Goal: Task Accomplishment & Management: Manage account settings

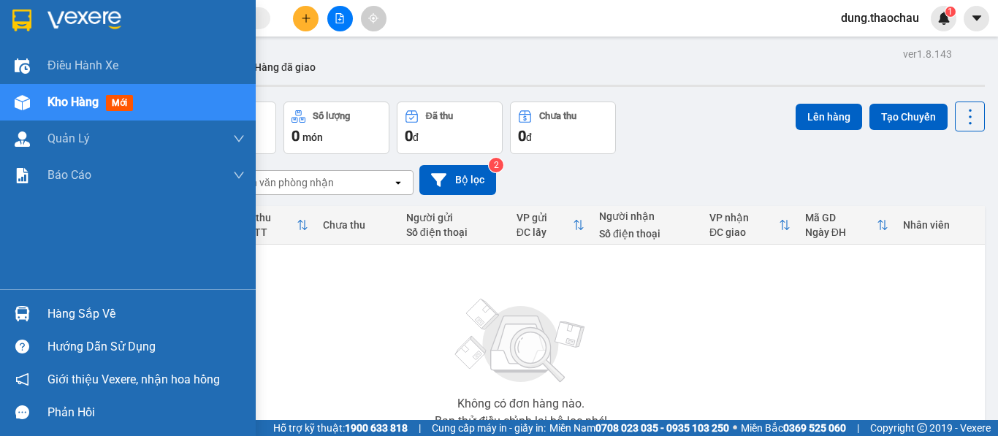
click at [23, 102] on img at bounding box center [22, 102] width 15 height 15
click at [20, 104] on img at bounding box center [22, 102] width 15 height 15
click at [27, 107] on img at bounding box center [22, 102] width 15 height 15
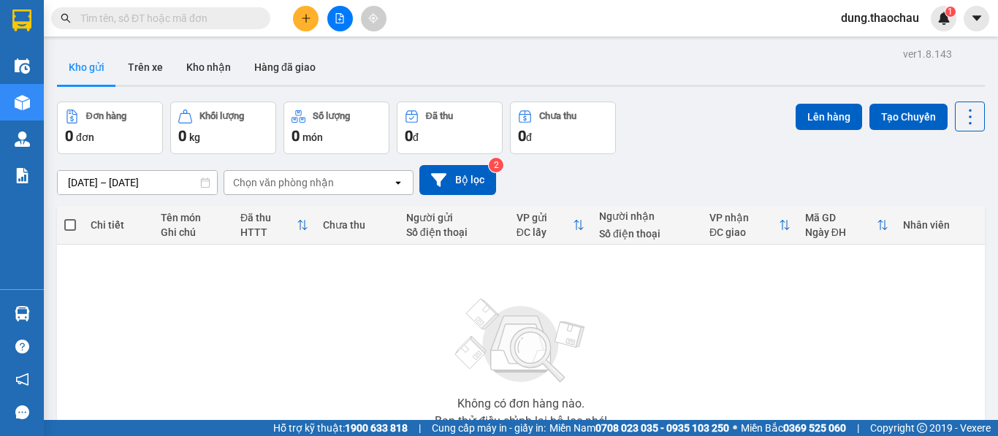
click at [88, 64] on button "Kho gửi" at bounding box center [86, 67] width 59 height 35
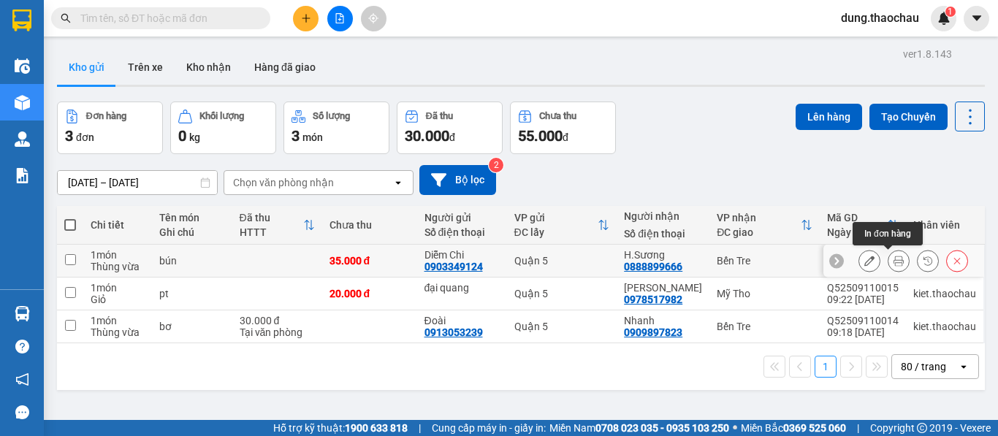
click at [894, 262] on icon at bounding box center [899, 261] width 10 height 10
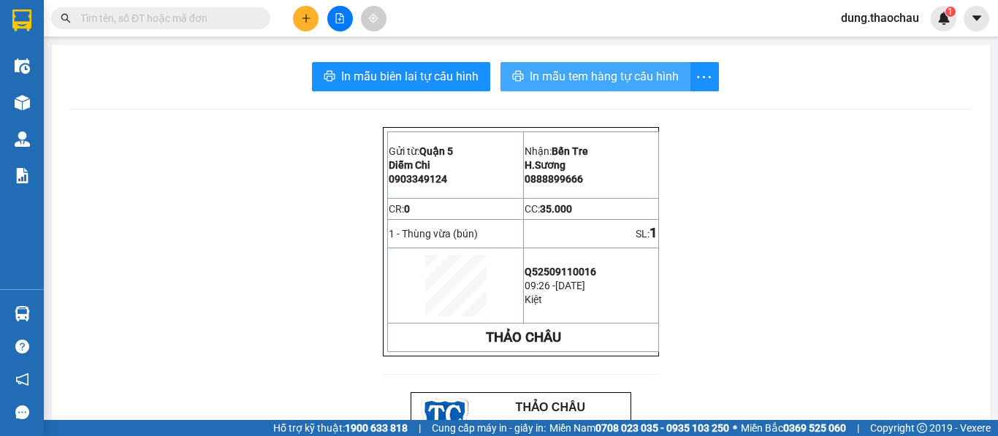
click at [575, 75] on span "In mẫu tem hàng tự cấu hình" at bounding box center [604, 76] width 149 height 18
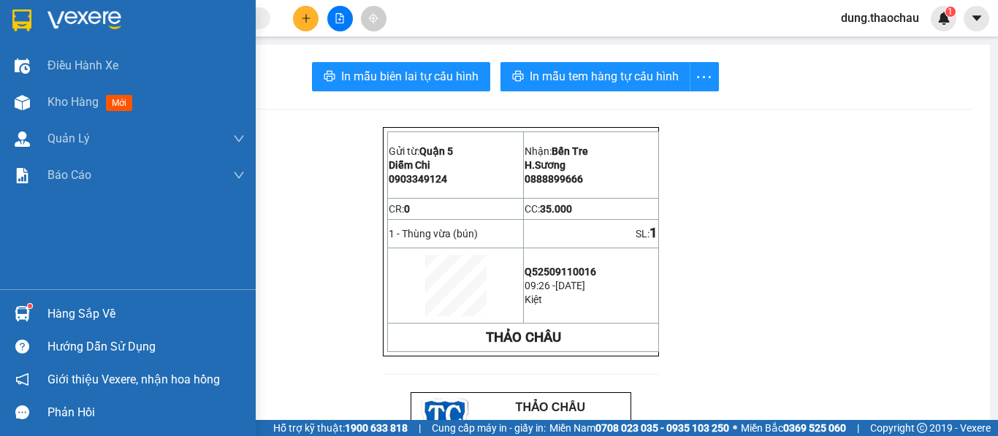
click at [13, 311] on div at bounding box center [22, 314] width 26 height 26
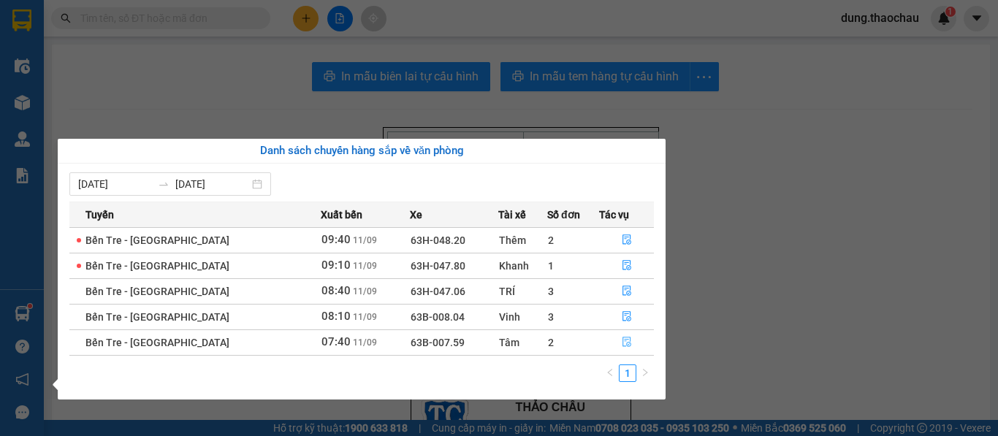
click at [622, 346] on icon "file-done" at bounding box center [627, 342] width 10 height 10
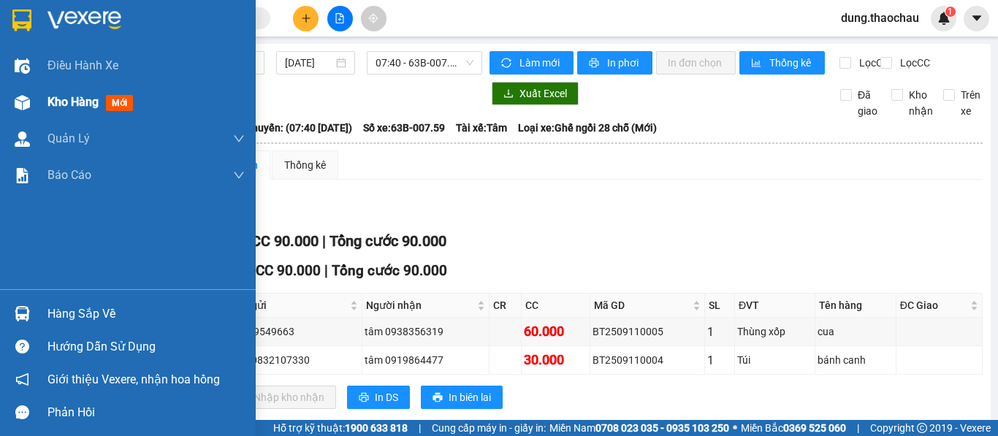
click at [62, 103] on span "Kho hàng" at bounding box center [72, 102] width 51 height 14
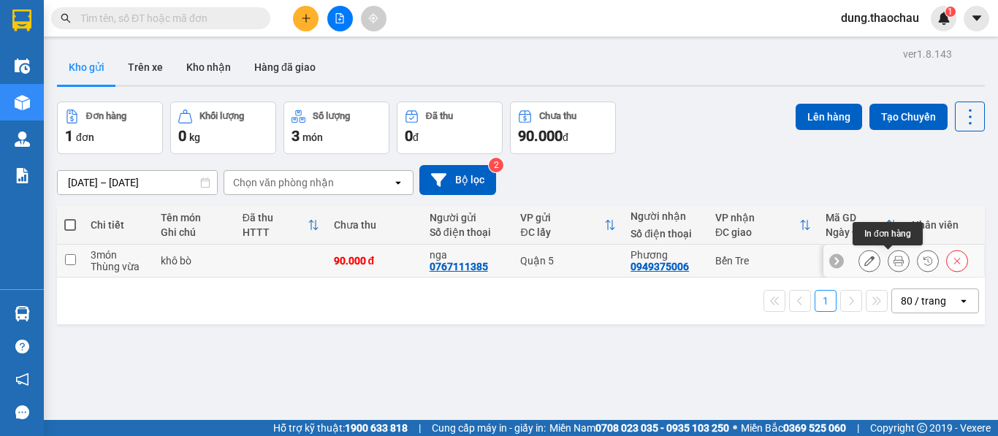
click at [894, 265] on icon at bounding box center [899, 261] width 10 height 10
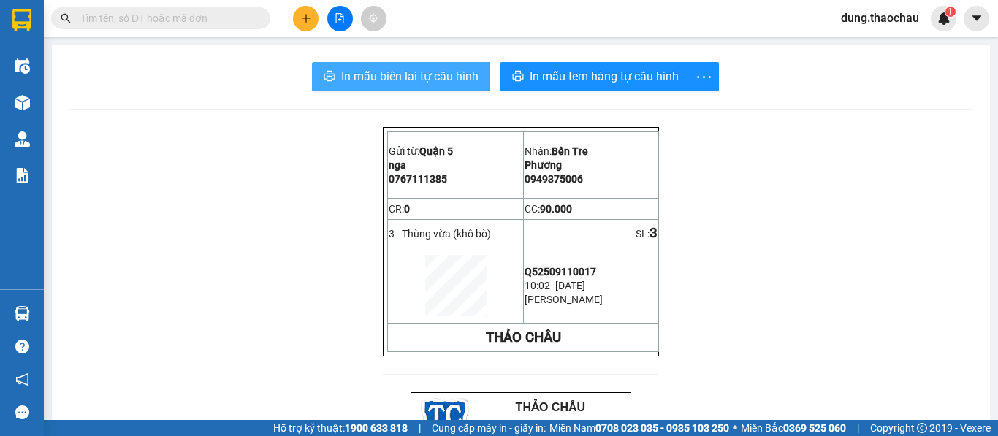
click at [437, 81] on span "In mẫu biên lai tự cấu hình" at bounding box center [409, 76] width 137 height 18
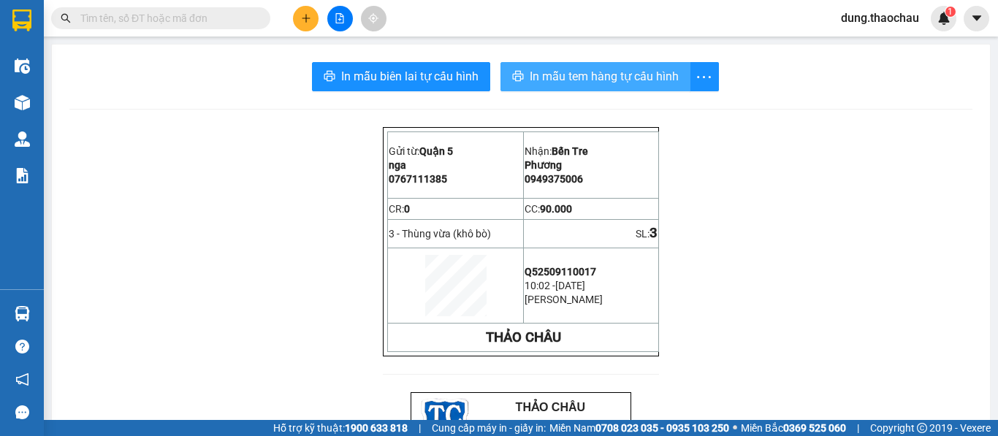
click at [552, 85] on span "In mẫu tem hàng tự cấu hình" at bounding box center [604, 76] width 149 height 18
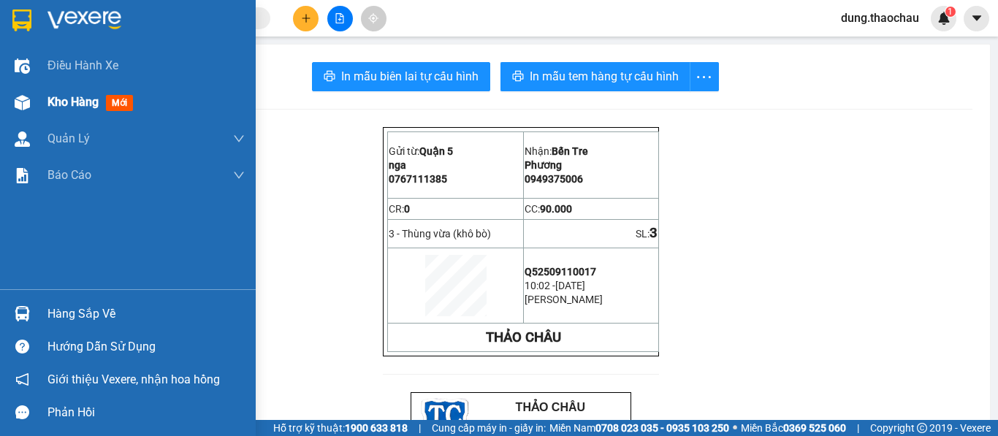
click at [69, 97] on span "Kho hàng" at bounding box center [72, 102] width 51 height 14
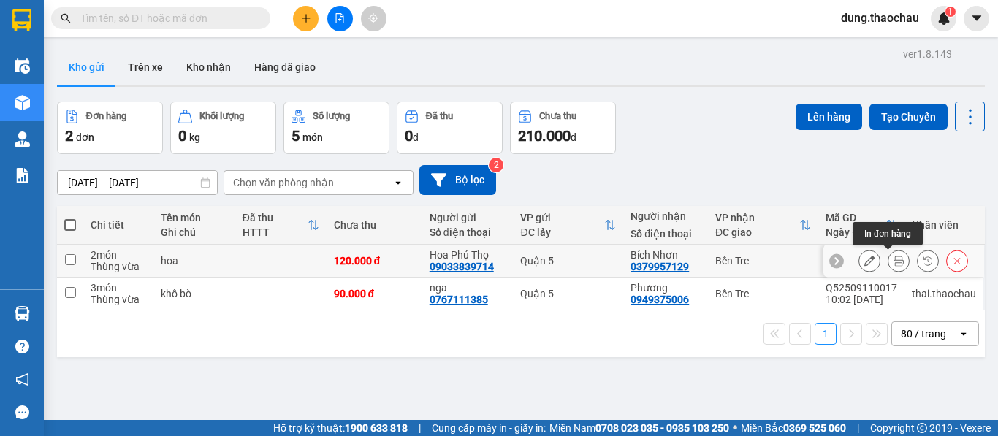
click at [894, 263] on icon at bounding box center [899, 261] width 10 height 10
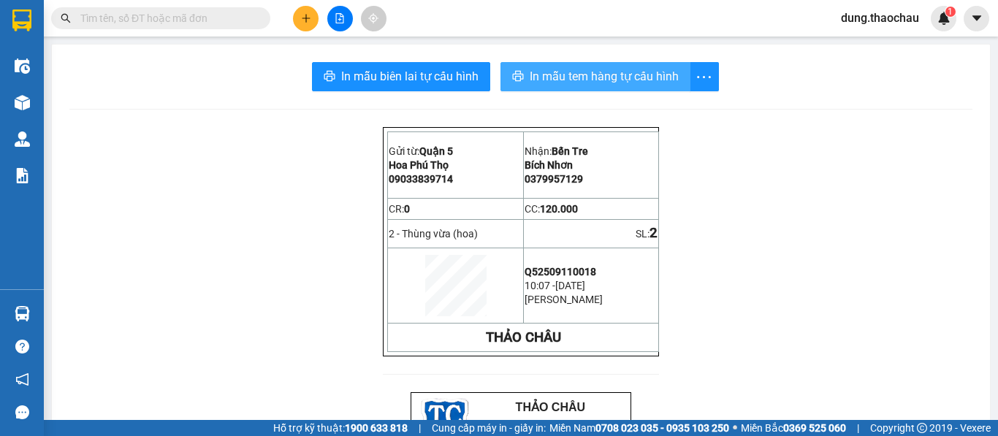
click at [538, 83] on span "In mẫu tem hàng tự cấu hình" at bounding box center [604, 76] width 149 height 18
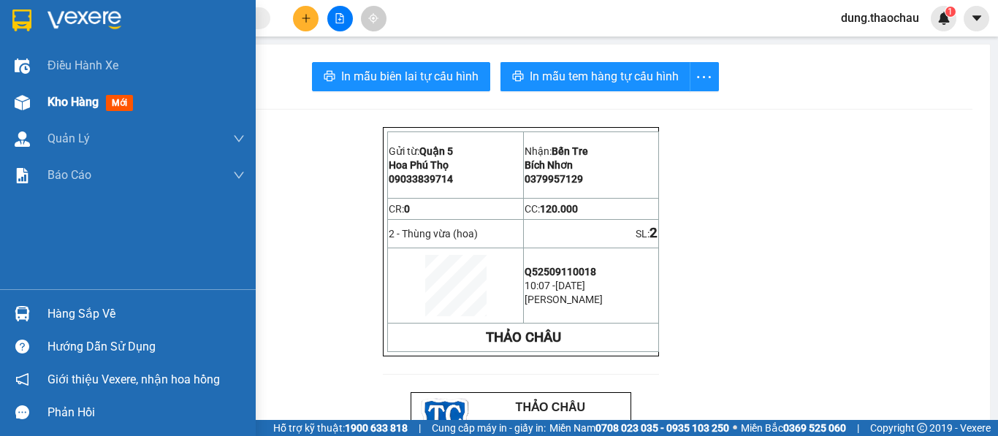
click at [58, 102] on span "Kho hàng" at bounding box center [72, 102] width 51 height 14
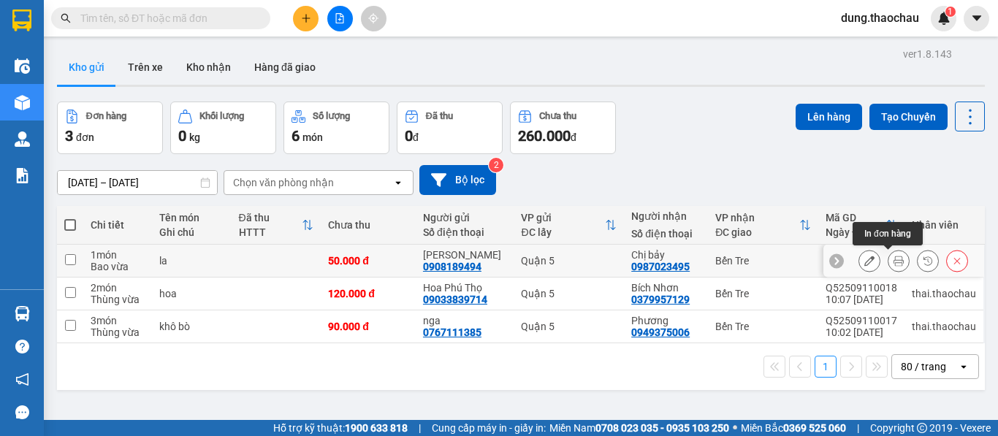
click at [894, 264] on icon at bounding box center [899, 261] width 10 height 10
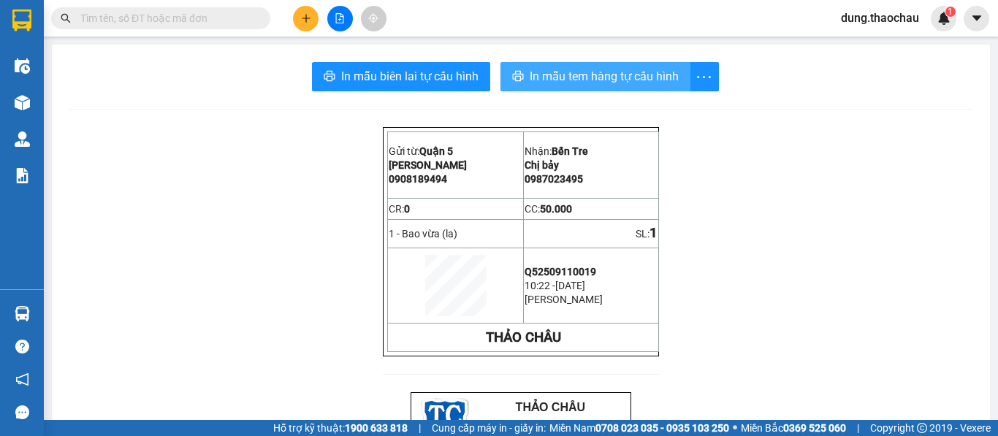
click at [546, 79] on span "In mẫu tem hàng tự cấu hình" at bounding box center [604, 76] width 149 height 18
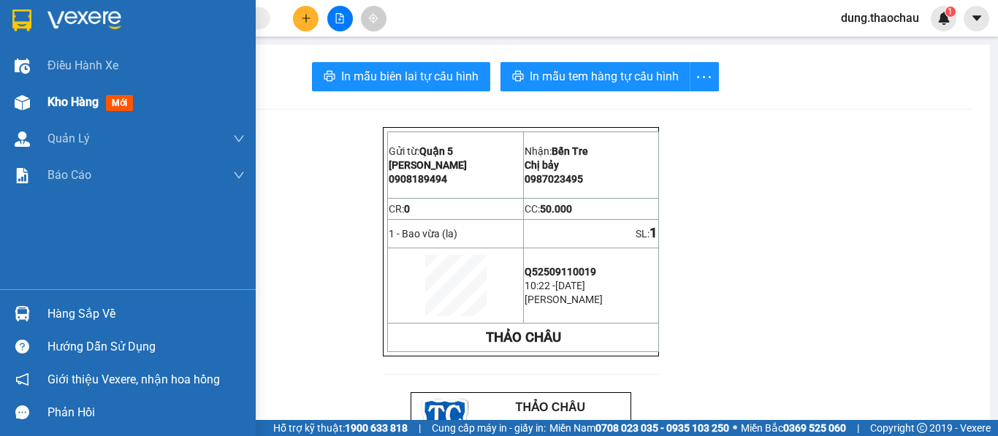
click at [67, 103] on span "Kho hàng" at bounding box center [72, 102] width 51 height 14
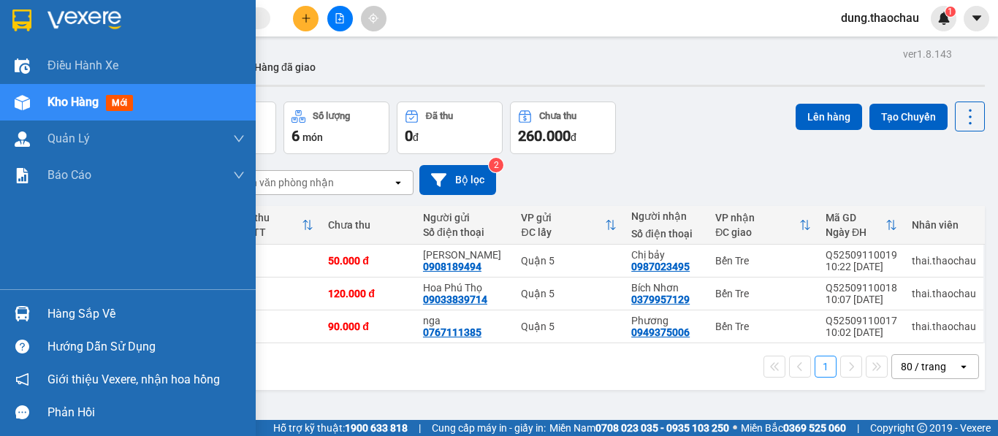
click at [21, 312] on img at bounding box center [22, 313] width 15 height 15
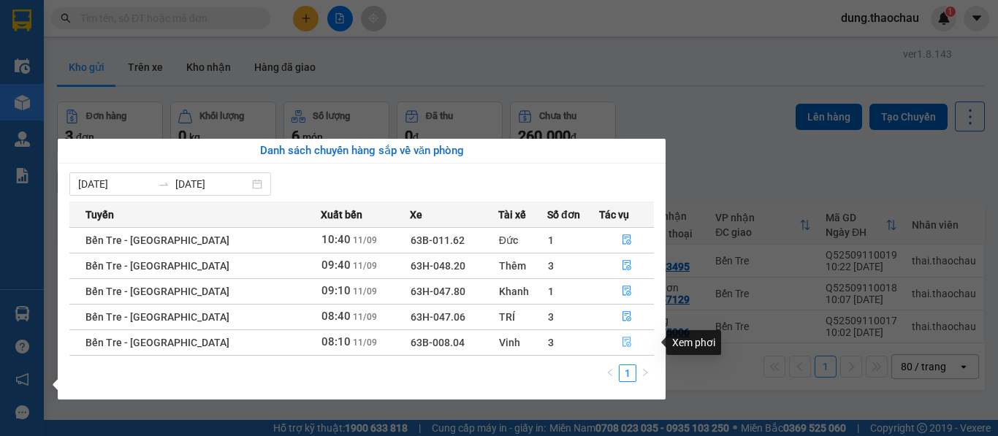
click at [622, 343] on icon "file-done" at bounding box center [627, 342] width 10 height 10
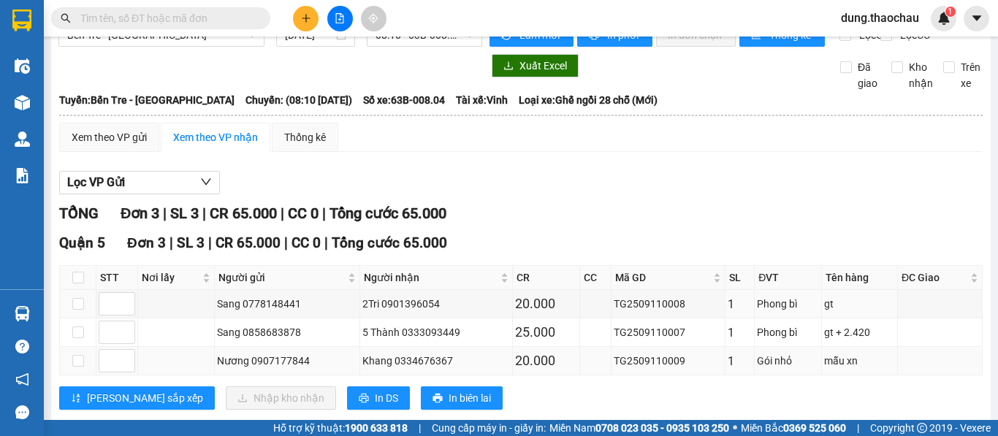
scroll to position [71, 0]
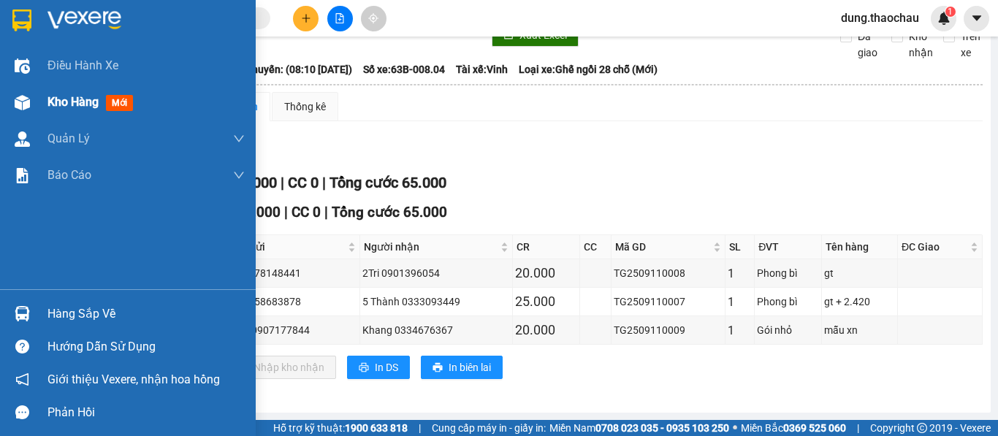
click at [67, 104] on span "Kho hàng" at bounding box center [72, 102] width 51 height 14
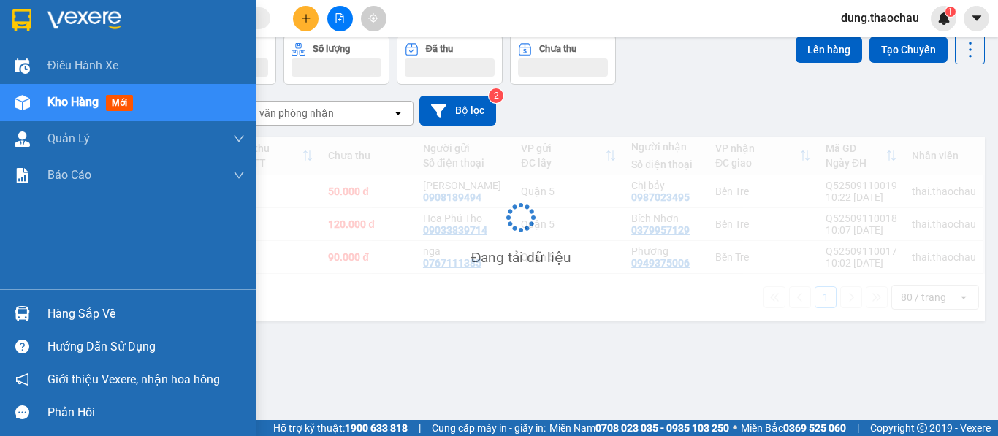
scroll to position [67, 0]
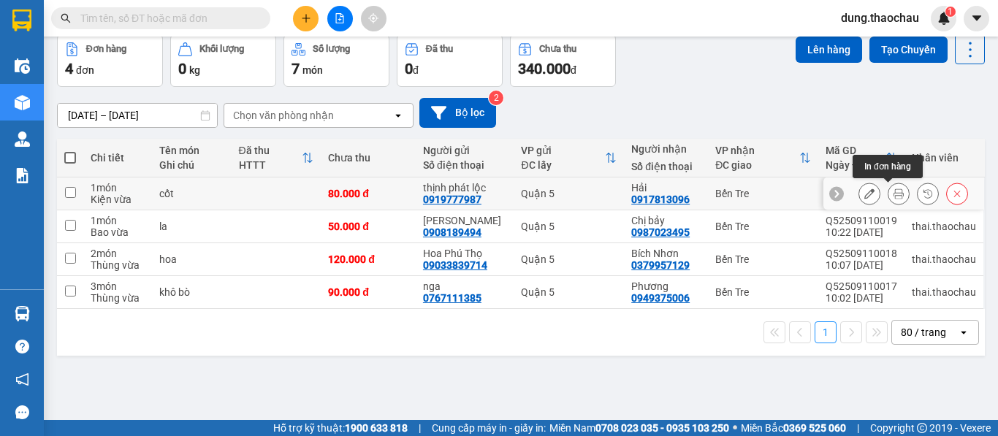
click at [894, 197] on icon at bounding box center [899, 194] width 10 height 10
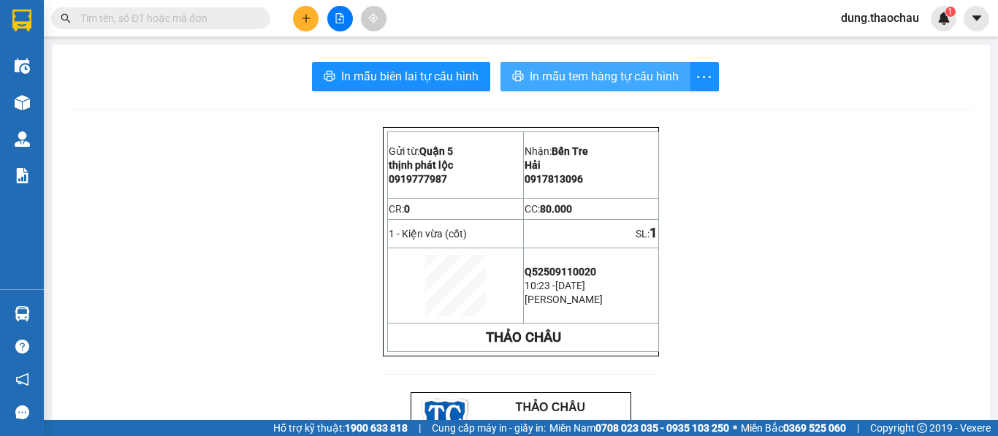
click at [560, 77] on span "In mẫu tem hàng tự cấu hình" at bounding box center [604, 76] width 149 height 18
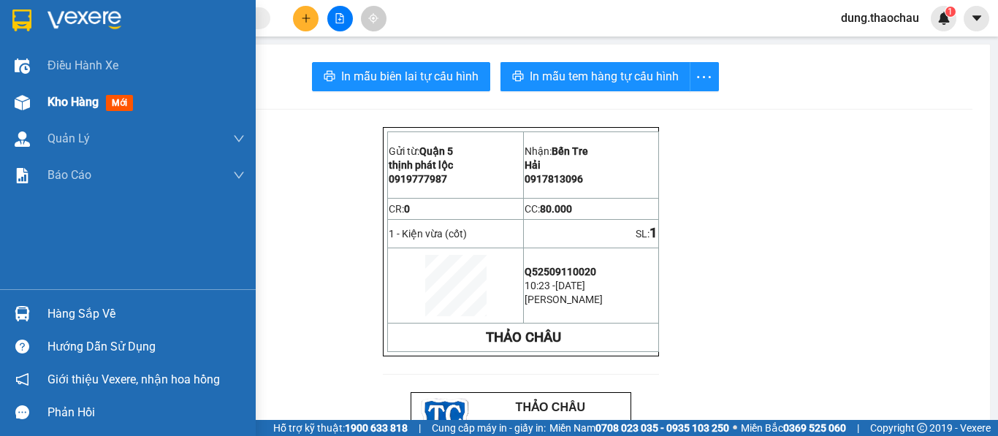
click at [59, 105] on span "Kho hàng" at bounding box center [72, 102] width 51 height 14
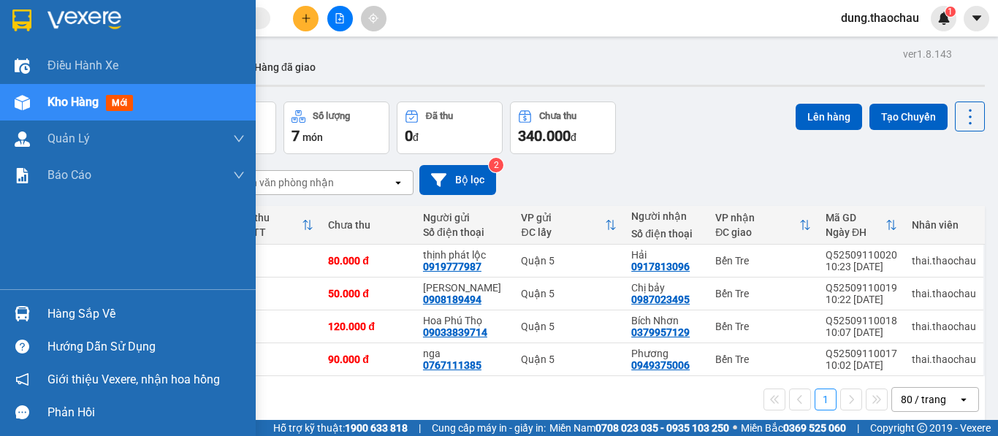
click at [22, 314] on img at bounding box center [22, 313] width 15 height 15
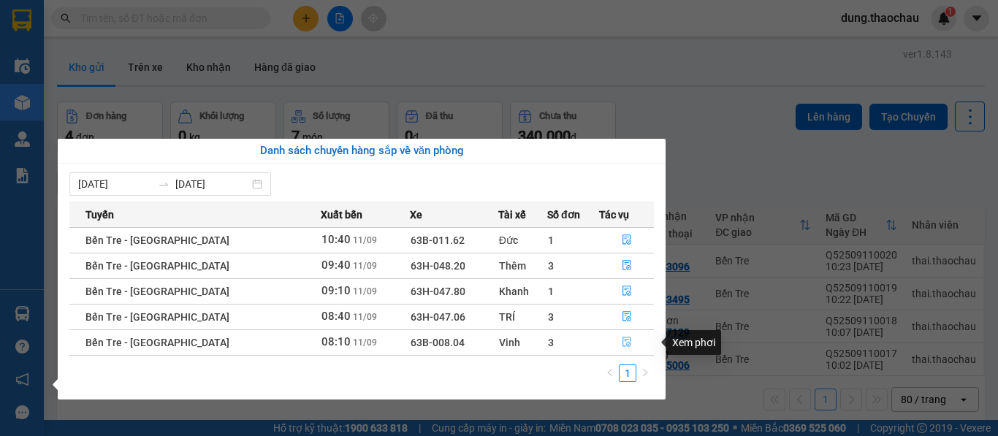
click at [622, 341] on icon "file-done" at bounding box center [627, 342] width 10 height 10
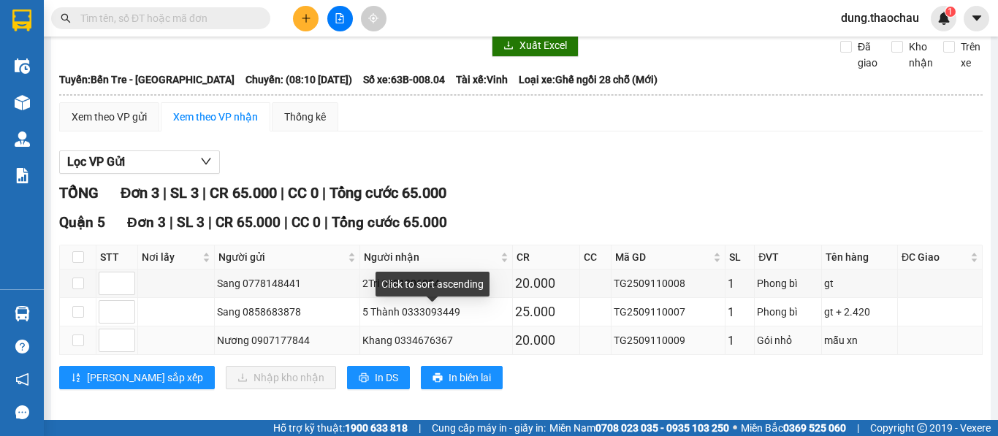
scroll to position [71, 0]
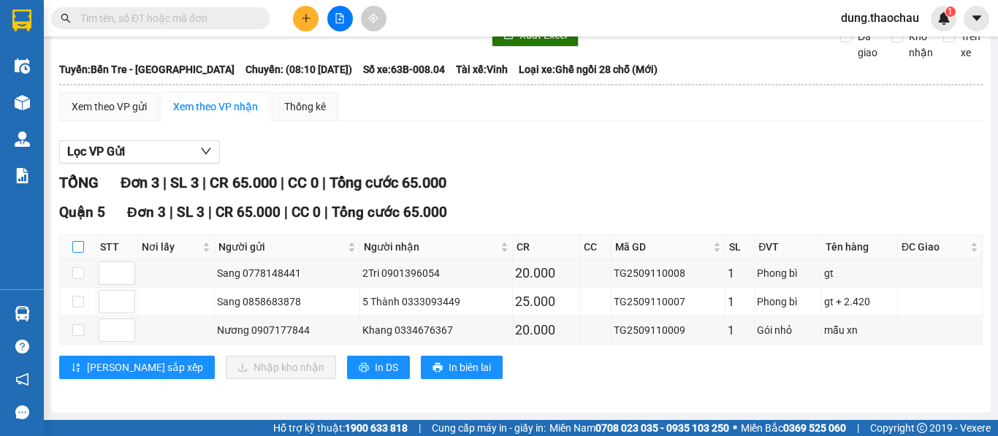
click at [75, 252] on input "checkbox" at bounding box center [78, 247] width 12 height 12
checkbox input "true"
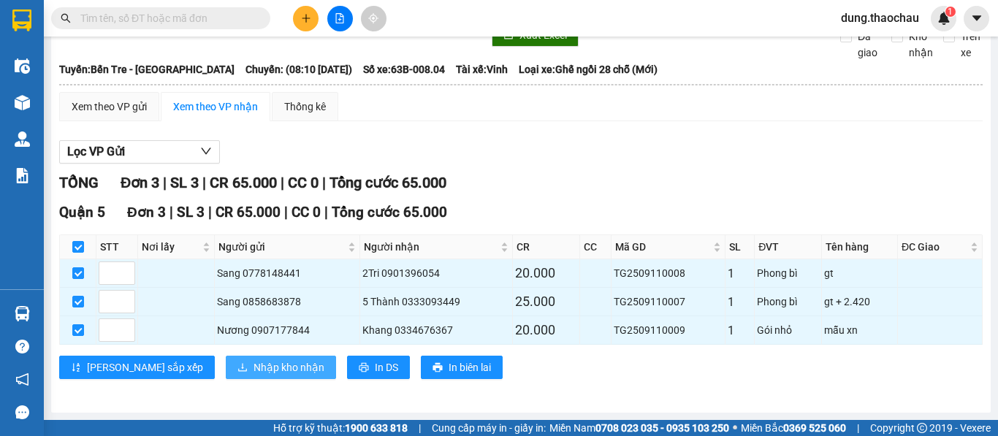
click at [254, 370] on span "Nhập kho nhận" at bounding box center [289, 368] width 71 height 16
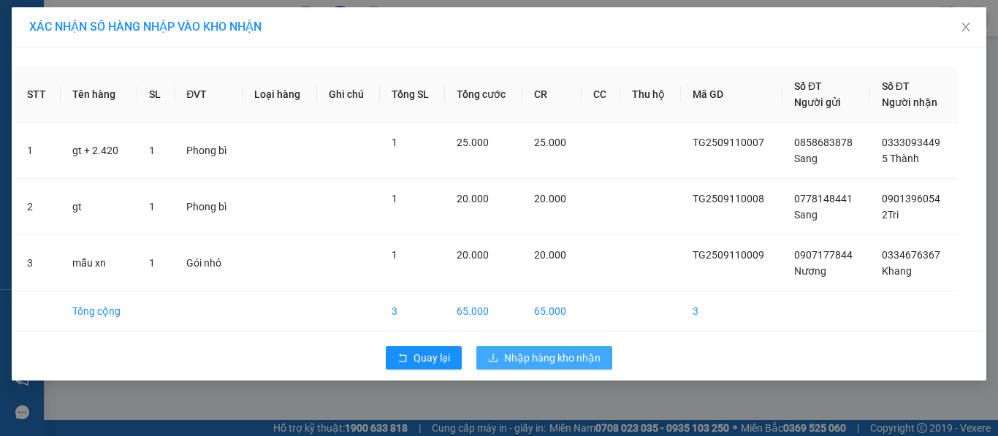
click at [544, 358] on span "Nhập hàng kho nhận" at bounding box center [552, 358] width 96 height 16
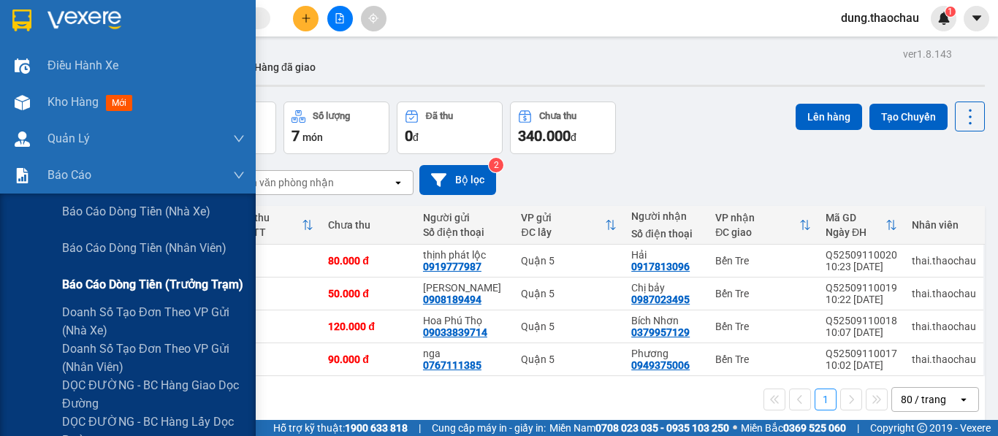
click at [113, 289] on span "Báo cáo dòng tiền (trưởng trạm)" at bounding box center [152, 284] width 181 height 18
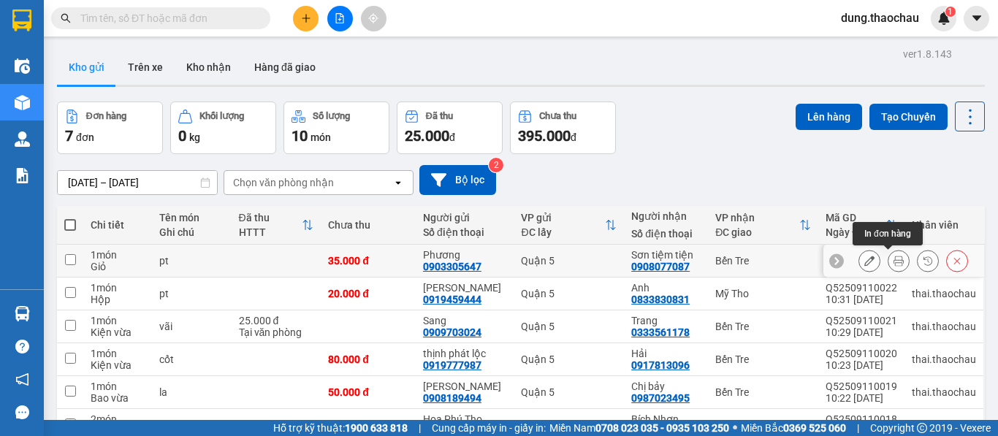
click at [895, 260] on button at bounding box center [899, 261] width 20 height 26
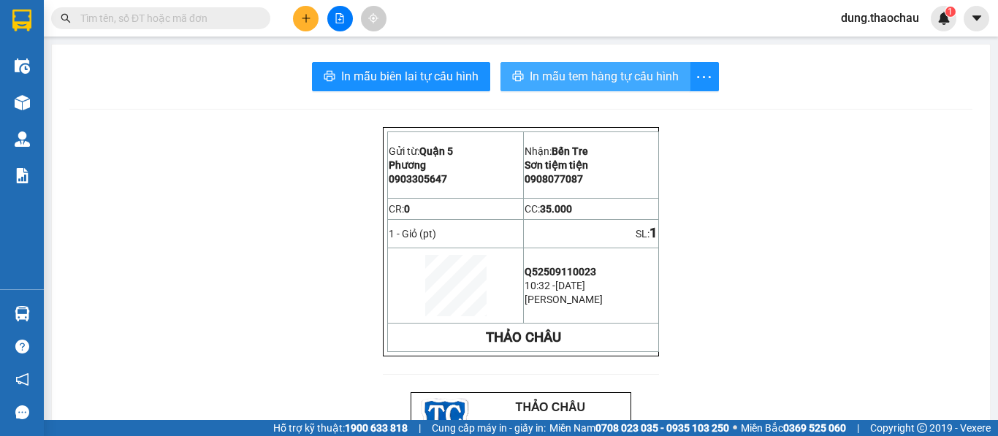
click at [550, 69] on span "In mẫu tem hàng tự cấu hình" at bounding box center [604, 76] width 149 height 18
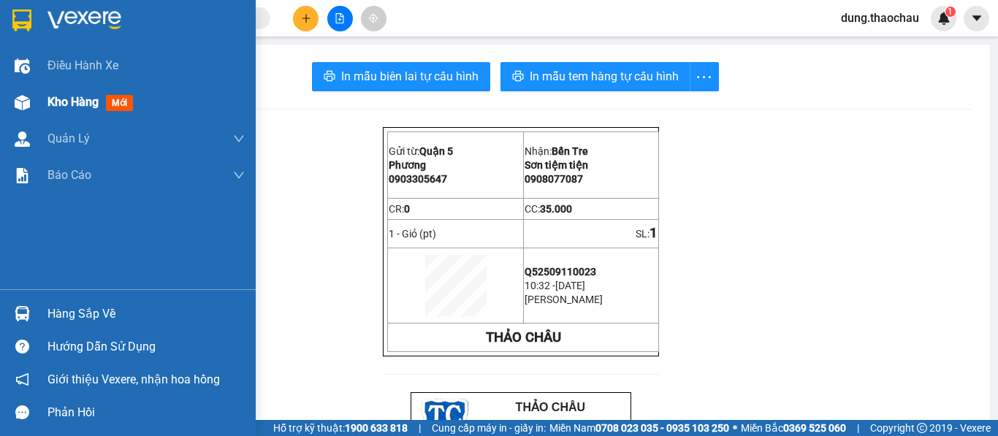
click at [64, 102] on span "Kho hàng" at bounding box center [72, 102] width 51 height 14
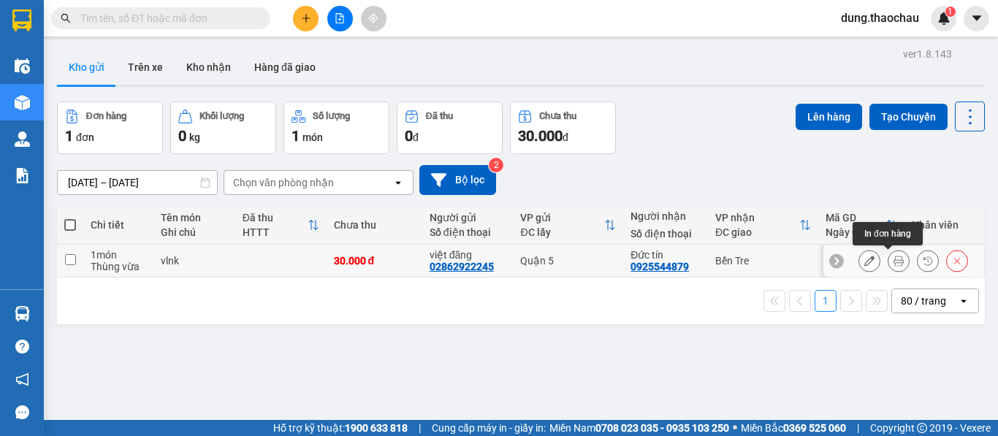
click at [894, 261] on icon at bounding box center [899, 261] width 10 height 10
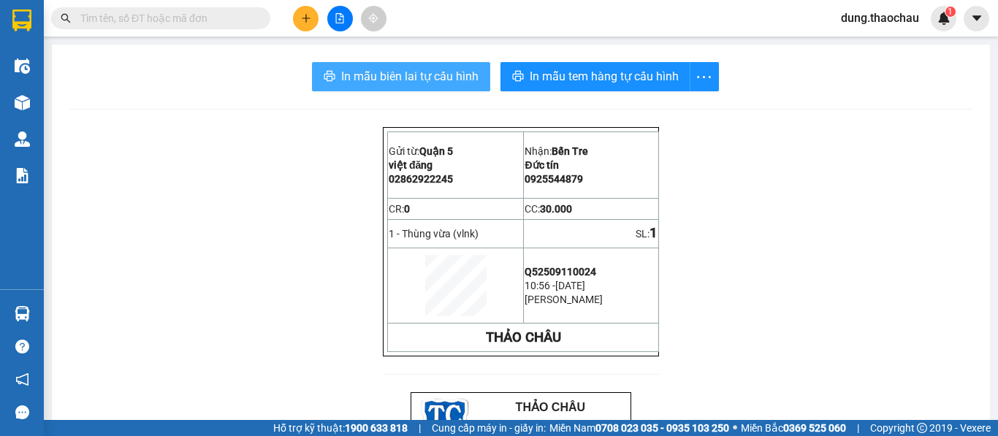
click at [386, 79] on span "In mẫu biên lai tự cấu hình" at bounding box center [409, 76] width 137 height 18
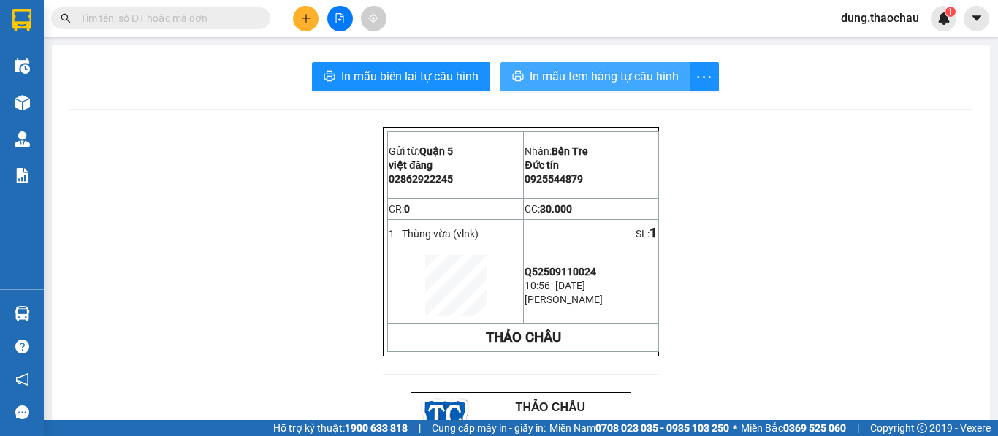
click at [583, 81] on span "In mẫu tem hàng tự cấu hình" at bounding box center [604, 76] width 149 height 18
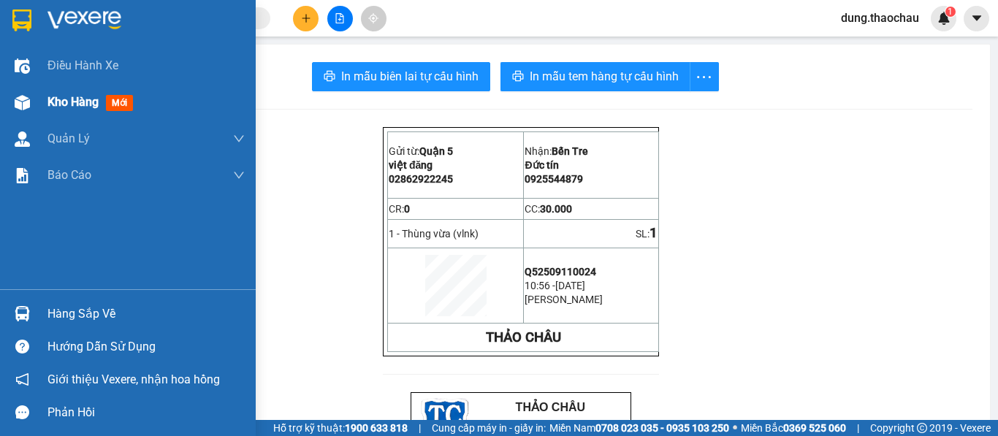
click at [72, 100] on span "Kho hàng" at bounding box center [72, 102] width 51 height 14
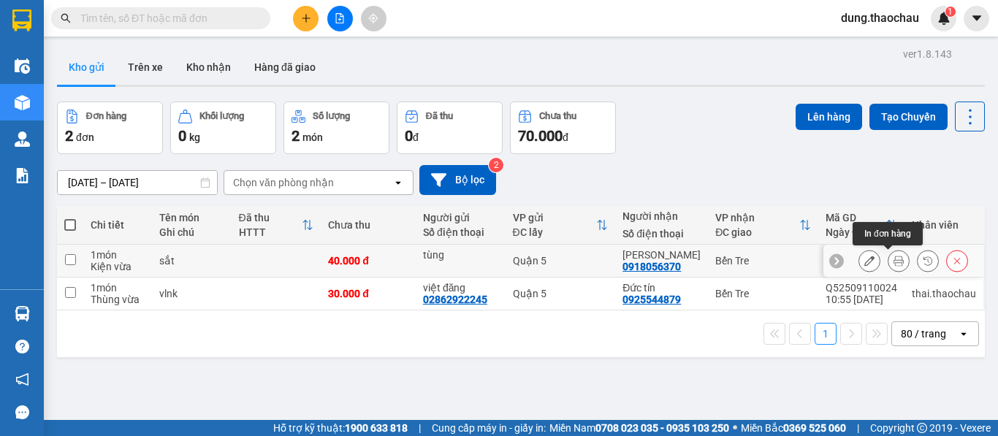
click at [889, 264] on button at bounding box center [899, 261] width 20 height 26
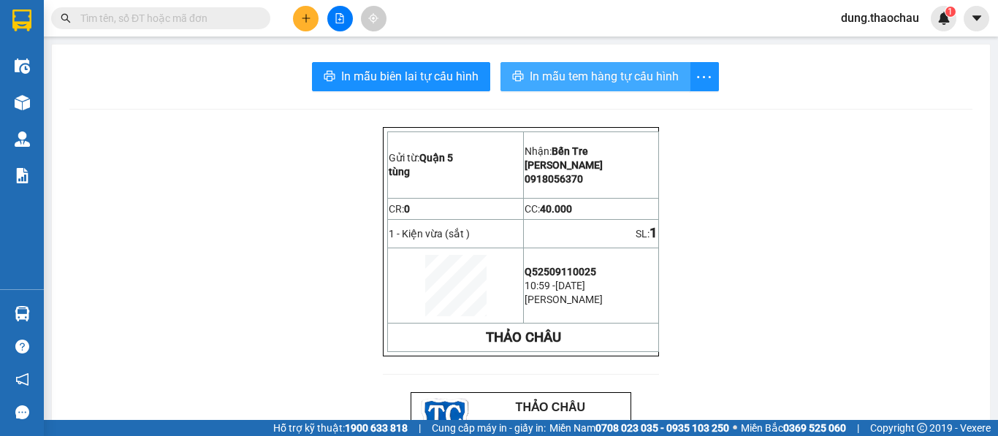
click at [571, 74] on span "In mẫu tem hàng tự cấu hình" at bounding box center [604, 76] width 149 height 18
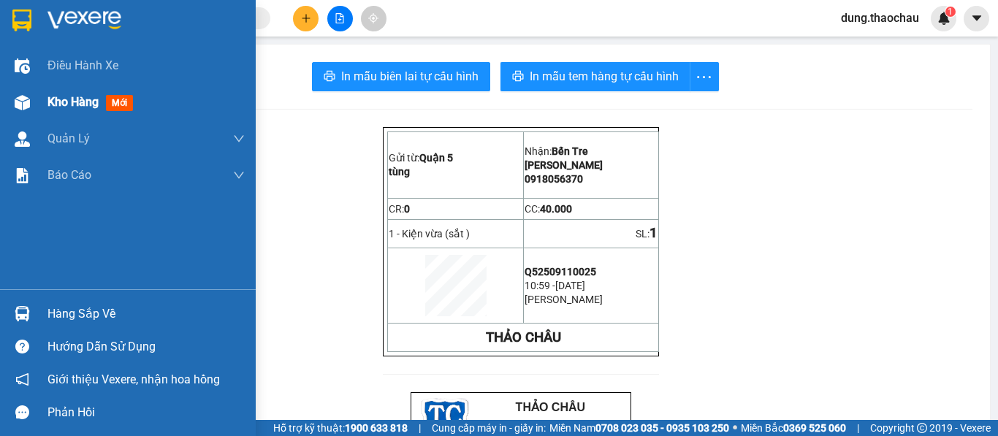
click at [68, 105] on span "Kho hàng" at bounding box center [72, 102] width 51 height 14
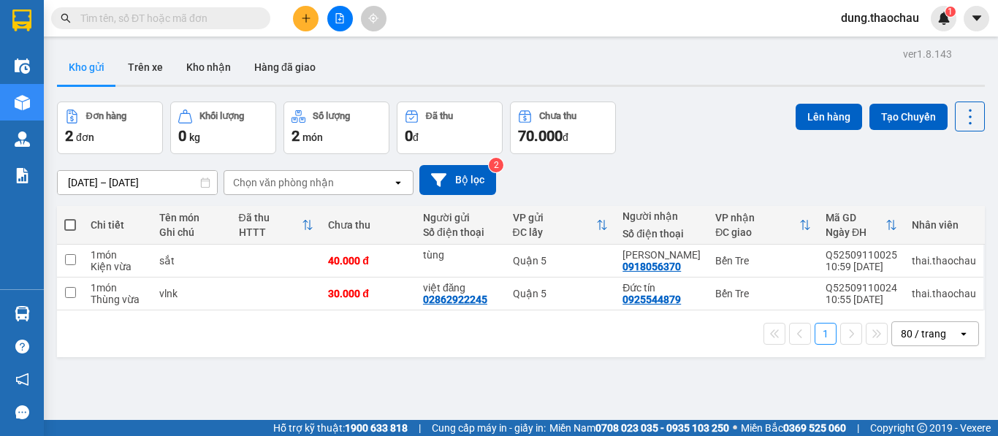
scroll to position [67, 0]
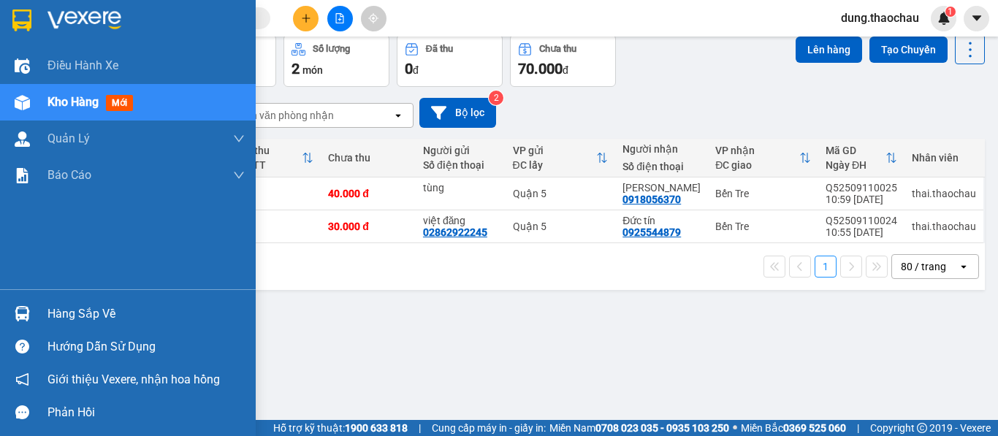
click at [72, 108] on span "Kho hàng" at bounding box center [72, 102] width 51 height 14
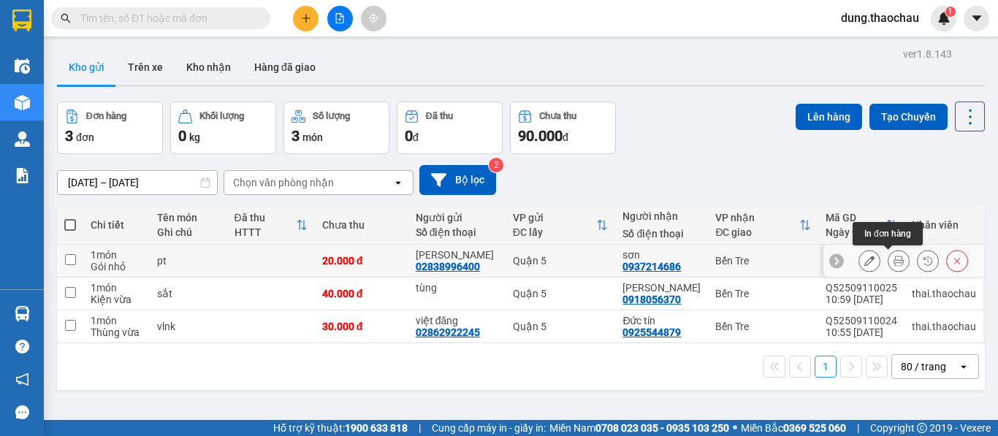
click at [894, 264] on icon at bounding box center [899, 261] width 10 height 10
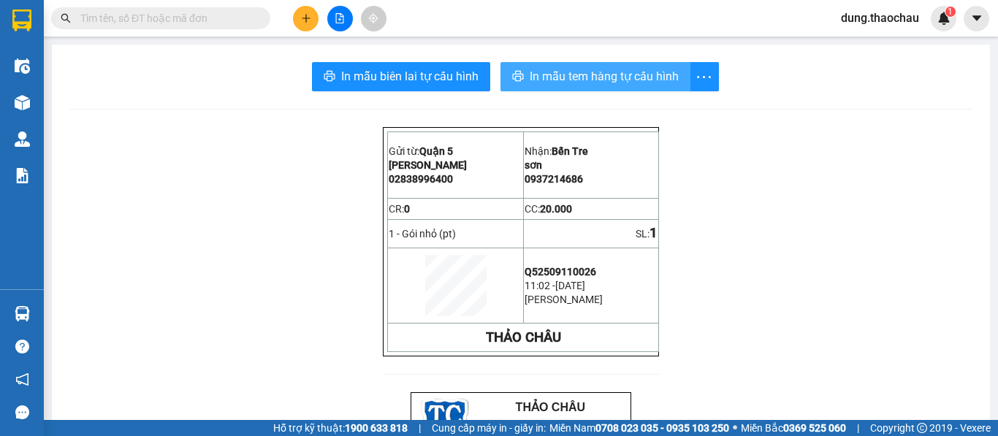
click at [574, 77] on span "In mẫu tem hàng tự cấu hình" at bounding box center [604, 76] width 149 height 18
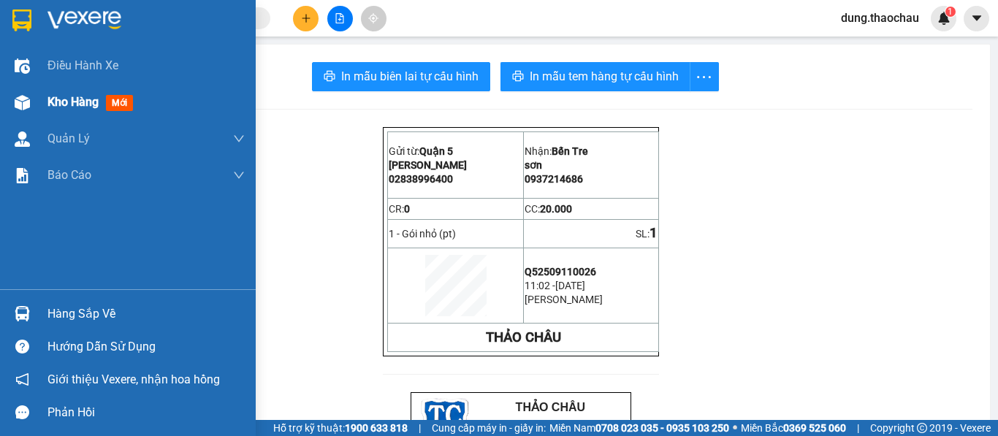
click at [51, 104] on span "Kho hàng" at bounding box center [72, 102] width 51 height 14
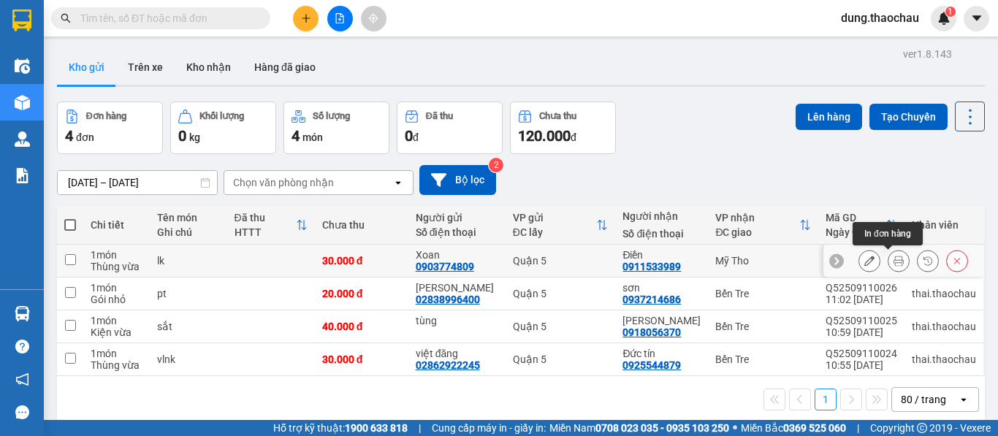
click at [894, 262] on icon at bounding box center [899, 261] width 10 height 10
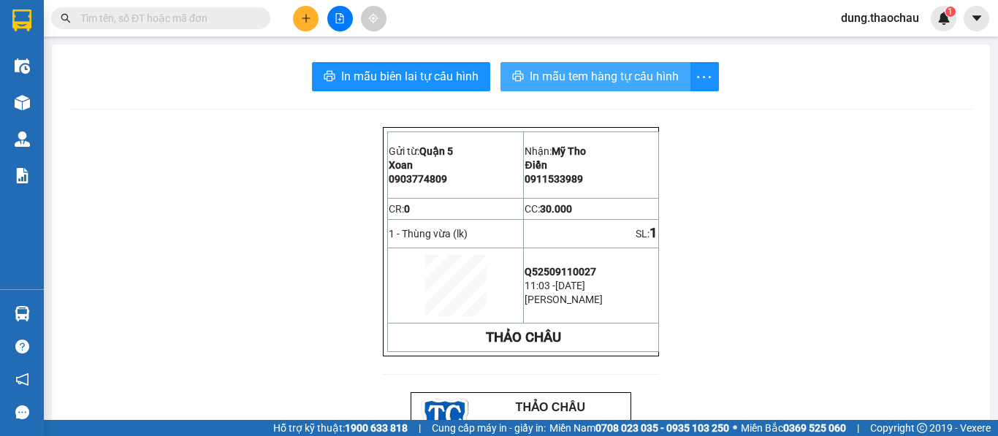
click at [567, 83] on span "In mẫu tem hàng tự cấu hình" at bounding box center [604, 76] width 149 height 18
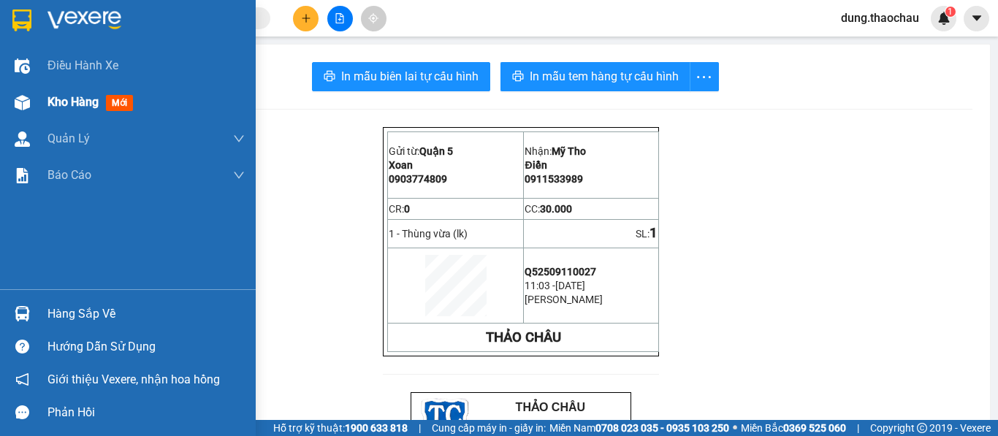
click at [68, 104] on span "Kho hàng" at bounding box center [72, 102] width 51 height 14
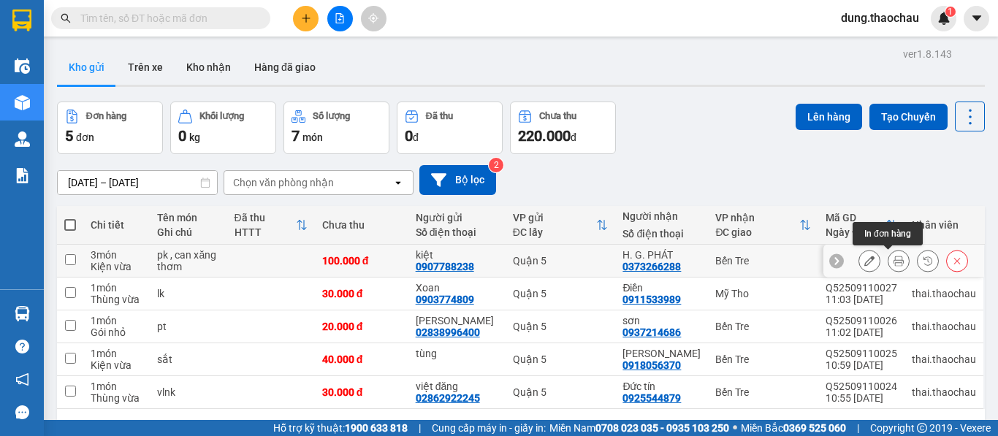
click at [894, 262] on icon at bounding box center [899, 261] width 10 height 10
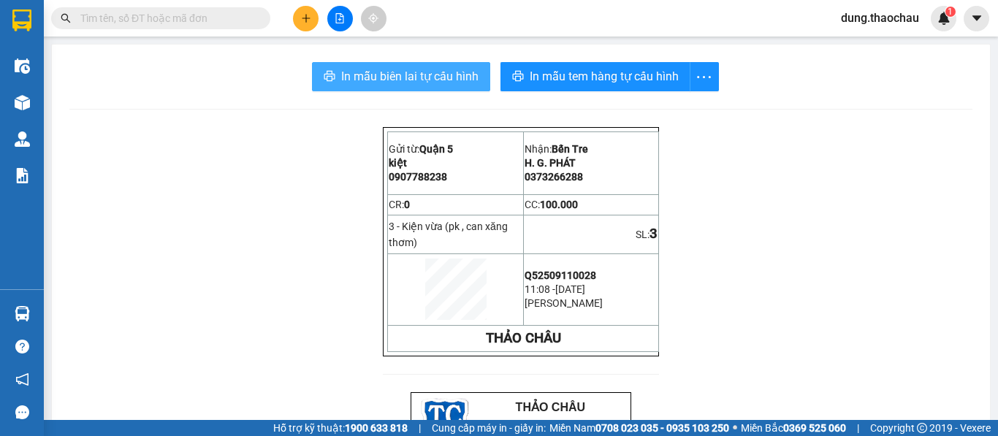
click at [404, 77] on span "In mẫu biên lai tự cấu hình" at bounding box center [409, 76] width 137 height 18
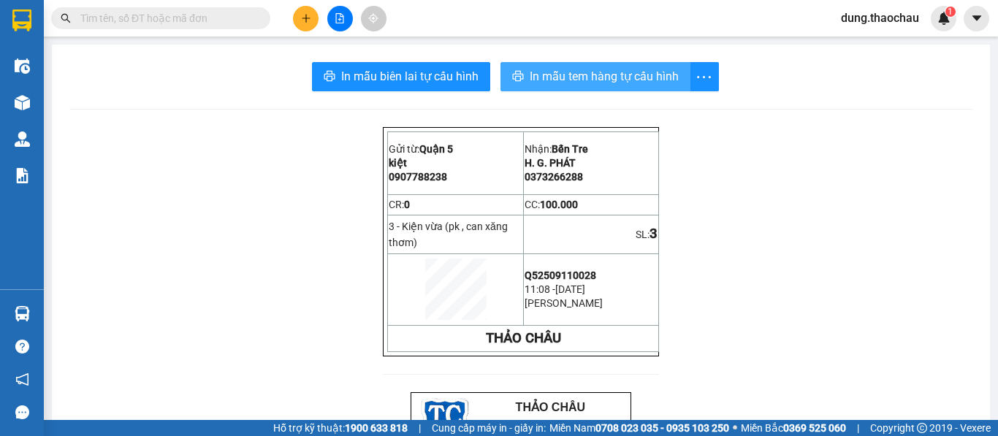
click at [585, 75] on span "In mẫu tem hàng tự cấu hình" at bounding box center [604, 76] width 149 height 18
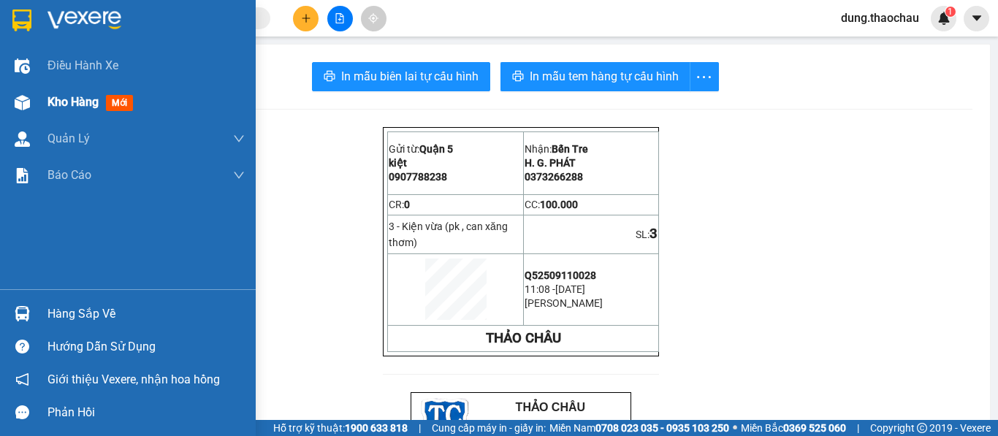
click at [53, 104] on span "Kho hàng" at bounding box center [72, 102] width 51 height 14
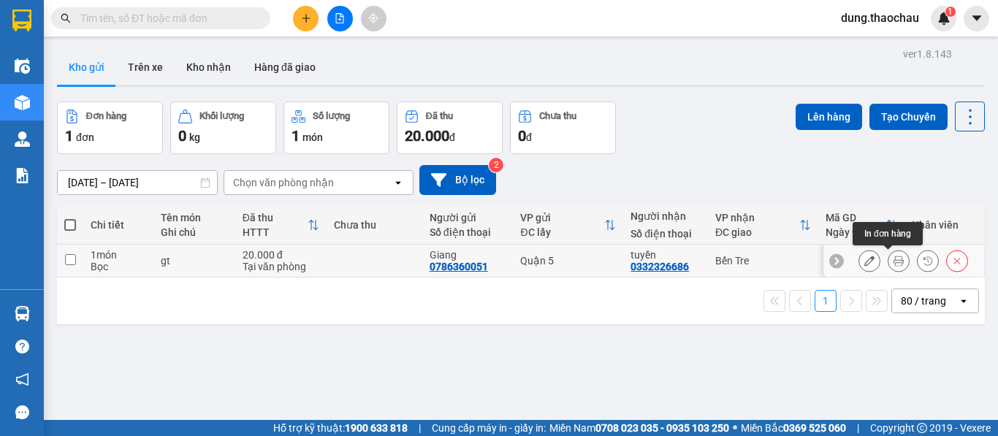
click at [894, 263] on icon at bounding box center [899, 261] width 10 height 10
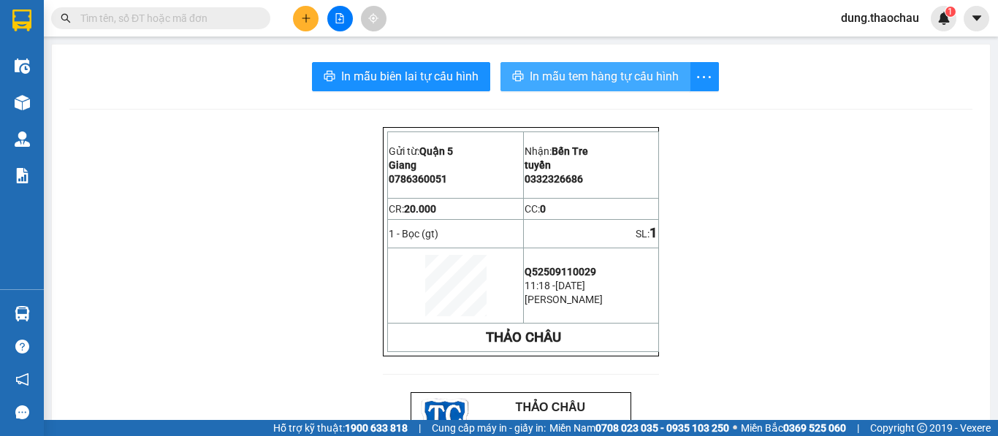
click at [554, 85] on span "In mẫu tem hàng tự cấu hình" at bounding box center [604, 76] width 149 height 18
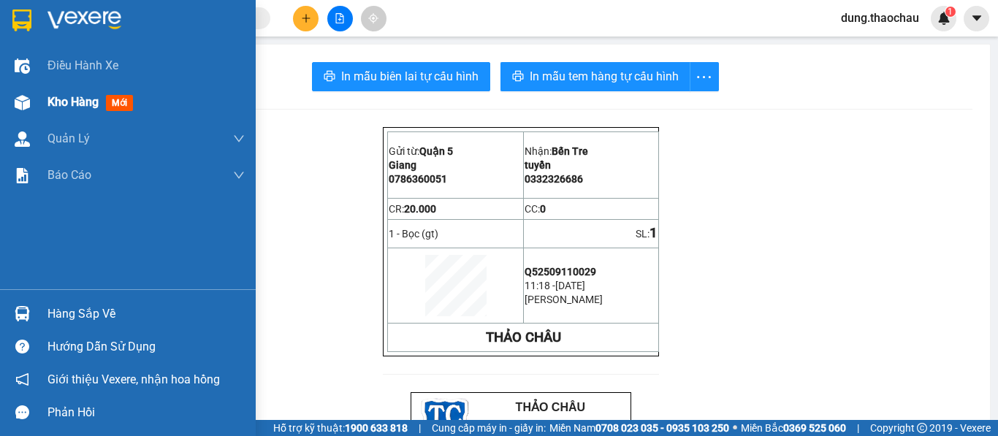
click at [65, 104] on span "Kho hàng" at bounding box center [72, 102] width 51 height 14
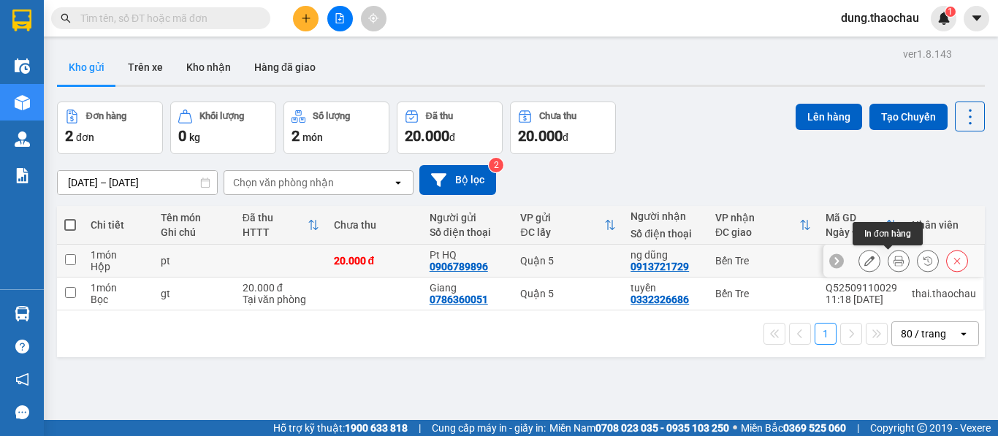
click at [894, 264] on icon at bounding box center [899, 261] width 10 height 10
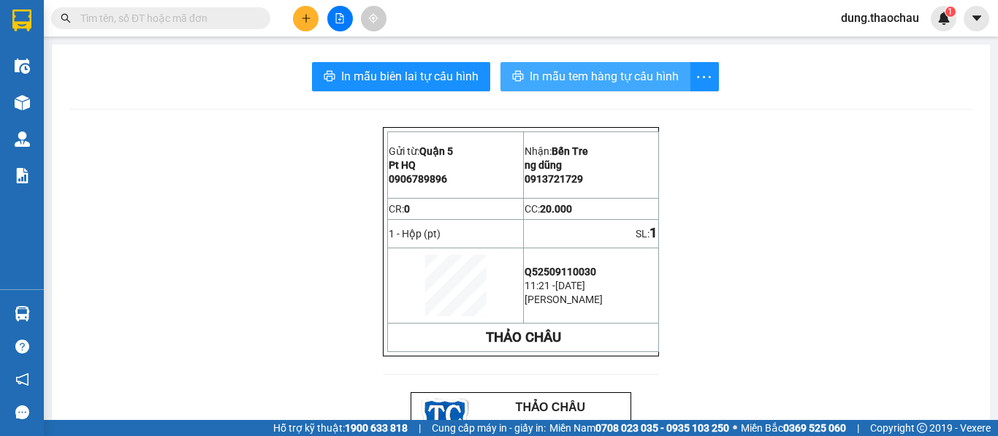
click at [555, 80] on span "In mẫu tem hàng tự cấu hình" at bounding box center [604, 76] width 149 height 18
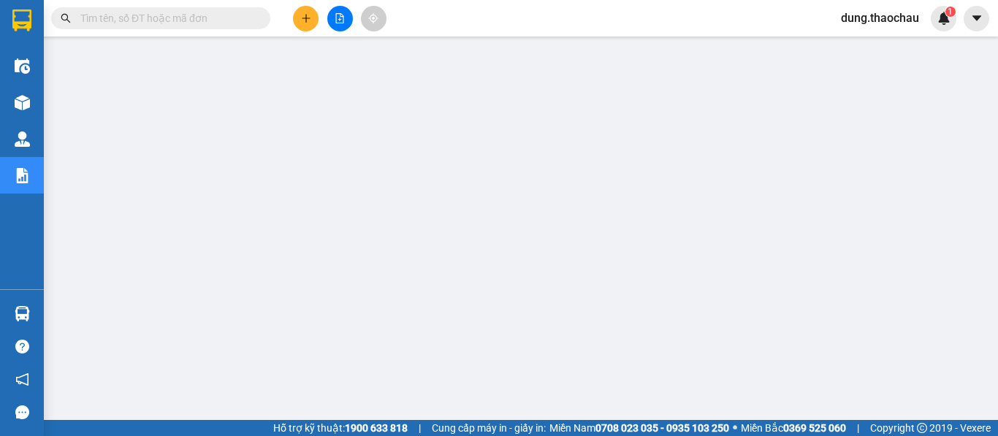
click at [170, 20] on input "text" at bounding box center [166, 18] width 172 height 16
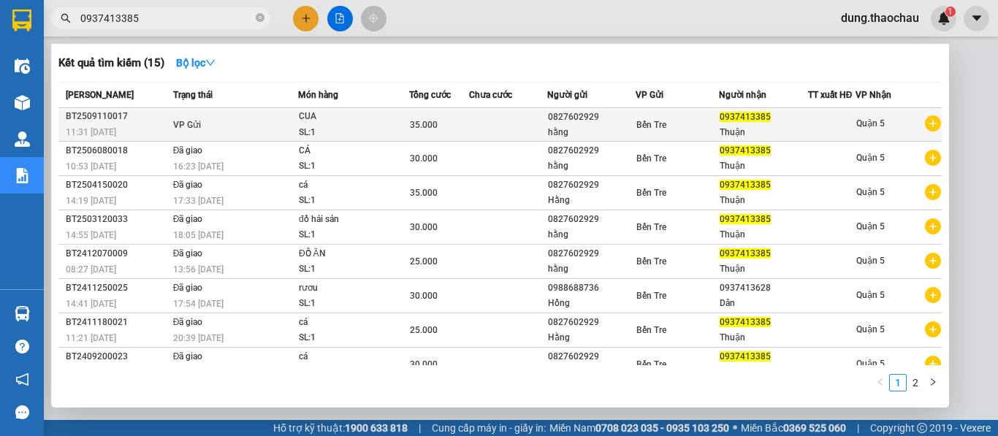
type input "0937413385"
click at [497, 141] on td at bounding box center [508, 125] width 78 height 34
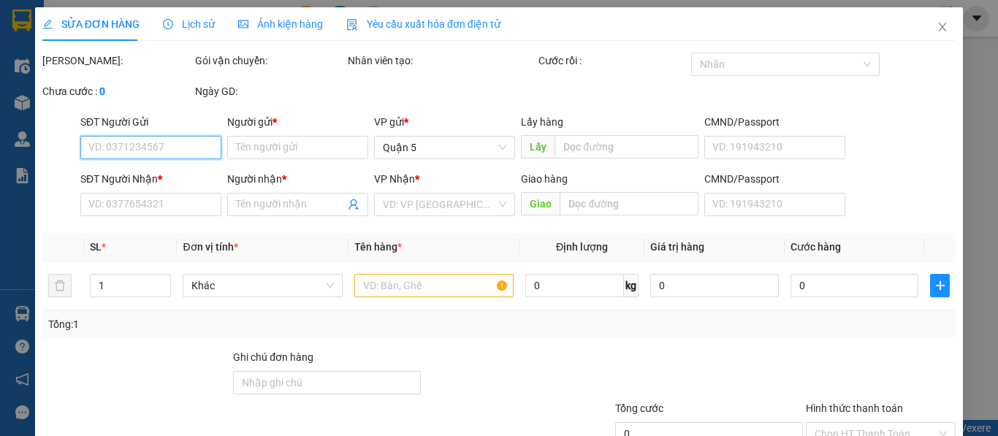
type input "0827602929"
type input "hằng"
type input "0937413385"
type input "Thuận"
type input "35.000"
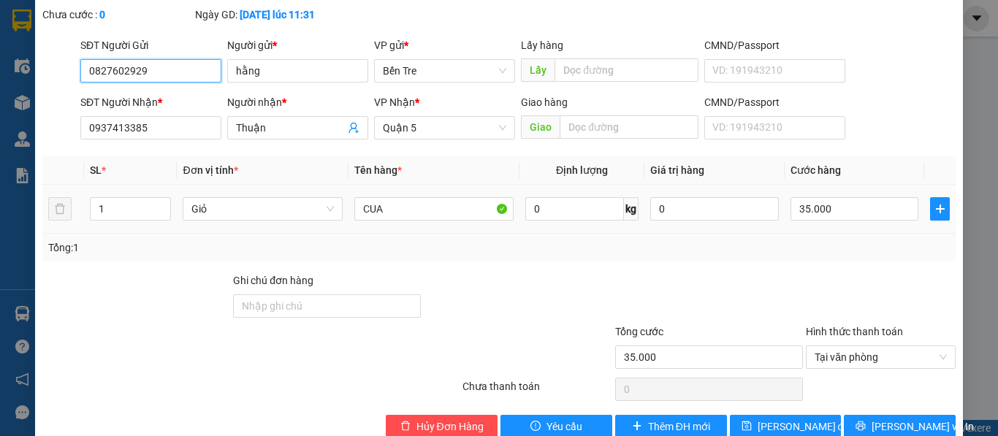
scroll to position [107, 0]
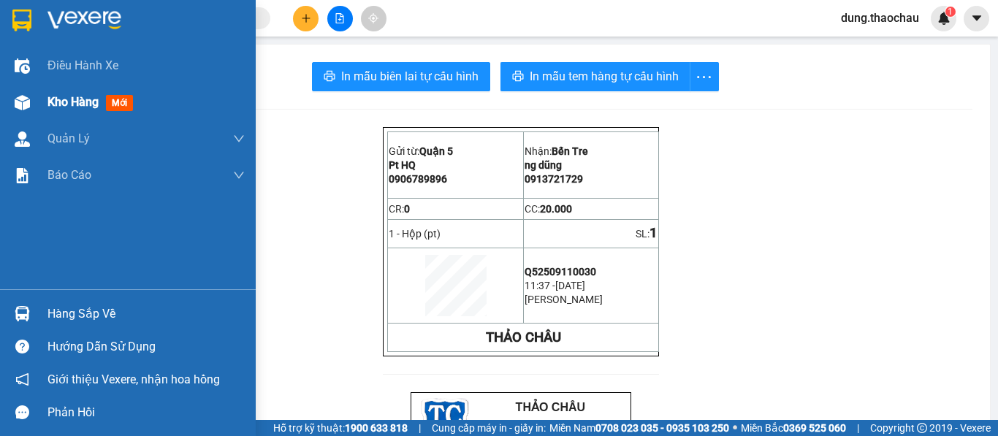
click at [61, 102] on span "Kho hàng" at bounding box center [72, 102] width 51 height 14
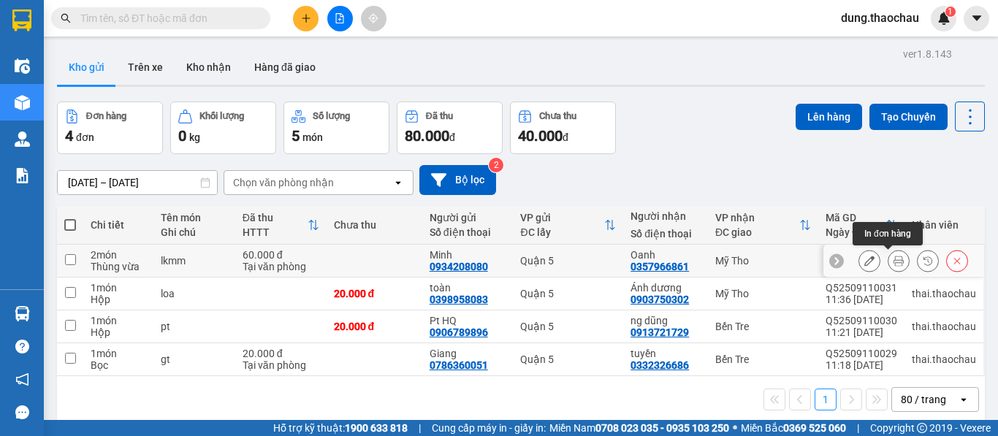
click at [894, 259] on icon at bounding box center [899, 261] width 10 height 10
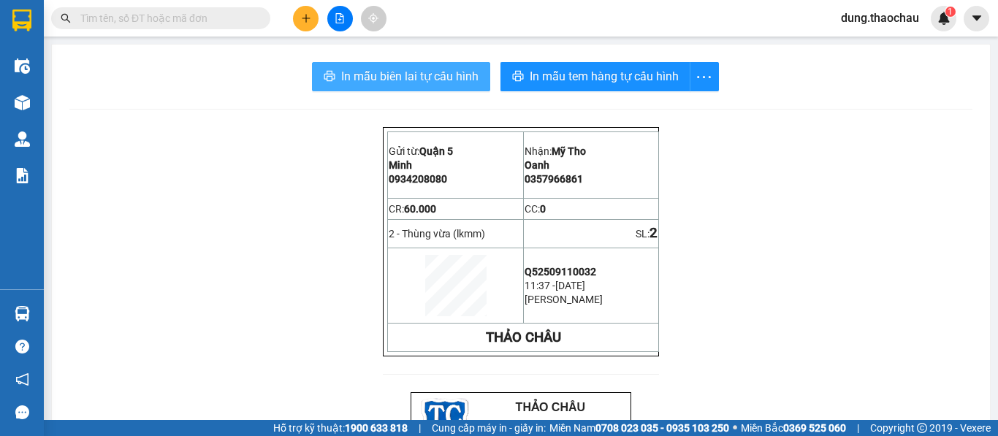
click at [376, 78] on span "In mẫu biên lai tự cấu hình" at bounding box center [409, 76] width 137 height 18
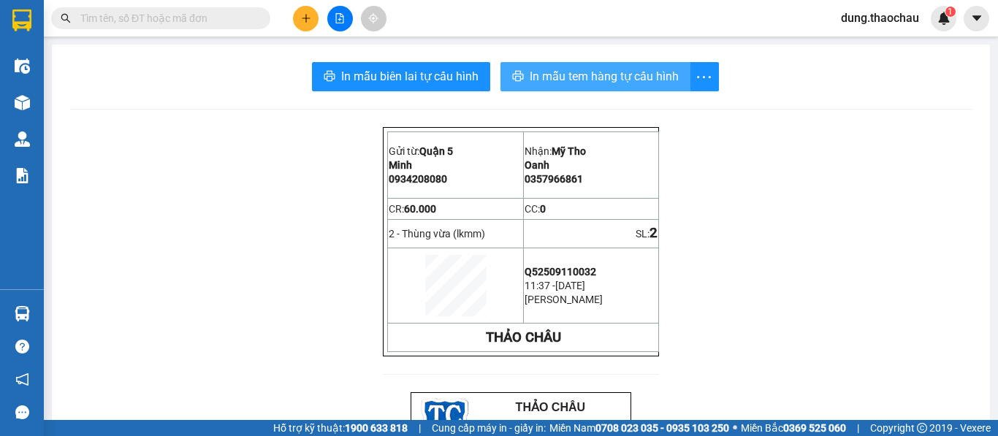
click at [552, 82] on span "In mẫu tem hàng tự cấu hình" at bounding box center [604, 76] width 149 height 18
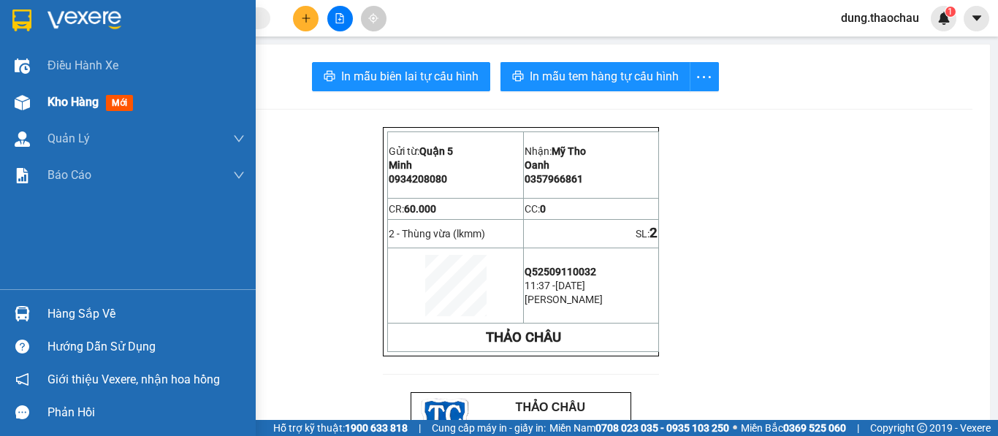
click at [78, 106] on span "Kho hàng" at bounding box center [72, 102] width 51 height 14
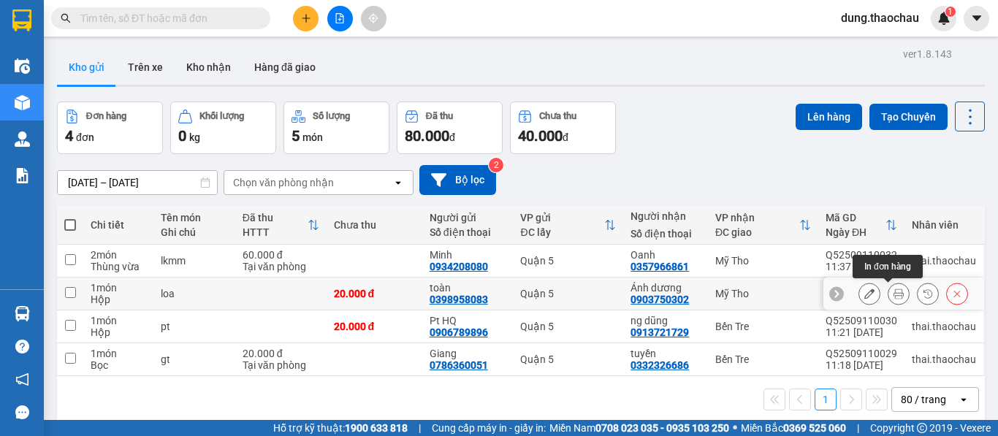
click at [894, 298] on icon at bounding box center [899, 294] width 10 height 10
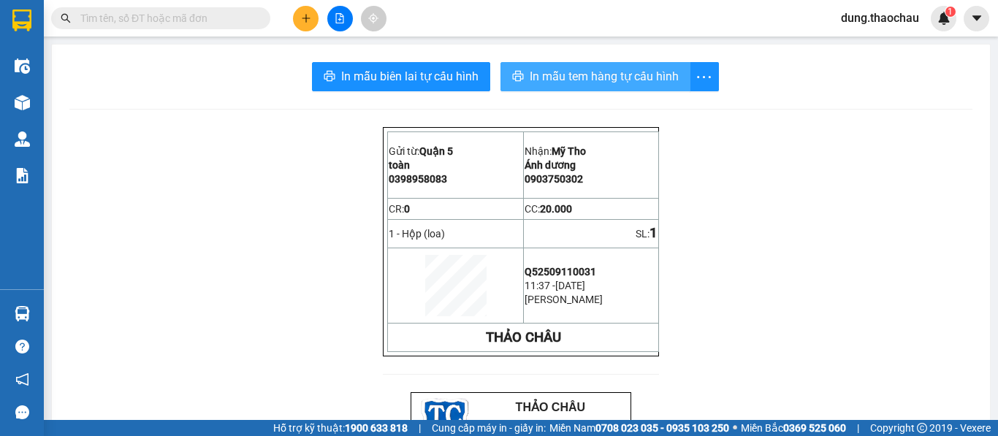
click at [546, 78] on span "In mẫu tem hàng tự cấu hình" at bounding box center [604, 76] width 149 height 18
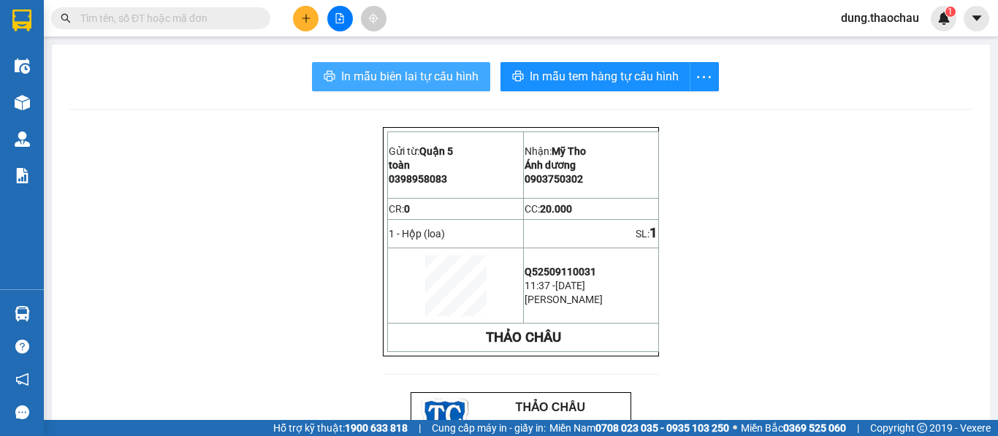
click at [386, 77] on span "In mẫu biên lai tự cấu hình" at bounding box center [409, 76] width 137 height 18
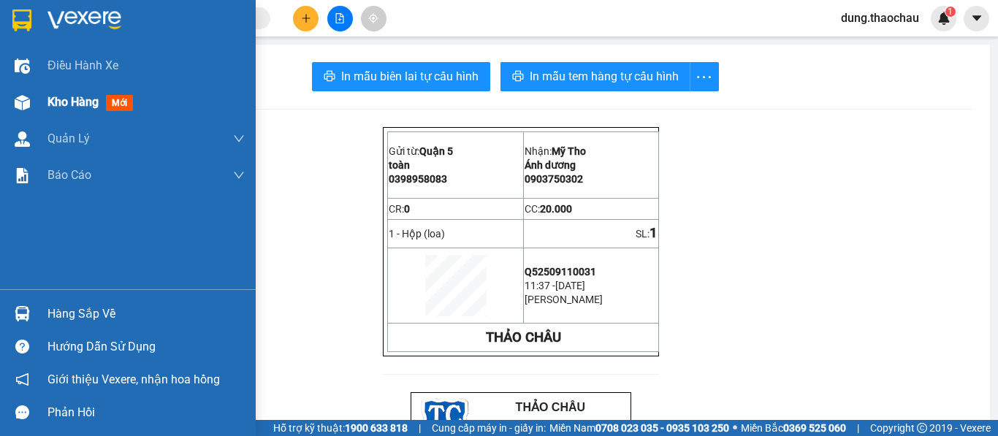
click at [76, 107] on span "Kho hàng" at bounding box center [72, 102] width 51 height 14
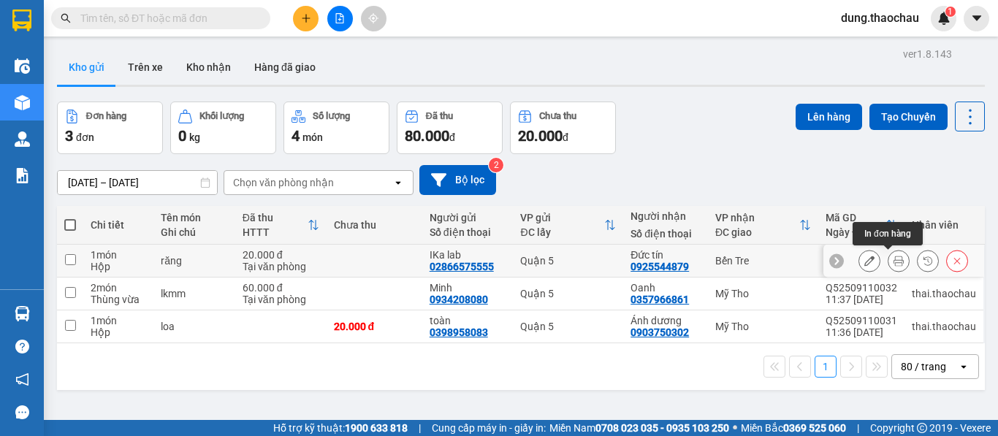
click at [891, 267] on button at bounding box center [899, 261] width 20 height 26
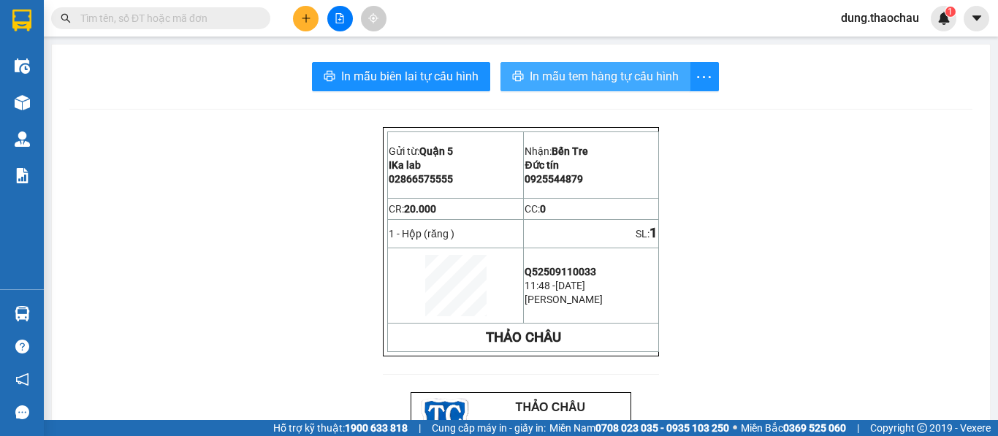
click at [571, 77] on span "In mẫu tem hàng tự cấu hình" at bounding box center [604, 76] width 149 height 18
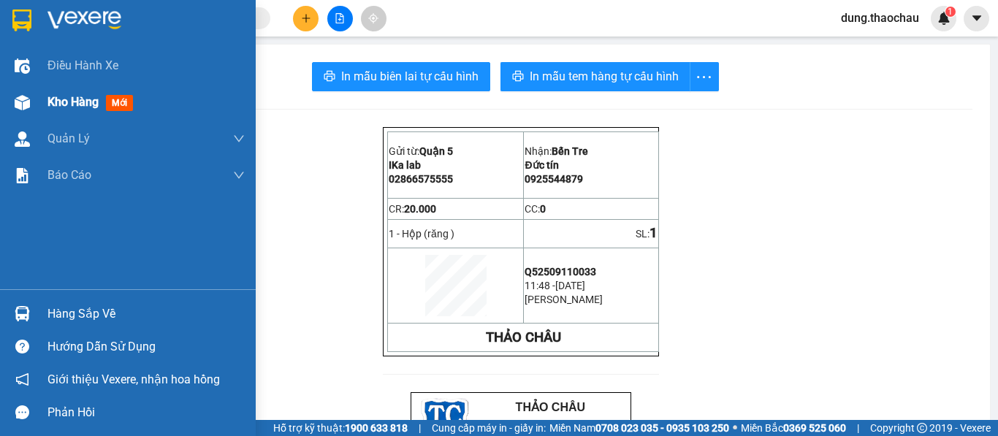
click at [66, 99] on span "Kho hàng" at bounding box center [72, 102] width 51 height 14
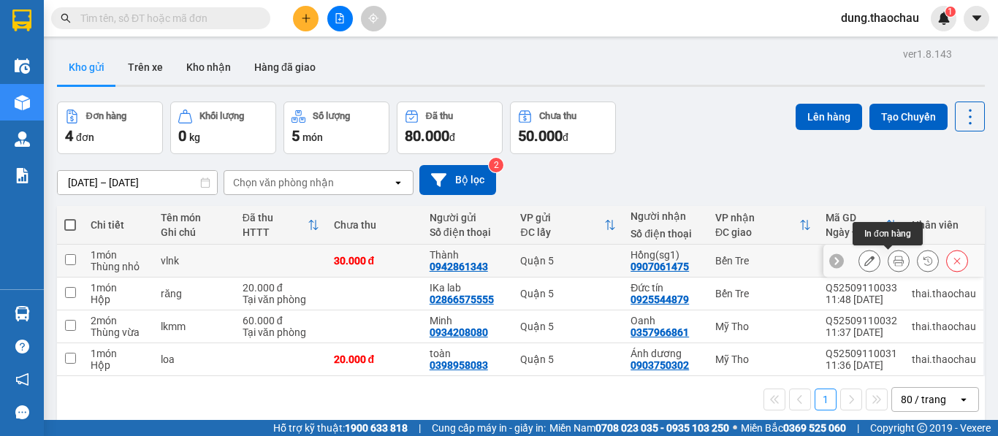
click at [894, 259] on icon at bounding box center [899, 261] width 10 height 10
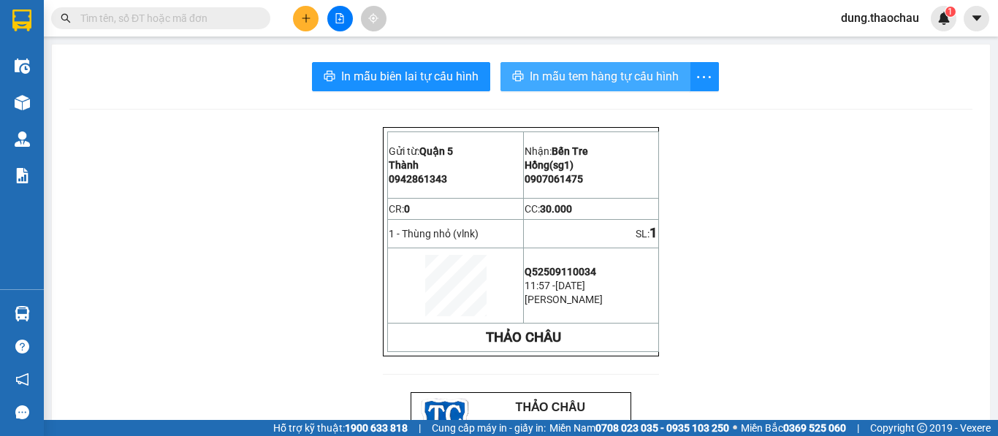
click at [560, 74] on span "In mẫu tem hàng tự cấu hình" at bounding box center [604, 76] width 149 height 18
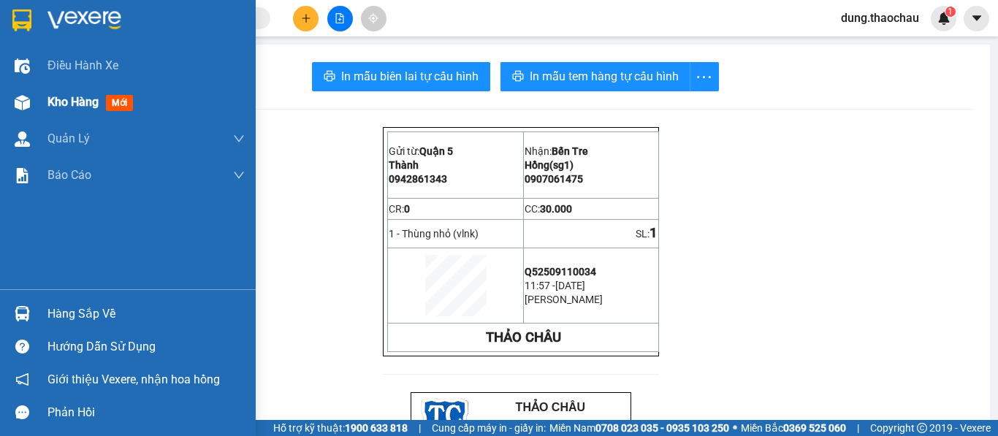
click at [72, 102] on span "Kho hàng" at bounding box center [72, 102] width 51 height 14
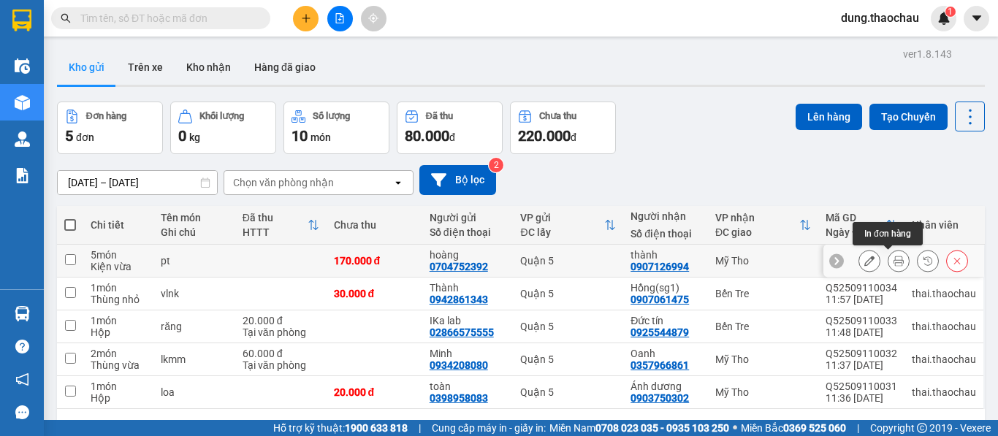
click at [894, 262] on icon at bounding box center [899, 261] width 10 height 10
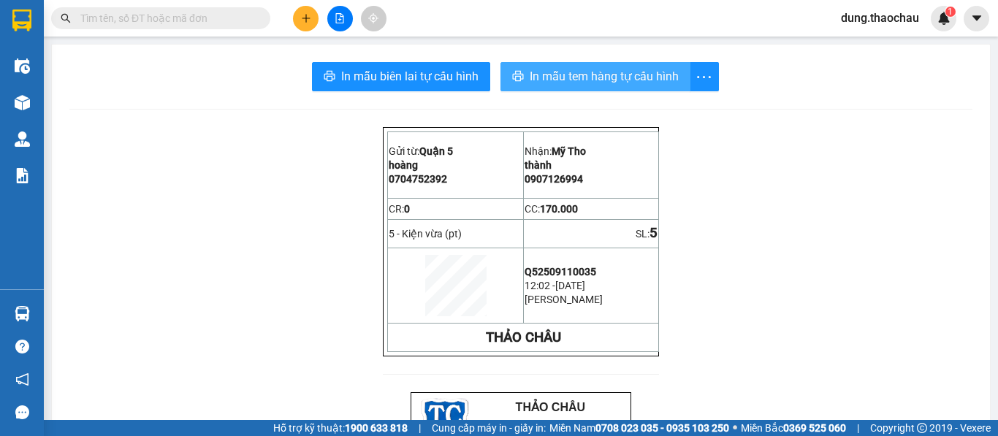
click at [559, 81] on span "In mẫu tem hàng tự cấu hình" at bounding box center [604, 76] width 149 height 18
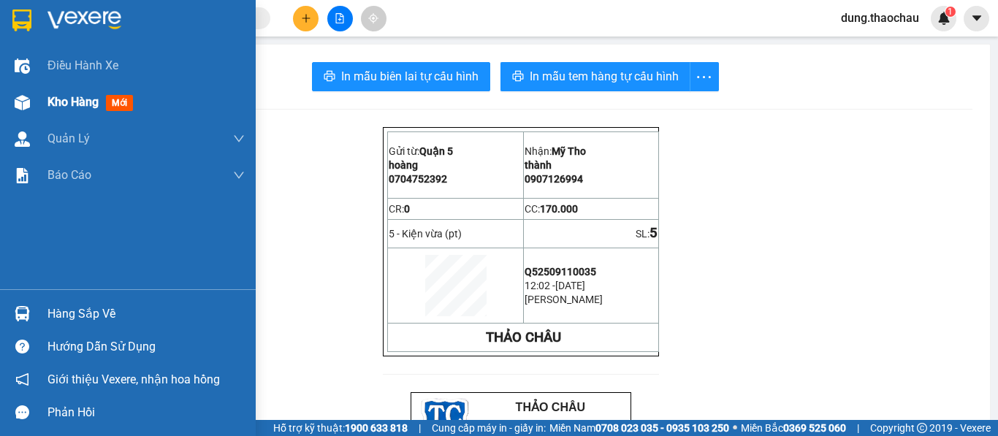
click at [91, 103] on span "Kho hàng" at bounding box center [72, 102] width 51 height 14
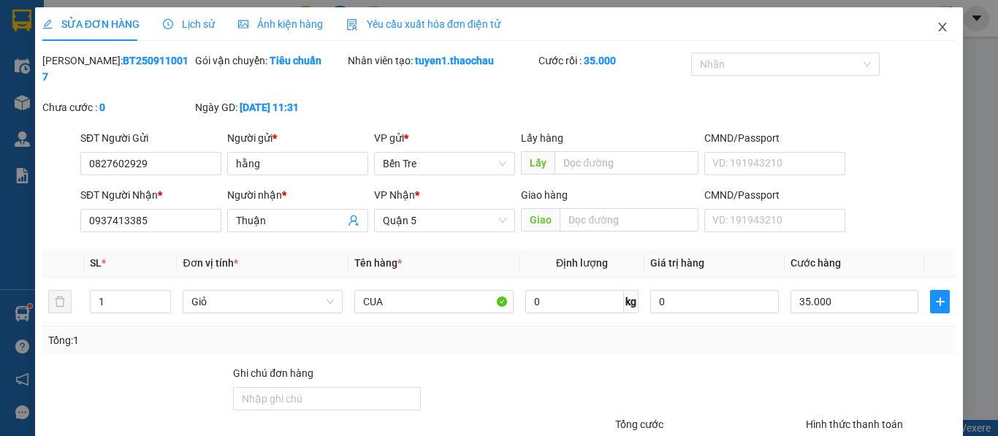
click at [939, 26] on icon "close" at bounding box center [943, 27] width 8 height 9
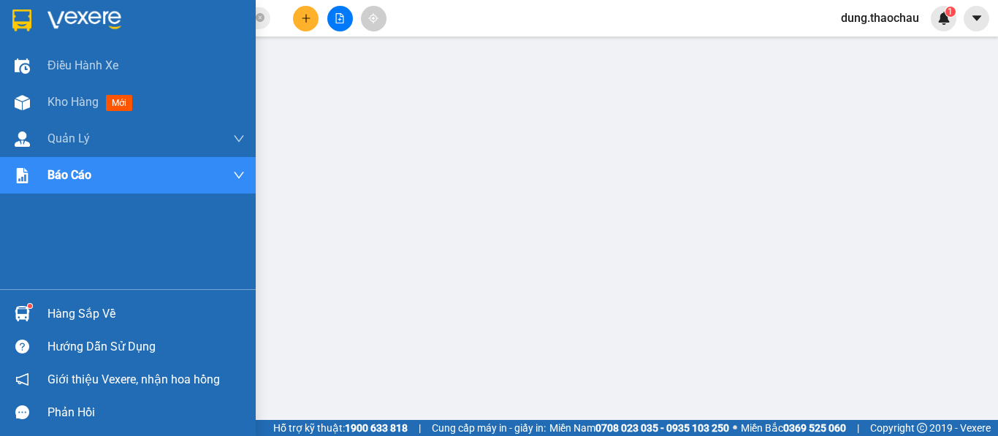
click at [27, 313] on img at bounding box center [22, 313] width 15 height 15
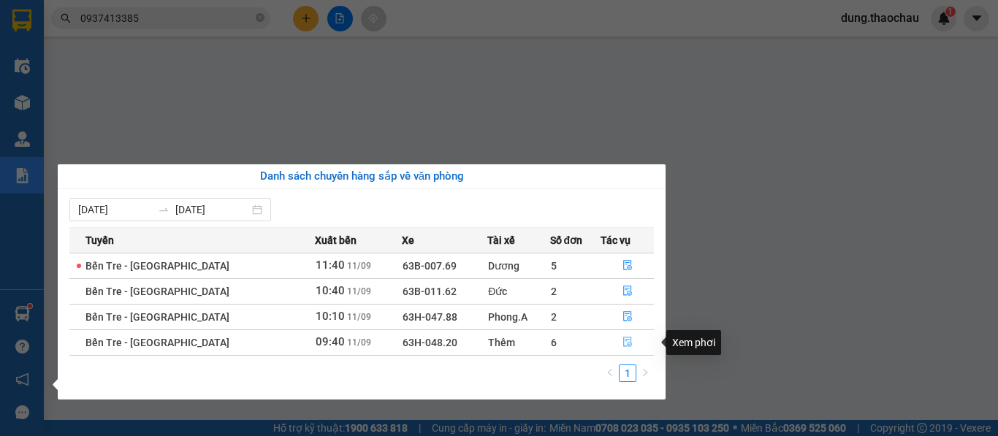
click at [623, 343] on icon "file-done" at bounding box center [628, 342] width 10 height 10
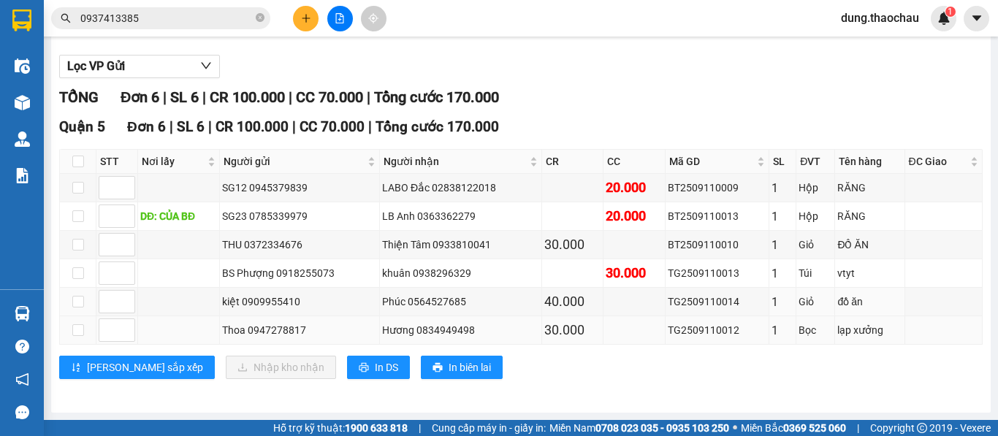
scroll to position [156, 0]
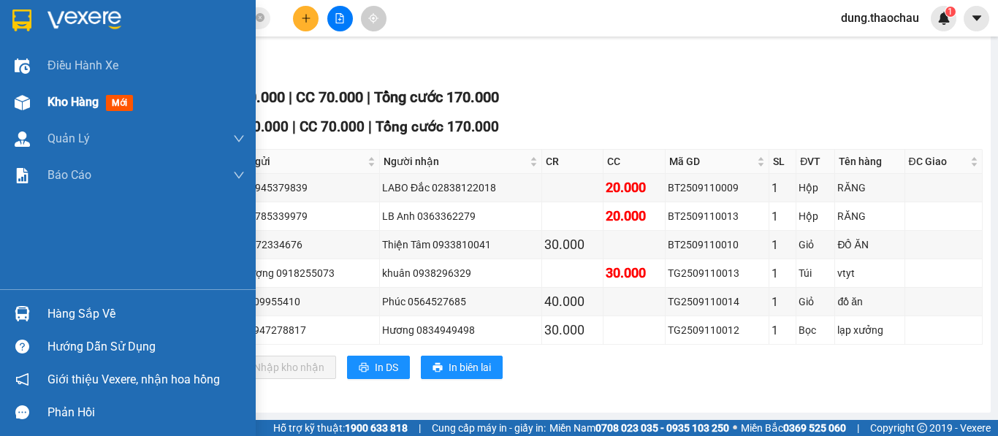
click at [54, 103] on span "Kho hàng" at bounding box center [72, 102] width 51 height 14
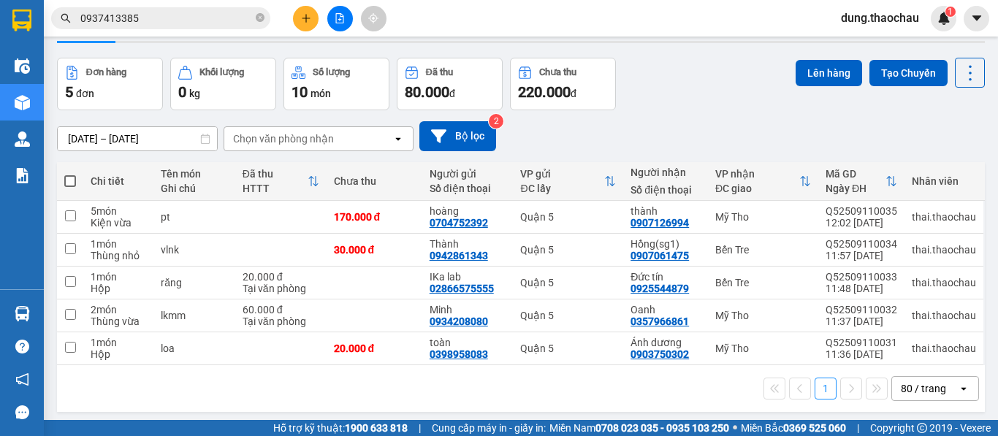
scroll to position [67, 0]
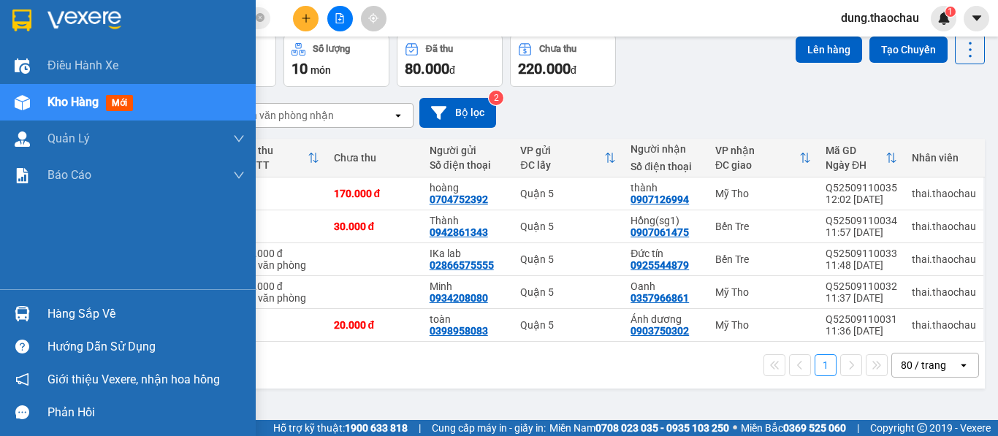
click at [25, 314] on img at bounding box center [22, 313] width 15 height 15
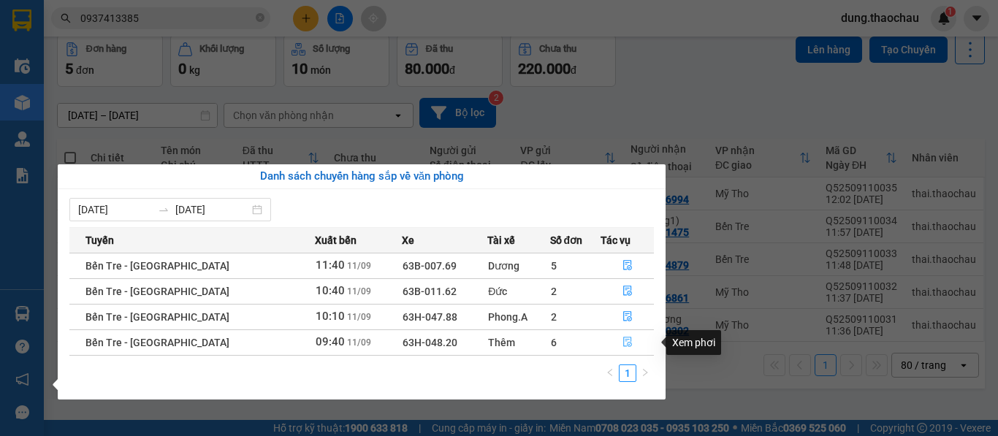
click at [623, 340] on icon "file-done" at bounding box center [627, 343] width 9 height 10
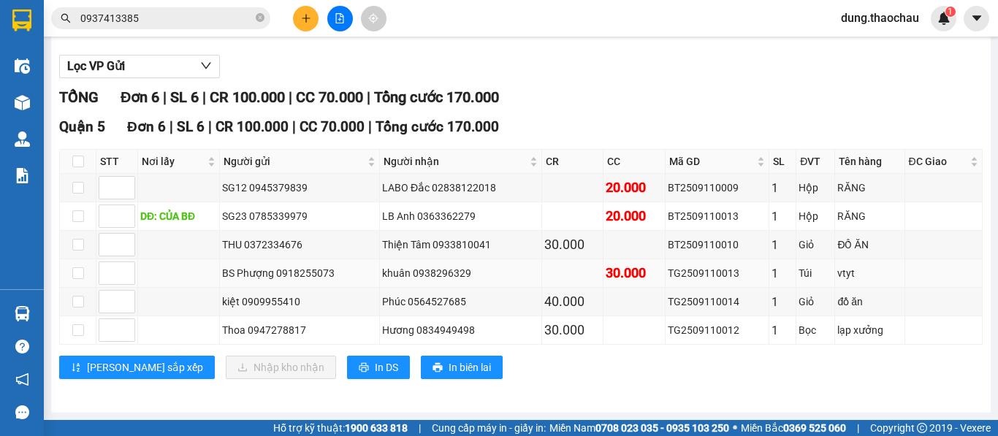
scroll to position [156, 0]
click at [79, 248] on input "checkbox" at bounding box center [78, 245] width 12 height 12
checkbox input "true"
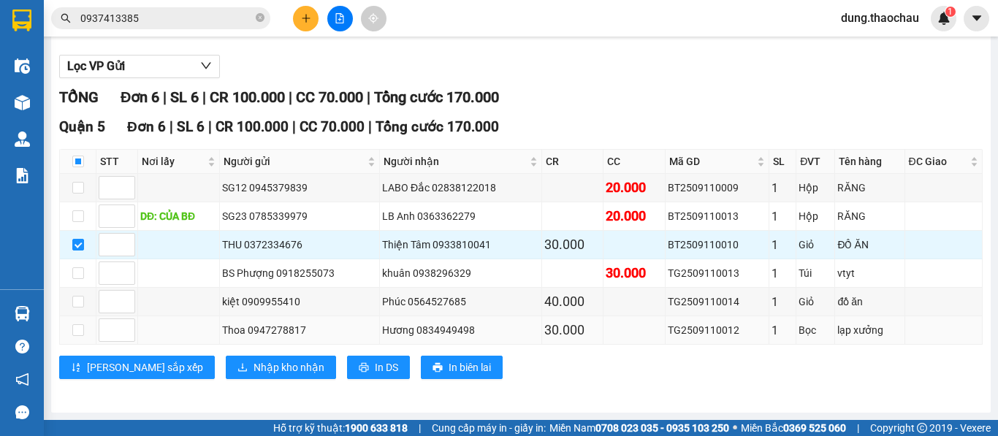
click at [85, 332] on td at bounding box center [78, 330] width 37 height 28
click at [85, 336] on td at bounding box center [78, 330] width 37 height 28
click at [81, 335] on input "checkbox" at bounding box center [78, 330] width 12 height 12
checkbox input "false"
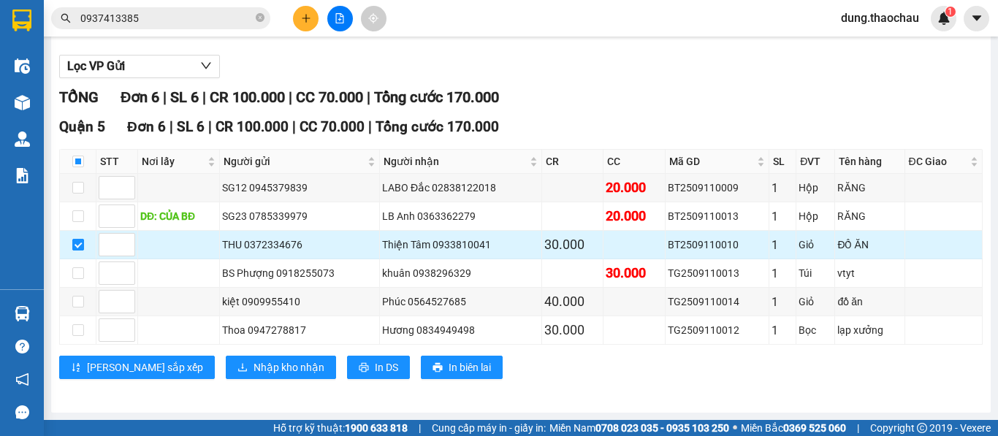
click at [82, 249] on input "checkbox" at bounding box center [78, 245] width 12 height 12
checkbox input "false"
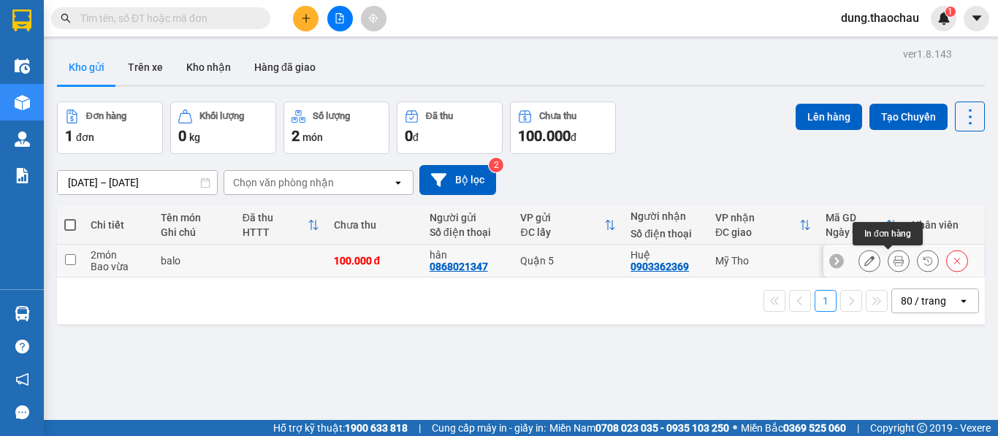
click at [894, 265] on icon at bounding box center [899, 261] width 10 height 10
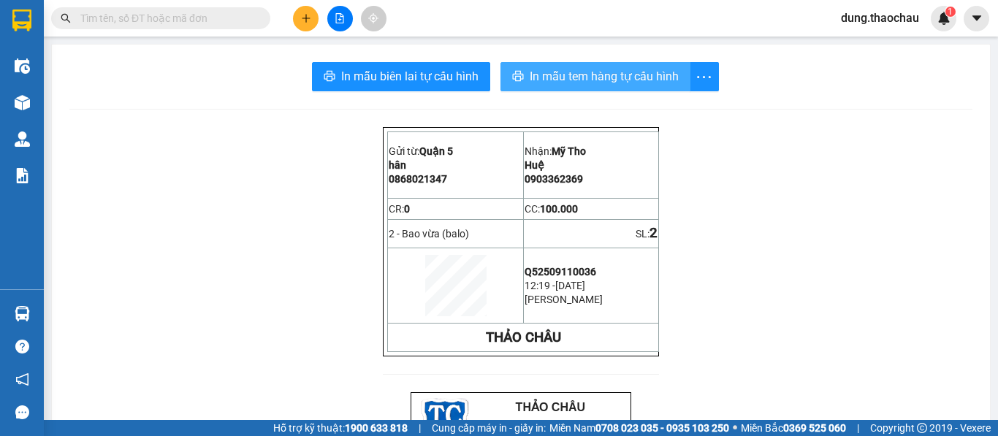
click at [551, 77] on span "In mẫu tem hàng tự cấu hình" at bounding box center [604, 76] width 149 height 18
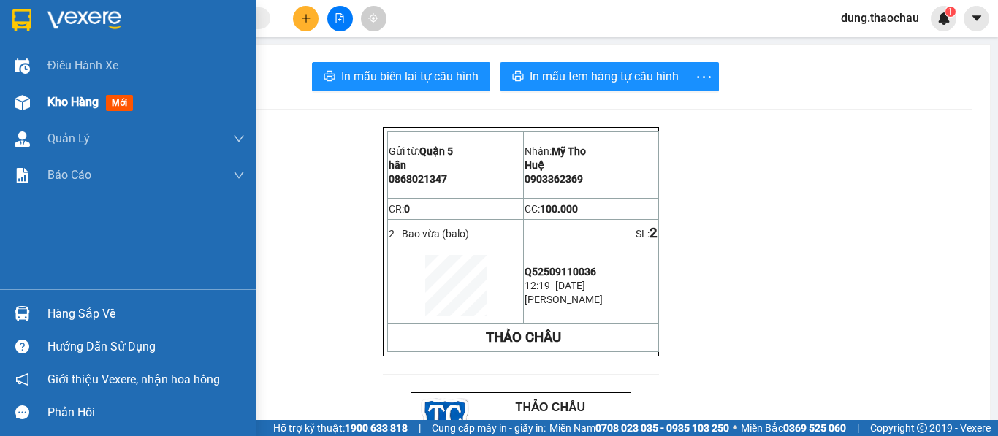
click at [69, 95] on span "Kho hàng" at bounding box center [72, 102] width 51 height 14
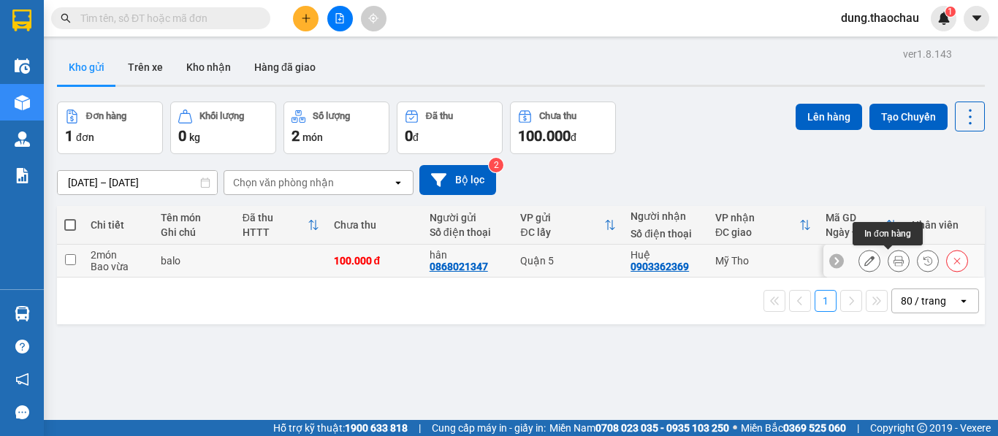
click at [894, 265] on icon at bounding box center [899, 261] width 10 height 10
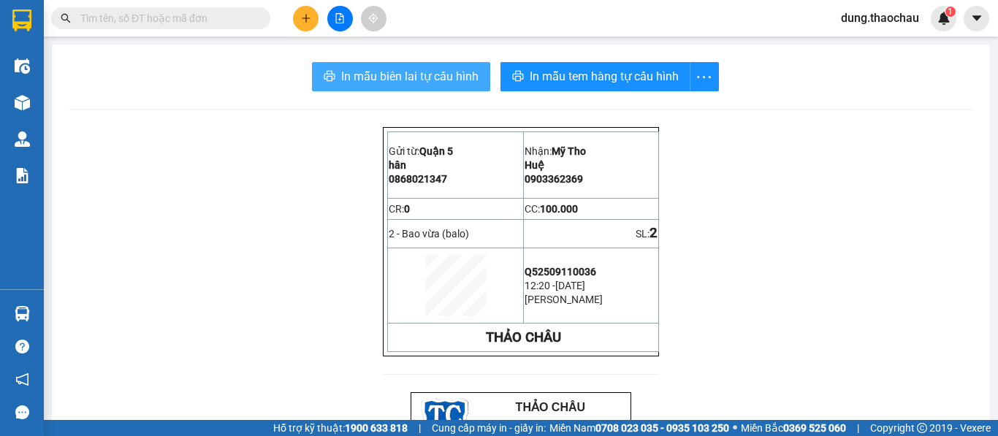
click at [430, 80] on span "In mẫu biên lai tự cấu hình" at bounding box center [409, 76] width 137 height 18
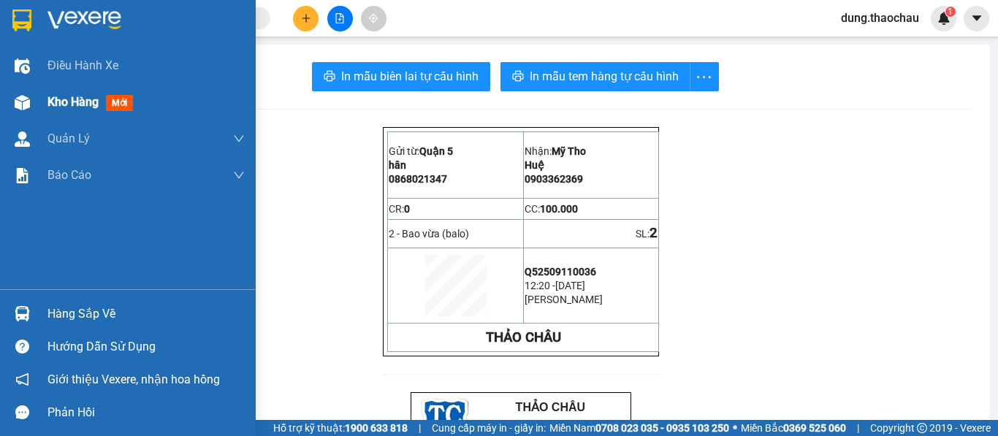
click at [50, 99] on span "Kho hàng" at bounding box center [72, 102] width 51 height 14
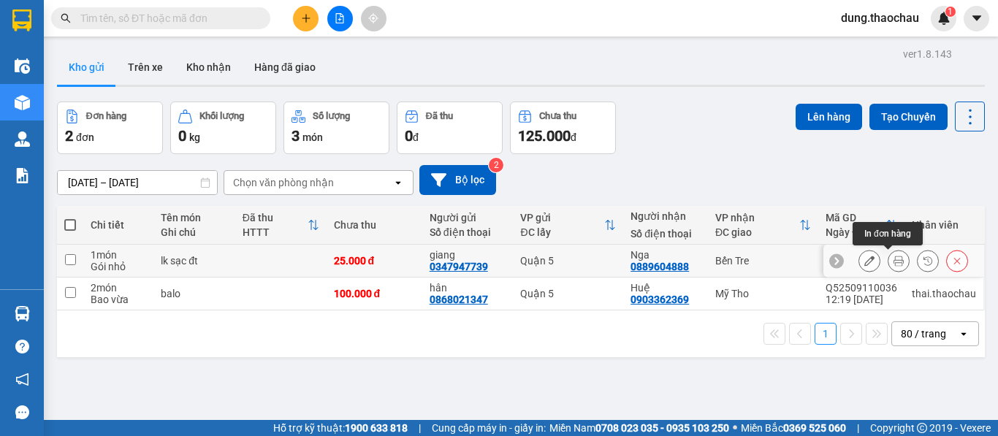
click at [894, 265] on icon at bounding box center [899, 261] width 10 height 10
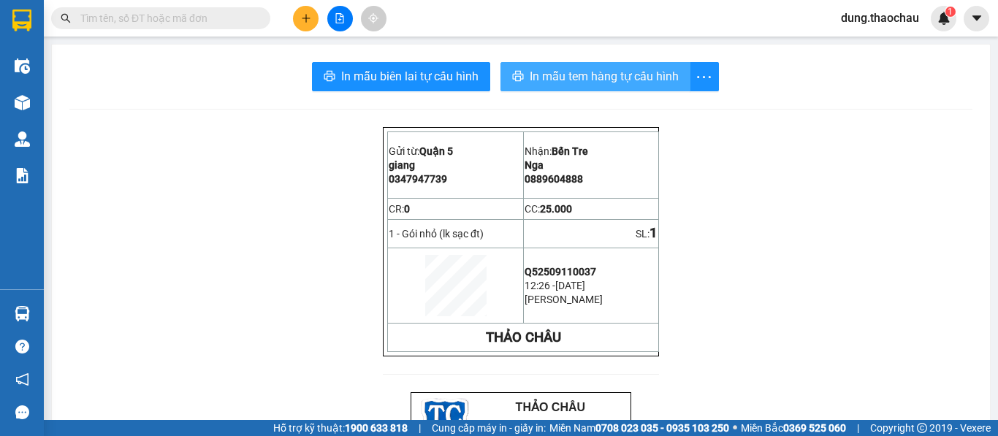
click at [576, 71] on span "In mẫu tem hàng tự cấu hình" at bounding box center [604, 76] width 149 height 18
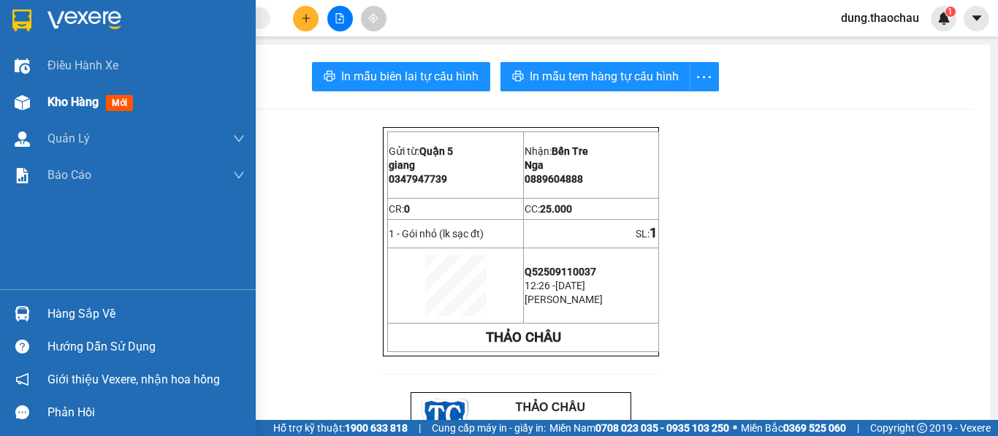
click at [61, 103] on span "Kho hàng" at bounding box center [72, 102] width 51 height 14
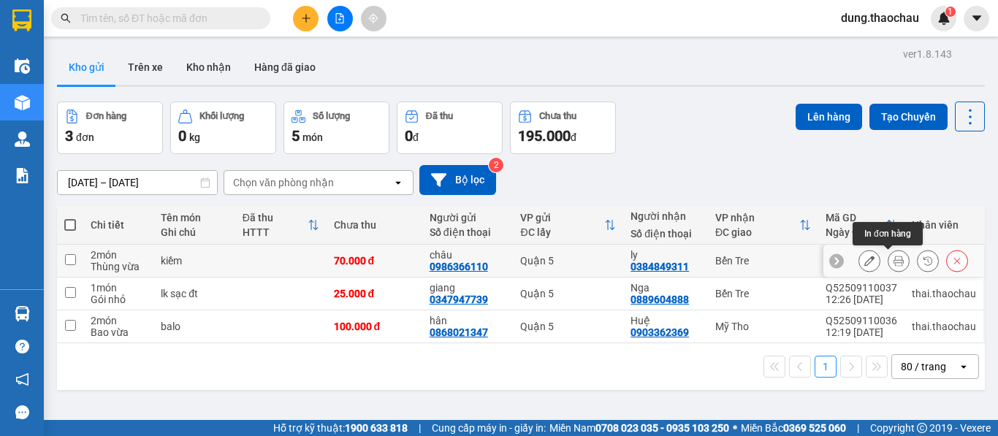
click at [894, 263] on icon at bounding box center [899, 261] width 10 height 10
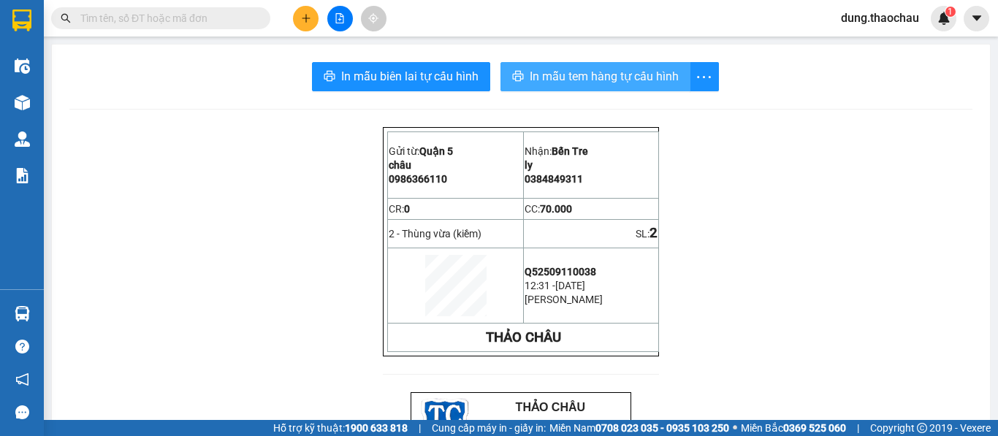
click at [571, 75] on span "In mẫu tem hàng tự cấu hình" at bounding box center [604, 76] width 149 height 18
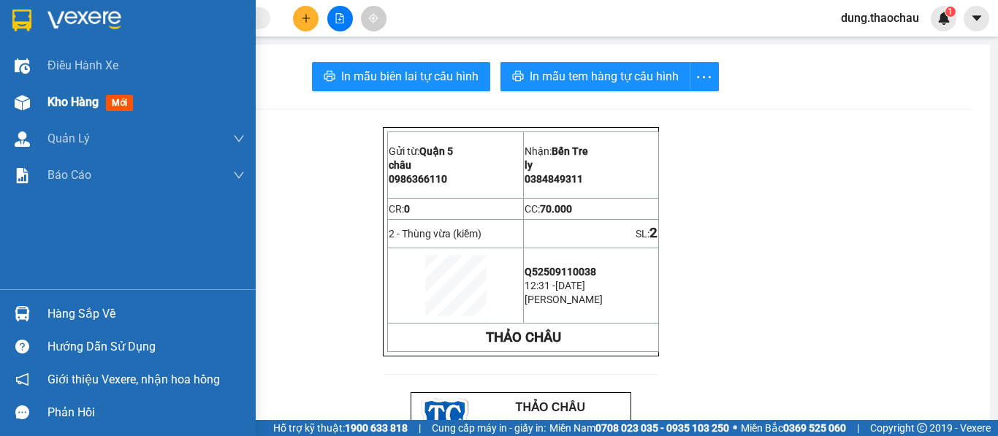
click at [80, 104] on span "Kho hàng" at bounding box center [72, 102] width 51 height 14
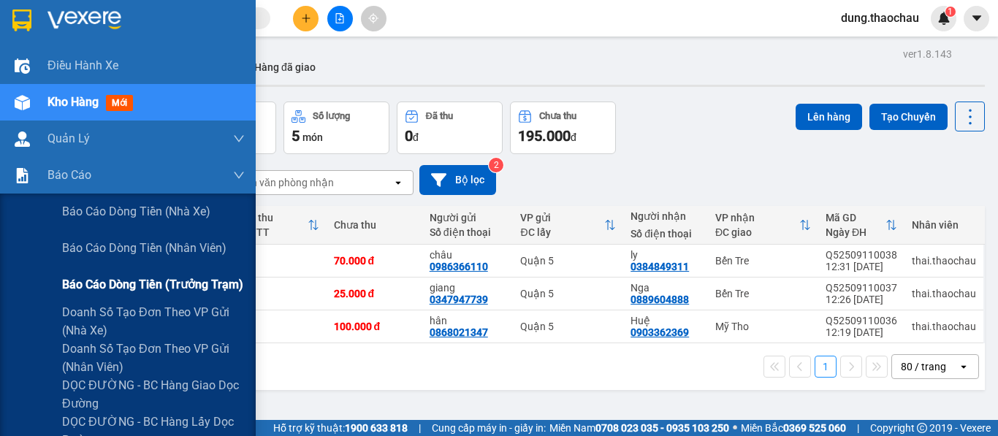
click at [90, 290] on span "Báo cáo dòng tiền (trưởng trạm)" at bounding box center [152, 284] width 181 height 18
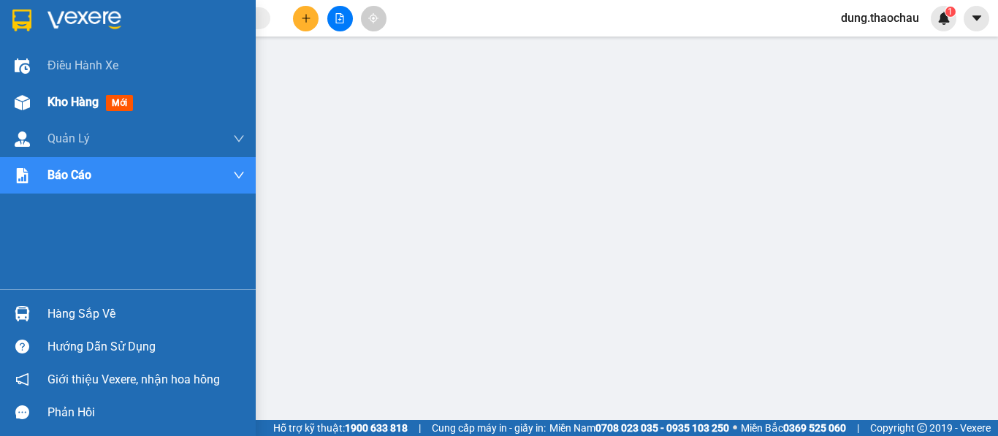
click at [57, 103] on span "Kho hàng" at bounding box center [72, 102] width 51 height 14
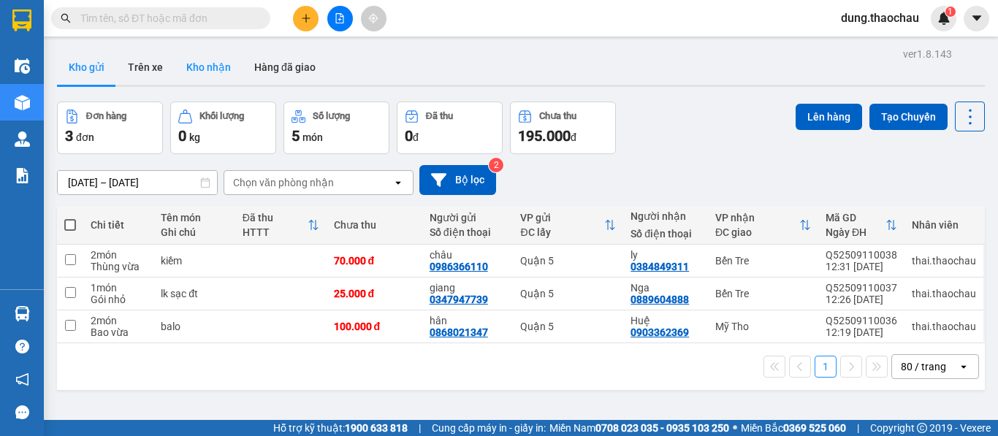
click at [203, 66] on button "Kho nhận" at bounding box center [209, 67] width 68 height 35
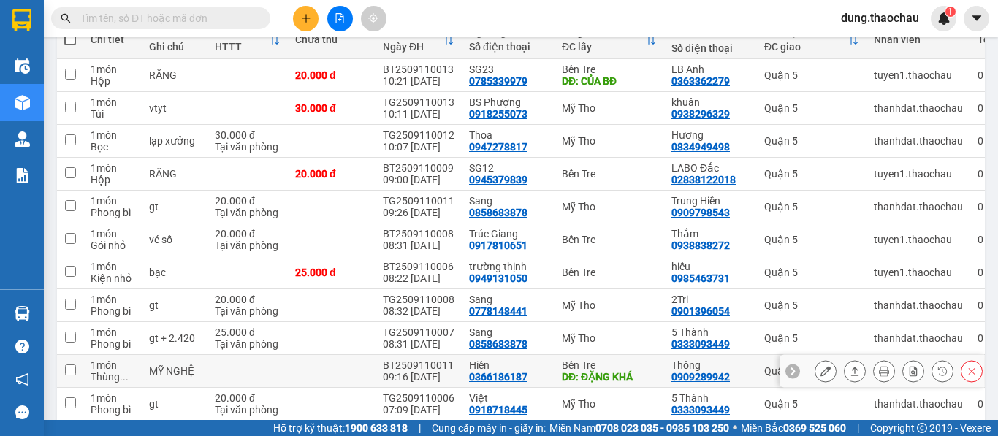
scroll to position [219, 0]
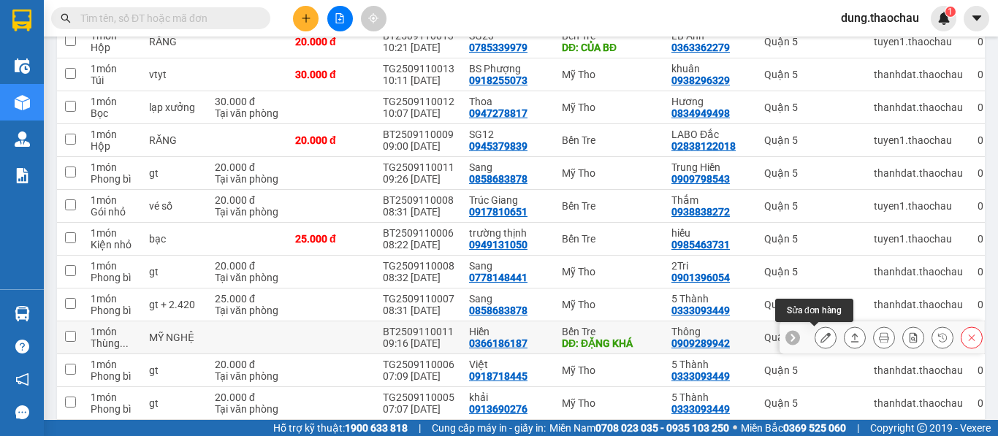
click at [821, 335] on icon at bounding box center [826, 337] width 10 height 10
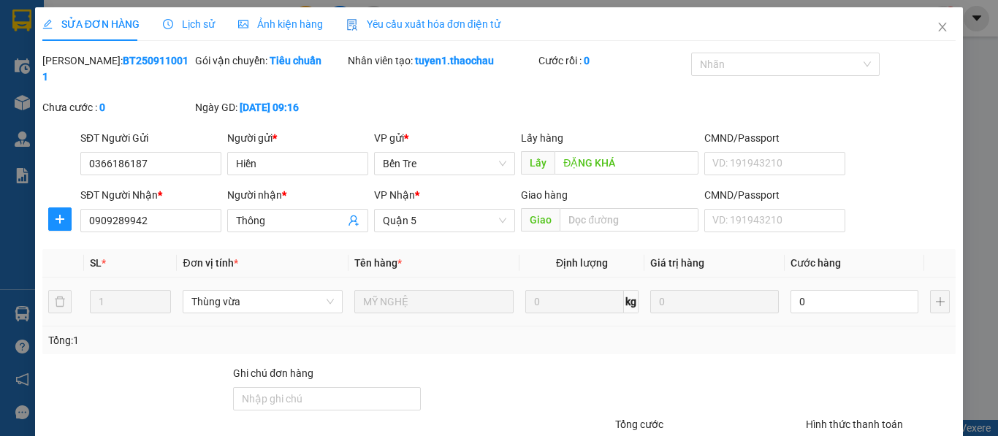
type input "0366186187"
type input "Hiền"
type input "ĐẶNG KHÁ"
type input "0909289942"
type input "Thông"
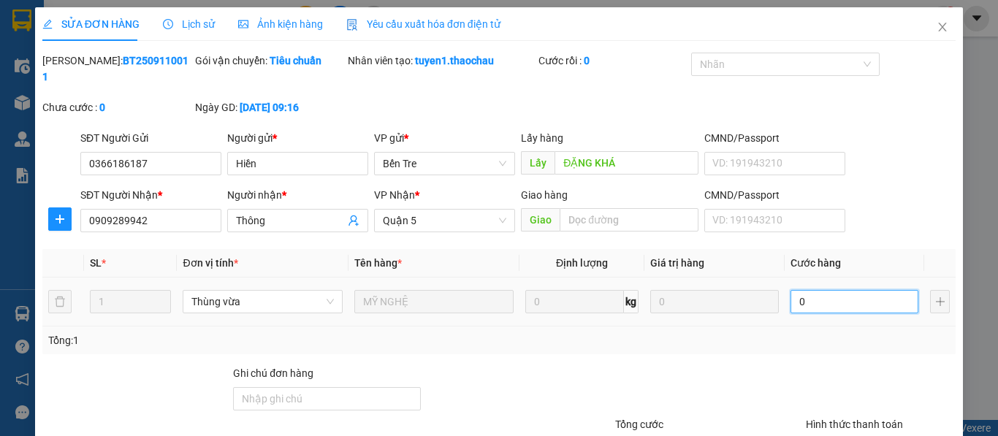
click at [829, 292] on input "0" at bounding box center [855, 301] width 129 height 23
type input "3"
type input "30"
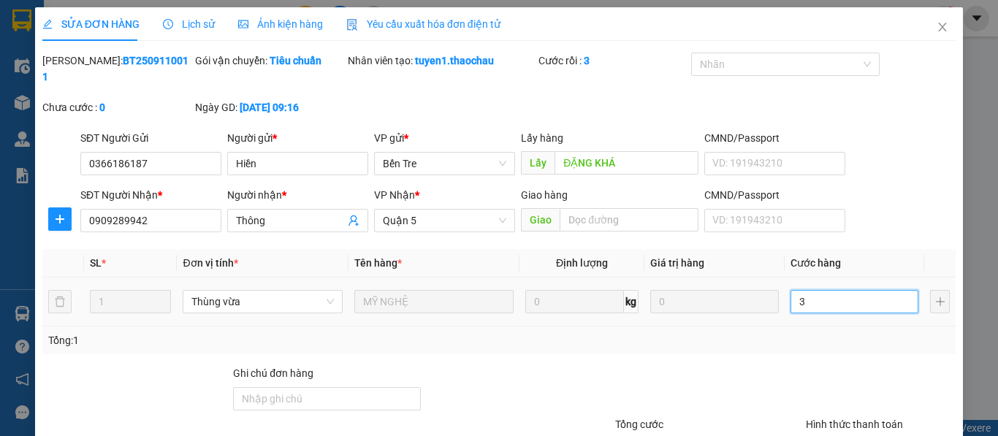
type input "30"
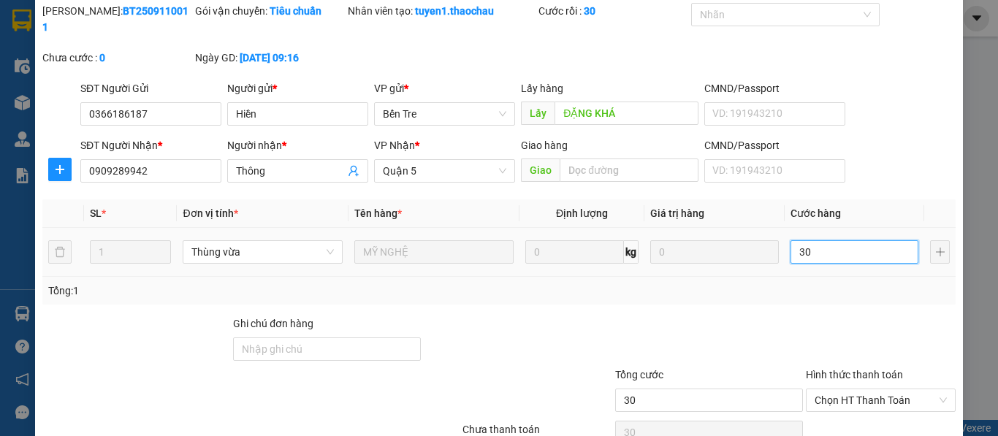
scroll to position [107, 0]
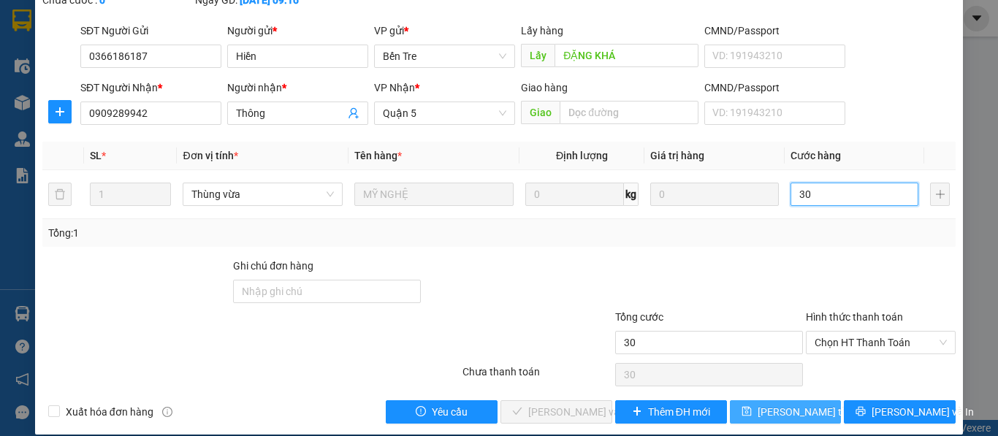
type input "30"
type input "30.000"
click at [781, 404] on span "Lưu thay đổi" at bounding box center [816, 412] width 117 height 16
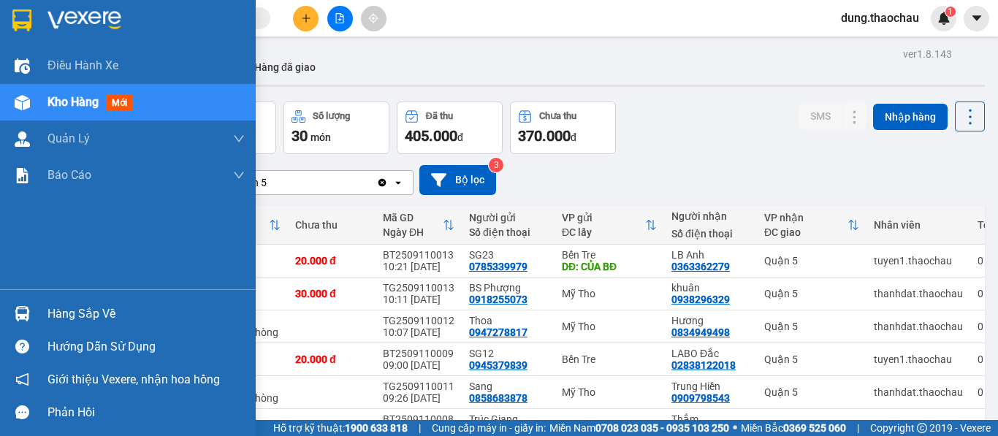
click at [24, 314] on img at bounding box center [22, 313] width 15 height 15
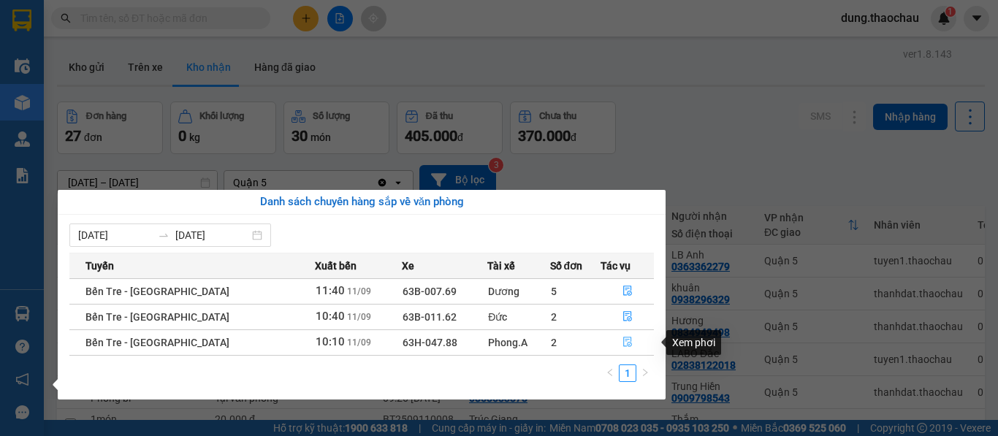
click at [623, 341] on icon "file-done" at bounding box center [628, 342] width 10 height 10
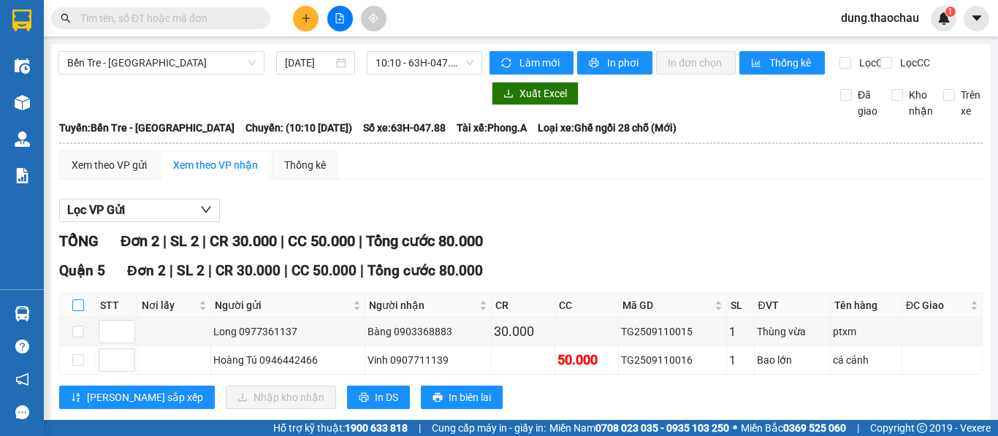
click at [82, 311] on input "checkbox" at bounding box center [78, 306] width 12 height 12
checkbox input "true"
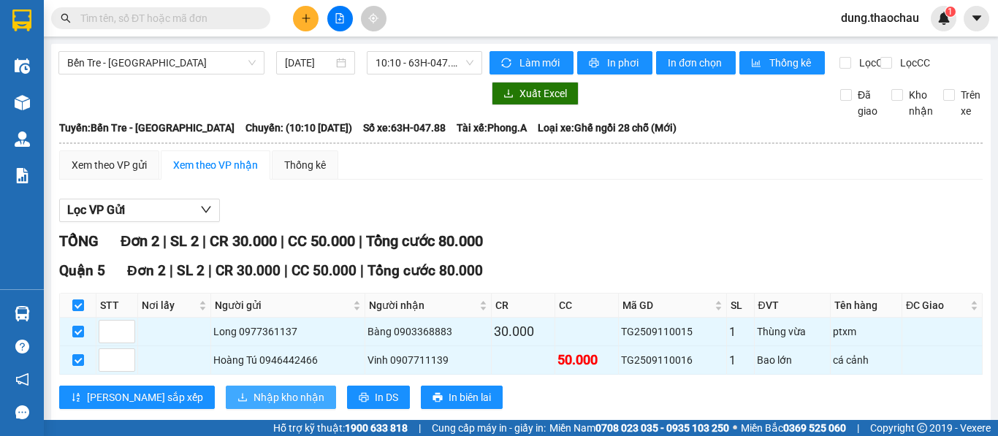
click at [254, 405] on span "Nhập kho nhận" at bounding box center [289, 397] width 71 height 16
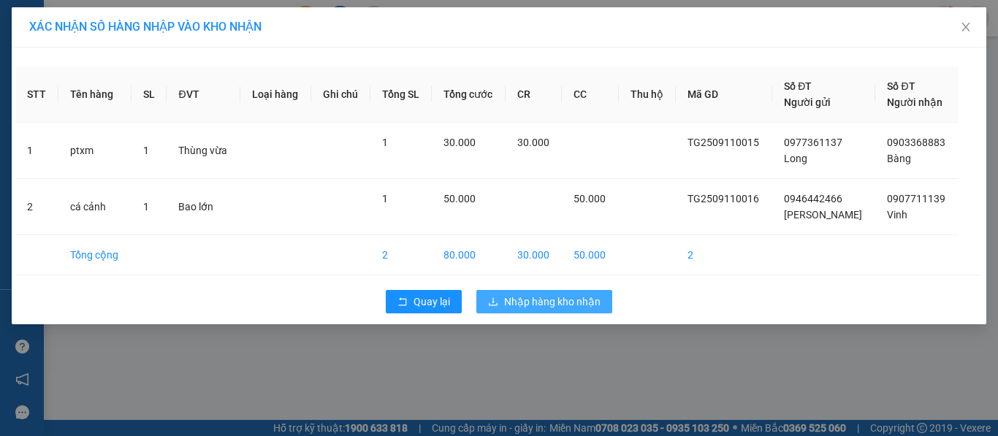
click at [555, 305] on span "Nhập hàng kho nhận" at bounding box center [552, 302] width 96 height 16
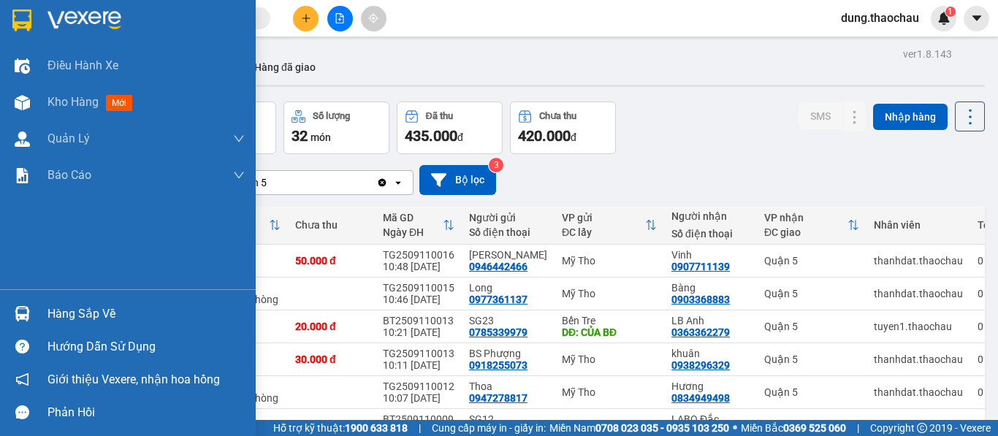
click at [16, 322] on div at bounding box center [22, 314] width 26 height 26
click at [23, 279] on div "Điều hành xe Kho hàng mới Quản Lý Quản lý chuyến Quản lý khách hàng mới Quản lý…" at bounding box center [128, 218] width 256 height 436
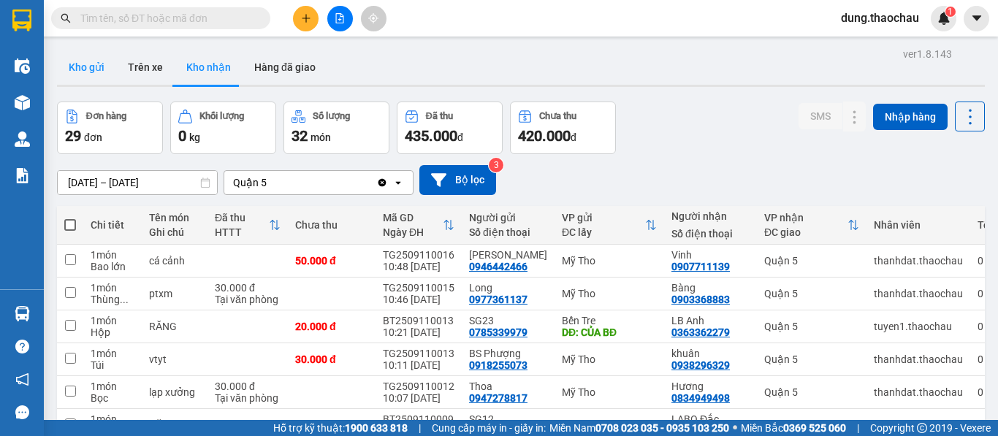
click at [94, 69] on button "Kho gửi" at bounding box center [86, 67] width 59 height 35
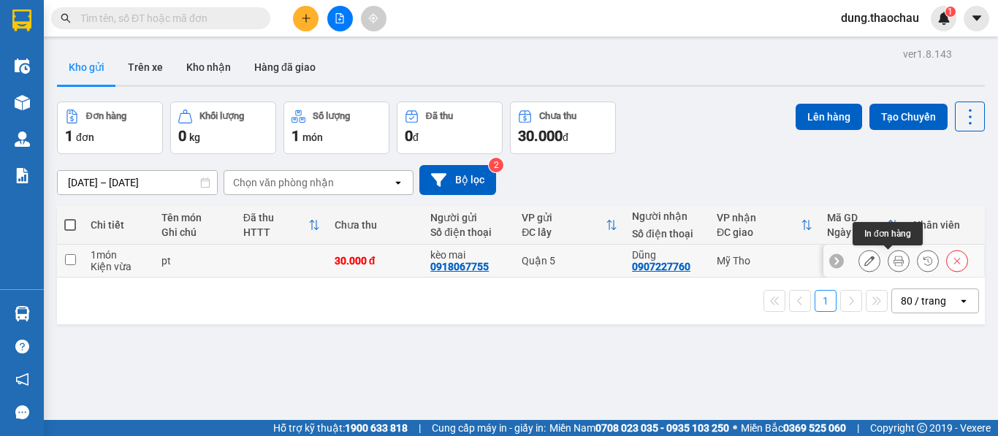
click at [894, 263] on icon at bounding box center [899, 261] width 10 height 10
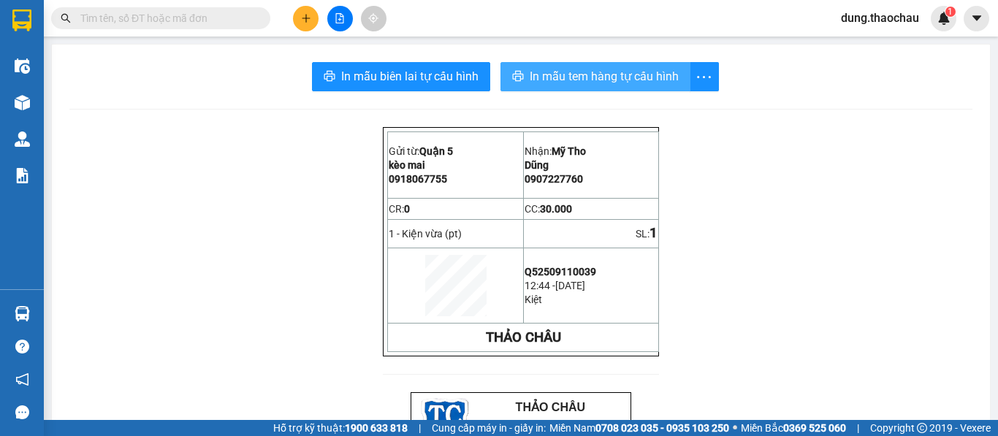
click at [549, 77] on span "In mẫu tem hàng tự cấu hình" at bounding box center [604, 76] width 149 height 18
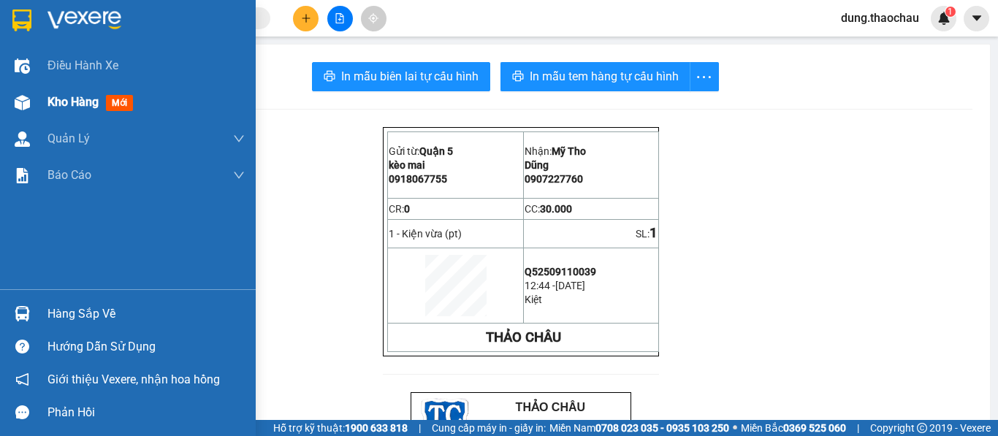
click at [78, 99] on span "Kho hàng" at bounding box center [72, 102] width 51 height 14
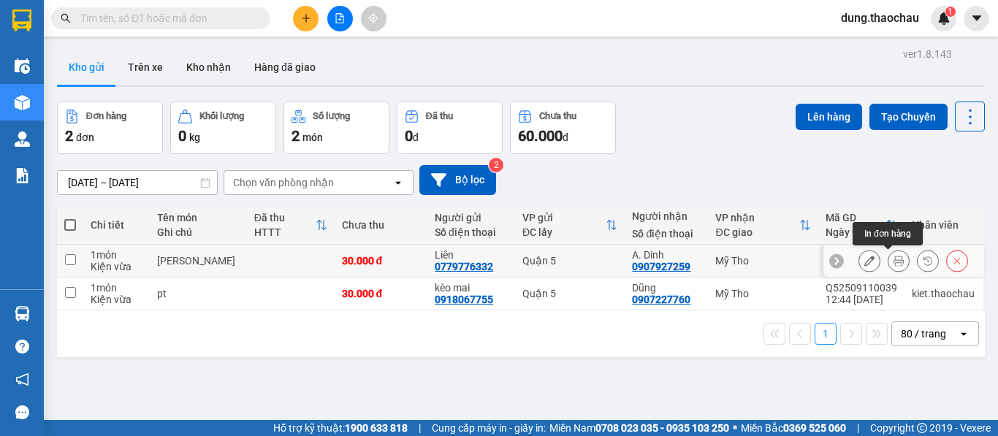
click at [894, 259] on icon at bounding box center [899, 261] width 10 height 10
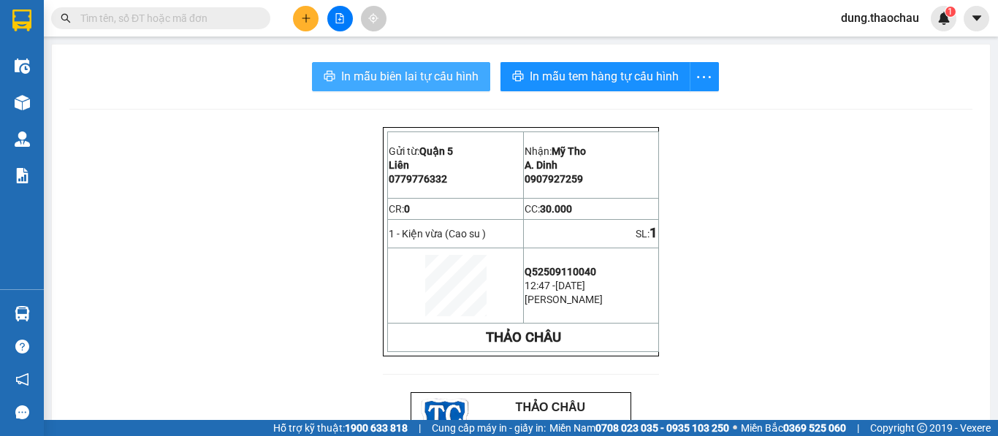
click at [409, 73] on span "In mẫu biên lai tự cấu hình" at bounding box center [409, 76] width 137 height 18
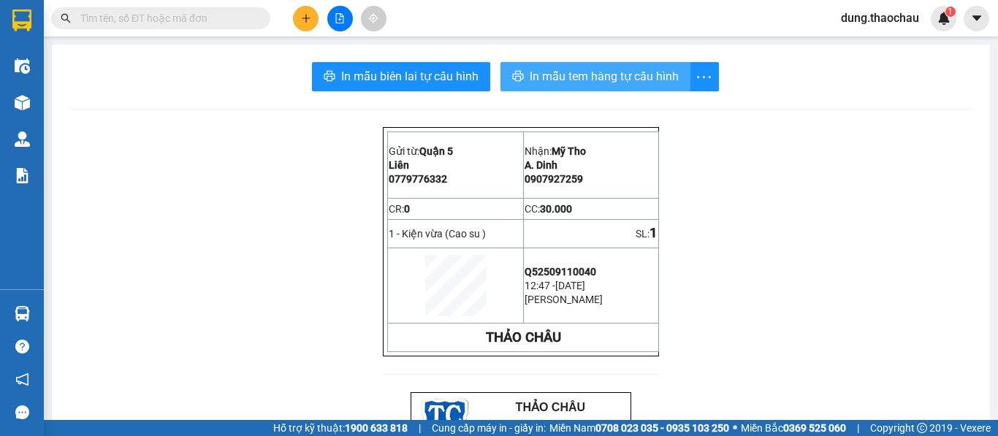
click at [598, 76] on span "In mẫu tem hàng tự cấu hình" at bounding box center [604, 76] width 149 height 18
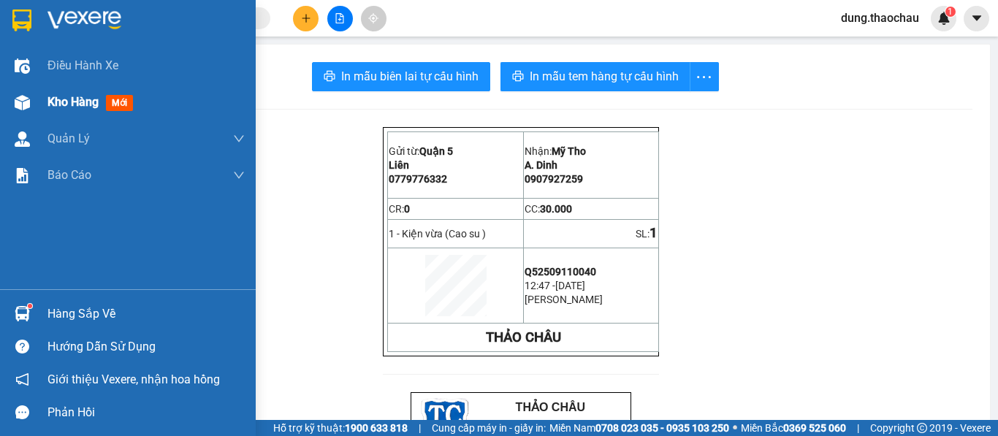
click at [48, 101] on span "Kho hàng" at bounding box center [72, 102] width 51 height 14
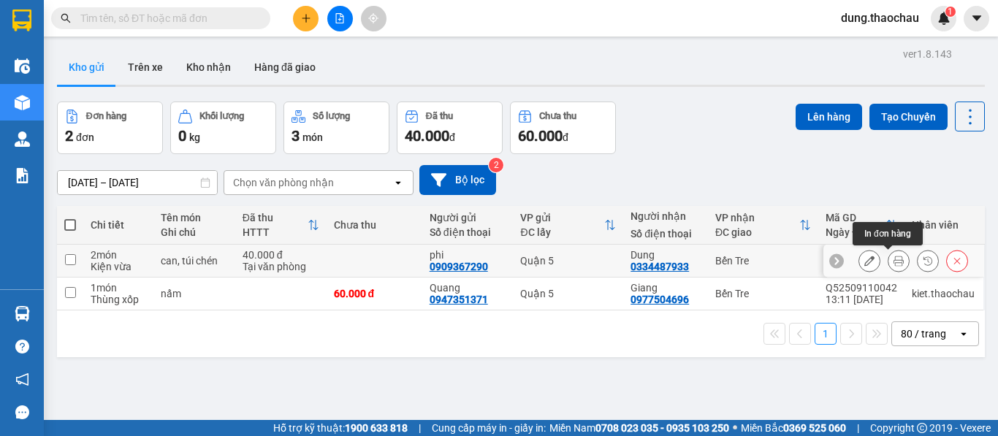
click at [892, 262] on button at bounding box center [899, 261] width 20 height 26
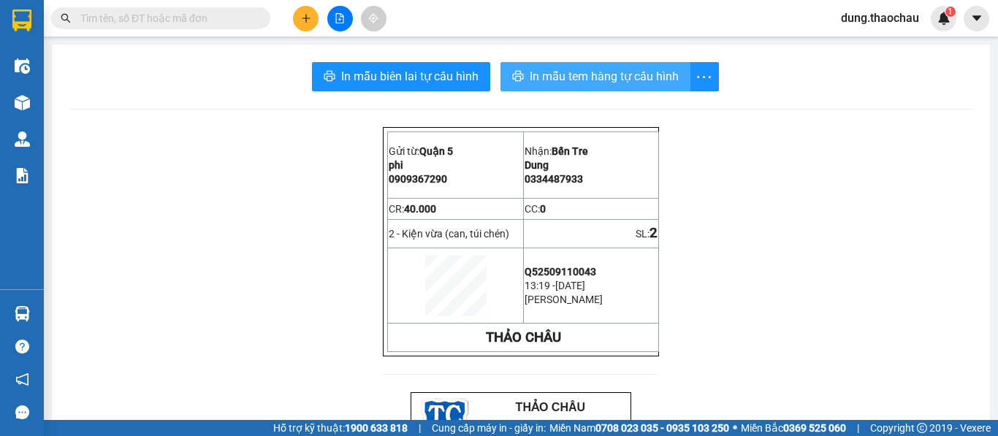
click at [574, 70] on span "In mẫu tem hàng tự cấu hình" at bounding box center [604, 76] width 149 height 18
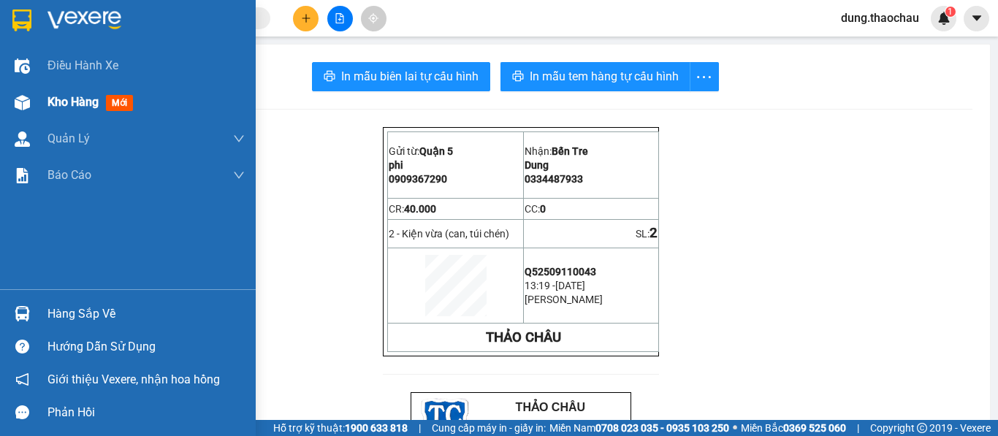
click at [61, 107] on span "Kho hàng" at bounding box center [72, 102] width 51 height 14
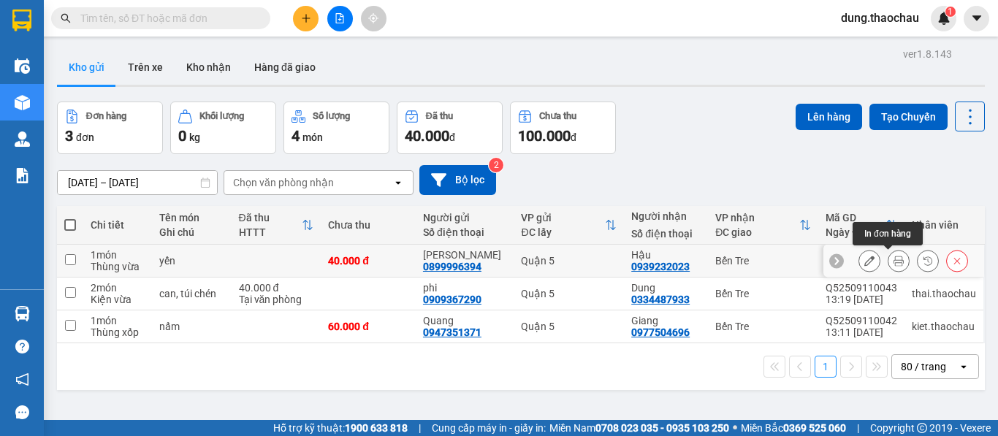
click at [894, 266] on icon at bounding box center [899, 261] width 10 height 10
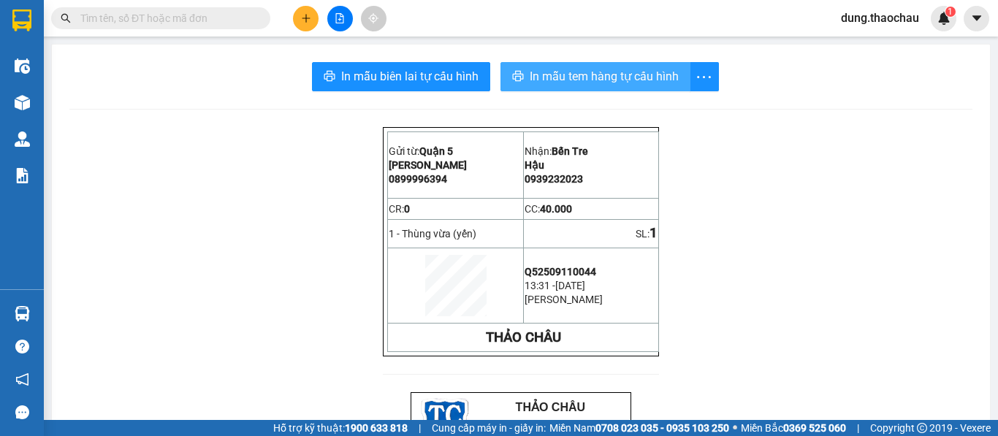
click at [549, 82] on span "In mẫu tem hàng tự cấu hình" at bounding box center [604, 76] width 149 height 18
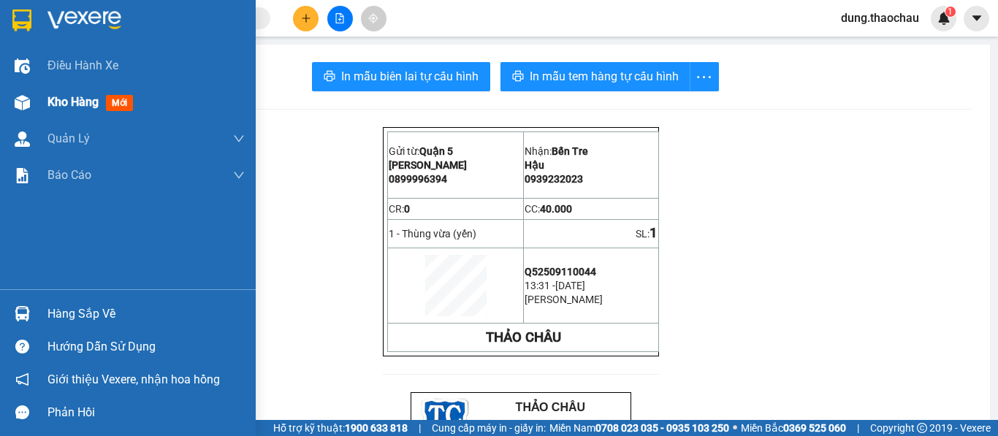
click at [68, 101] on span "Kho hàng" at bounding box center [72, 102] width 51 height 14
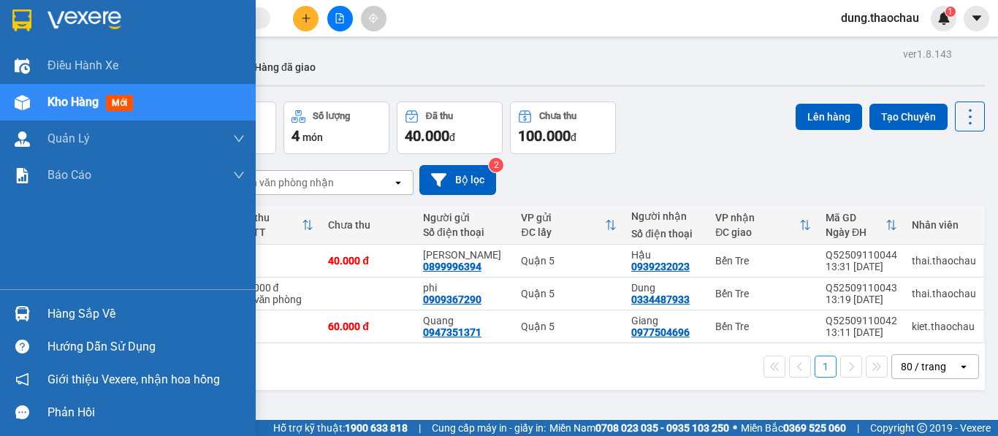
click at [24, 321] on img at bounding box center [22, 313] width 15 height 15
click at [28, 245] on div "Điều hành xe Kho hàng mới Quản [PERSON_NAME] lý chuyến Quản lý khách hàng mới Q…" at bounding box center [128, 218] width 256 height 436
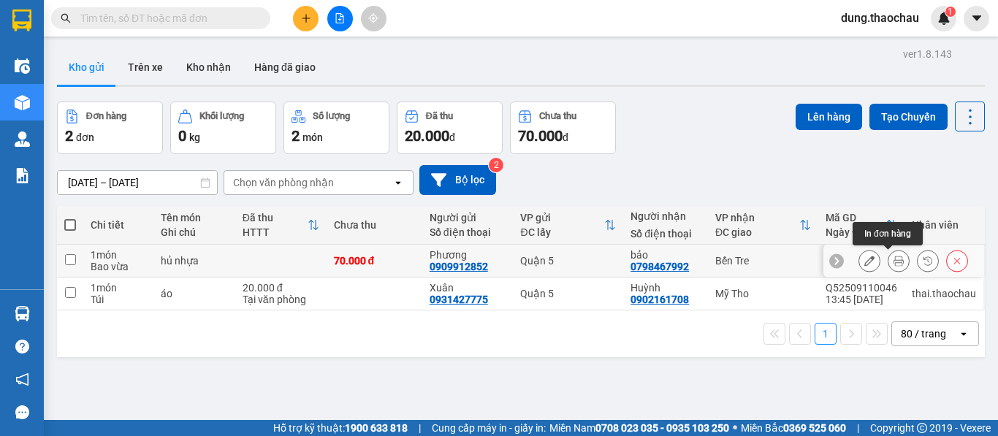
click at [894, 262] on icon at bounding box center [899, 261] width 10 height 10
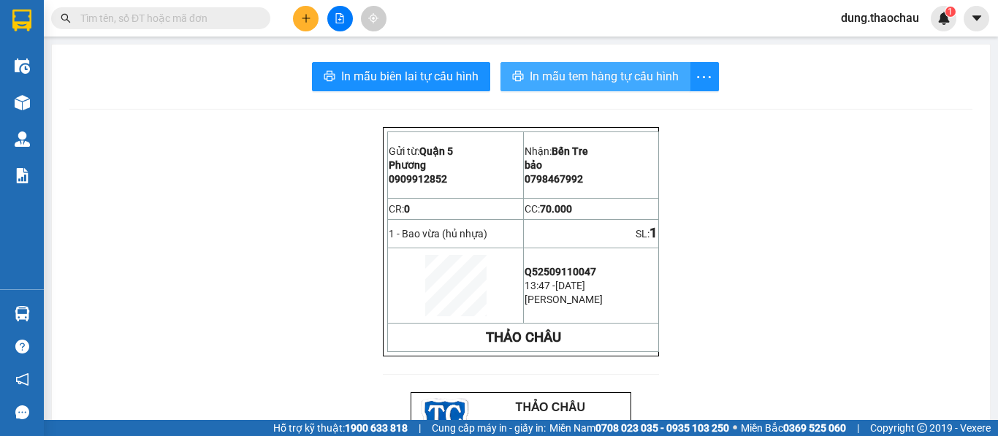
click at [565, 82] on span "In mẫu tem hàng tự cấu hình" at bounding box center [604, 76] width 149 height 18
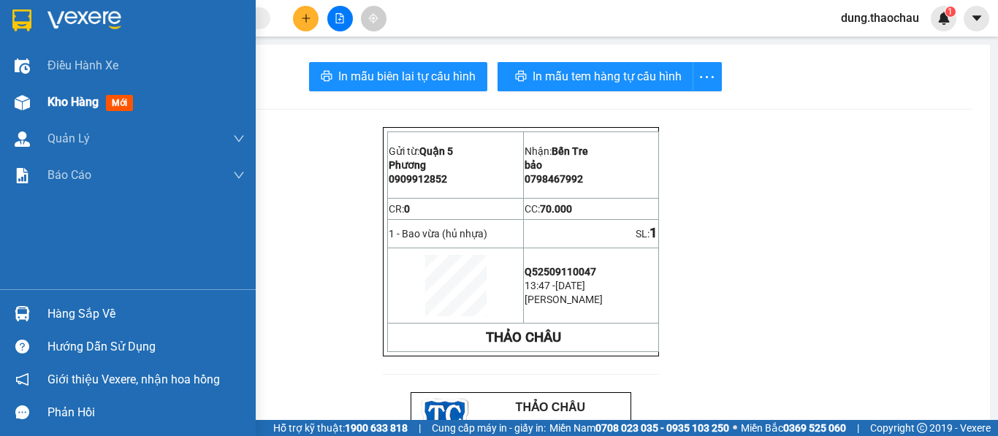
click at [75, 105] on span "Kho hàng" at bounding box center [72, 102] width 51 height 14
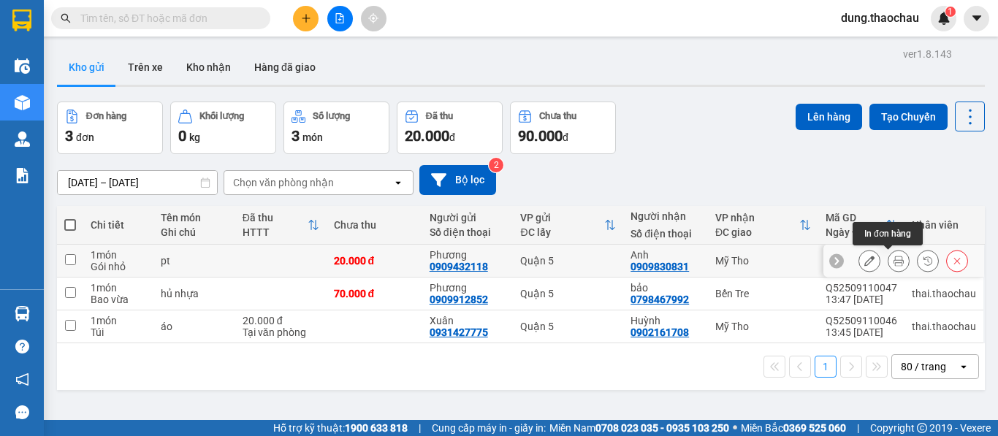
click at [894, 263] on icon at bounding box center [899, 261] width 10 height 10
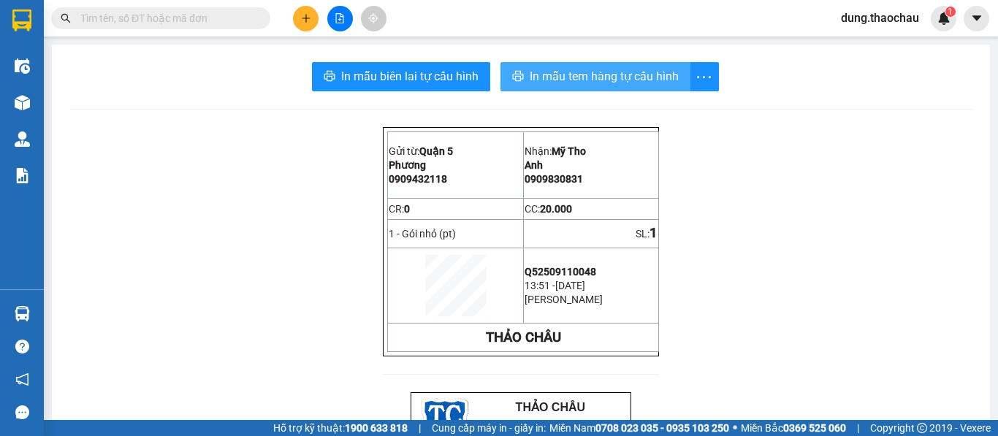
click at [539, 82] on span "In mẫu tem hàng tự cấu hình" at bounding box center [604, 76] width 149 height 18
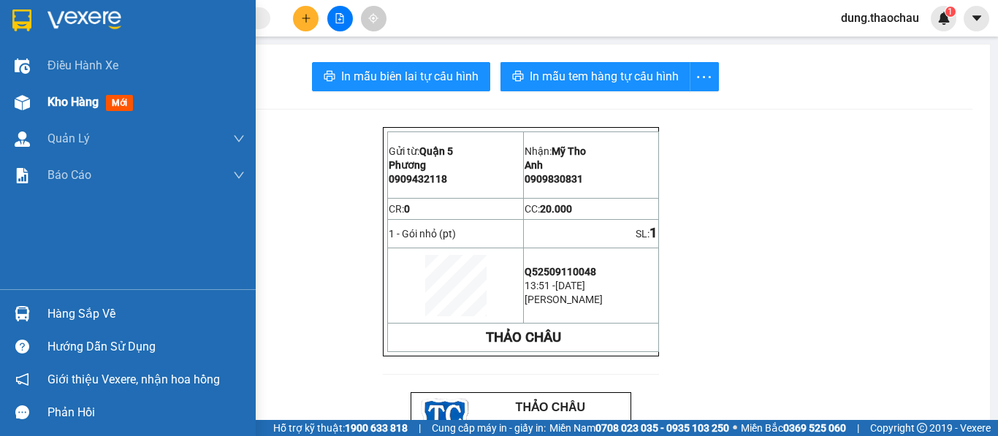
click at [65, 107] on span "Kho hàng" at bounding box center [72, 102] width 51 height 14
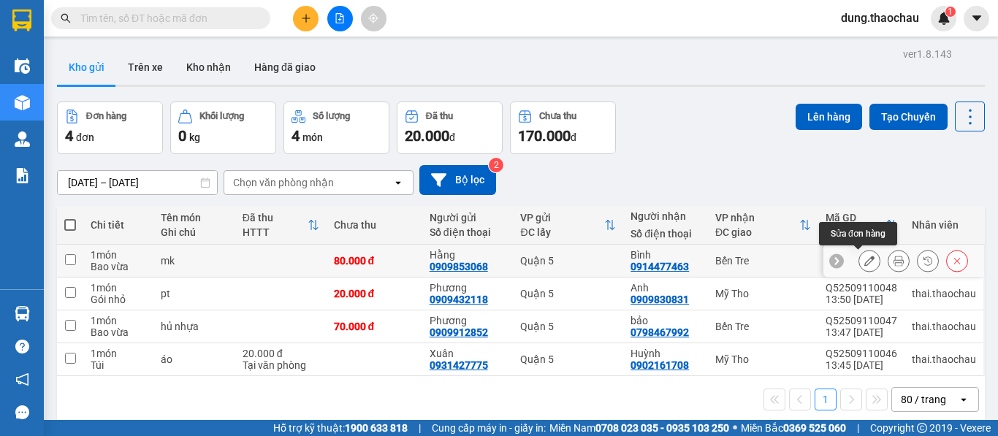
click at [864, 261] on icon at bounding box center [869, 261] width 10 height 10
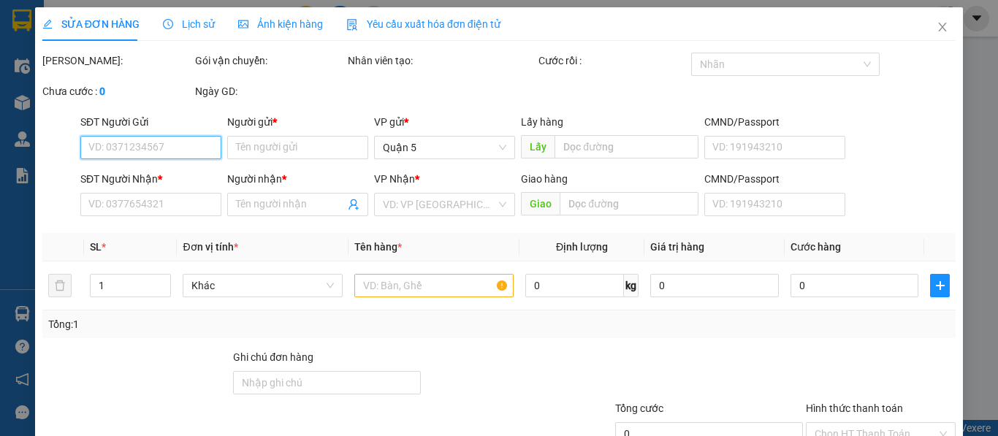
type input "0909853068"
type input "Hằng"
type input "0914477463"
type input "Bình"
type input "80.000"
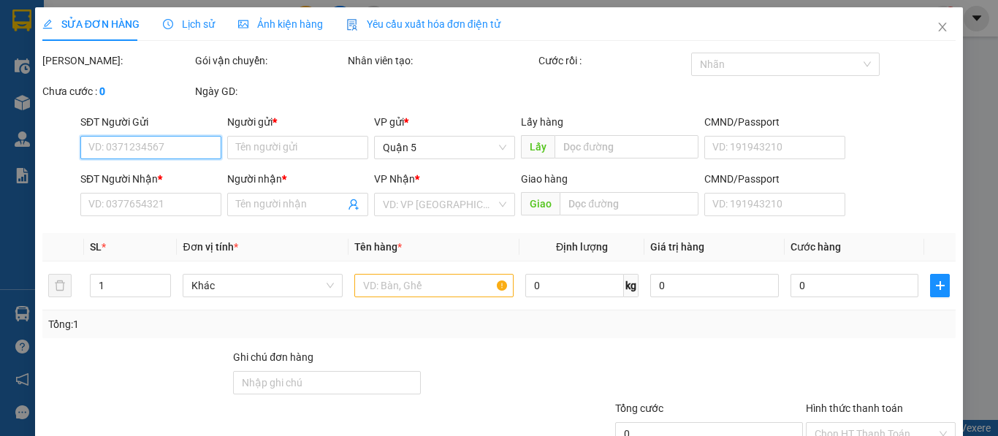
type input "80.000"
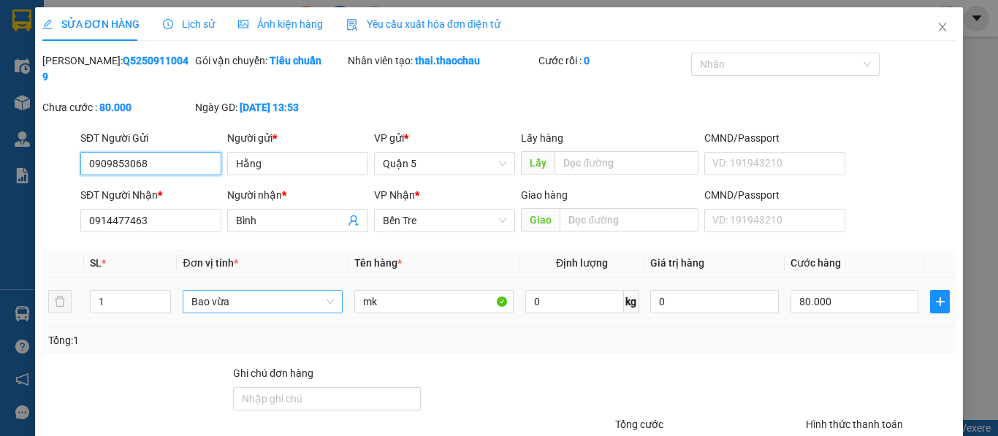
click at [222, 291] on span "Bao vừa" at bounding box center [262, 302] width 142 height 22
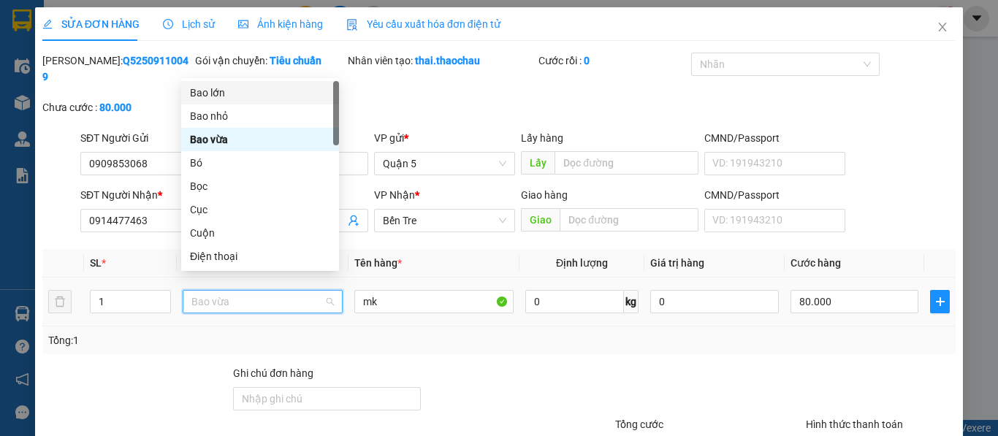
click at [220, 97] on div "Bao lớn" at bounding box center [260, 93] width 140 height 16
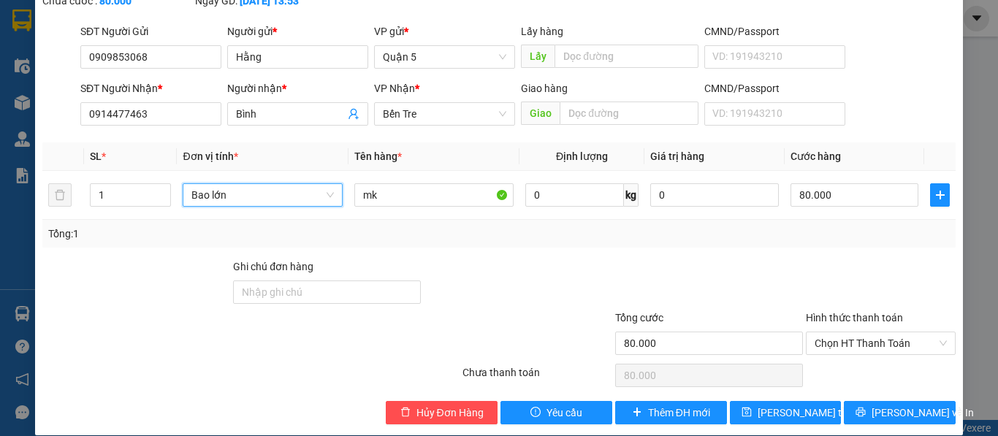
scroll to position [107, 0]
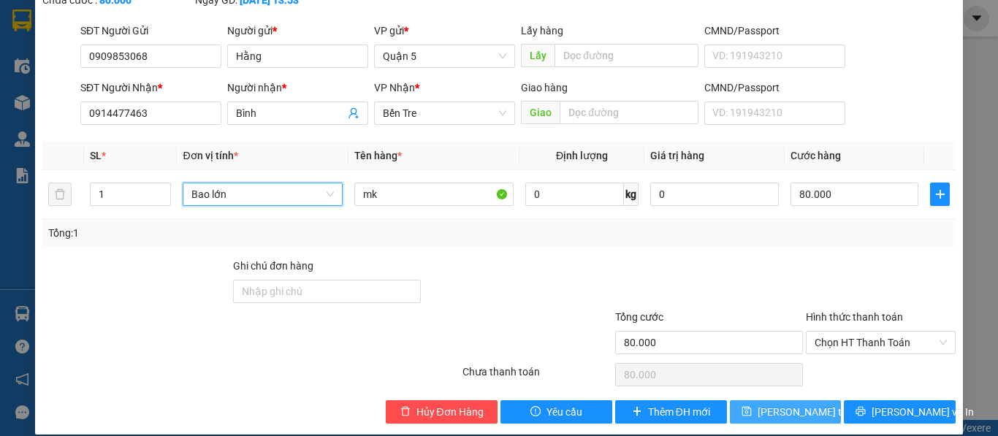
click at [781, 404] on span "[PERSON_NAME] thay đổi" at bounding box center [816, 412] width 117 height 16
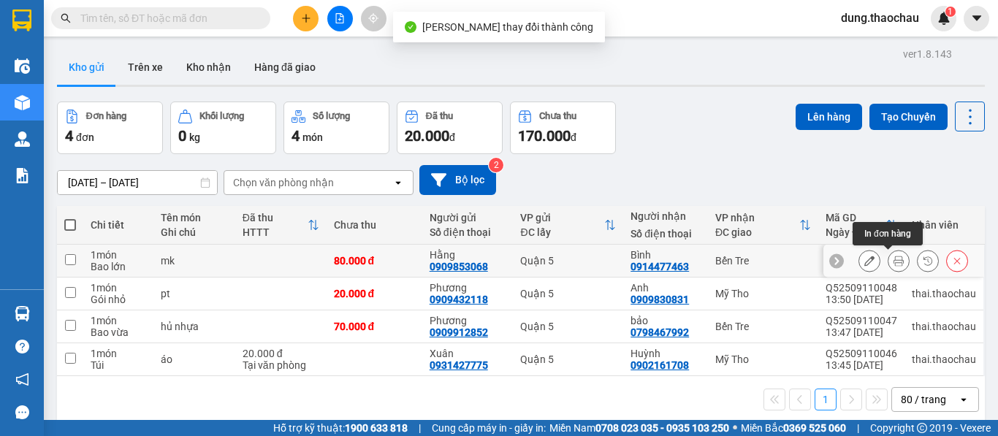
click at [894, 265] on icon at bounding box center [899, 261] width 10 height 10
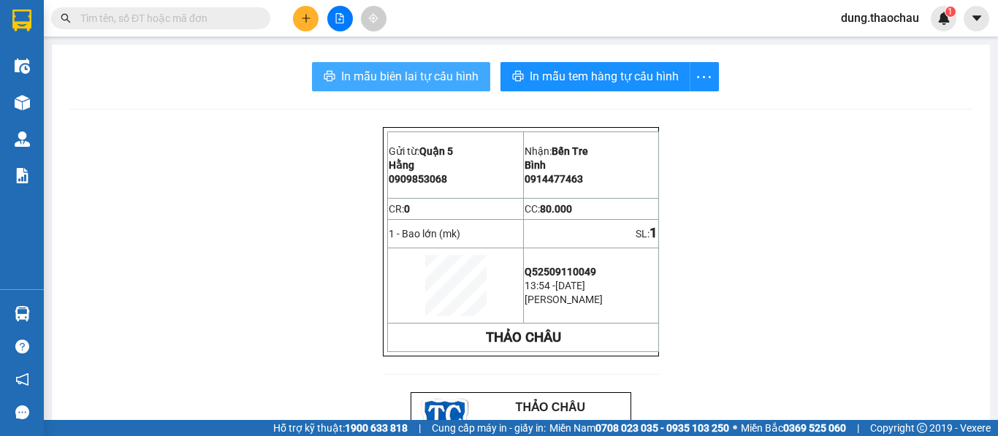
click at [392, 84] on span "In mẫu biên lai tự cấu hình" at bounding box center [409, 76] width 137 height 18
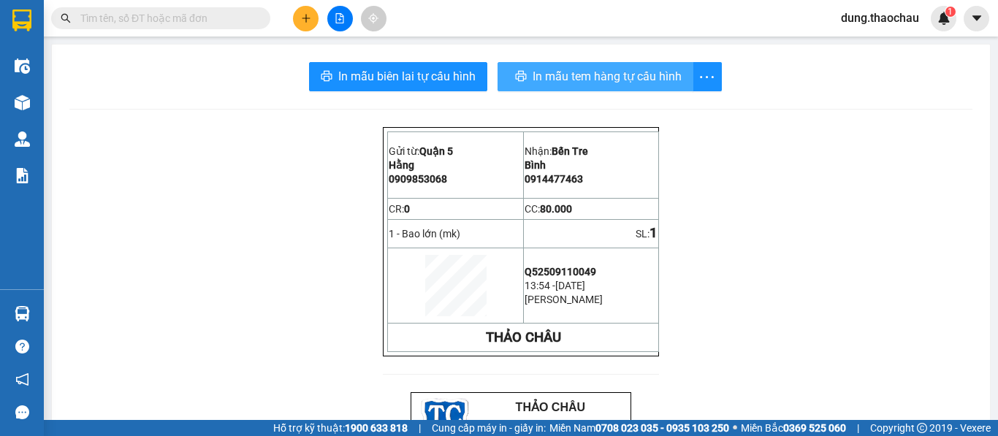
click at [560, 77] on span "In mẫu tem hàng tự cấu hình" at bounding box center [607, 76] width 149 height 18
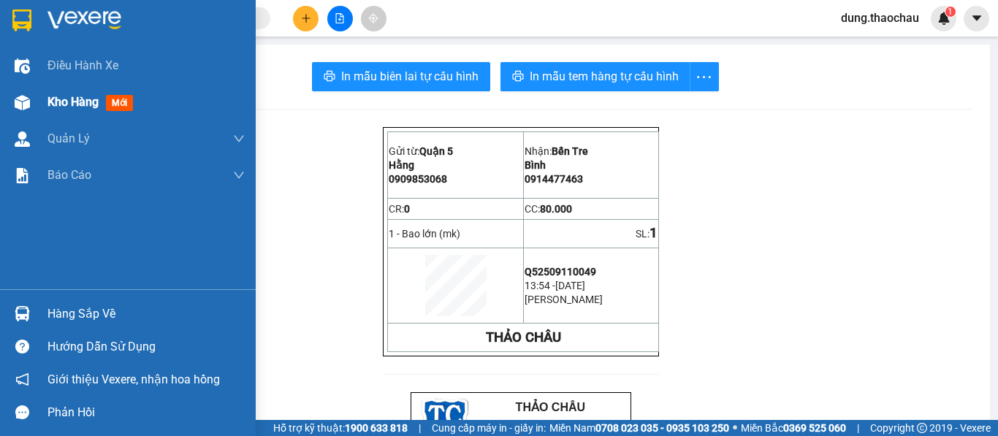
click at [50, 101] on span "Kho hàng" at bounding box center [72, 102] width 51 height 14
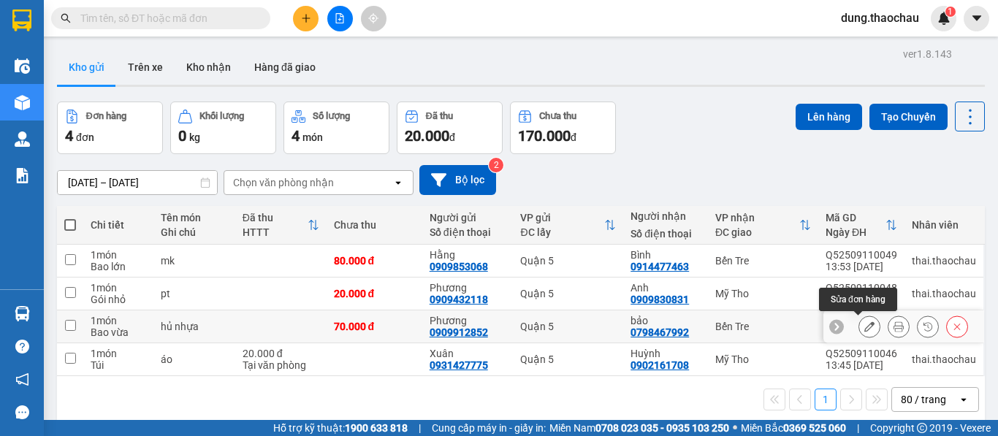
click at [864, 329] on icon at bounding box center [869, 327] width 10 height 10
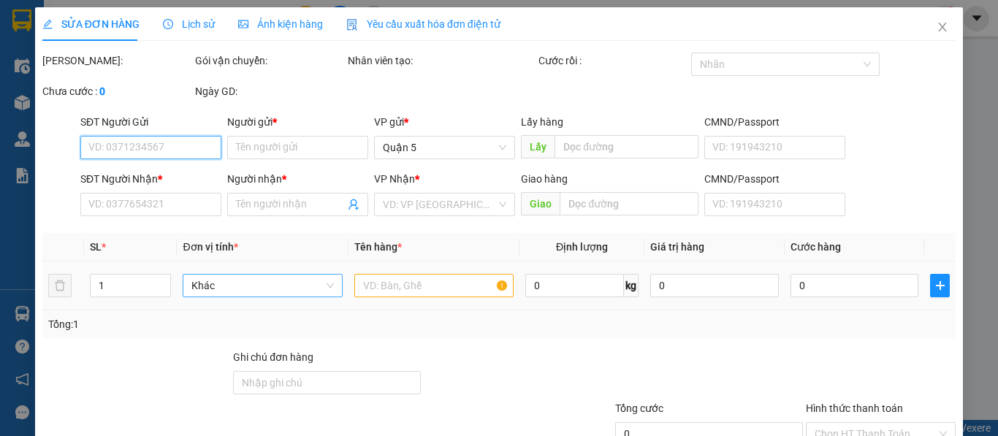
type input "0909912852"
type input "Phương"
type input "0798467992"
type input "bảo"
type input "70.000"
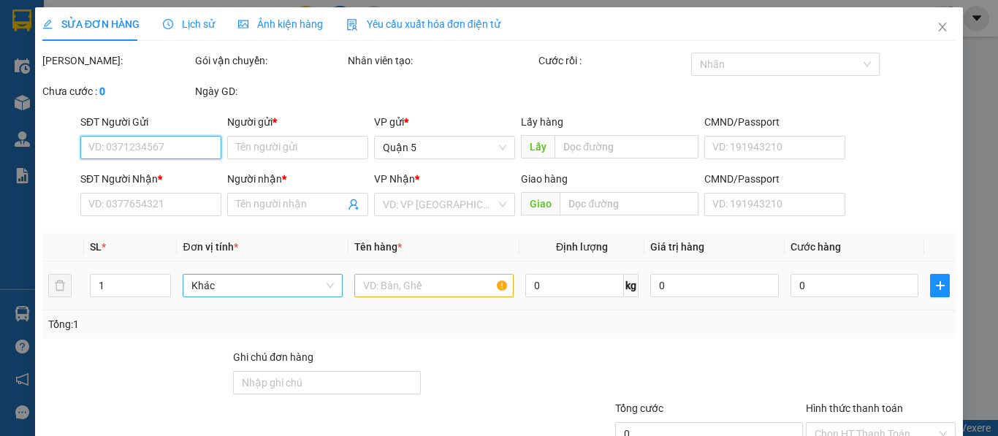
type input "70.000"
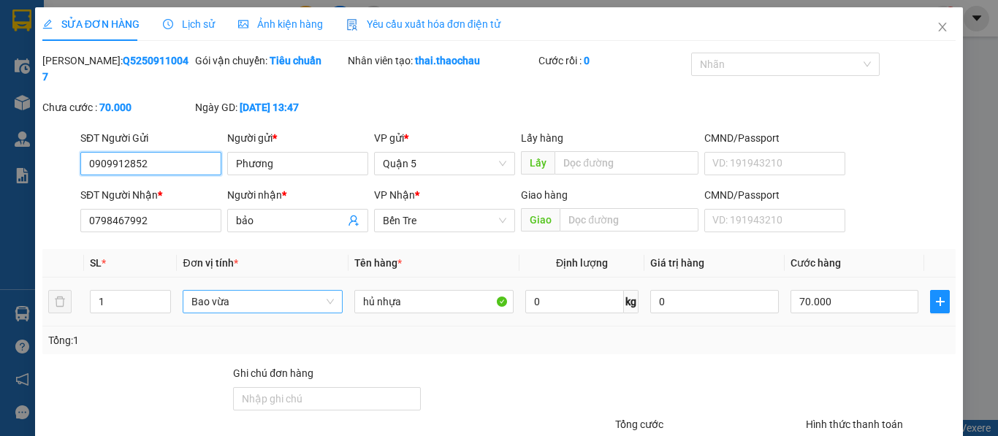
click at [211, 291] on span "Bao vừa" at bounding box center [262, 302] width 142 height 22
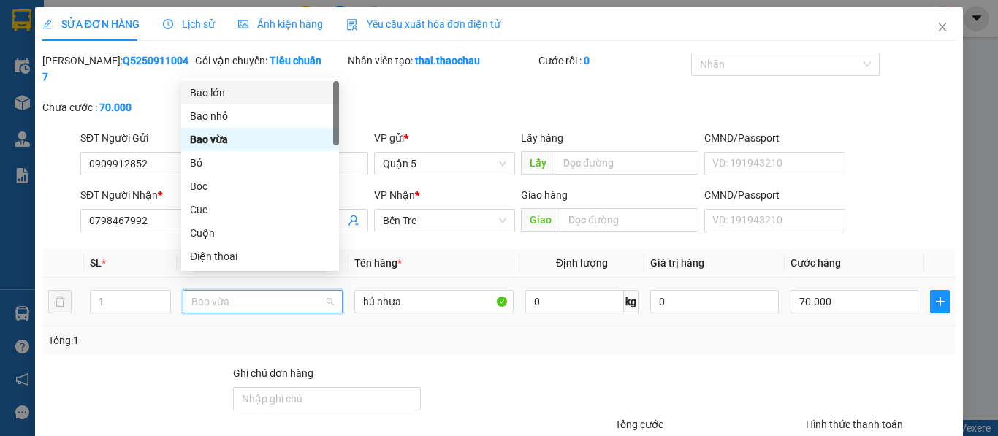
click at [231, 100] on div "Bao lớn" at bounding box center [260, 93] width 140 height 16
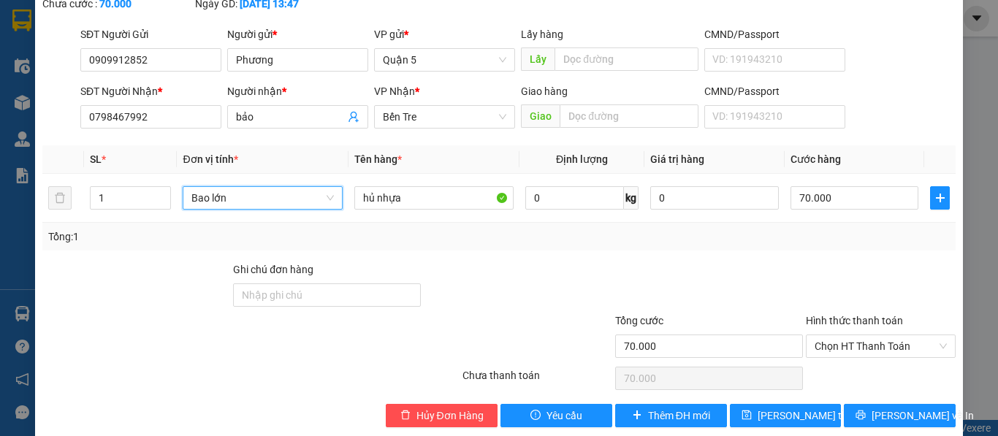
scroll to position [107, 0]
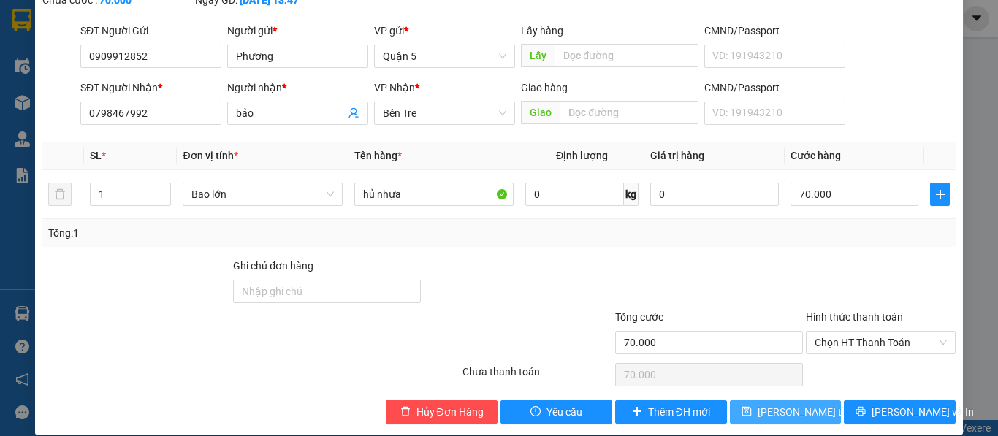
click at [758, 404] on span "Lưu thay đổi" at bounding box center [816, 412] width 117 height 16
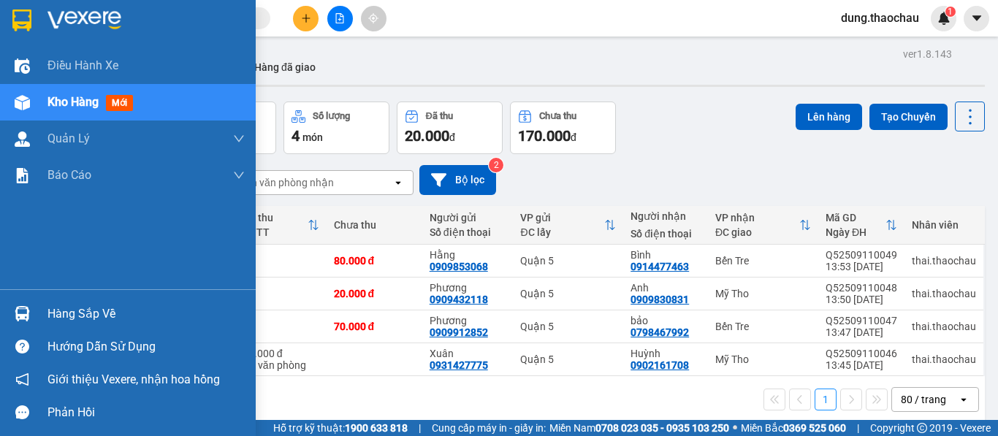
click at [74, 111] on div "Kho hàng mới" at bounding box center [92, 102] width 91 height 18
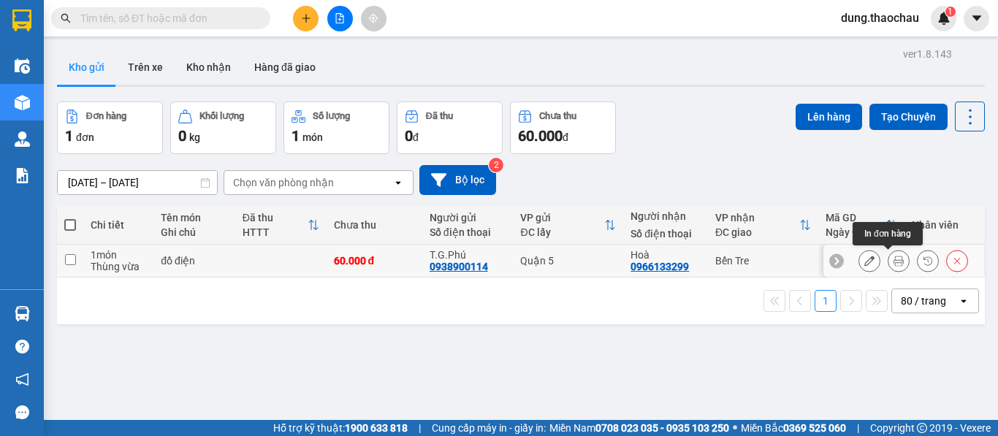
click at [894, 259] on button at bounding box center [899, 261] width 20 height 26
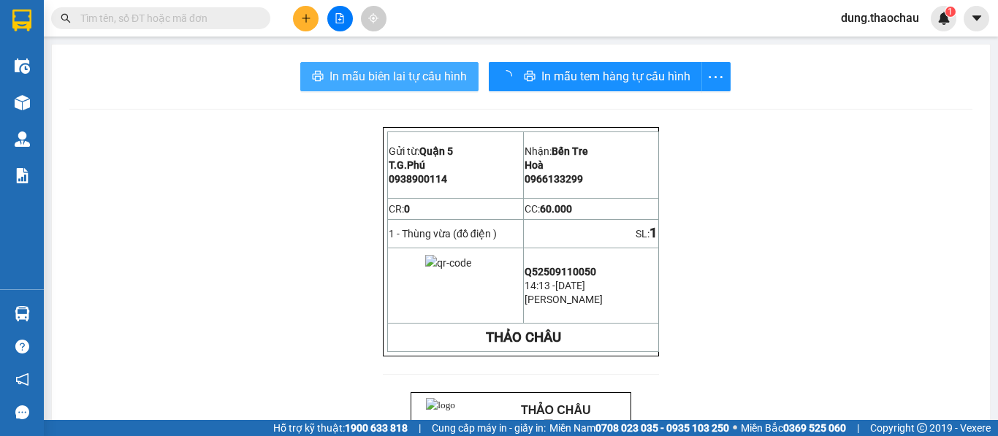
click at [410, 80] on span "In mẫu biên lai tự cấu hình" at bounding box center [398, 76] width 137 height 18
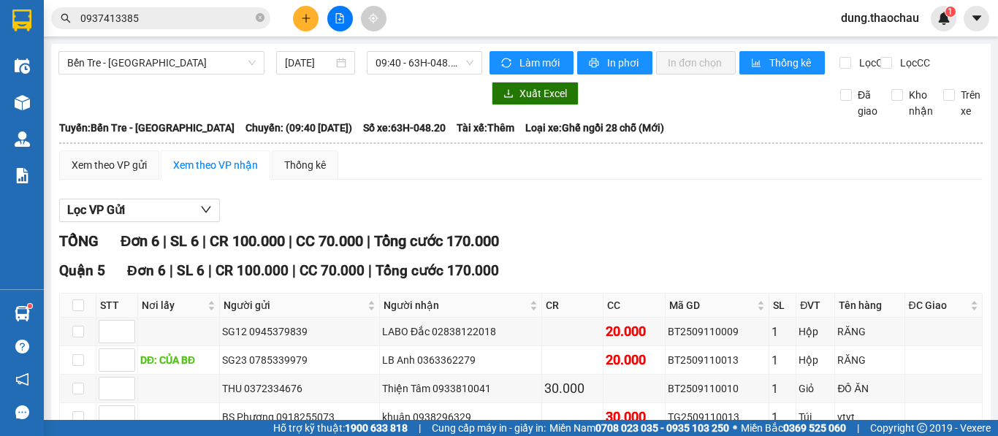
scroll to position [156, 0]
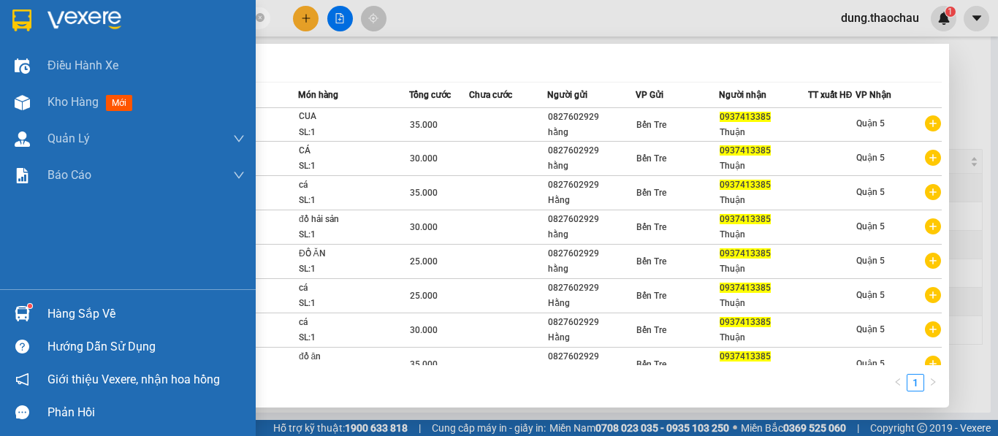
drag, startPoint x: 167, startPoint y: 20, endPoint x: 27, endPoint y: 4, distance: 141.3
click at [27, 4] on section "Kết quả tìm kiếm ( 9 ) Bộ lọc Mã ĐH Trạng thái Món hàng Tổng cước Chưa cước Ngư…" at bounding box center [499, 218] width 998 height 436
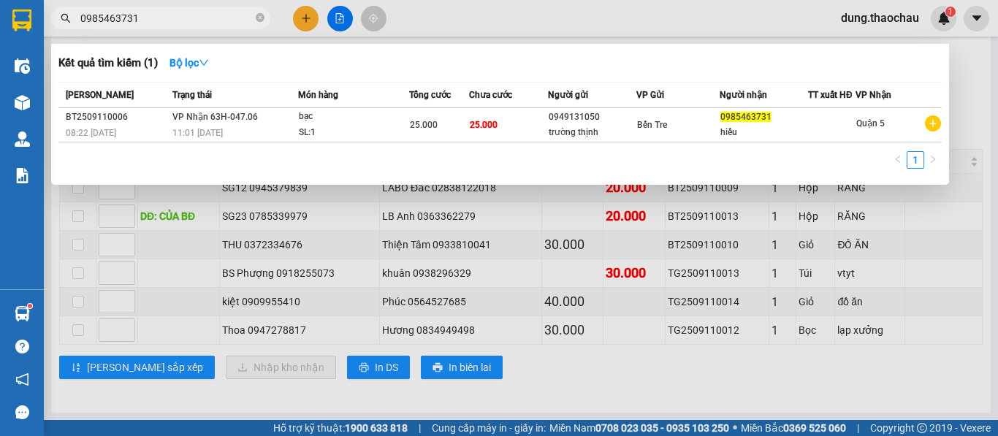
type input "0985463731"
click at [519, 25] on div at bounding box center [499, 218] width 998 height 436
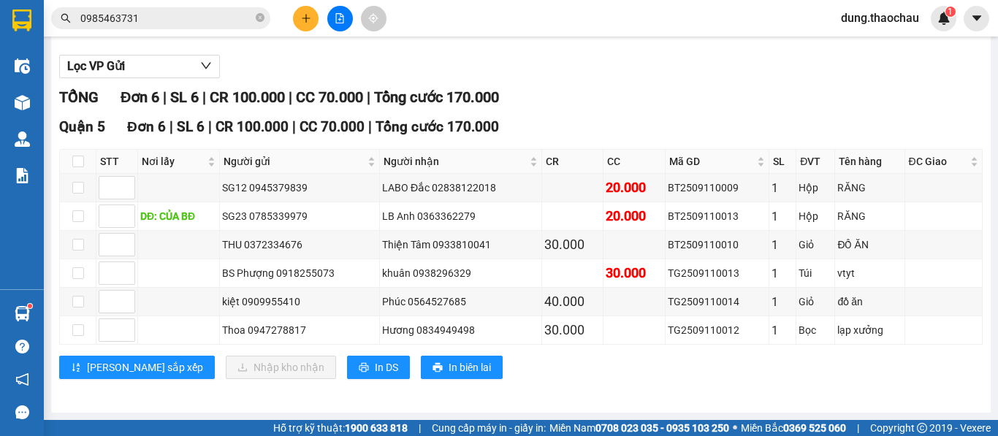
click at [984, 248] on main "Bến Tre - [GEOGRAPHIC_DATA] [DATE] 09:40 - 63H-048.20 Làm mới In phơi In đơn ch…" at bounding box center [499, 210] width 998 height 420
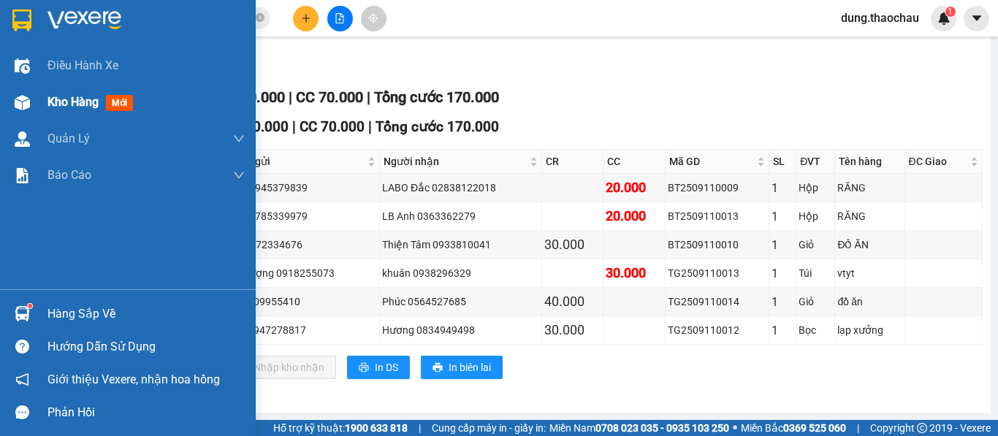
click at [55, 99] on span "Kho hàng" at bounding box center [72, 102] width 51 height 14
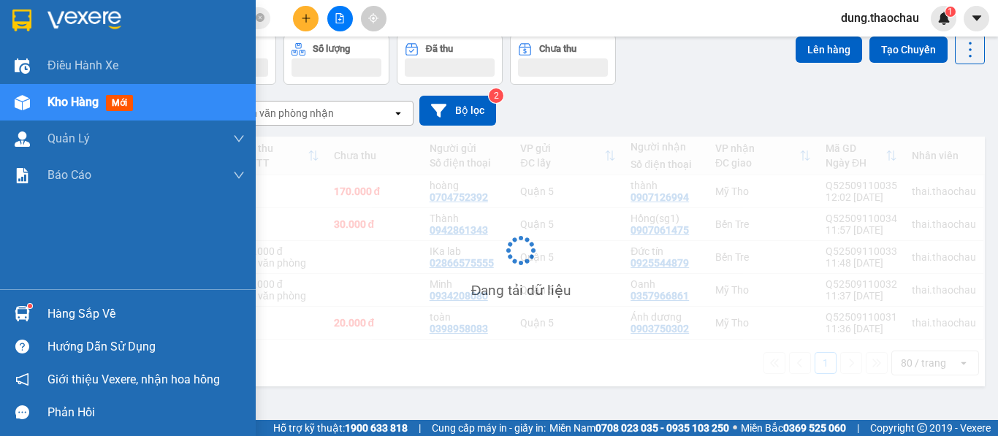
scroll to position [67, 0]
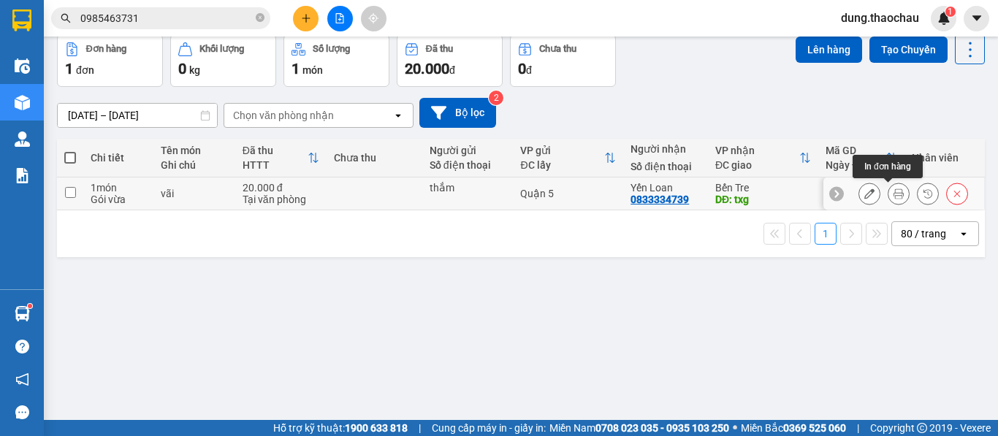
click at [894, 196] on icon at bounding box center [899, 194] width 10 height 10
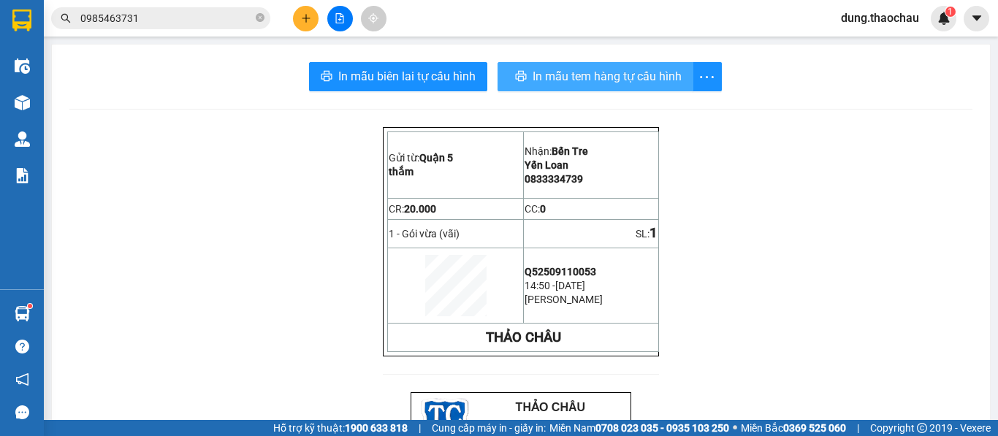
click at [563, 78] on span "In mẫu tem hàng tự cấu hình" at bounding box center [607, 76] width 149 height 18
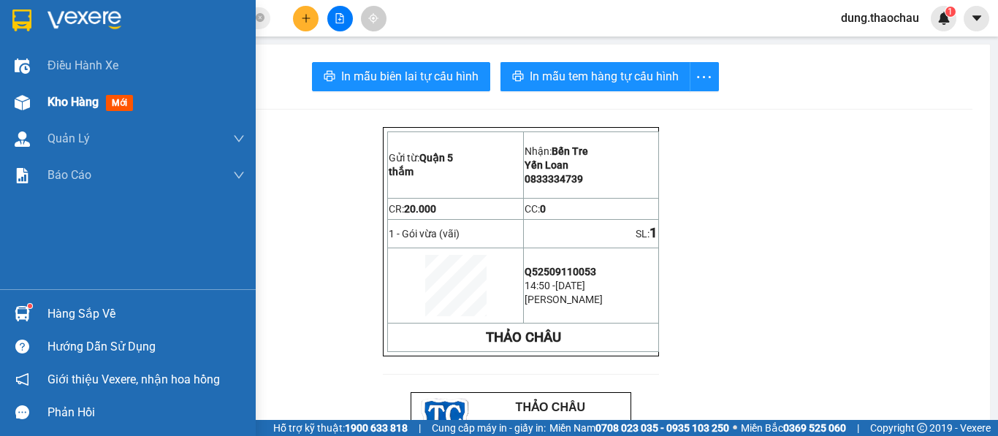
click at [76, 102] on span "Kho hàng" at bounding box center [72, 102] width 51 height 14
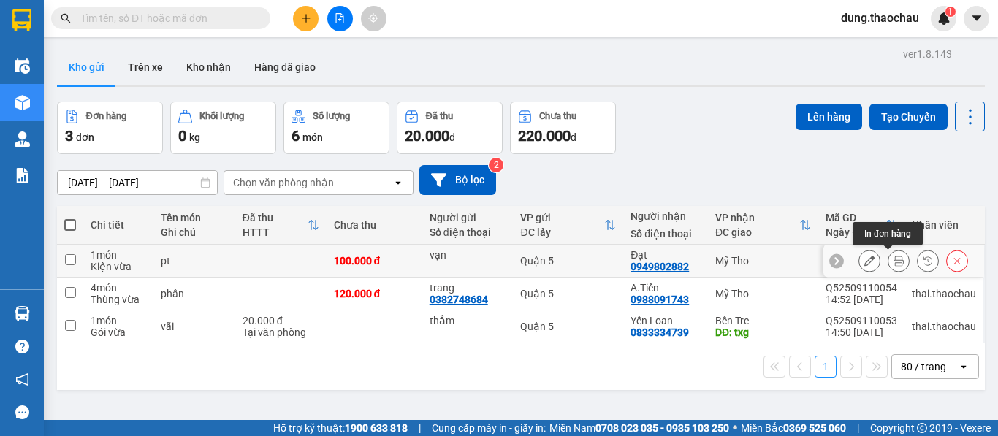
click at [894, 264] on icon at bounding box center [899, 261] width 10 height 10
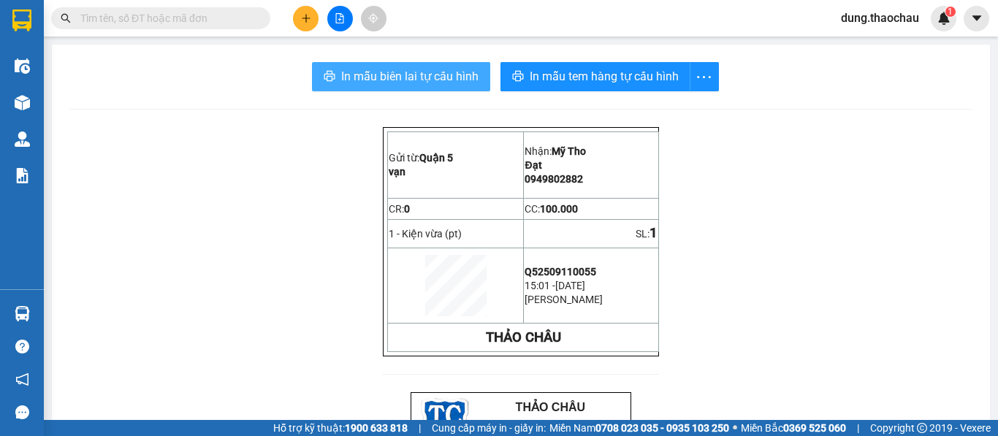
click at [367, 72] on span "In mẫu biên lai tự cấu hình" at bounding box center [409, 76] width 137 height 18
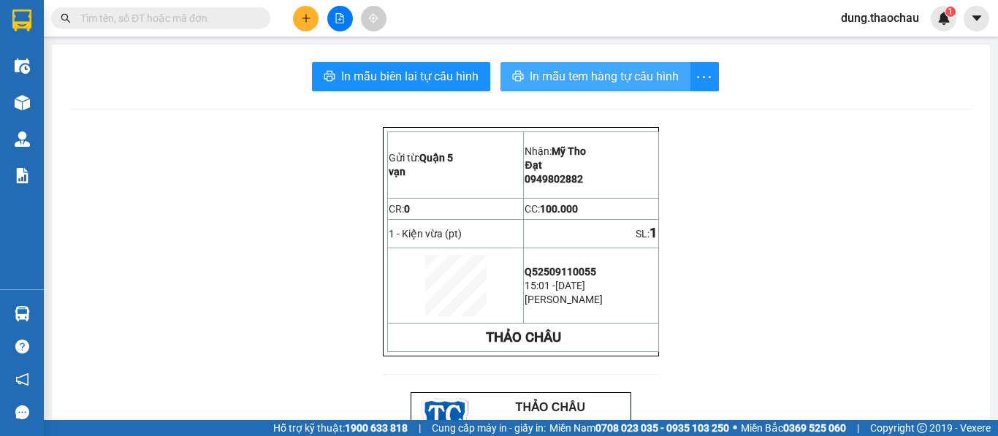
click at [553, 75] on span "In mẫu tem hàng tự cấu hình" at bounding box center [604, 76] width 149 height 18
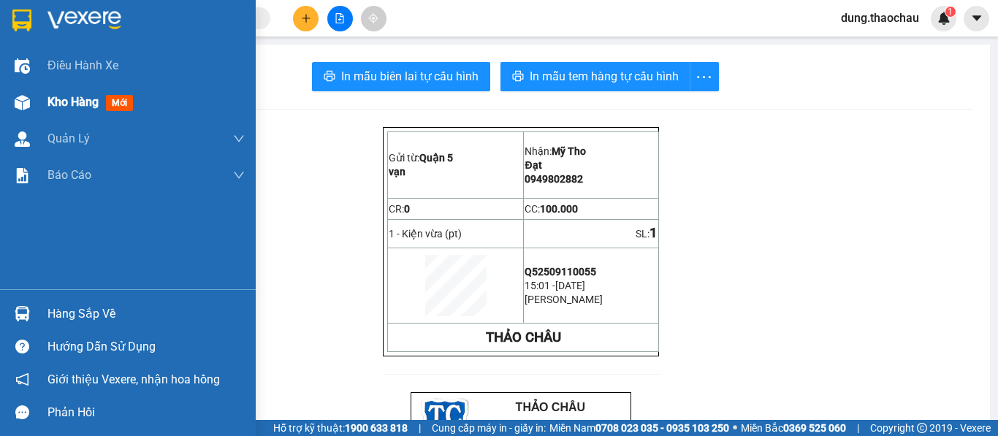
click at [69, 94] on div "Kho hàng mới" at bounding box center [92, 102] width 91 height 18
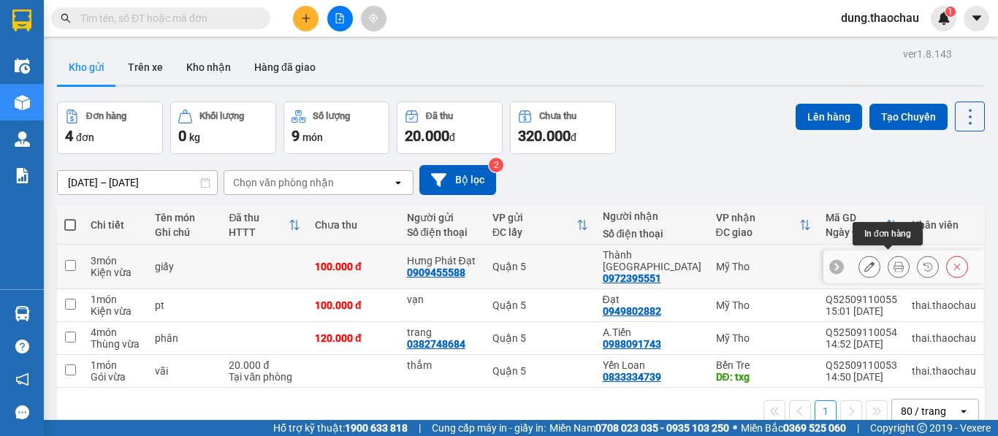
click at [893, 265] on button at bounding box center [899, 267] width 20 height 26
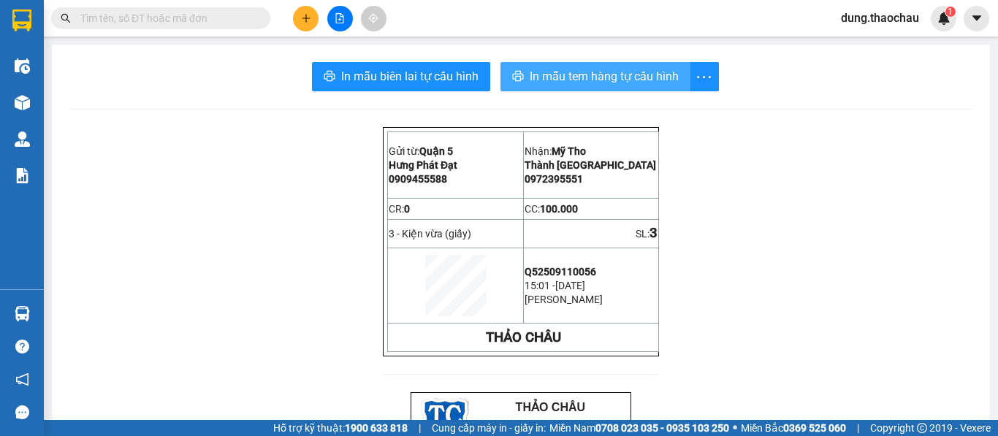
click at [530, 77] on span "In mẫu tem hàng tự cấu hình" at bounding box center [604, 76] width 149 height 18
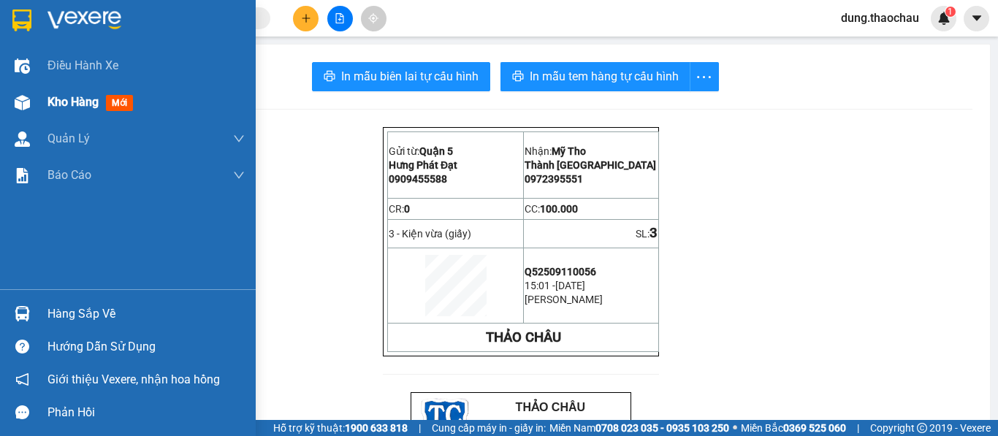
click at [77, 106] on span "Kho hàng" at bounding box center [72, 102] width 51 height 14
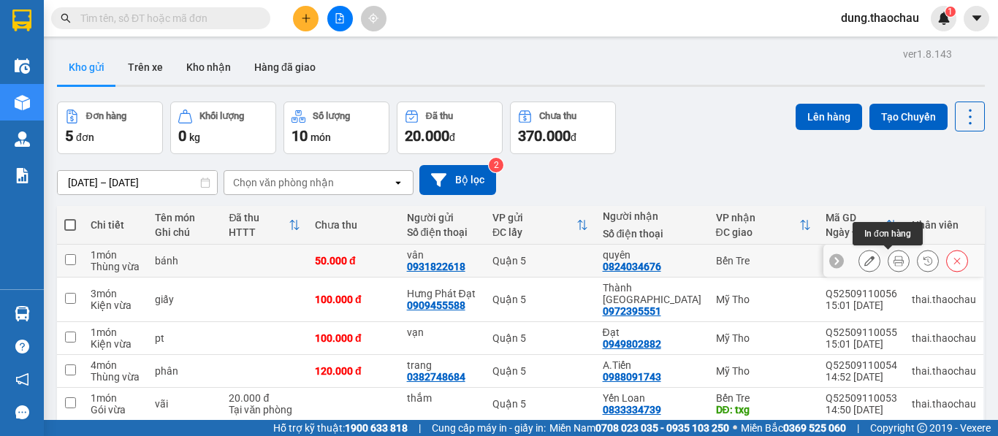
click at [894, 257] on icon at bounding box center [899, 261] width 10 height 10
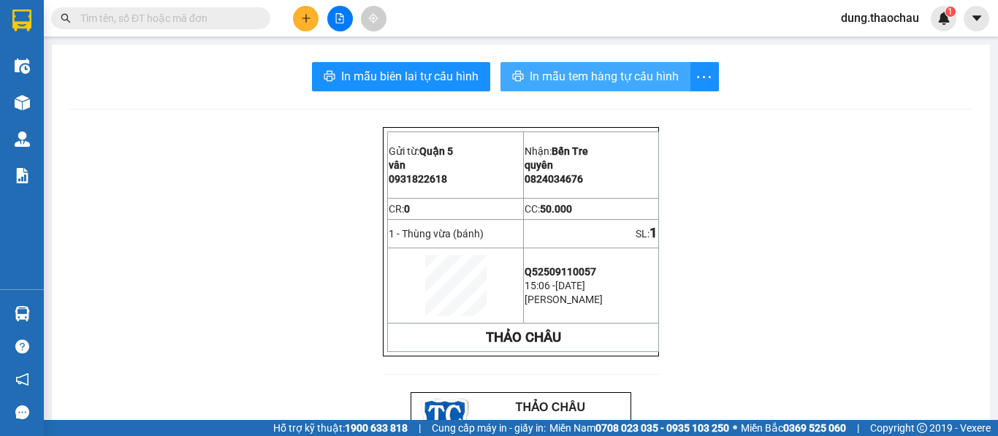
click at [565, 86] on button "In mẫu tem hàng tự cấu hình" at bounding box center [596, 76] width 190 height 29
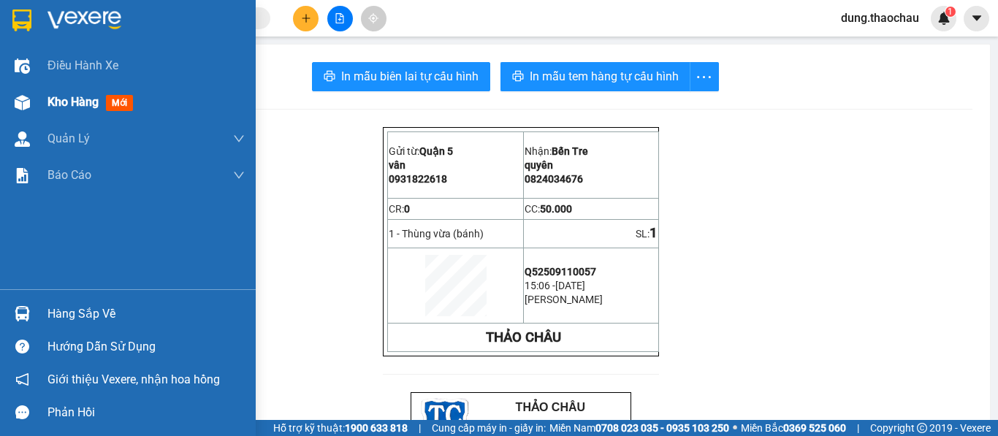
click at [67, 106] on span "Kho hàng" at bounding box center [72, 102] width 51 height 14
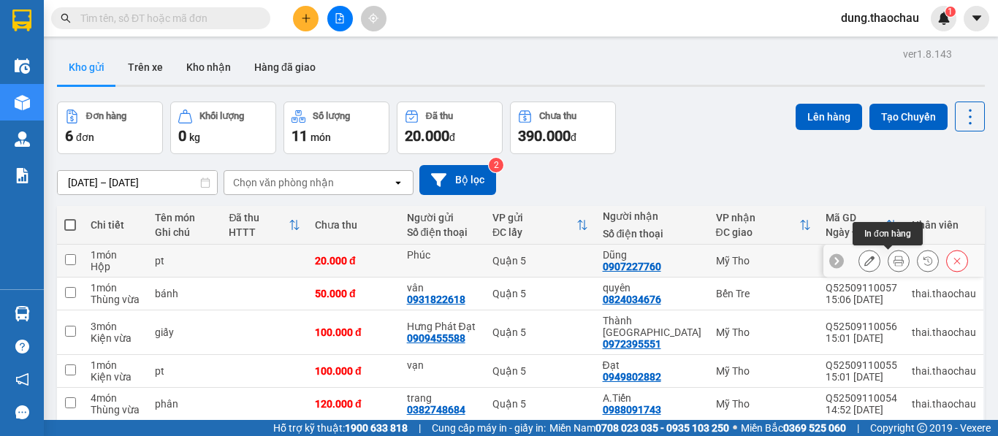
click at [894, 260] on icon at bounding box center [899, 261] width 10 height 10
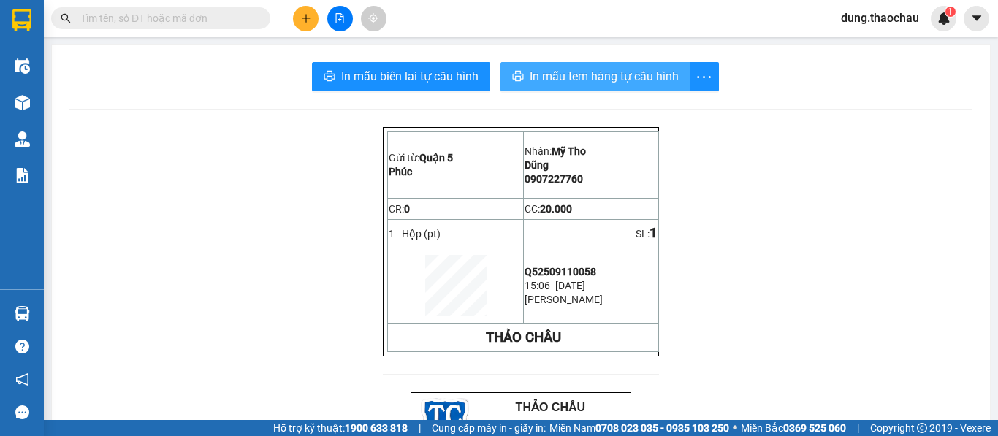
click at [555, 90] on button "In mẫu tem hàng tự cấu hình" at bounding box center [596, 76] width 190 height 29
click at [555, 85] on span "In mẫu tem hàng tự cấu hình" at bounding box center [604, 76] width 149 height 18
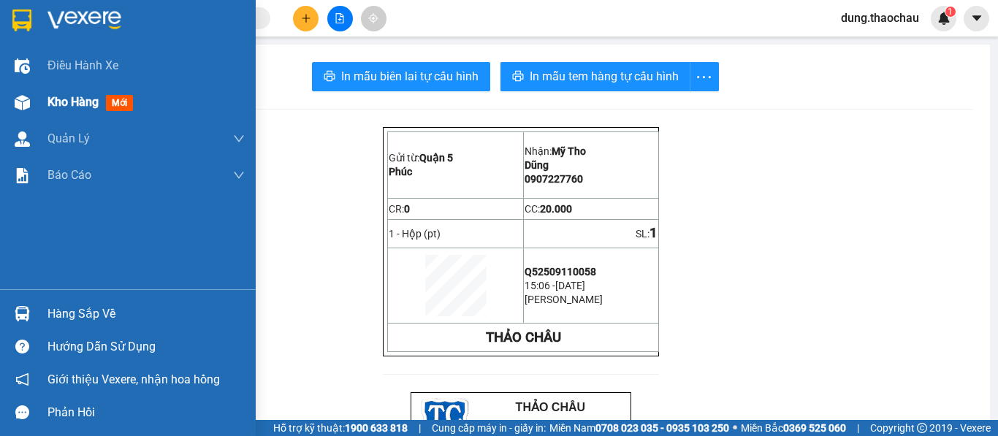
click at [90, 104] on span "Kho hàng" at bounding box center [72, 102] width 51 height 14
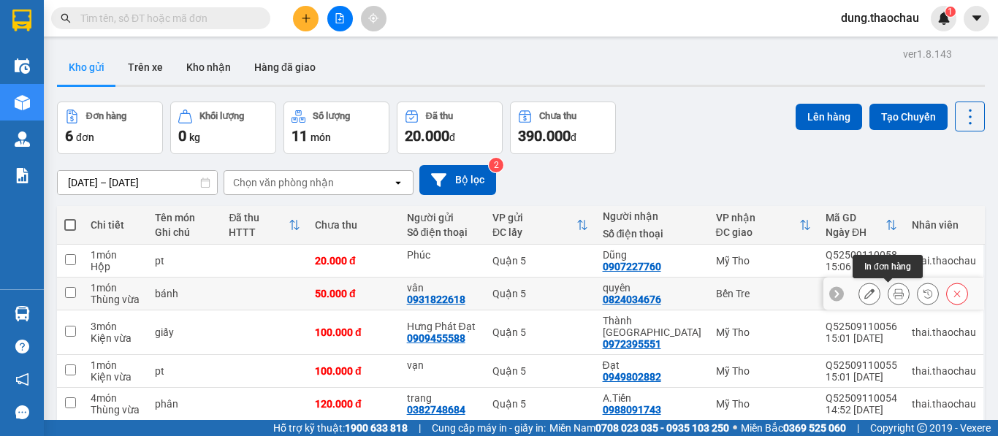
click at [889, 294] on button at bounding box center [899, 294] width 20 height 26
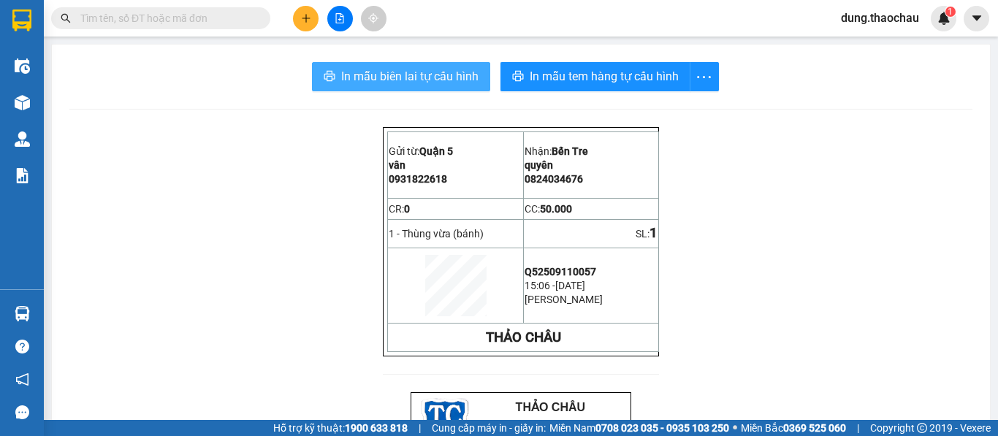
click at [443, 84] on span "In mẫu biên lai tự cấu hình" at bounding box center [409, 76] width 137 height 18
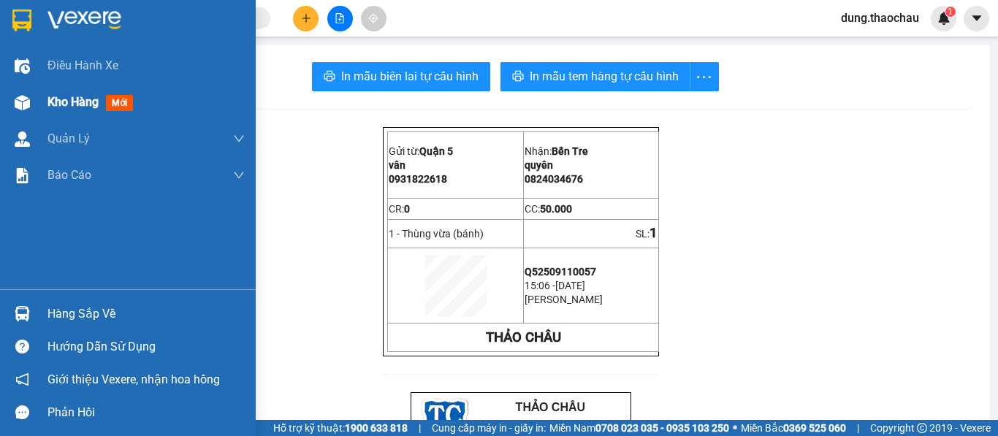
click at [61, 101] on span "Kho hàng" at bounding box center [72, 102] width 51 height 14
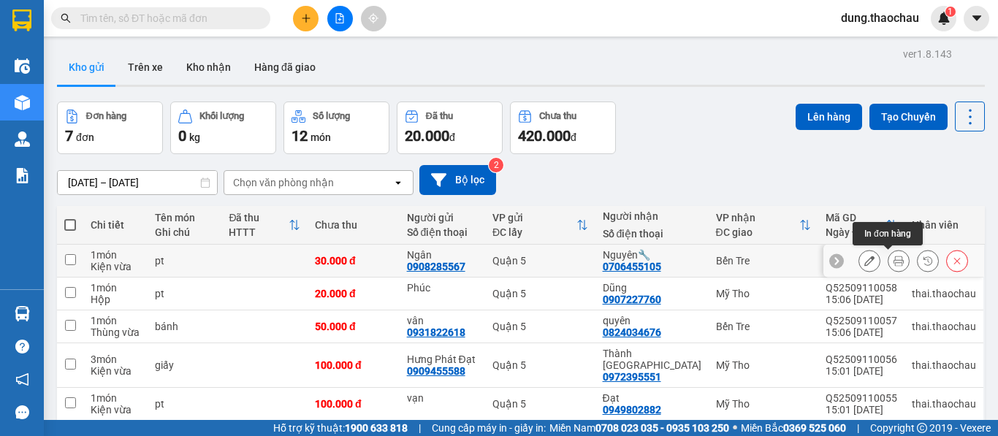
click at [894, 266] on icon at bounding box center [899, 261] width 10 height 10
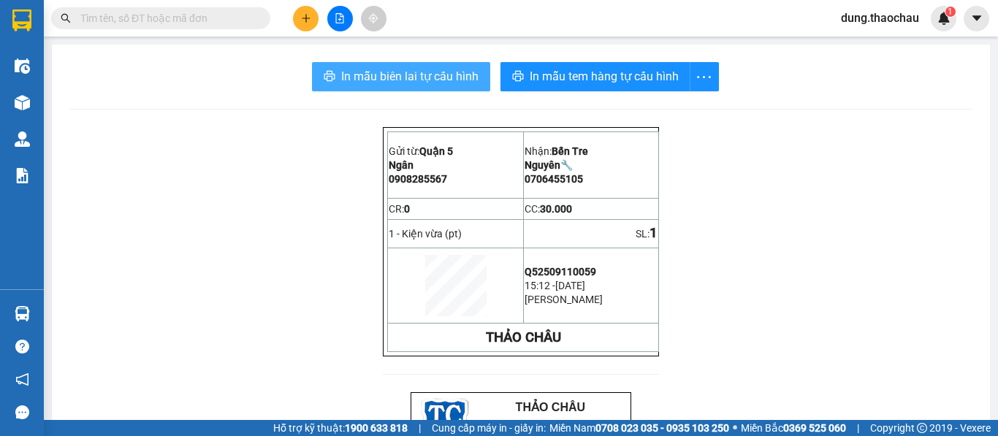
click at [384, 75] on span "In mẫu biên lai tự cấu hình" at bounding box center [409, 76] width 137 height 18
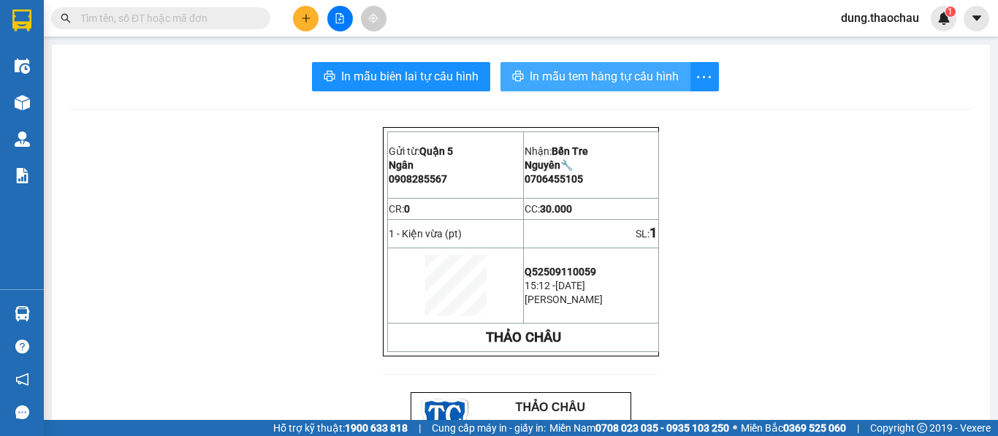
click at [579, 83] on span "In mẫu tem hàng tự cấu hình" at bounding box center [604, 76] width 149 height 18
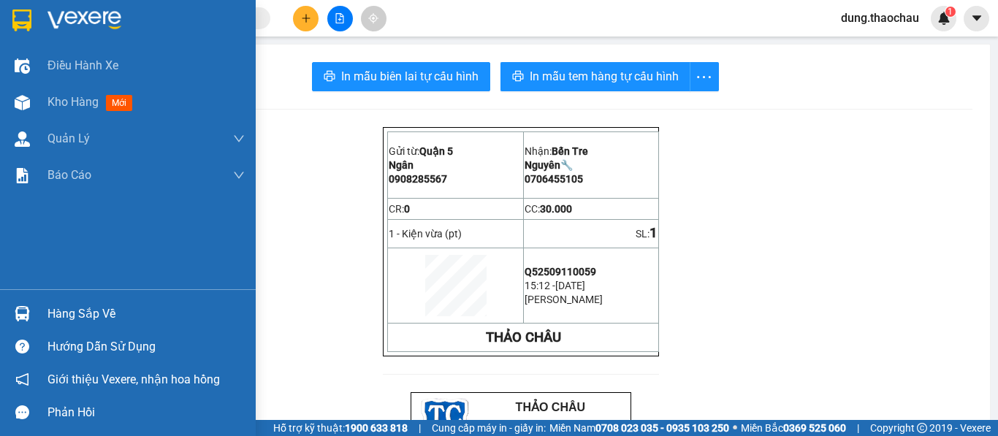
click at [24, 311] on img at bounding box center [22, 313] width 15 height 15
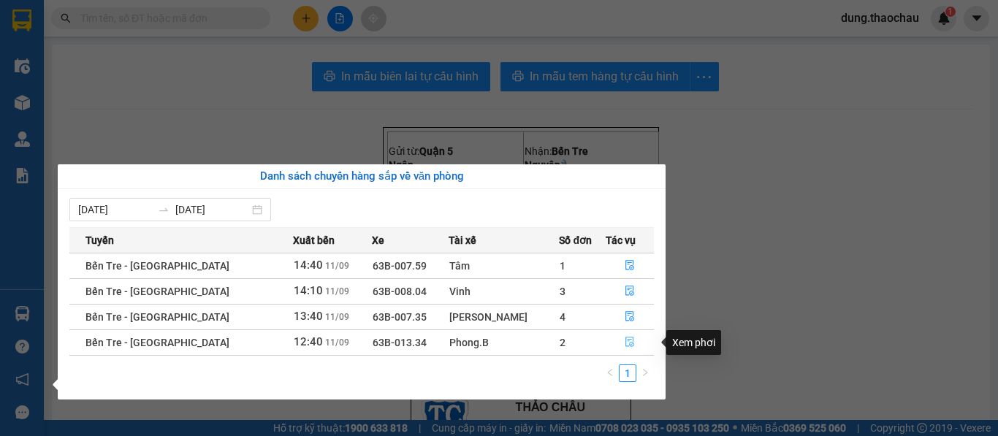
click at [625, 341] on icon "file-done" at bounding box center [630, 342] width 10 height 10
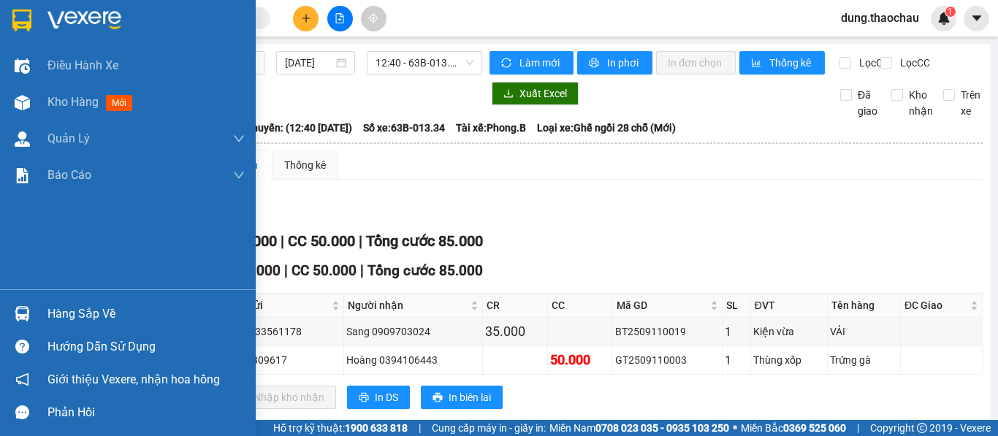
click at [17, 313] on img at bounding box center [22, 313] width 15 height 15
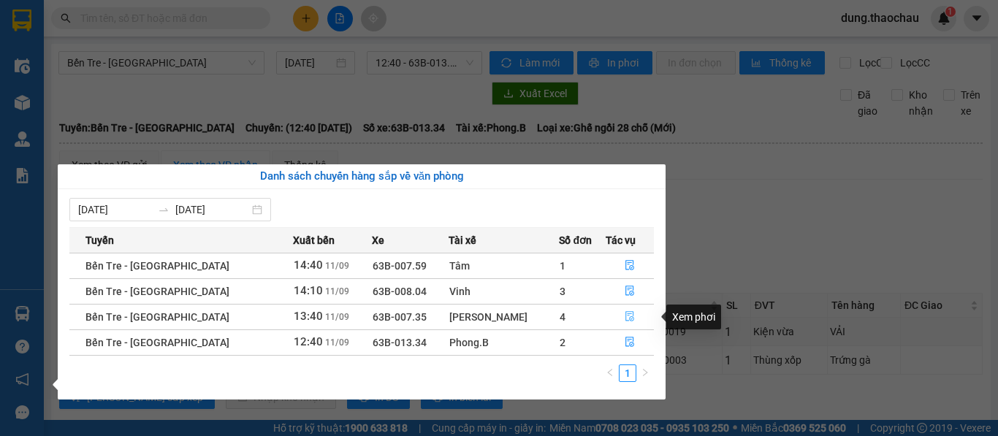
click at [625, 317] on icon "file-done" at bounding box center [629, 317] width 9 height 10
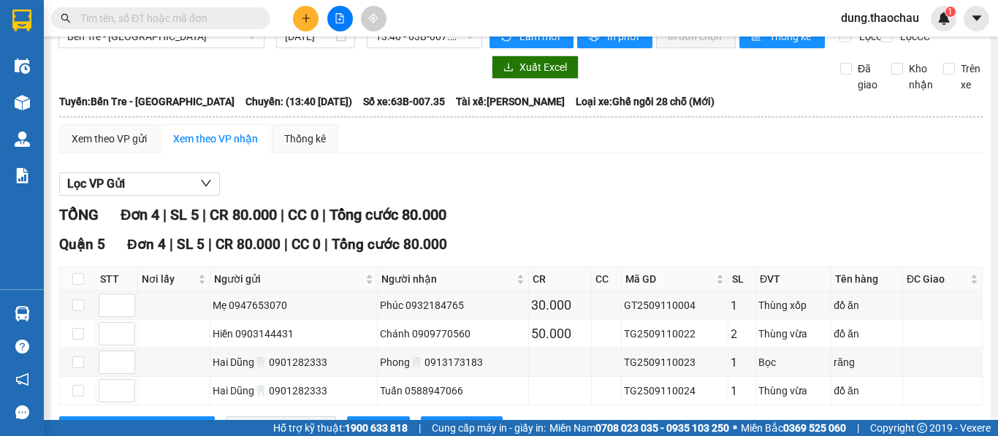
scroll to position [99, 0]
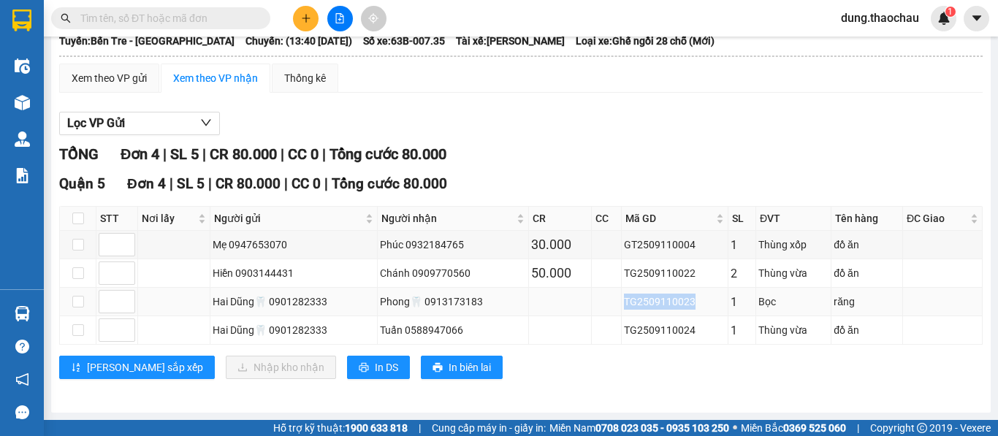
drag, startPoint x: 688, startPoint y: 299, endPoint x: 597, endPoint y: 305, distance: 91.5
click at [597, 305] on tr "Hai Dũng🦷 0901282333 Phong🦷 0913173183 TG2509110023 1 Bọc răng" at bounding box center [521, 302] width 923 height 28
copy div "TG2509110023"
click at [191, 17] on input "text" at bounding box center [166, 18] width 172 height 16
paste input "TG2509110023"
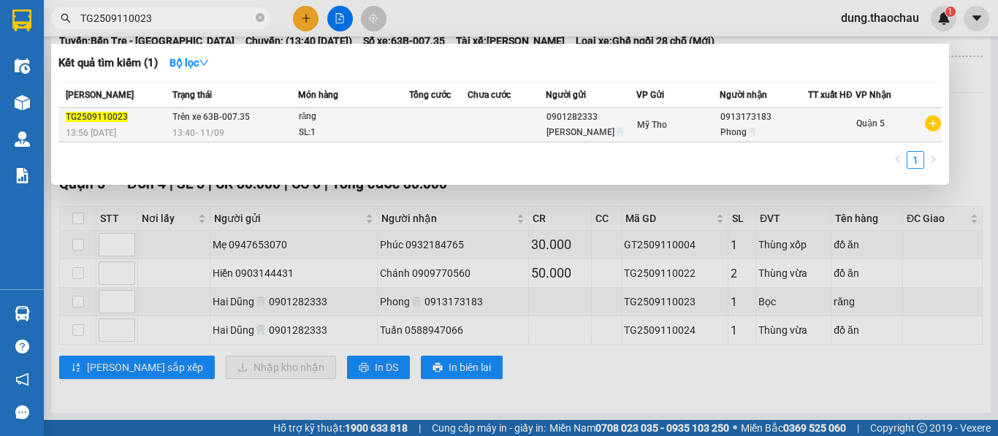
type input "TG2509110023"
click at [440, 134] on td at bounding box center [438, 125] width 59 height 34
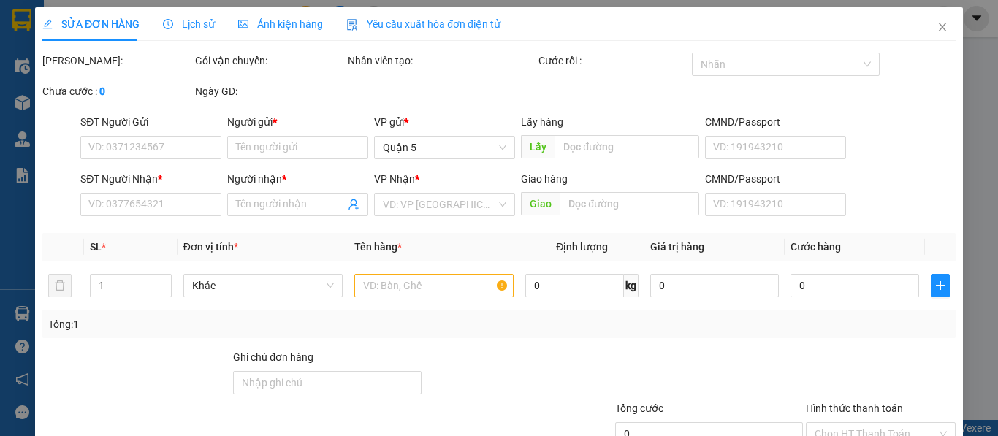
type input "0901282333"
type input "Hai Dũng🦷"
type input "0913173183"
type input "Phong🦷"
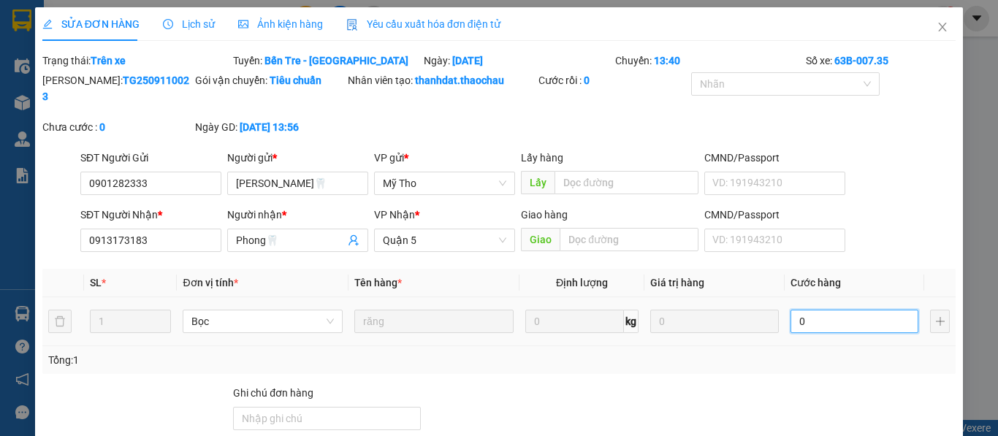
click at [845, 310] on input "0" at bounding box center [855, 321] width 129 height 23
type input "3"
type input "30"
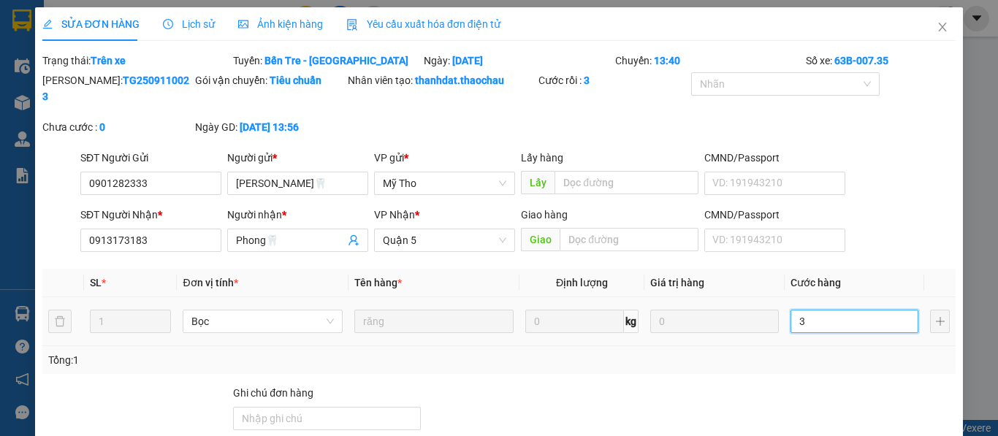
type input "30"
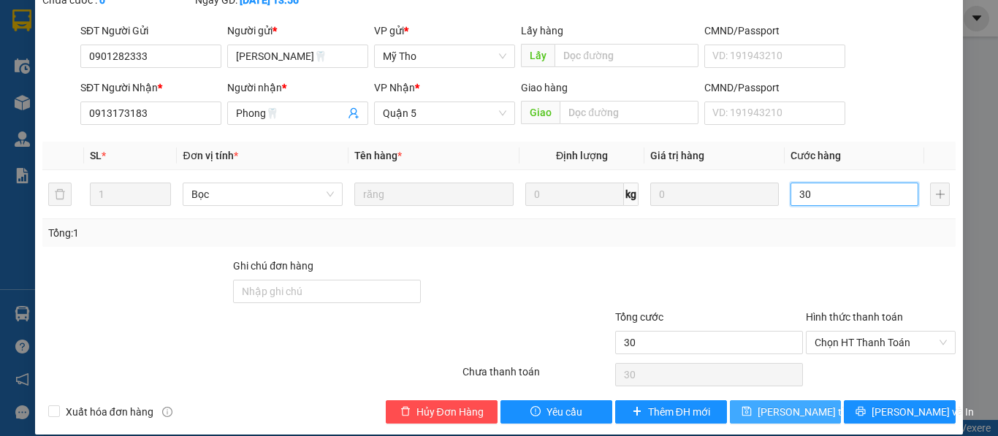
type input "30"
type input "30.000"
click at [780, 404] on span "Lưu thay đổi" at bounding box center [816, 412] width 117 height 16
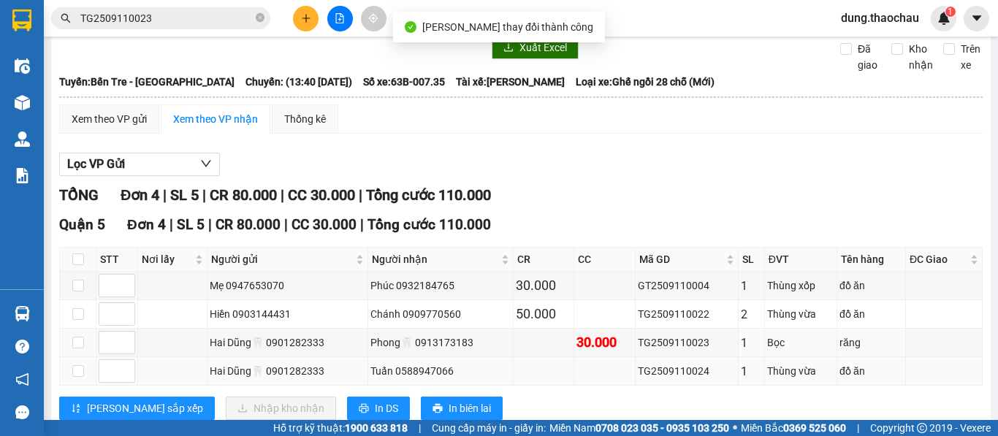
scroll to position [99, 0]
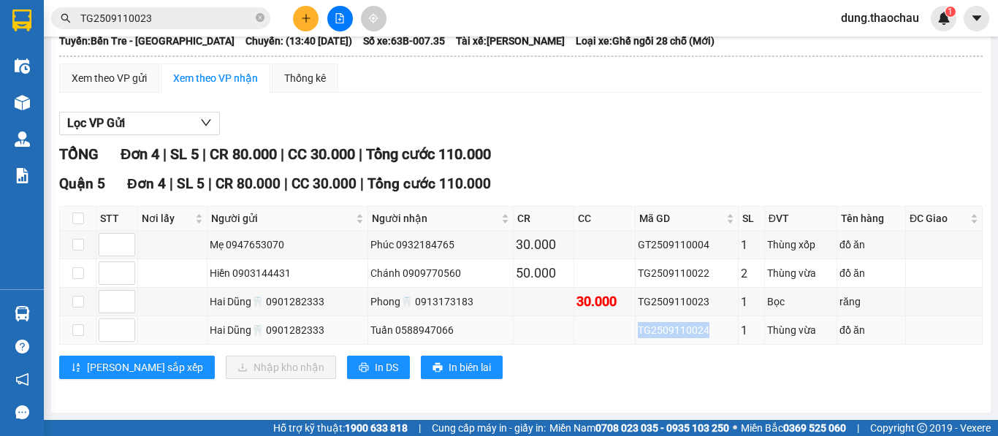
drag, startPoint x: 702, startPoint y: 332, endPoint x: 620, endPoint y: 337, distance: 82.0
click at [620, 337] on tr "Hai Dũng🦷 0901282333 Tuấn 0588947066 TG2509110024 1 Thùng vừa đồ ăn" at bounding box center [521, 330] width 923 height 28
copy div "TG2509110024"
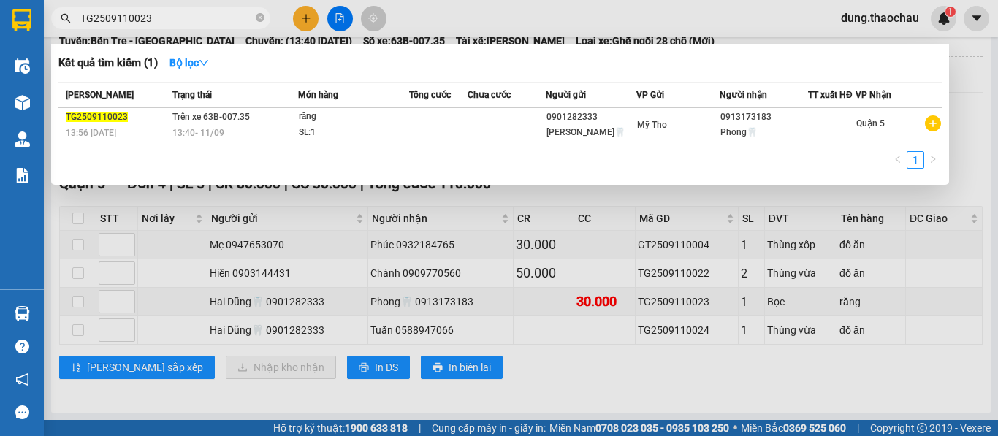
drag, startPoint x: 162, startPoint y: 20, endPoint x: 68, endPoint y: 26, distance: 94.4
click at [68, 26] on span "TG2509110023" at bounding box center [160, 18] width 219 height 22
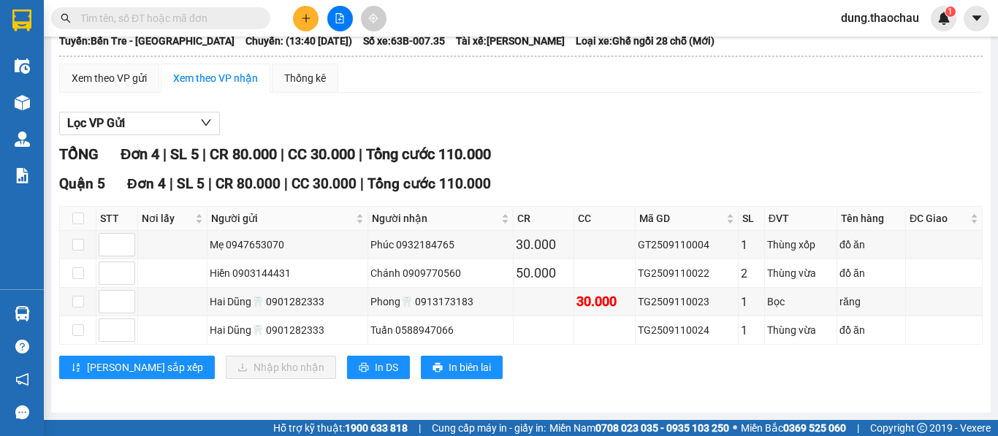
paste input "TG2509110024"
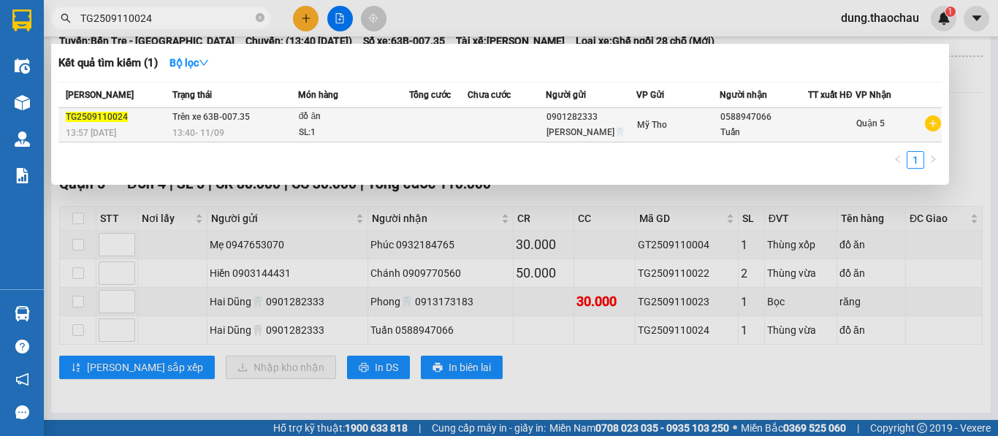
type input "TG2509110024"
click at [395, 122] on div "đồ ăn" at bounding box center [354, 117] width 110 height 16
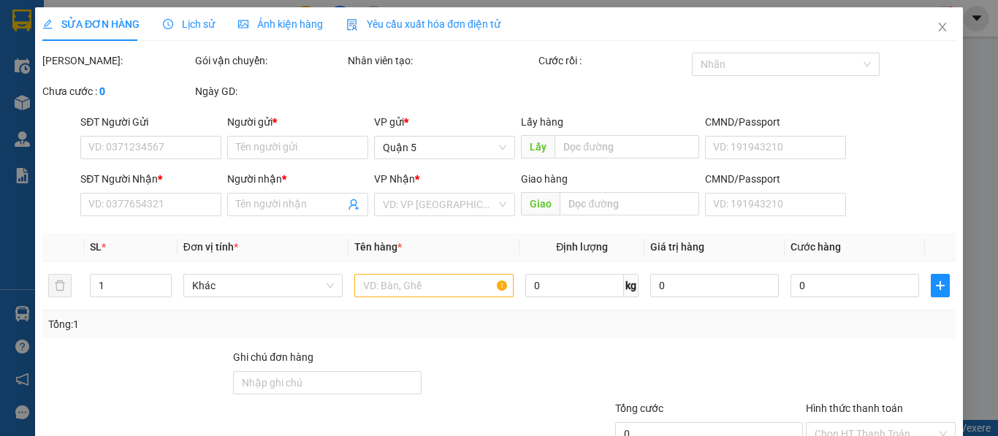
type input "0901282333"
type input "Hai Dũng🦷"
type input "0588947066"
type input "Tuấn"
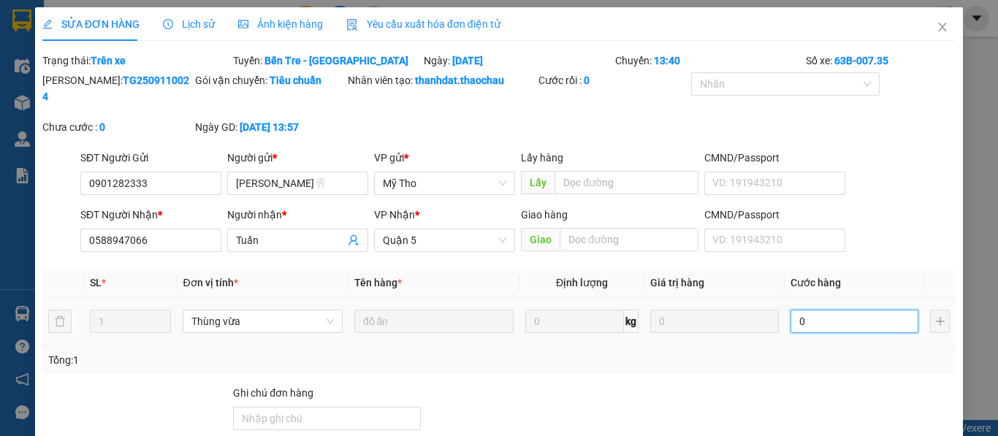
click at [806, 310] on input "0" at bounding box center [855, 321] width 129 height 23
type input "3"
type input "30"
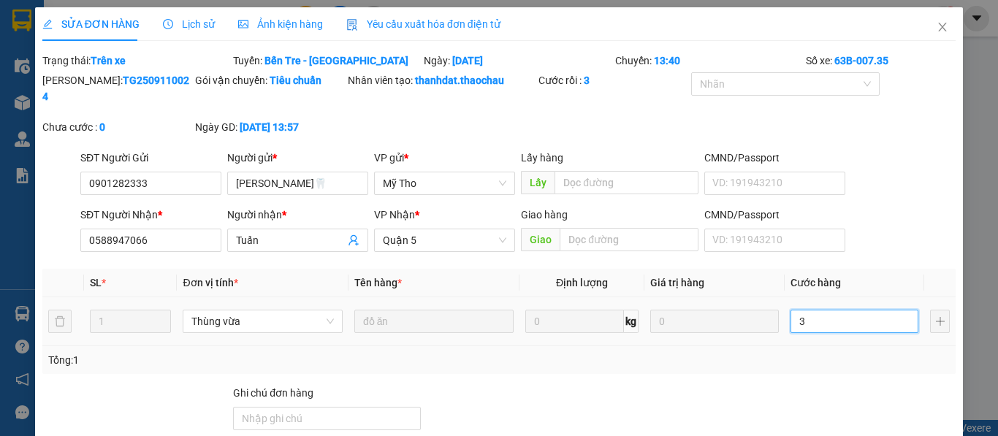
type input "30"
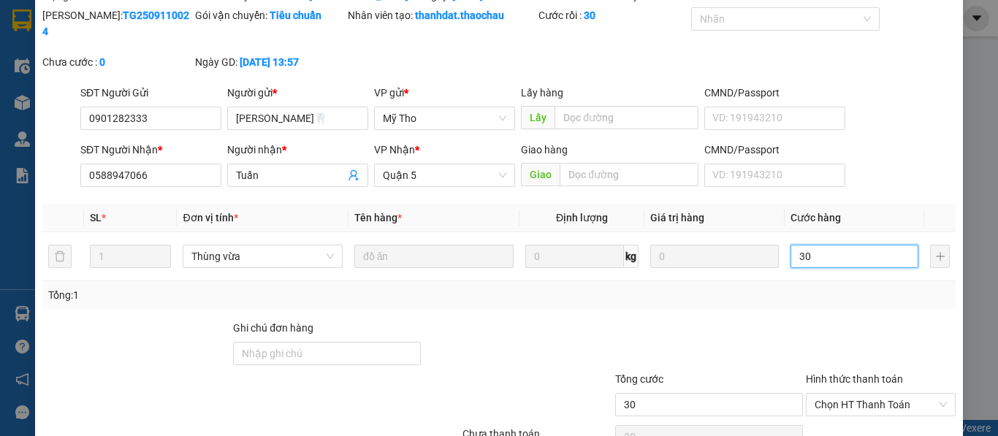
scroll to position [127, 0]
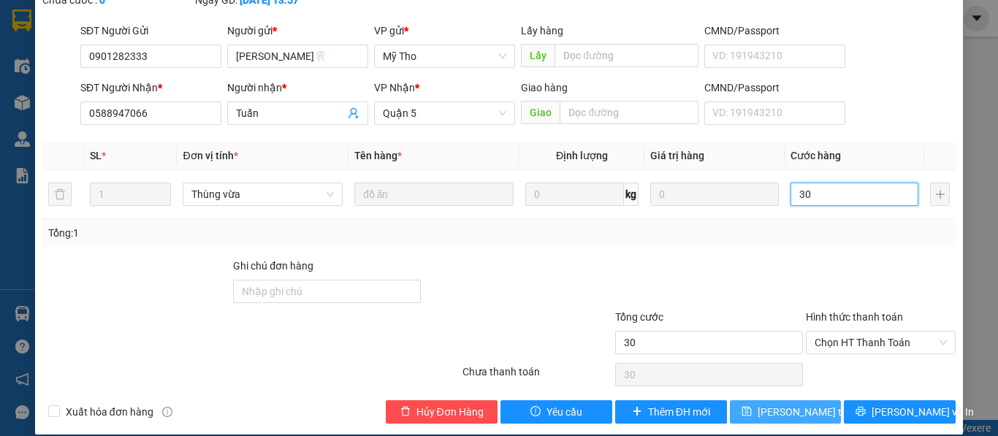
type input "30"
type input "30.000"
click at [788, 404] on span "Lưu thay đổi" at bounding box center [816, 412] width 117 height 16
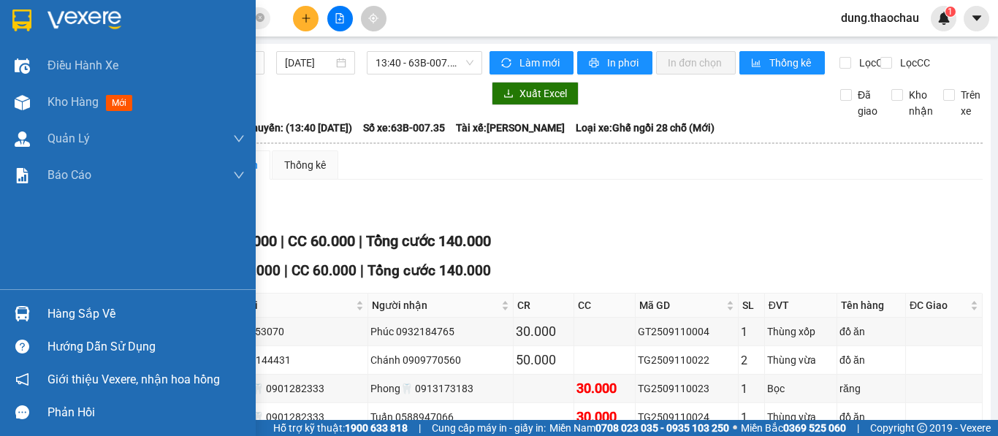
click at [18, 322] on div at bounding box center [22, 314] width 26 height 26
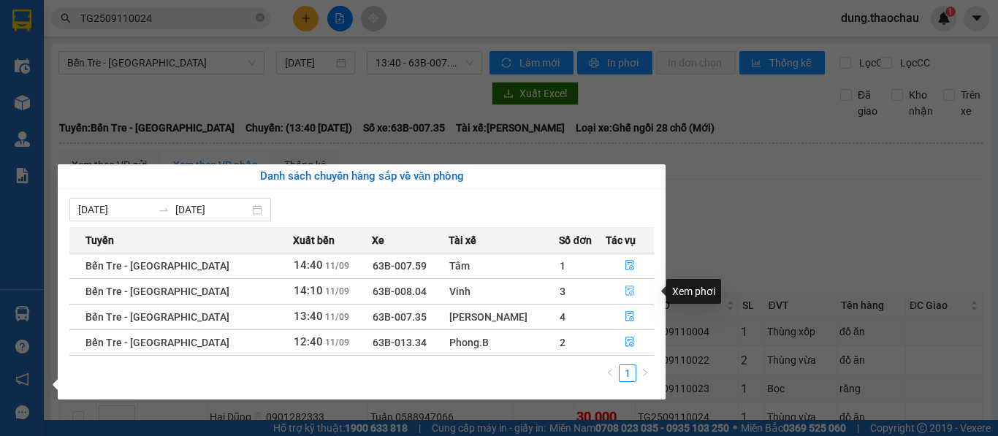
click at [628, 287] on button "button" at bounding box center [629, 291] width 47 height 23
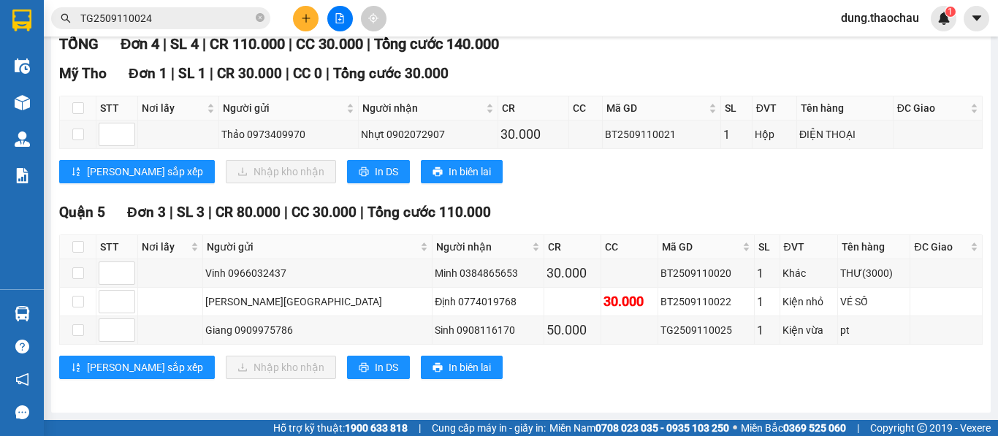
scroll to position [210, 0]
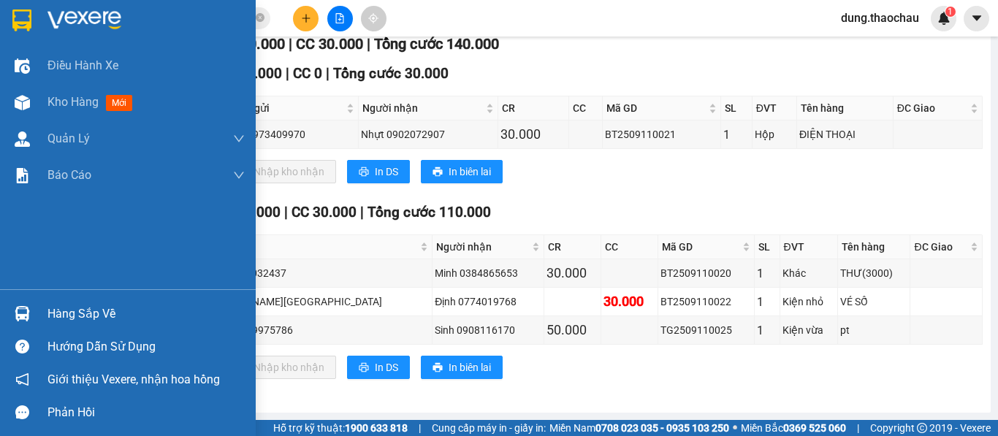
click at [20, 320] on img at bounding box center [22, 313] width 15 height 15
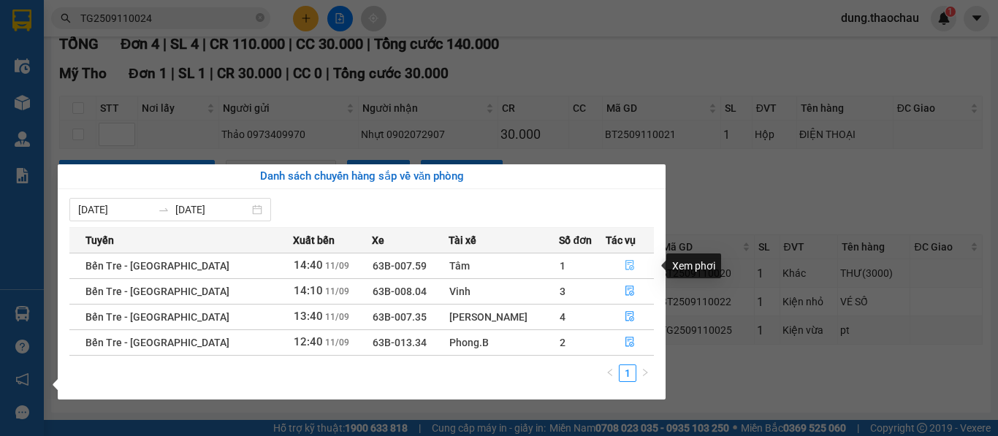
click at [625, 265] on icon "file-done" at bounding box center [630, 265] width 10 height 10
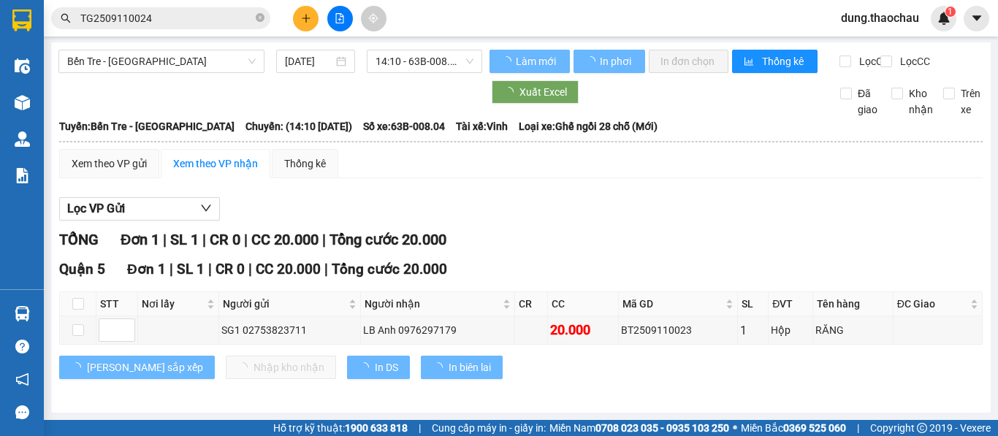
scroll to position [14, 0]
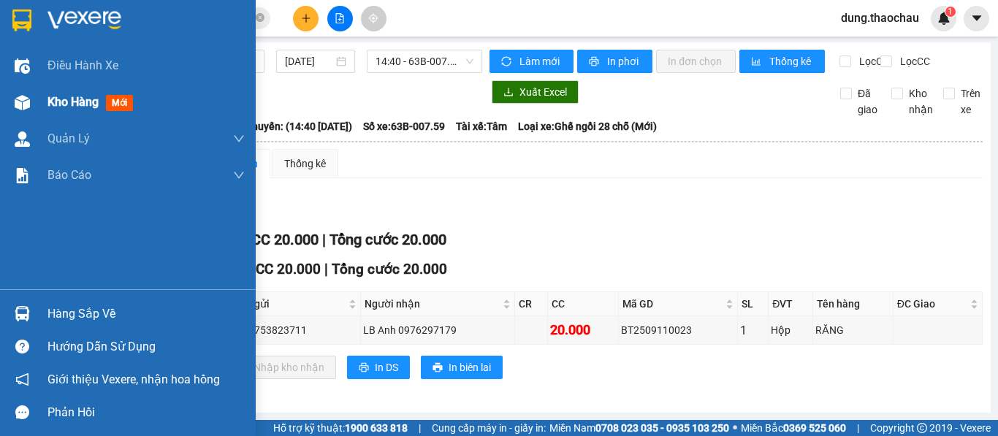
click at [64, 103] on span "Kho hàng" at bounding box center [72, 102] width 51 height 14
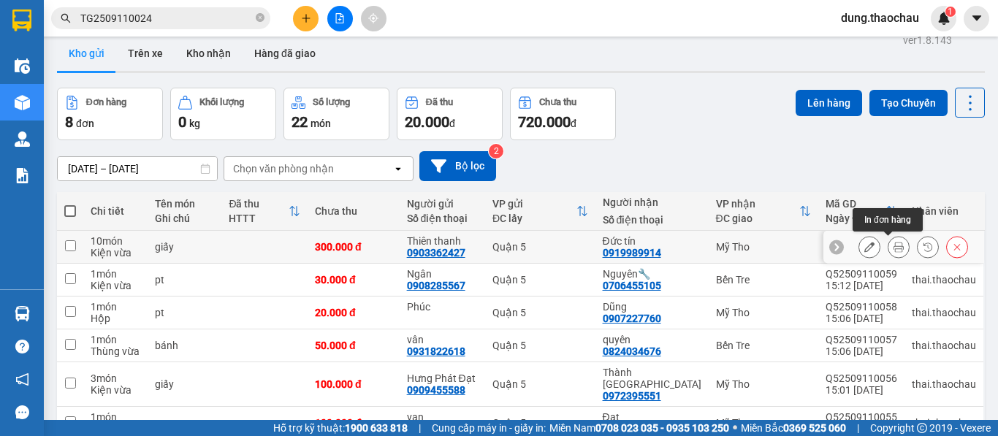
click at [890, 254] on button at bounding box center [899, 248] width 20 height 26
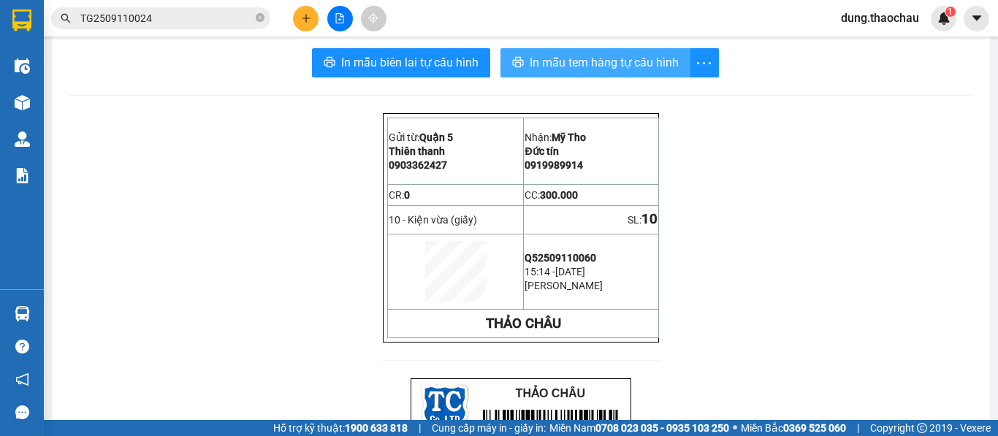
click at [571, 69] on span "In mẫu tem hàng tự cấu hình" at bounding box center [604, 62] width 149 height 18
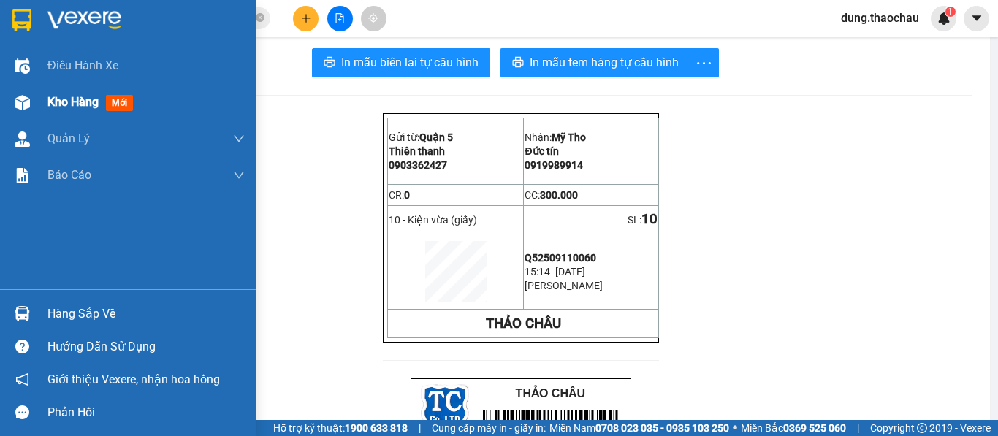
click at [53, 103] on span "Kho hàng" at bounding box center [72, 102] width 51 height 14
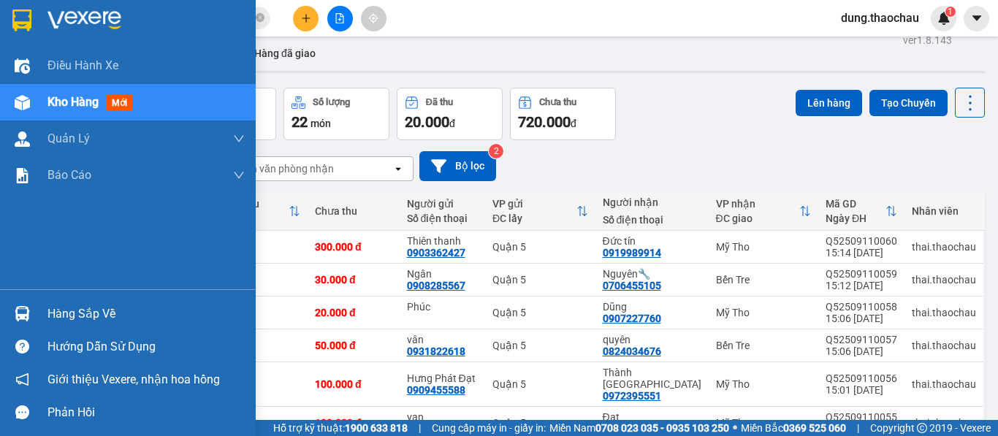
click at [69, 111] on div "Kho hàng mới" at bounding box center [92, 102] width 91 height 18
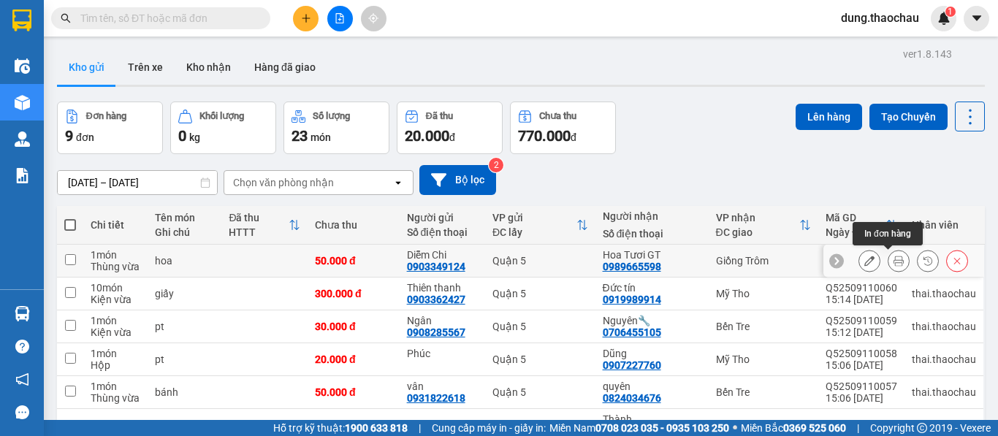
click at [893, 263] on button at bounding box center [899, 261] width 20 height 26
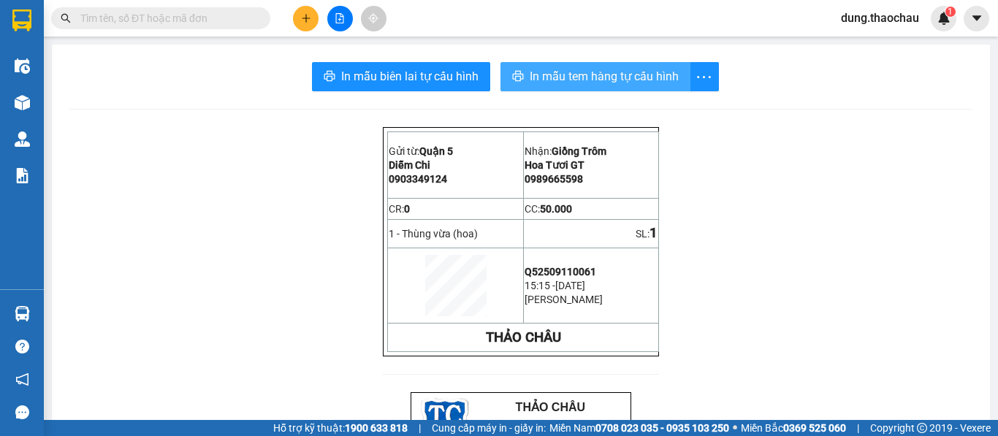
click at [568, 77] on span "In mẫu tem hàng tự cấu hình" at bounding box center [604, 76] width 149 height 18
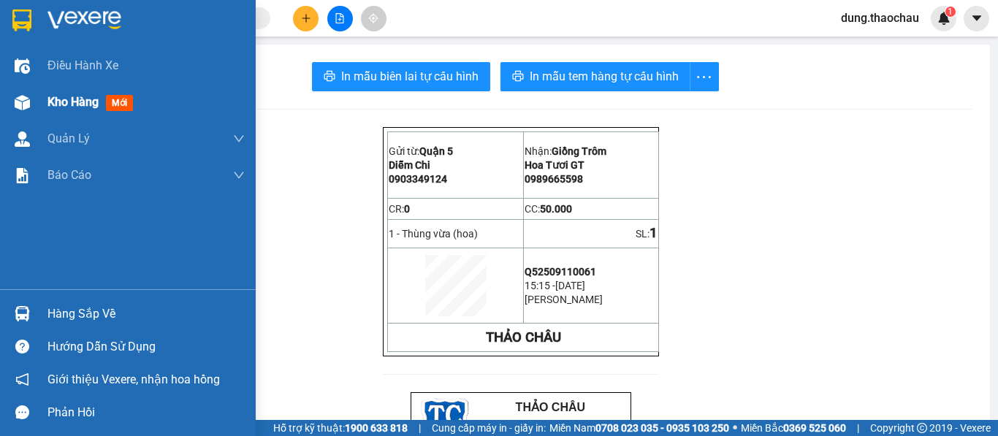
click at [49, 104] on span "Kho hàng" at bounding box center [72, 102] width 51 height 14
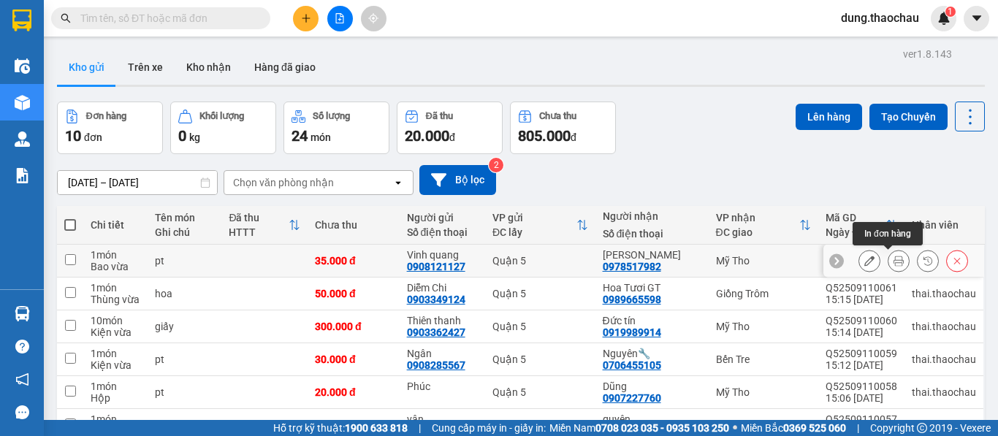
click at [894, 262] on icon at bounding box center [899, 261] width 10 height 10
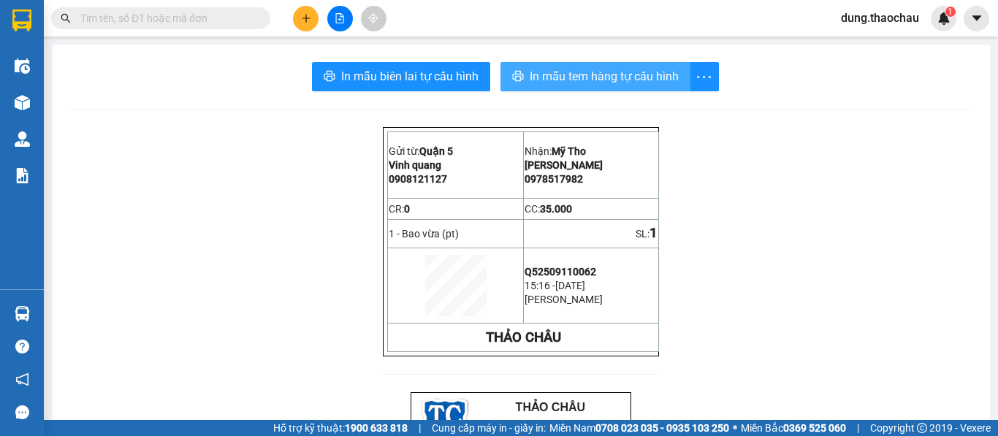
click at [586, 79] on span "In mẫu tem hàng tự cấu hình" at bounding box center [604, 76] width 149 height 18
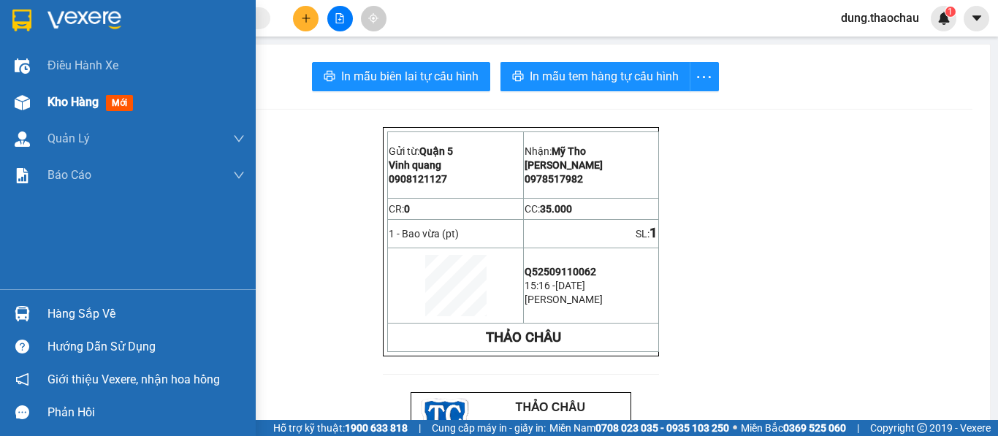
click at [55, 104] on span "Kho hàng" at bounding box center [72, 102] width 51 height 14
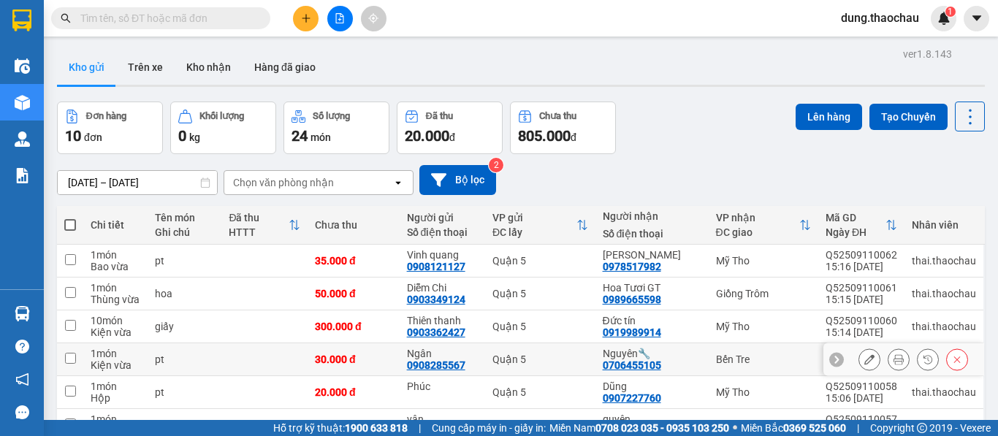
scroll to position [73, 0]
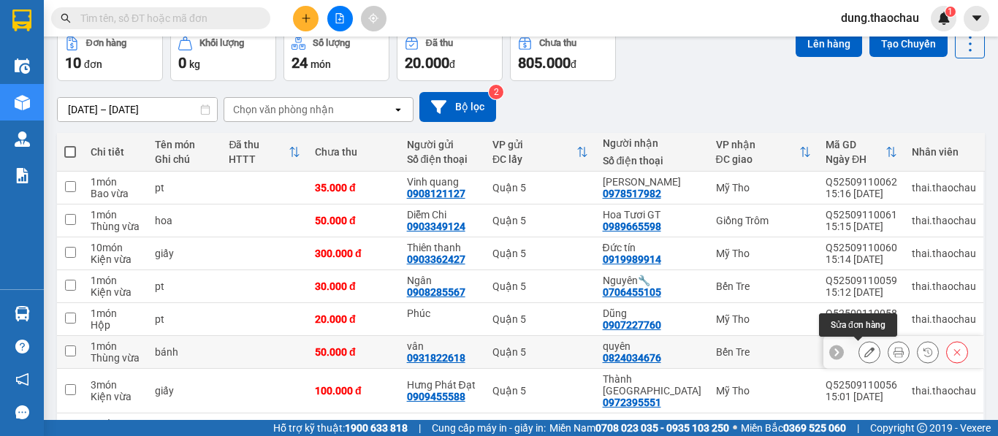
click at [864, 351] on icon at bounding box center [869, 352] width 10 height 10
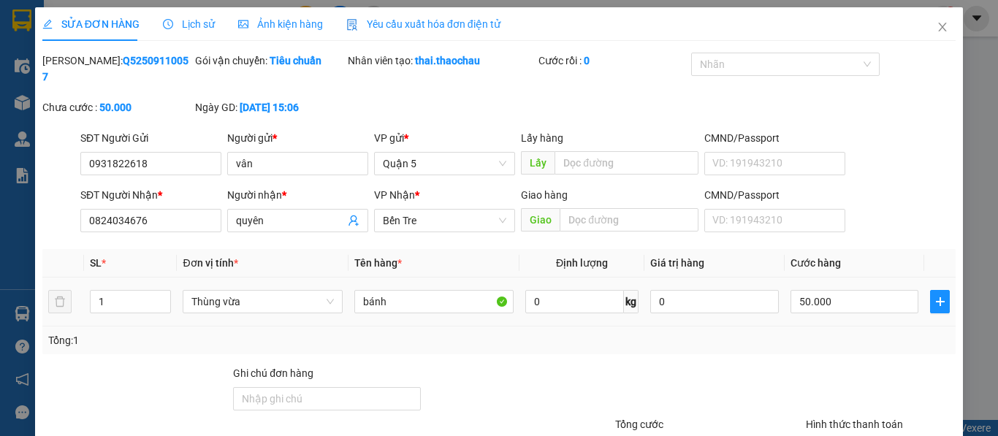
type input "0931822618"
type input "vân"
type input "0824034676"
type input "quyên"
type input "50.000"
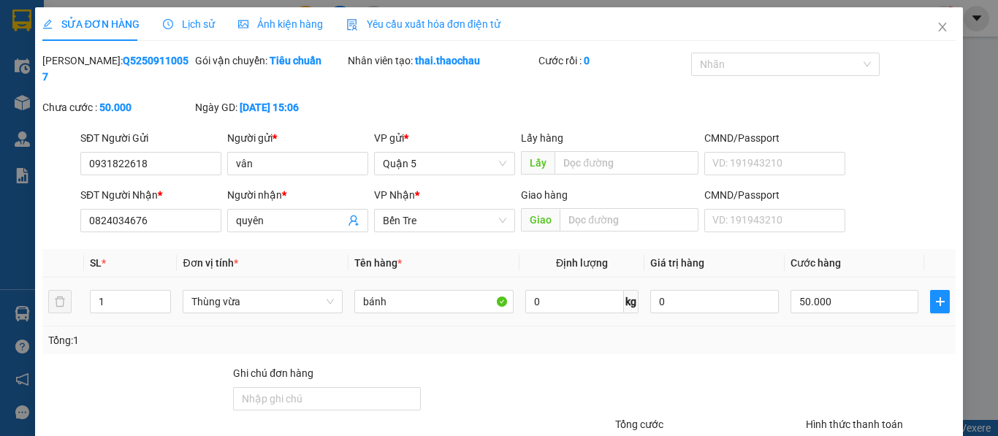
type input "50.000"
click at [802, 290] on input "50.000" at bounding box center [855, 301] width 129 height 23
type input "6"
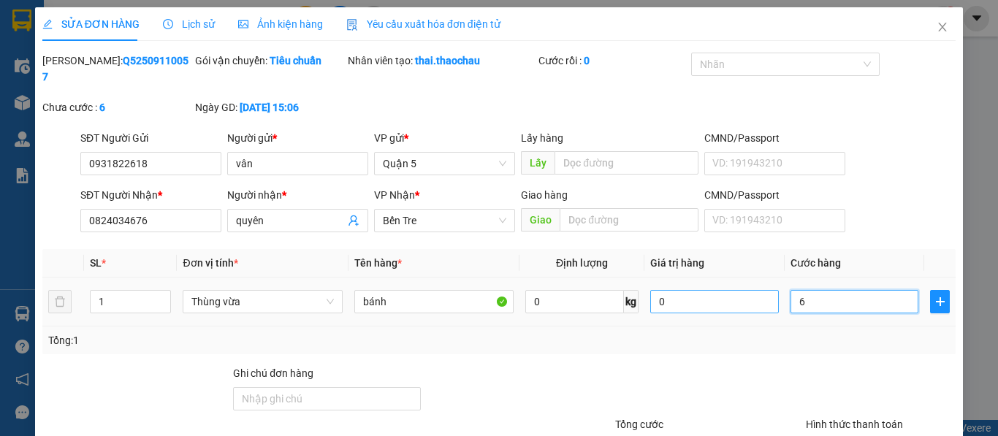
type input "60"
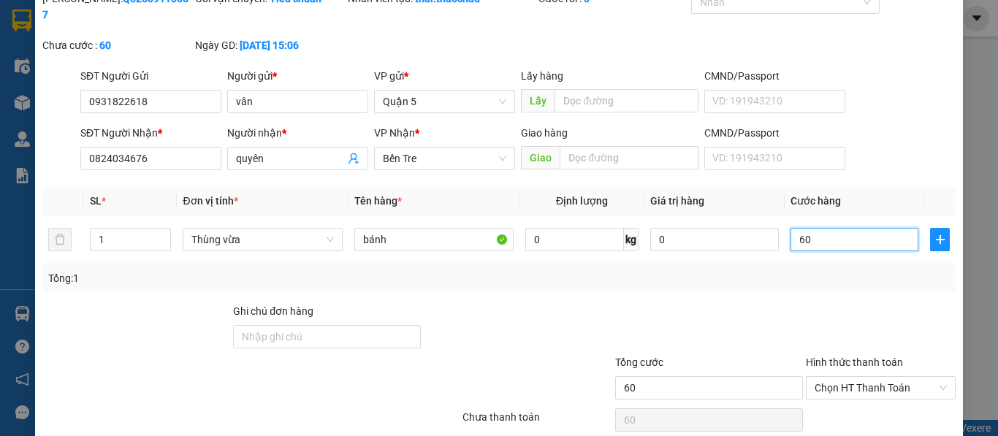
scroll to position [107, 0]
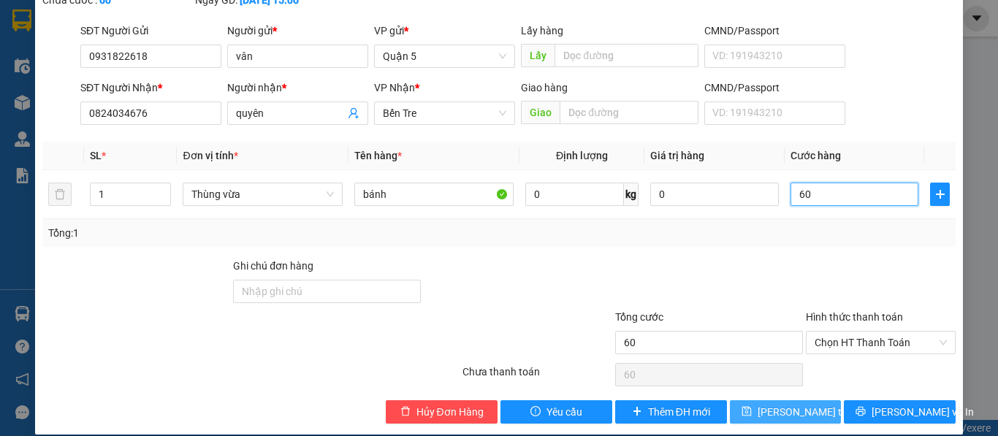
type input "60"
type input "60.000"
click at [776, 404] on span "[PERSON_NAME] đổi" at bounding box center [816, 412] width 117 height 16
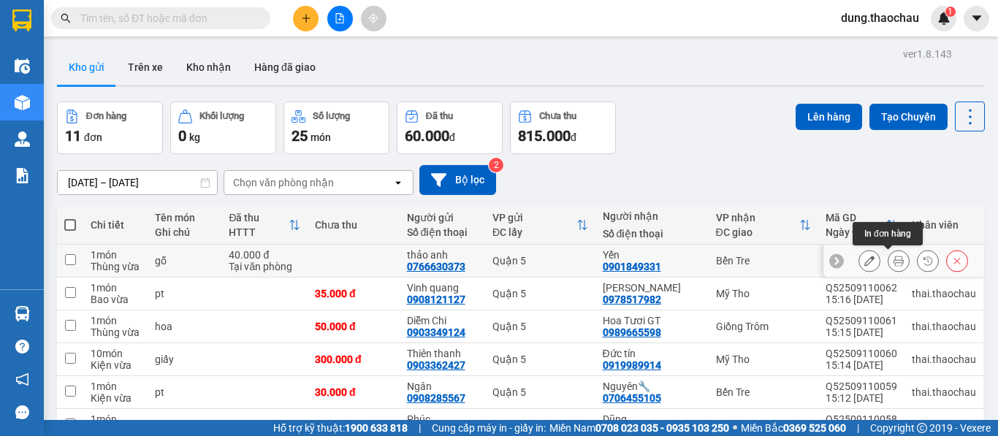
click at [894, 265] on icon at bounding box center [899, 261] width 10 height 10
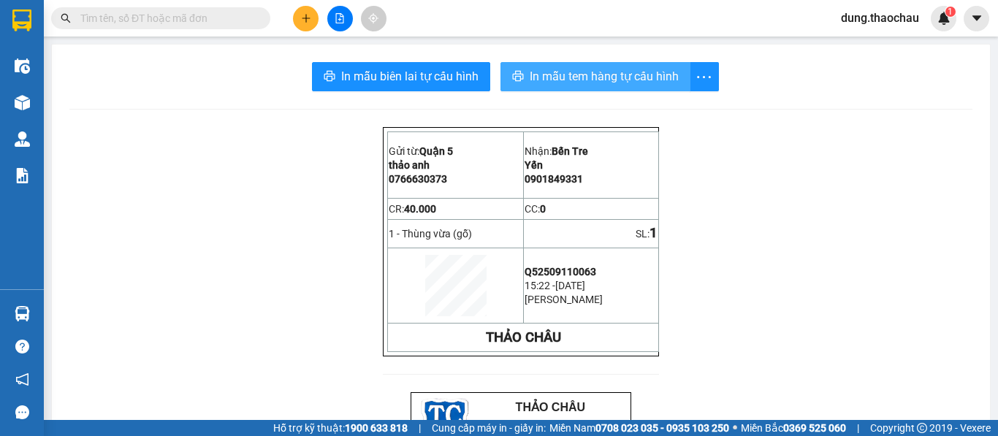
click at [530, 77] on span "In mẫu tem hàng tự cấu hình" at bounding box center [604, 76] width 149 height 18
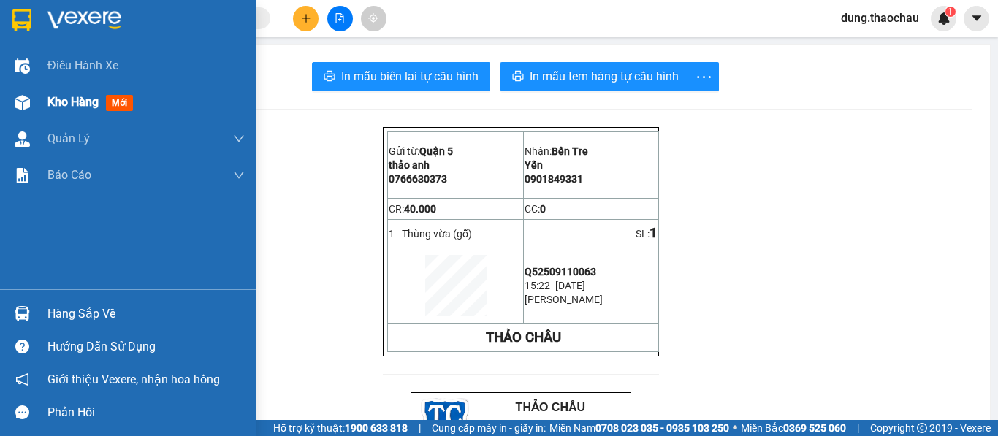
click at [75, 97] on span "Kho hàng" at bounding box center [72, 102] width 51 height 14
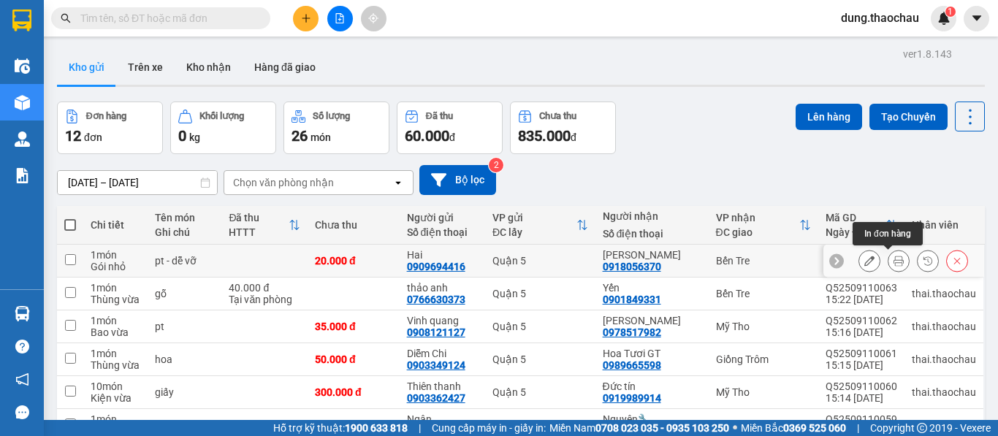
click at [891, 267] on button at bounding box center [899, 261] width 20 height 26
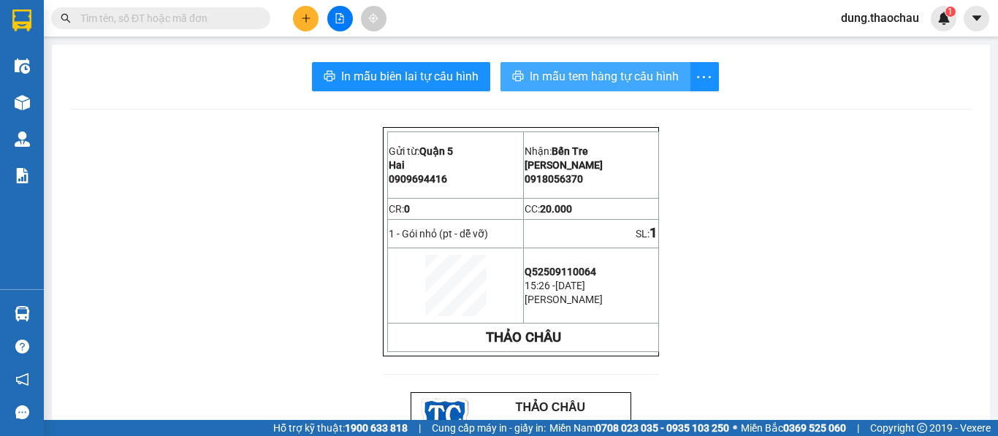
click at [558, 77] on span "In mẫu tem hàng tự cấu hình" at bounding box center [604, 76] width 149 height 18
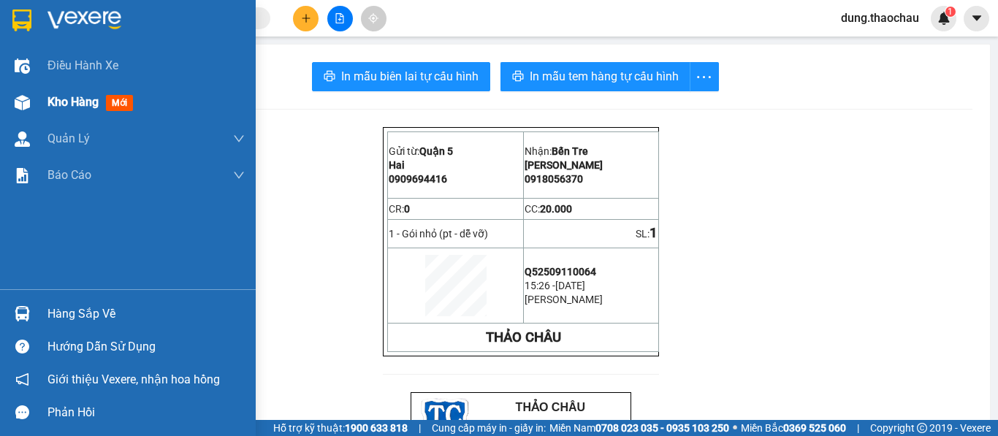
click at [85, 104] on span "Kho hàng" at bounding box center [72, 102] width 51 height 14
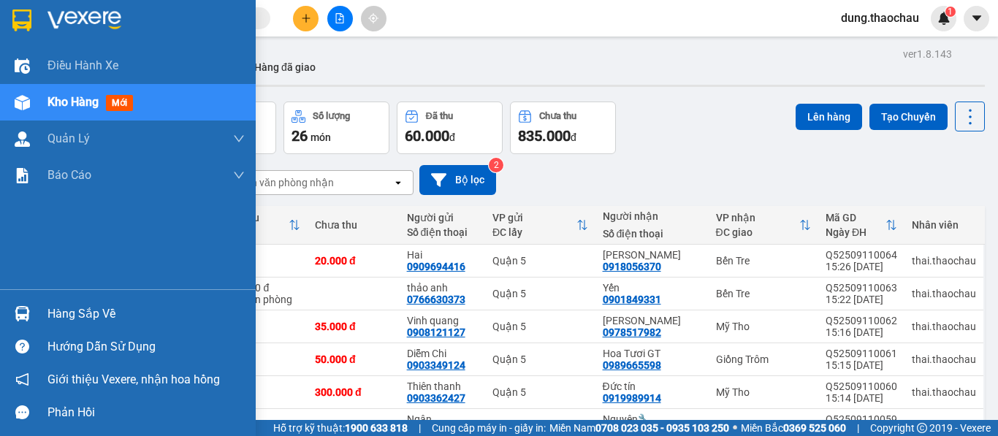
click at [31, 316] on div at bounding box center [22, 314] width 26 height 26
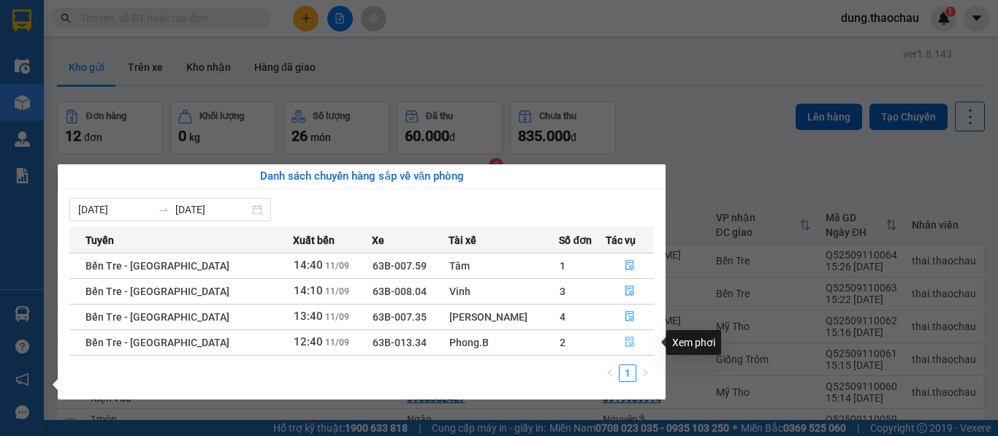
click at [625, 340] on icon "file-done" at bounding box center [630, 342] width 10 height 10
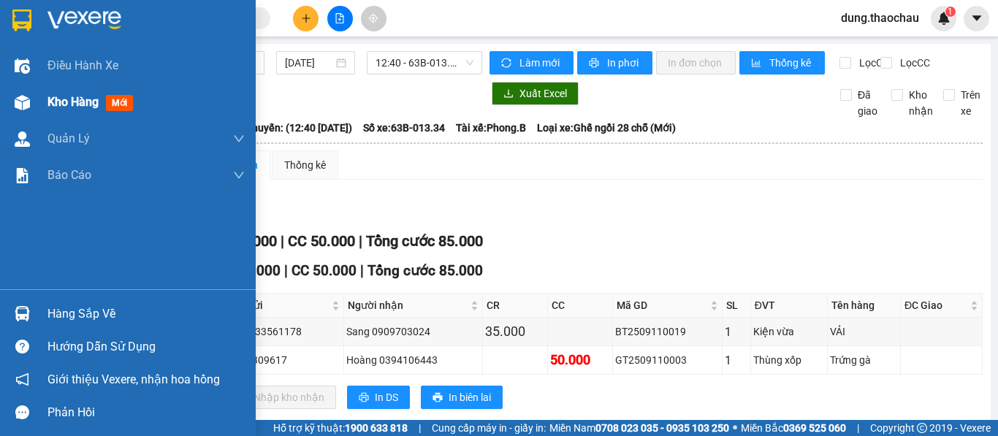
click at [72, 95] on span "Kho hàng" at bounding box center [72, 102] width 51 height 14
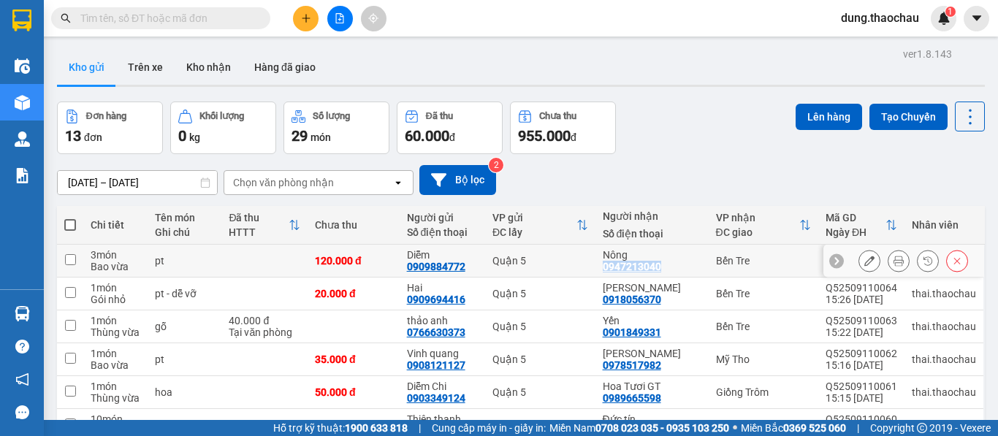
drag, startPoint x: 683, startPoint y: 268, endPoint x: 626, endPoint y: 271, distance: 57.1
click at [626, 271] on td "Nông 0947213040" at bounding box center [652, 261] width 113 height 33
checkbox input "true"
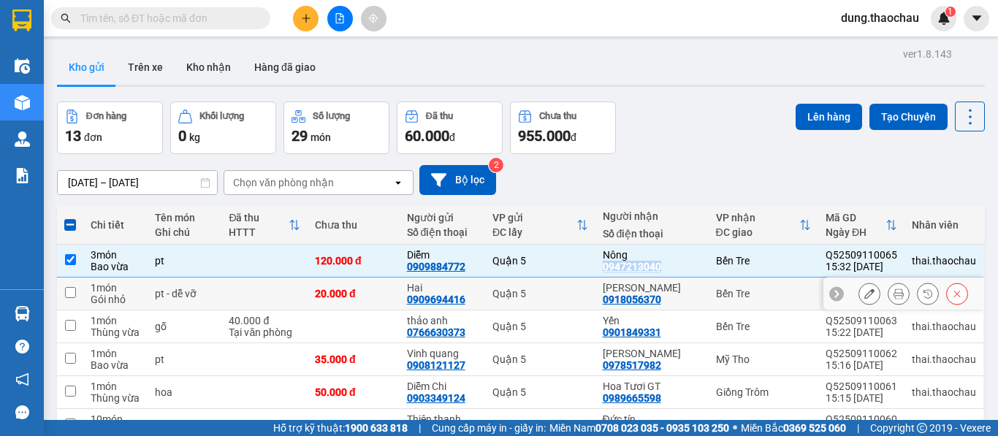
copy div "0947213040"
click at [147, 18] on input "text" at bounding box center [166, 18] width 172 height 16
paste input "0947213040"
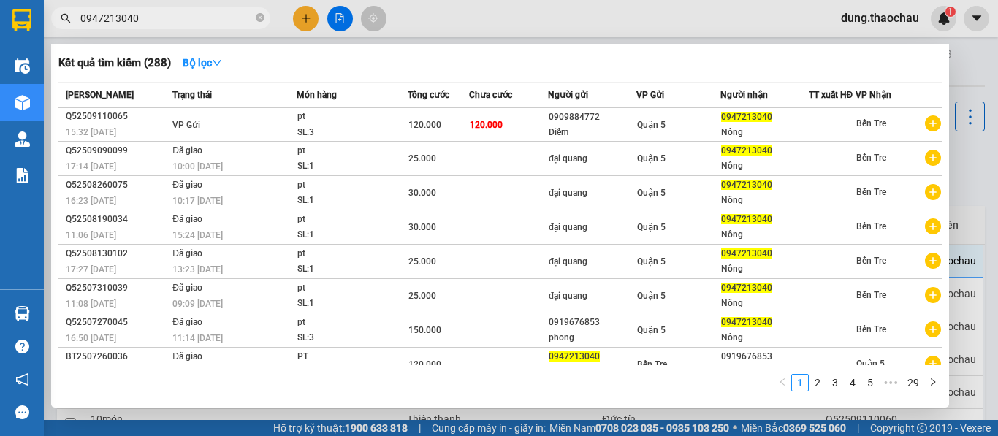
type input "0947213040"
click at [458, 22] on div at bounding box center [499, 218] width 998 height 436
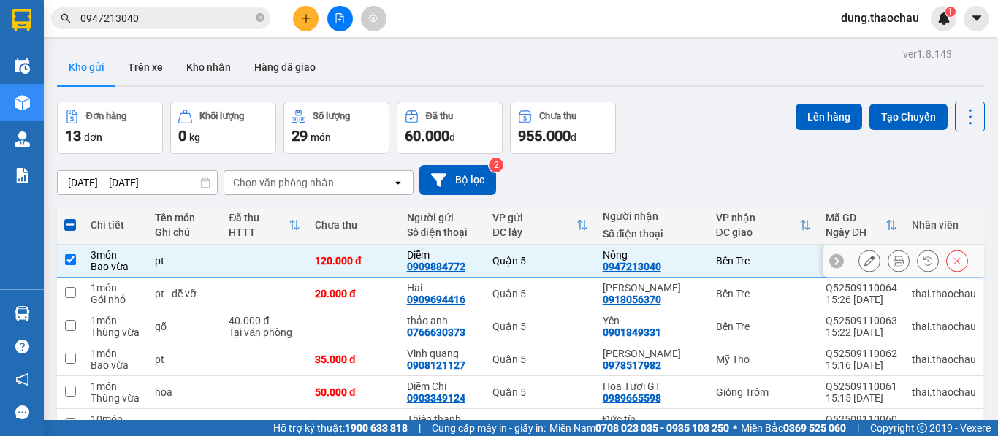
click at [68, 256] on input "checkbox" at bounding box center [70, 259] width 11 height 11
checkbox input "false"
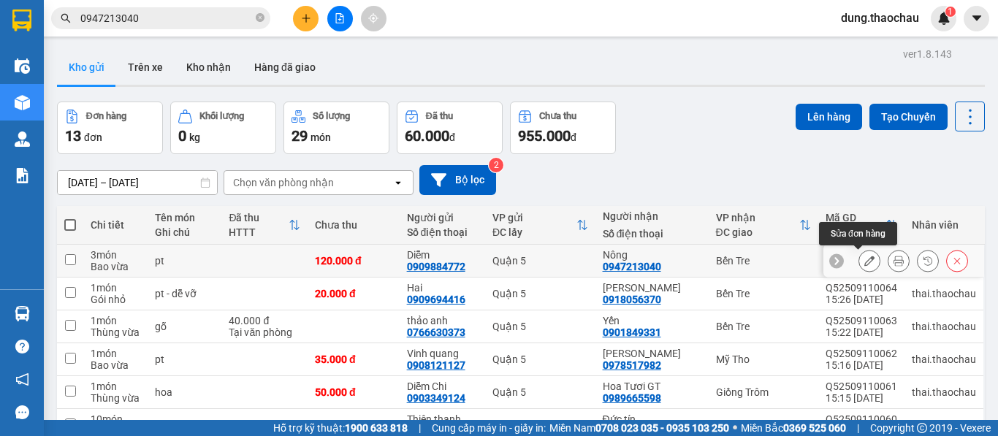
click at [864, 263] on icon at bounding box center [869, 261] width 10 height 10
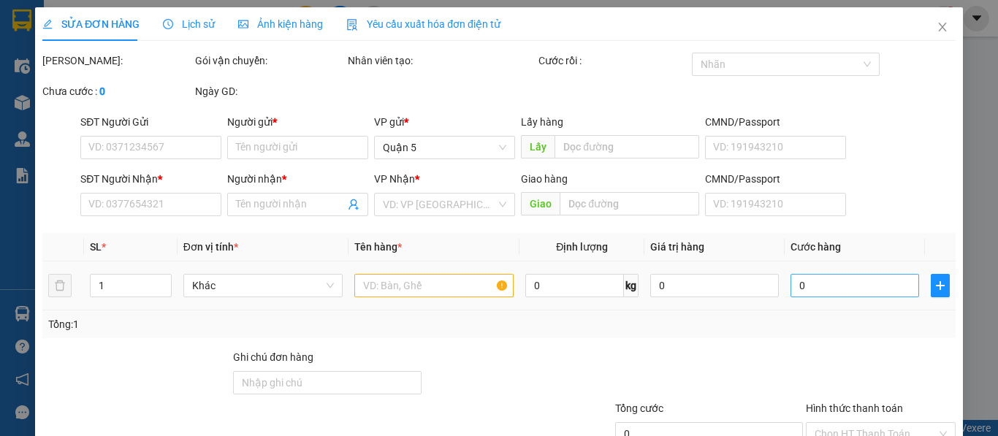
type input "0909884772"
type input "Diễm"
type input "0947213040"
type input "Nông"
type input "120.000"
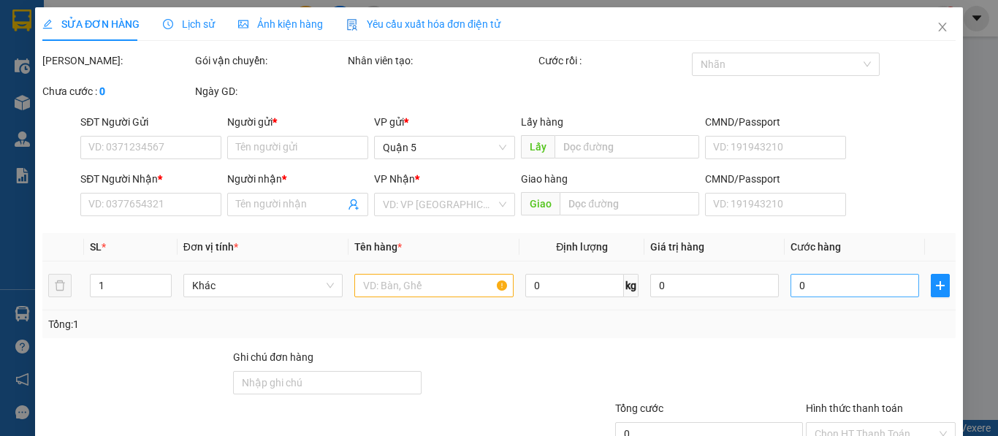
type input "120.000"
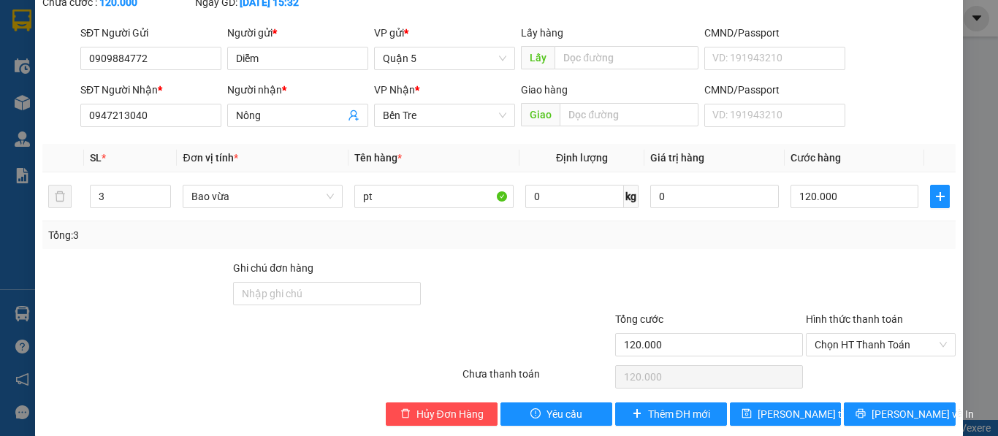
scroll to position [107, 0]
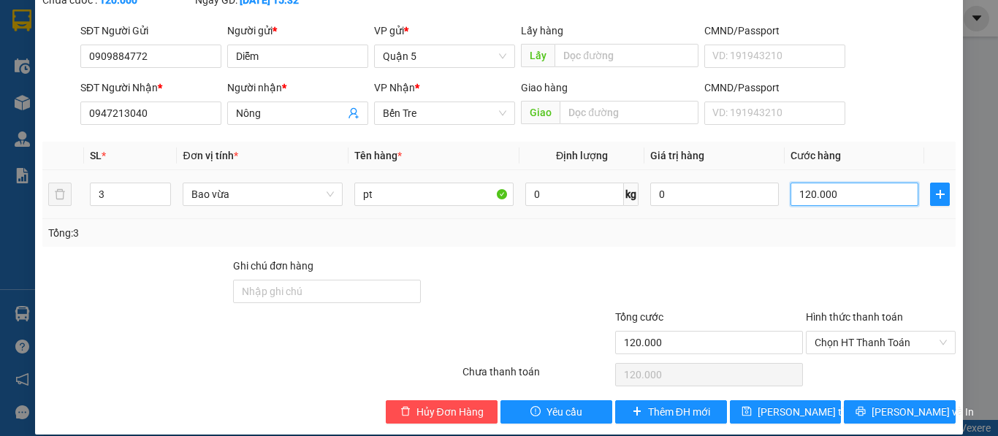
click at [810, 183] on input "120.000" at bounding box center [855, 194] width 129 height 23
type input "1"
type input "15"
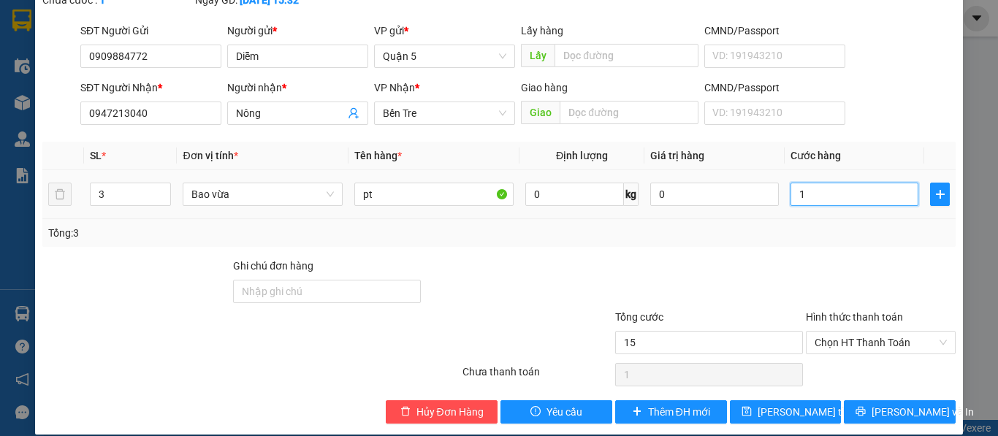
type input "15"
type input "150"
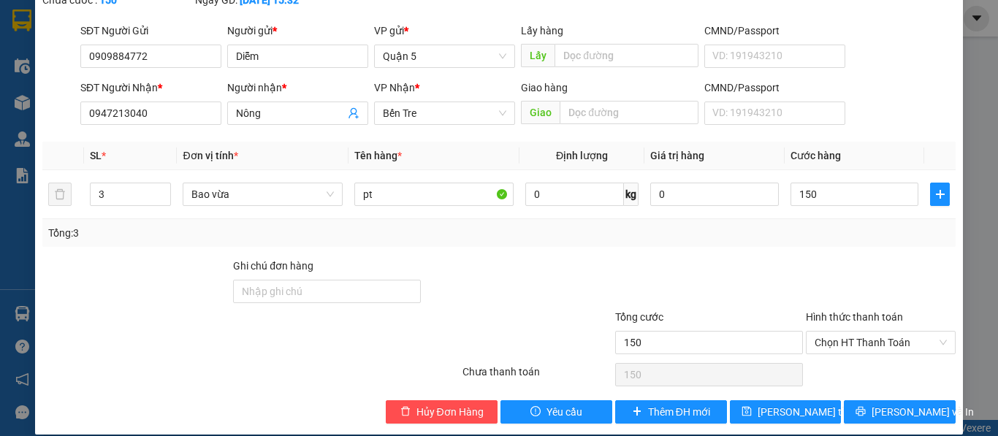
type input "150.000"
click at [776, 404] on span "Lưu thay đổi" at bounding box center [816, 412] width 117 height 16
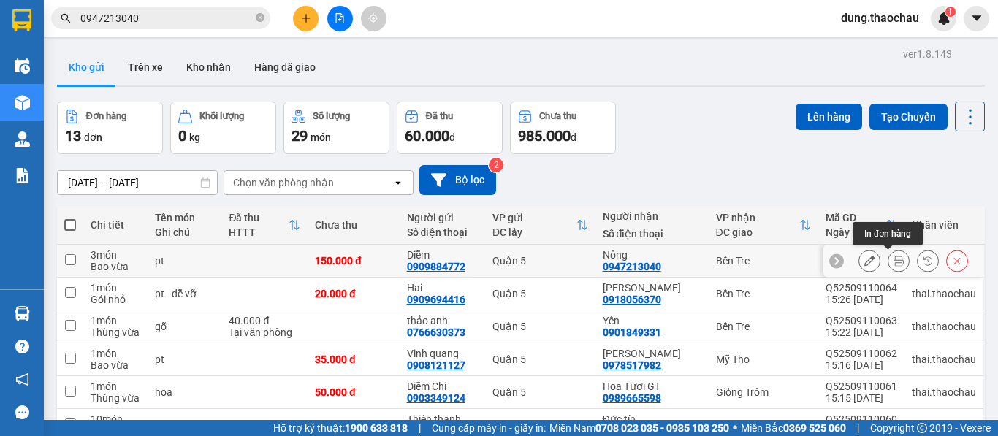
click at [894, 265] on icon at bounding box center [899, 261] width 10 height 10
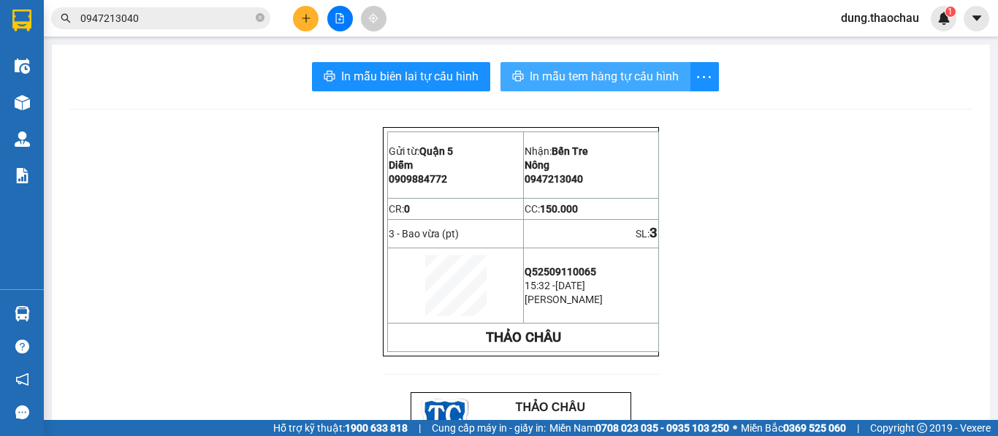
click at [556, 79] on span "In mẫu tem hàng tự cấu hình" at bounding box center [604, 76] width 149 height 18
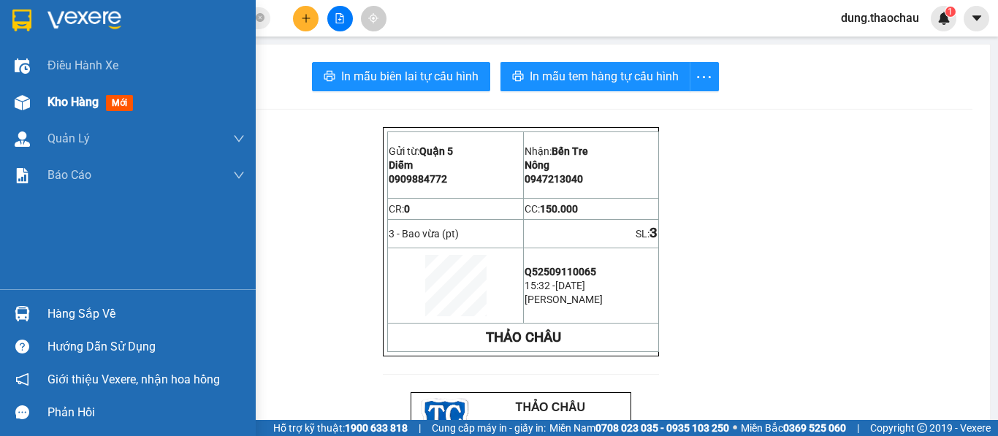
click at [66, 102] on span "Kho hàng" at bounding box center [72, 102] width 51 height 14
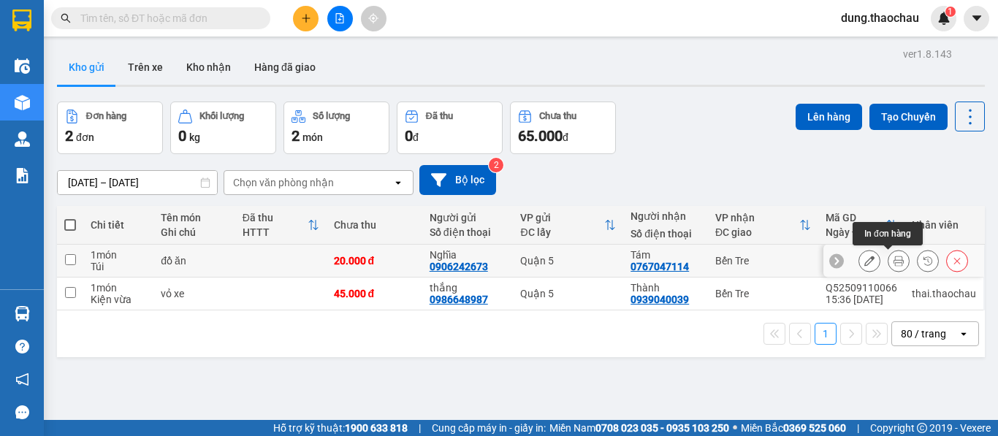
click at [894, 262] on icon at bounding box center [899, 261] width 10 height 10
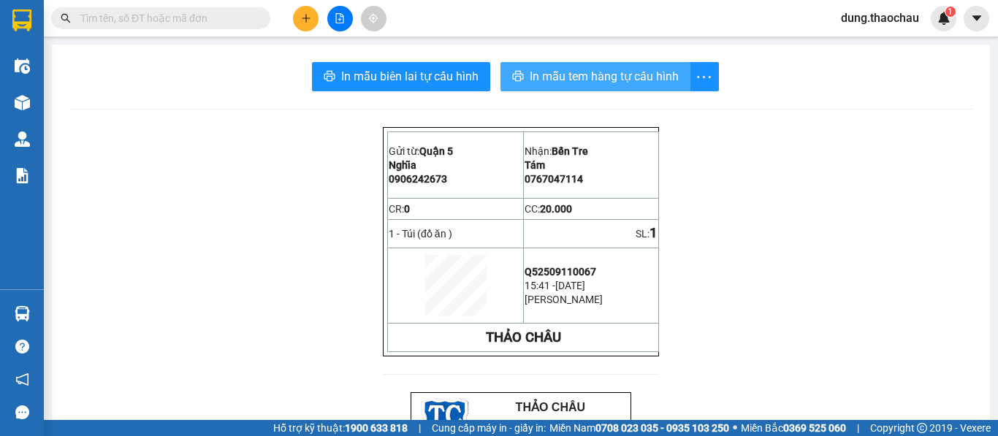
click at [546, 79] on span "In mẫu tem hàng tự cấu hình" at bounding box center [604, 76] width 149 height 18
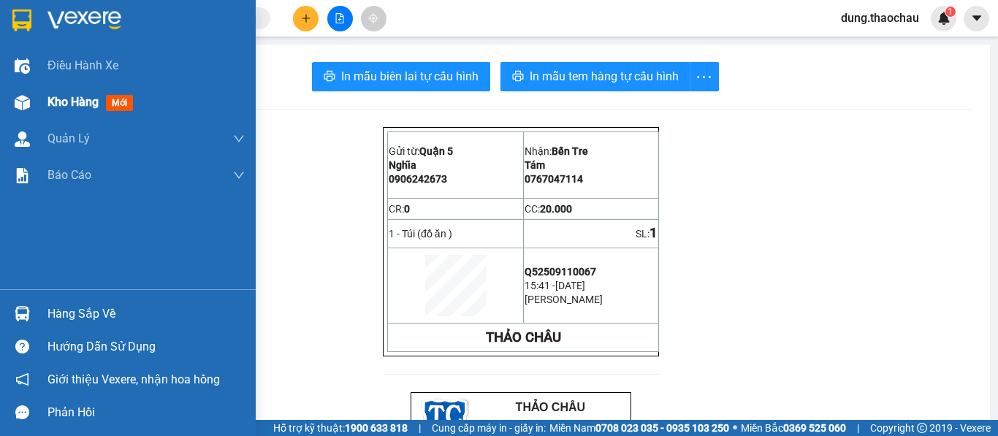
click at [73, 102] on span "Kho hàng" at bounding box center [72, 102] width 51 height 14
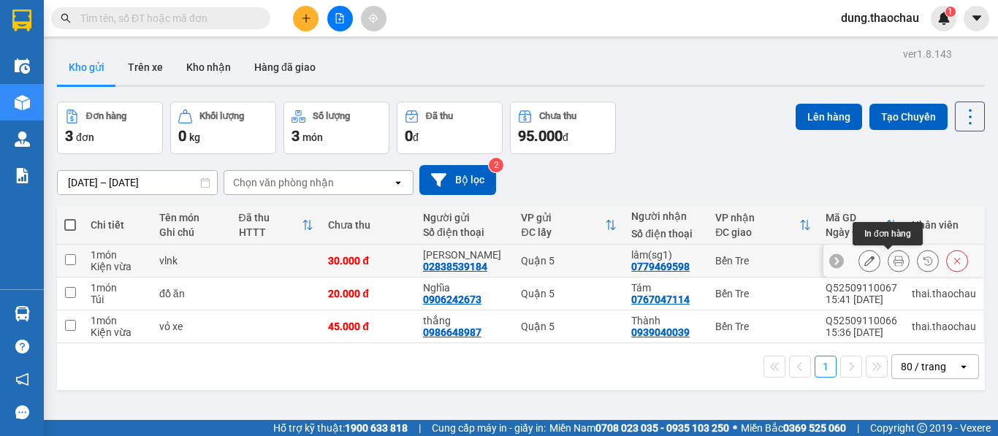
click at [894, 262] on icon at bounding box center [899, 261] width 10 height 10
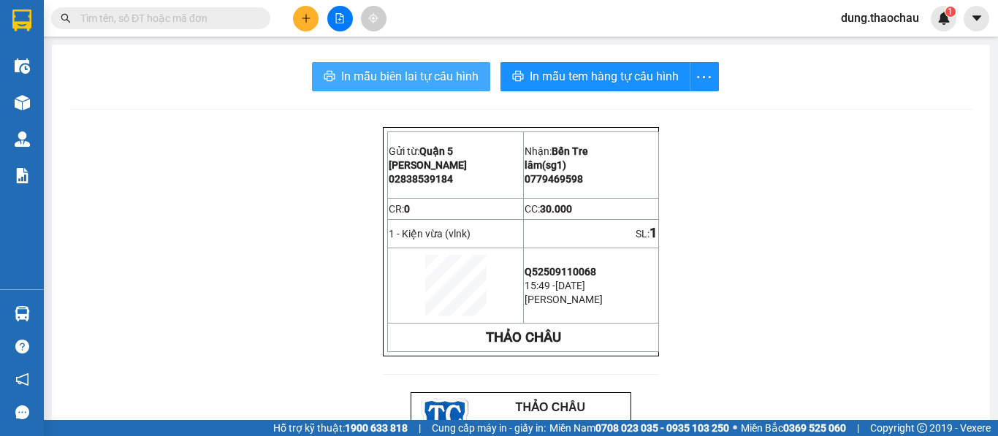
click at [391, 76] on span "In mẫu biên lai tự cấu hình" at bounding box center [409, 76] width 137 height 18
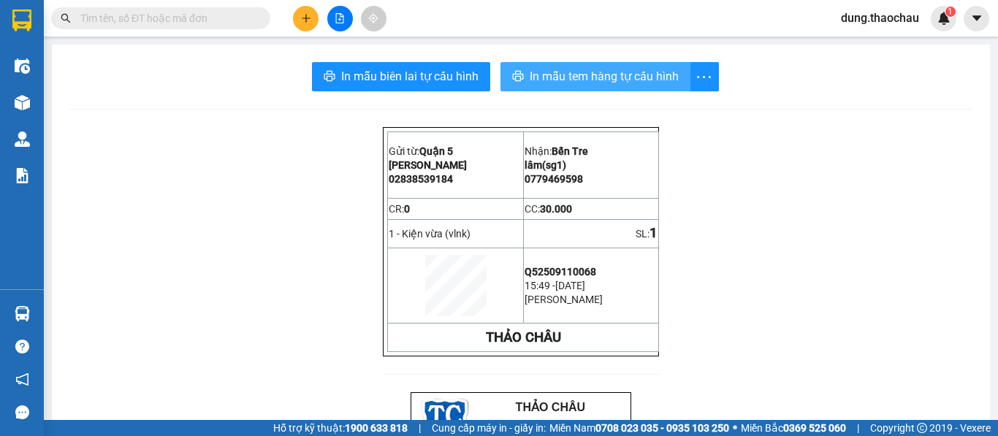
click at [609, 82] on span "In mẫu tem hàng tự cấu hình" at bounding box center [604, 76] width 149 height 18
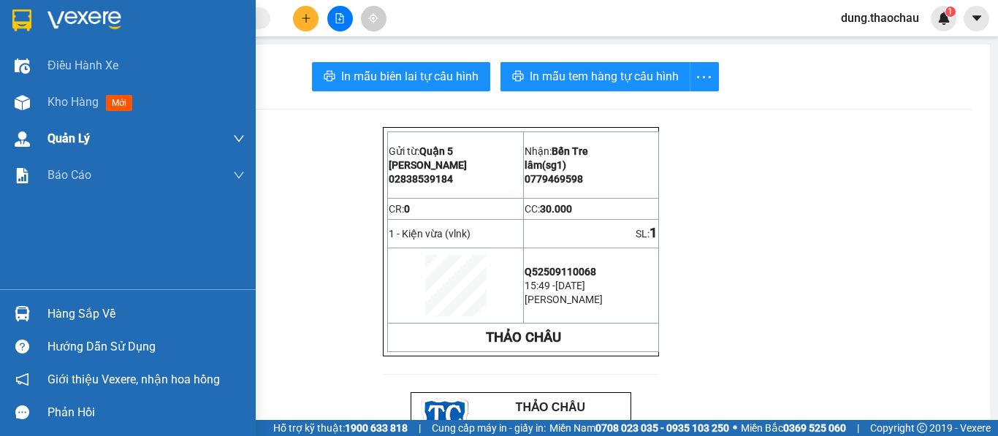
drag, startPoint x: 64, startPoint y: 103, endPoint x: 174, endPoint y: 140, distance: 115.8
click at [64, 102] on span "Kho hàng" at bounding box center [72, 102] width 51 height 14
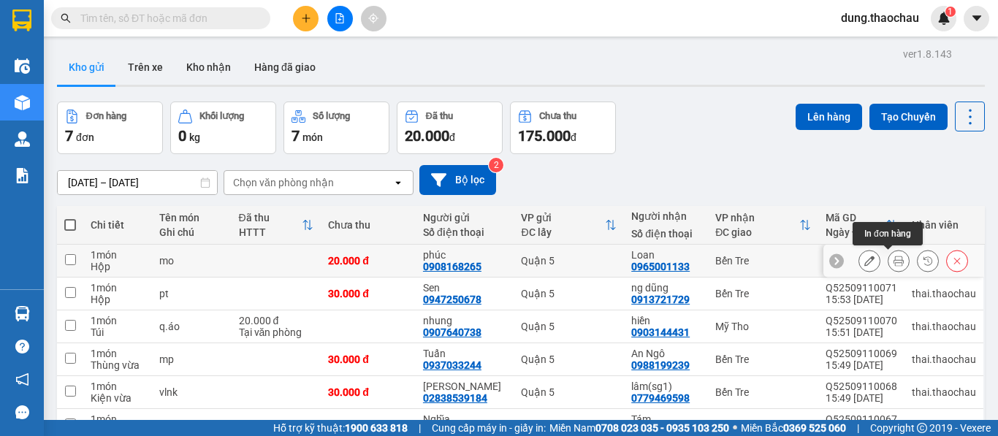
click at [894, 259] on icon at bounding box center [899, 261] width 10 height 10
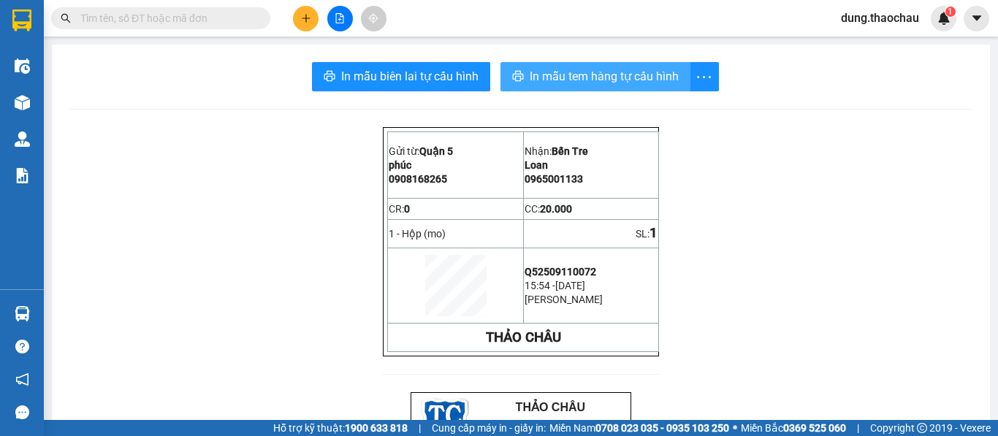
click at [568, 73] on span "In mẫu tem hàng tự cấu hình" at bounding box center [604, 76] width 149 height 18
drag, startPoint x: 411, startPoint y: 371, endPoint x: 848, endPoint y: 208, distance: 466.6
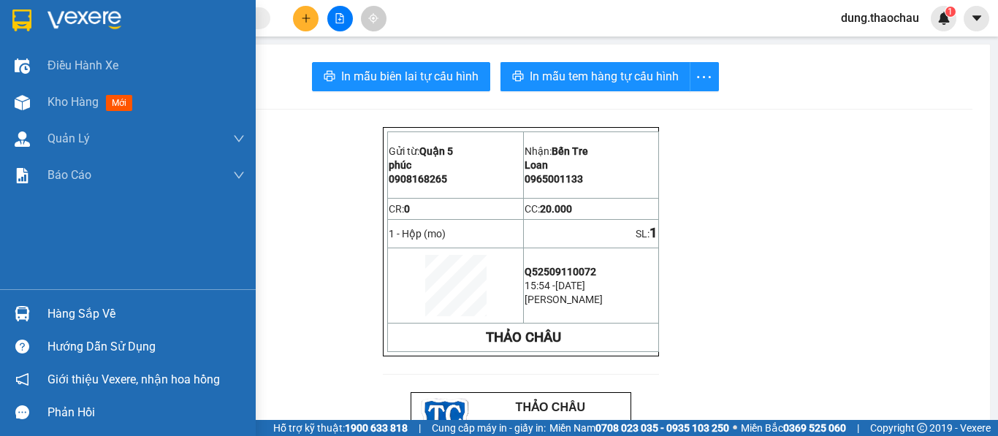
click at [17, 314] on img at bounding box center [22, 313] width 15 height 15
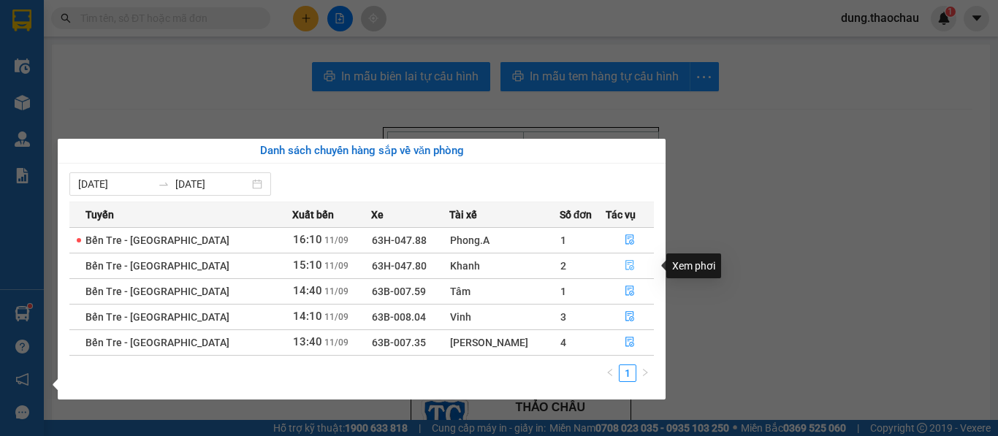
click at [625, 263] on icon "file-done" at bounding box center [629, 266] width 9 height 10
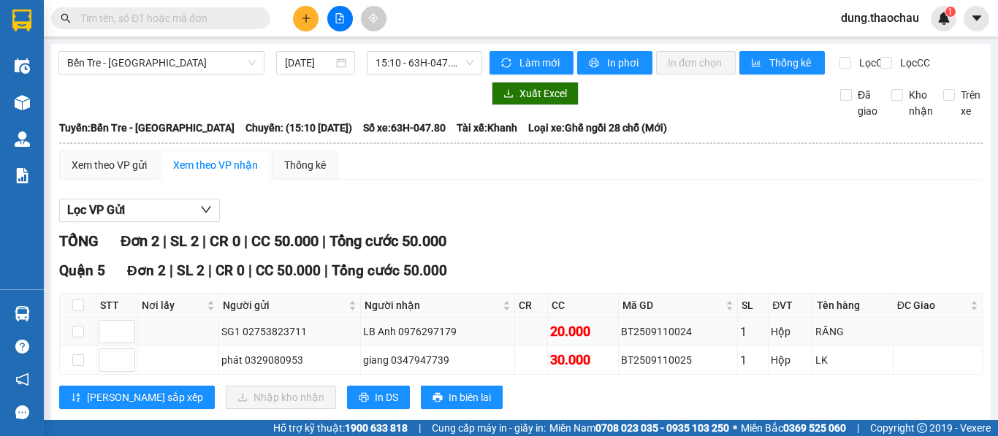
scroll to position [42, 0]
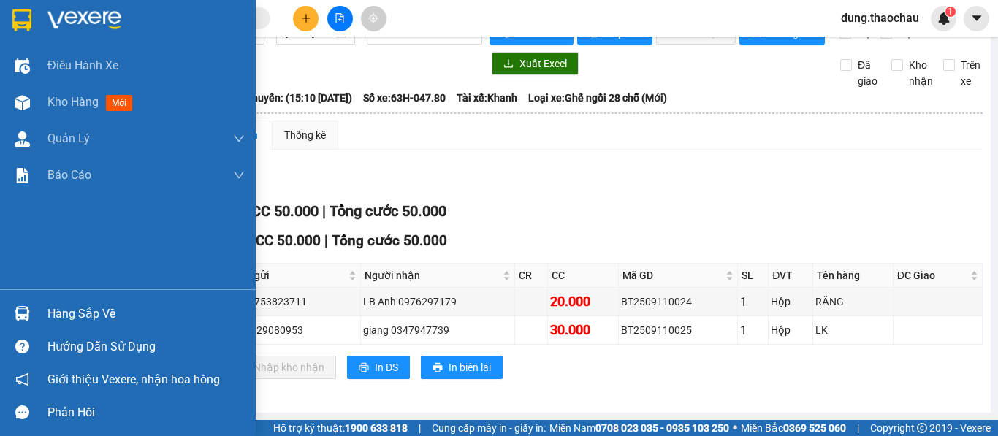
click at [29, 310] on img at bounding box center [22, 313] width 15 height 15
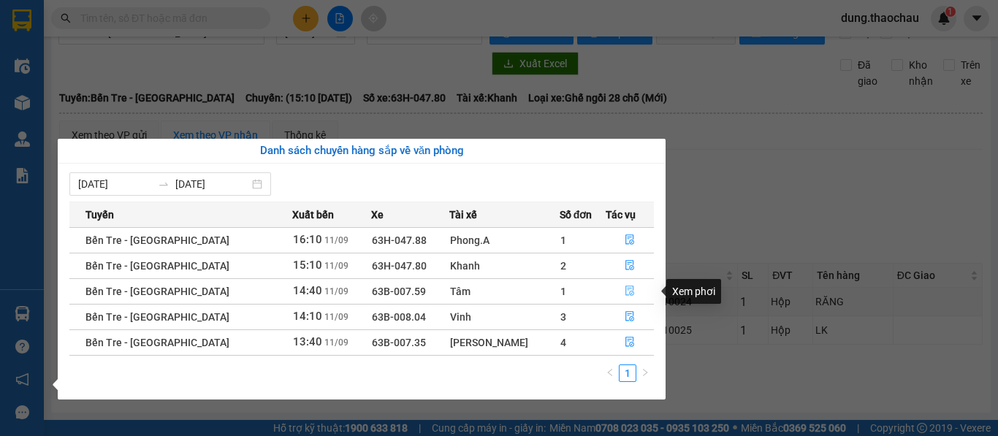
click at [625, 287] on icon "file-done" at bounding box center [630, 291] width 10 height 10
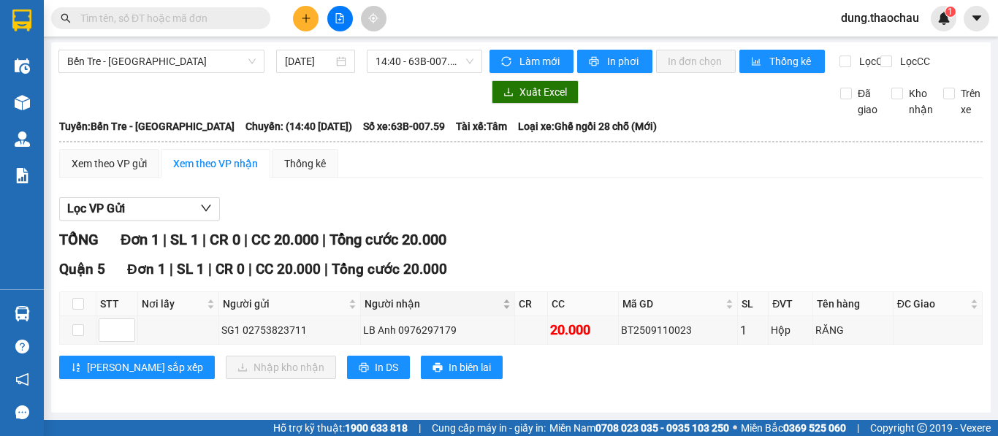
scroll to position [14, 0]
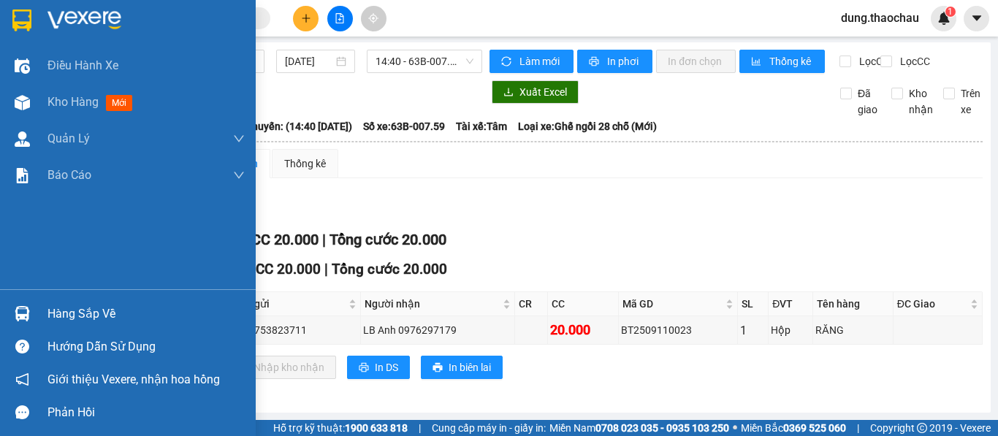
click at [22, 313] on img at bounding box center [22, 313] width 15 height 15
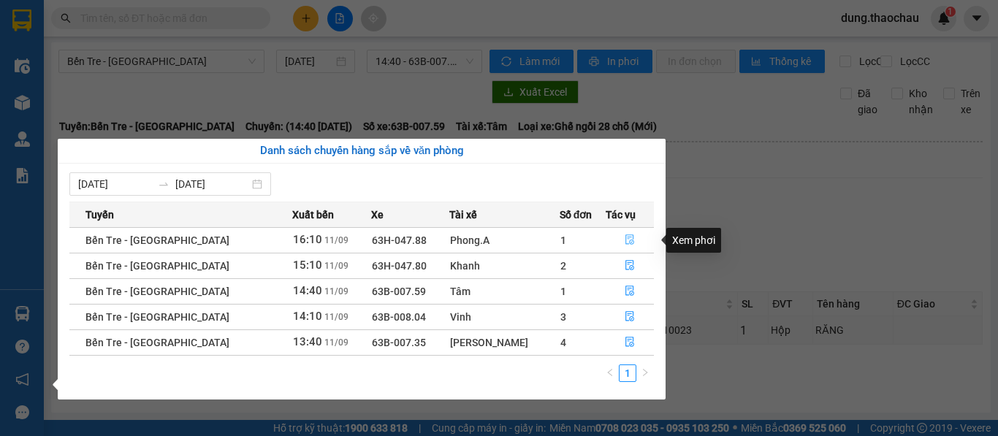
click at [625, 241] on icon "file-done" at bounding box center [630, 240] width 10 height 10
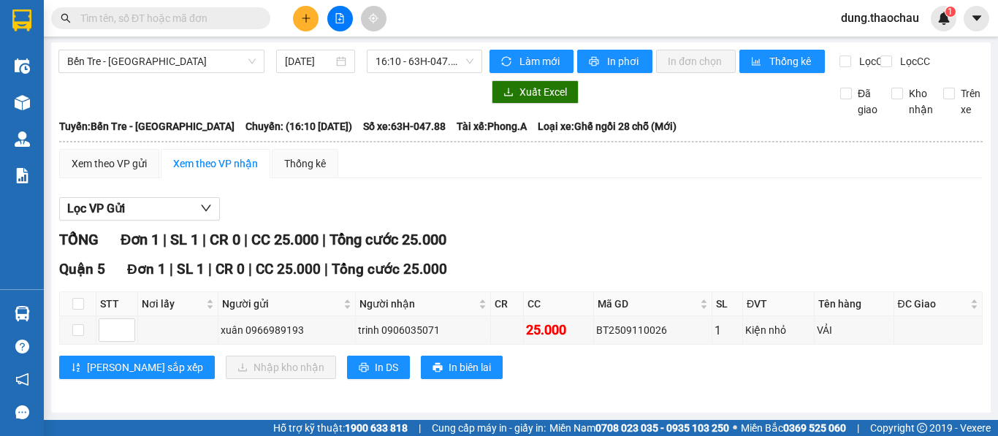
click at [870, 17] on span "dung.thaochau" at bounding box center [880, 18] width 102 height 18
click at [862, 46] on span "Đăng xuất" at bounding box center [886, 45] width 71 height 16
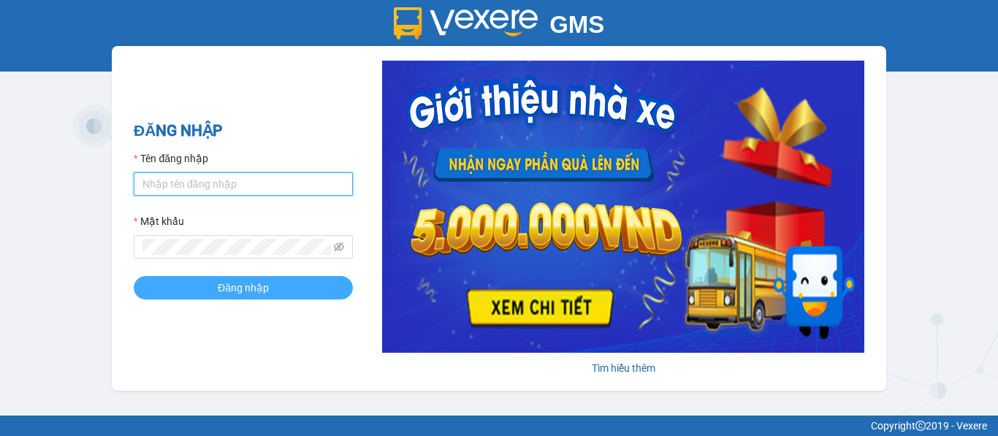
type input "saigon.thaochau"
click at [264, 283] on span "Đăng nhập" at bounding box center [243, 288] width 51 height 16
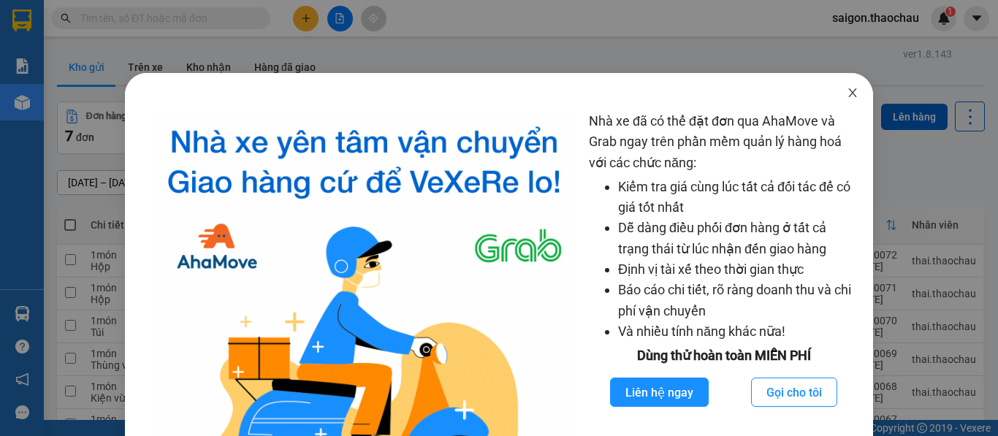
click at [849, 95] on icon "close" at bounding box center [853, 92] width 8 height 9
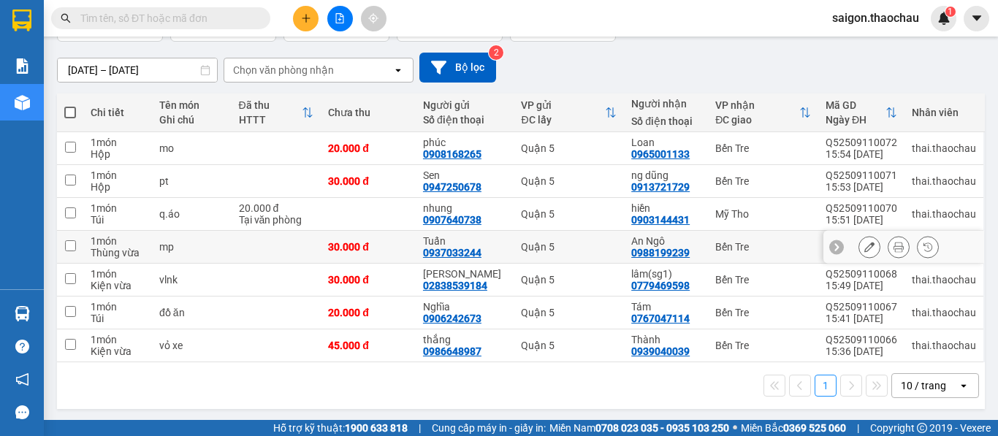
scroll to position [115, 0]
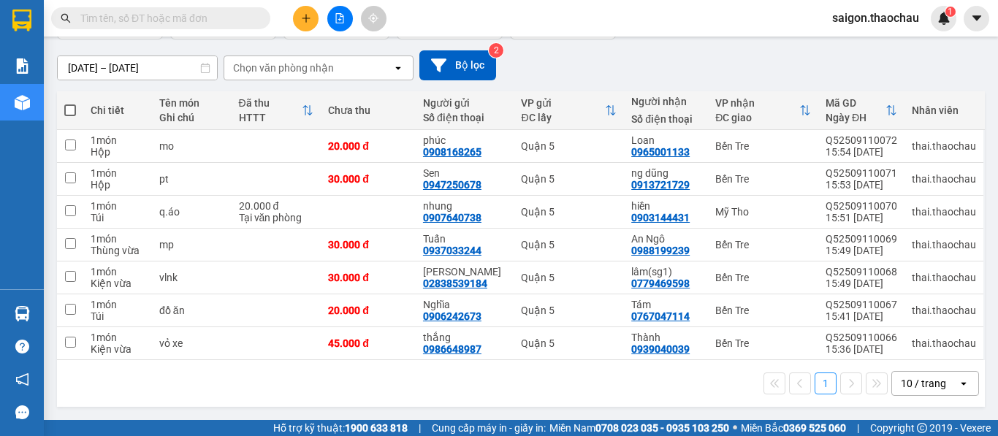
click at [931, 389] on div "10 / trang" at bounding box center [923, 383] width 45 height 15
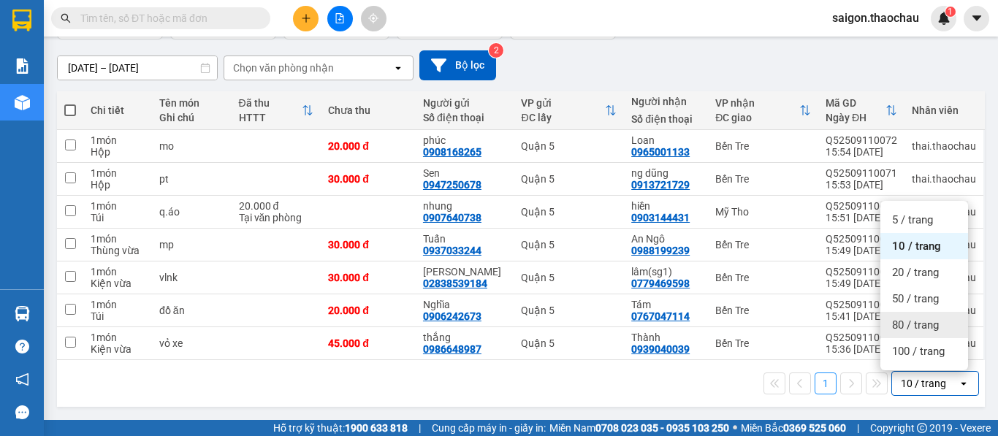
click at [914, 323] on span "80 / trang" at bounding box center [915, 325] width 47 height 15
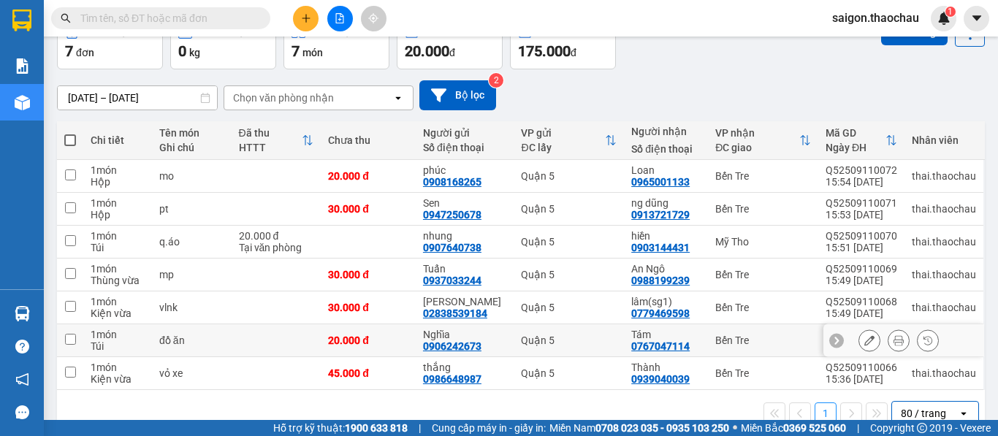
scroll to position [0, 0]
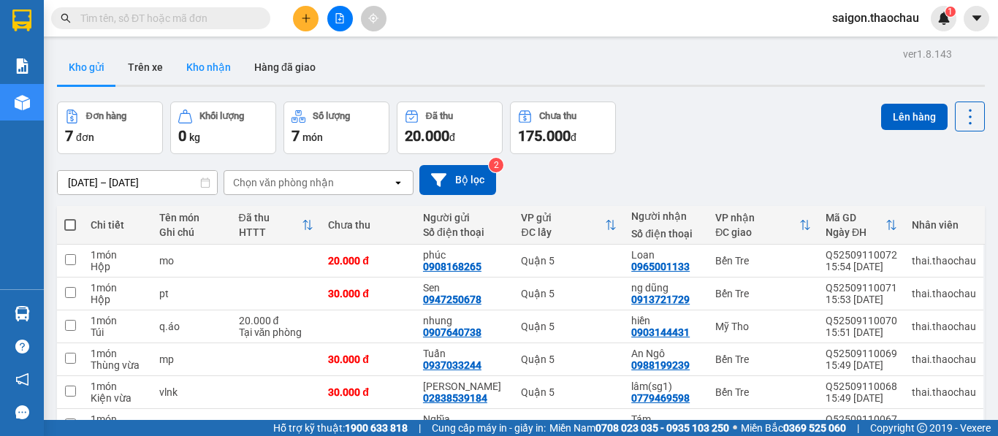
click at [210, 74] on button "Kho nhận" at bounding box center [209, 67] width 68 height 35
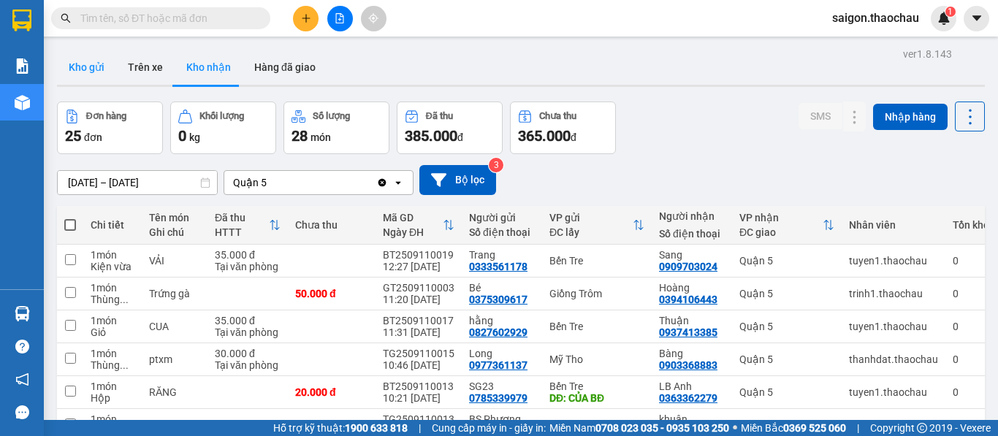
click at [88, 70] on button "Kho gửi" at bounding box center [86, 67] width 59 height 35
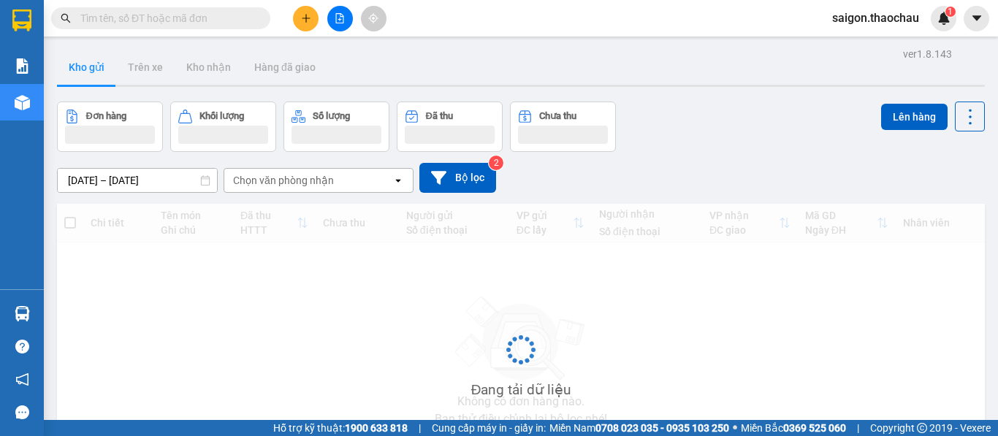
click at [88, 70] on button "Kho gửi" at bounding box center [86, 67] width 59 height 35
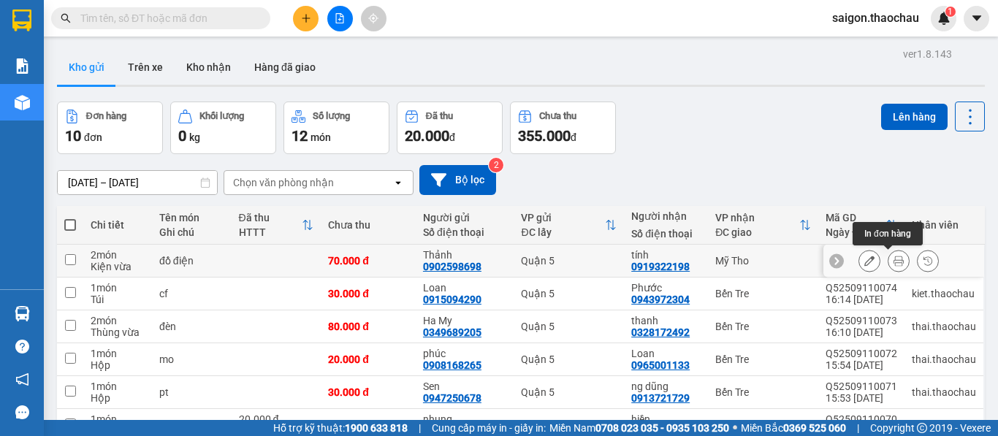
drag, startPoint x: 886, startPoint y: 262, endPoint x: 875, endPoint y: 253, distance: 13.5
click at [894, 262] on icon at bounding box center [899, 261] width 10 height 10
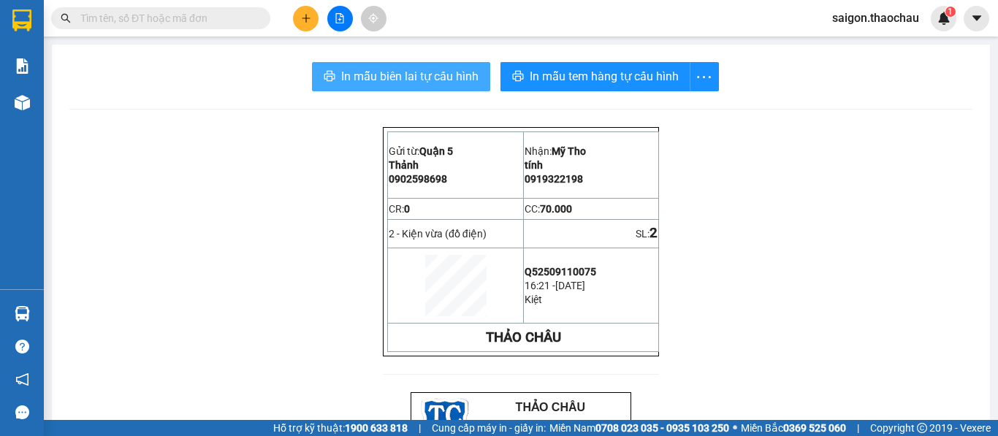
click at [437, 77] on span "In mẫu biên lai tự cấu hình" at bounding box center [409, 76] width 137 height 18
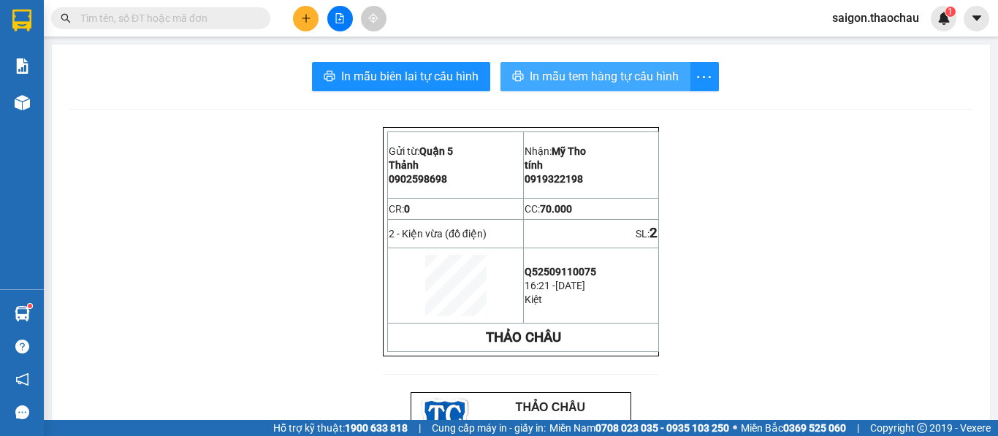
click at [598, 74] on span "In mẫu tem hàng tự cấu hình" at bounding box center [604, 76] width 149 height 18
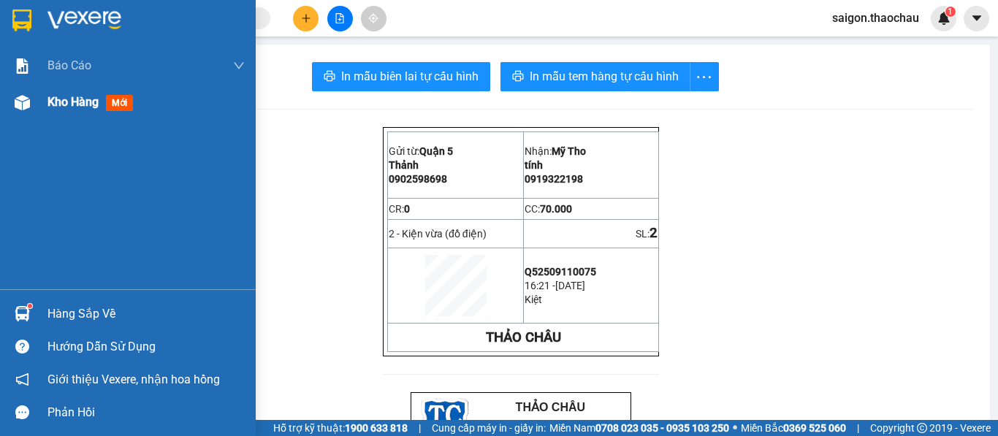
click at [46, 112] on div "Kho hàng mới" at bounding box center [128, 102] width 256 height 37
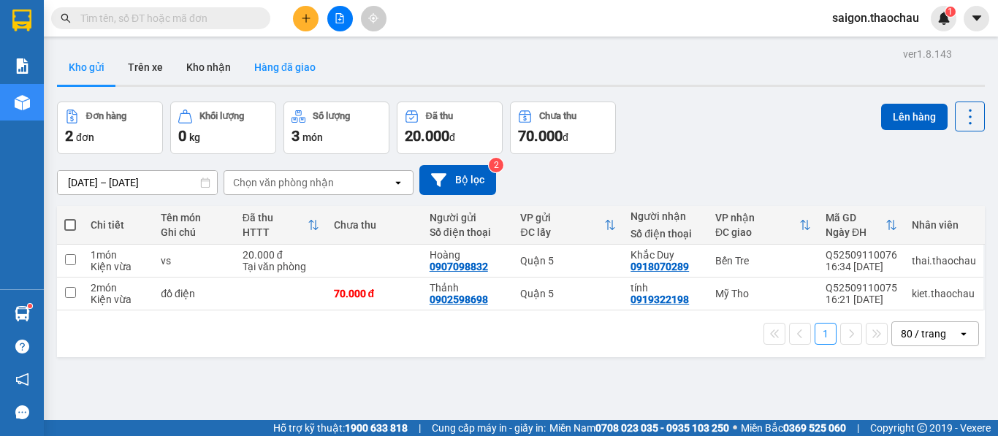
click at [286, 67] on button "Hàng đã giao" at bounding box center [285, 67] width 85 height 35
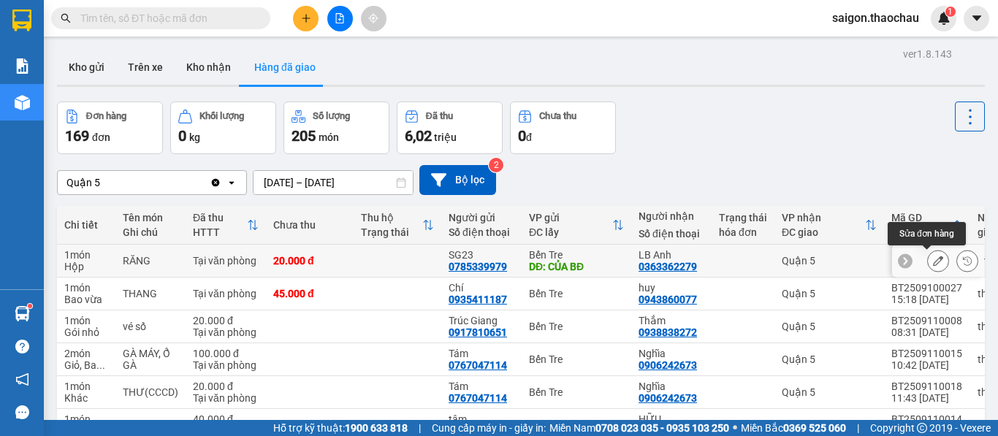
click at [932, 266] on button at bounding box center [938, 261] width 20 height 26
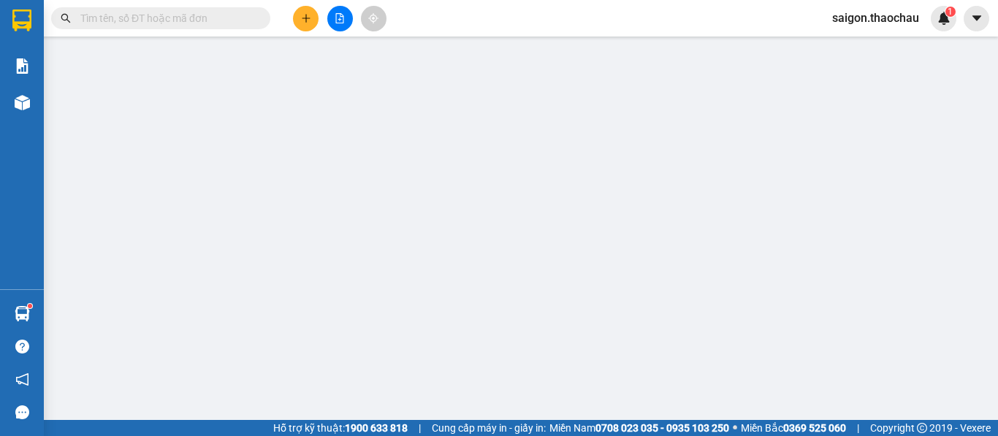
type input "0785339979"
type input "SG23"
type input "CỦA BĐ"
type input "0363362279"
type input "LB Anh"
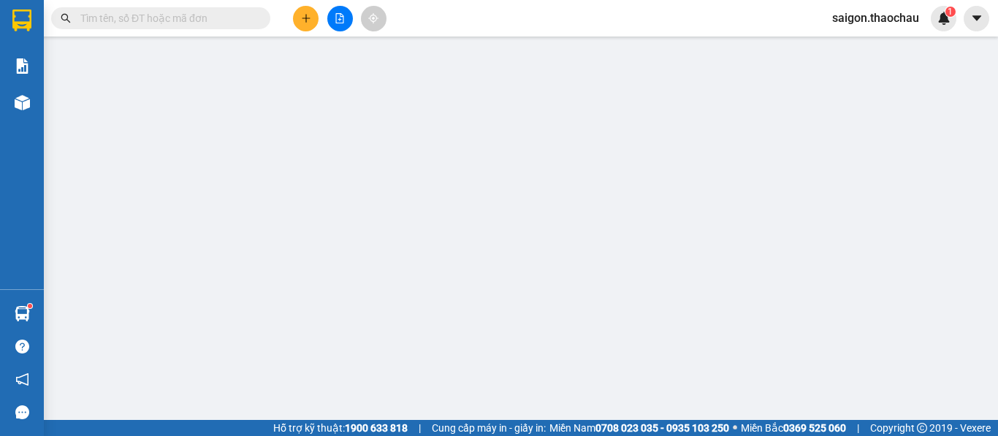
type input "20.000"
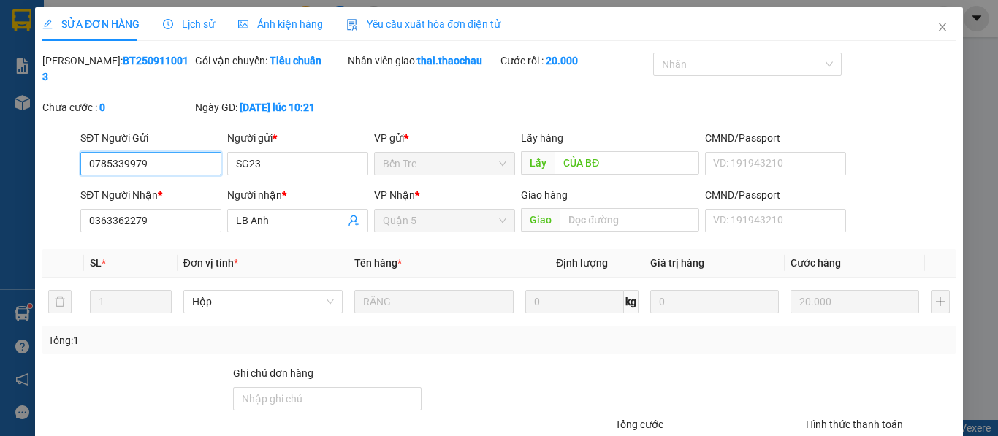
scroll to position [100, 0]
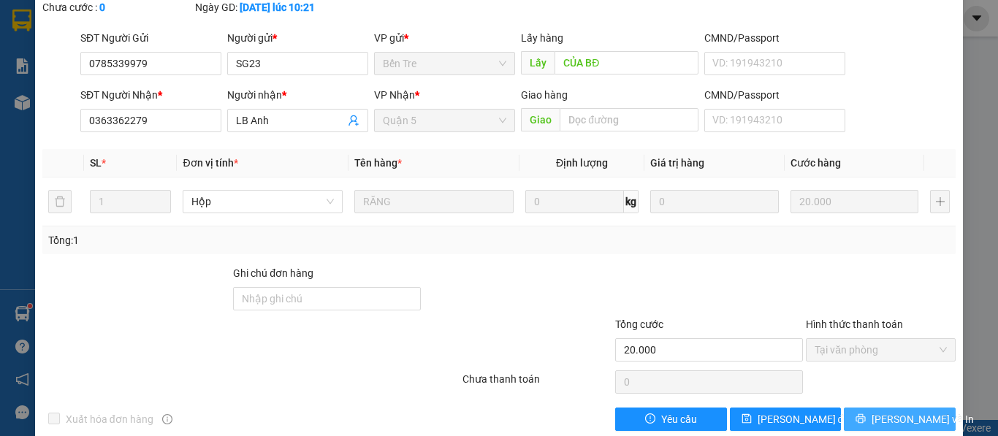
click at [865, 414] on icon "printer" at bounding box center [861, 419] width 10 height 10
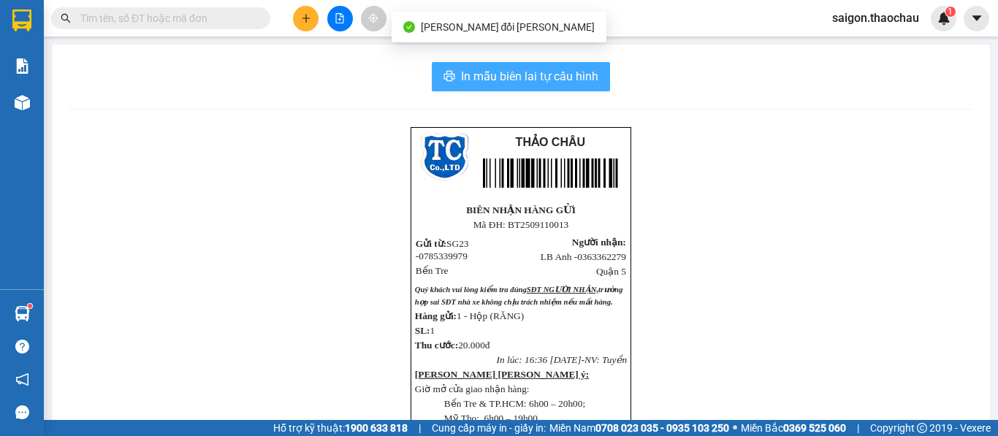
click at [541, 72] on span "In mẫu biên lai tự cấu hình" at bounding box center [529, 76] width 137 height 18
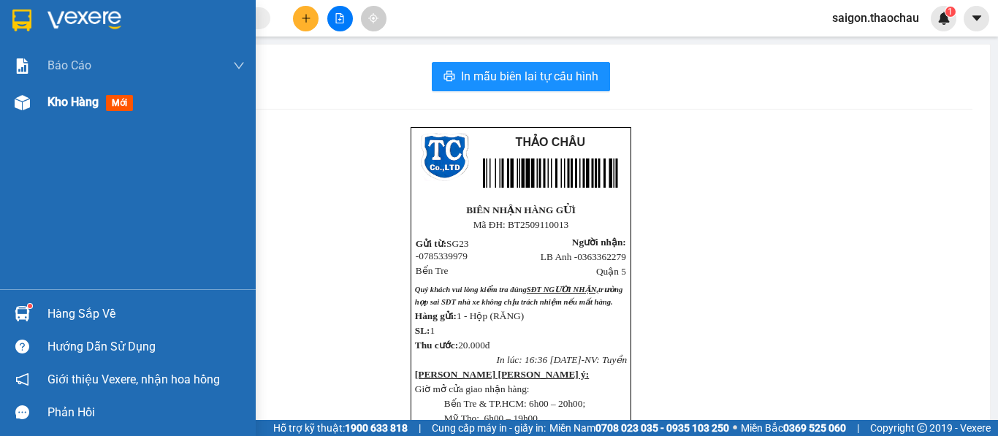
click at [62, 88] on div "Kho hàng mới" at bounding box center [145, 102] width 197 height 37
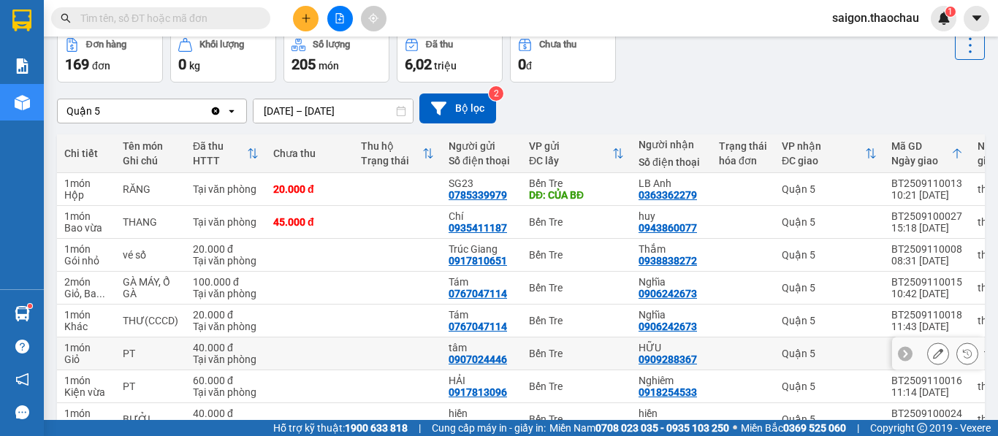
scroll to position [219, 0]
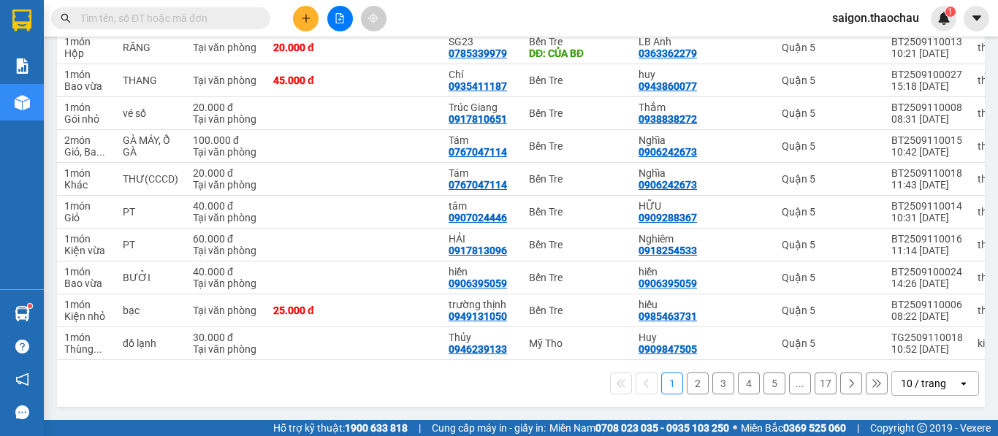
click at [927, 376] on div "10 / trang" at bounding box center [923, 383] width 45 height 15
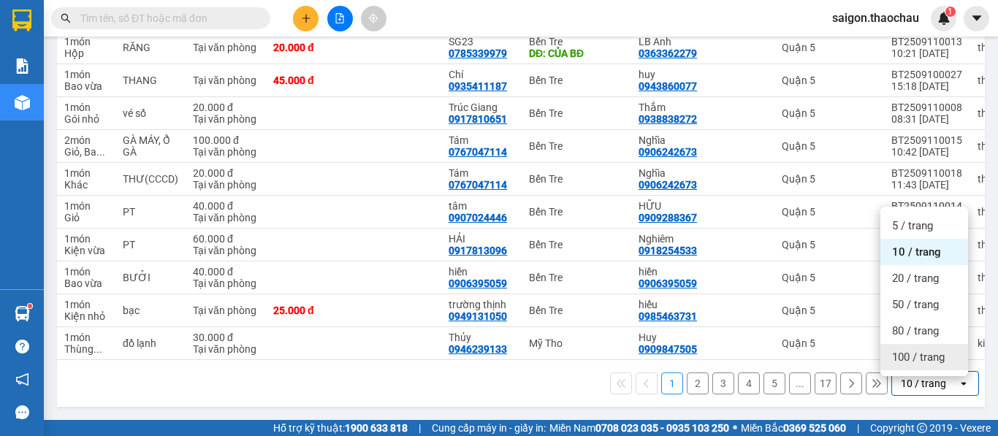
click at [945, 350] on span "100 / trang" at bounding box center [918, 357] width 53 height 15
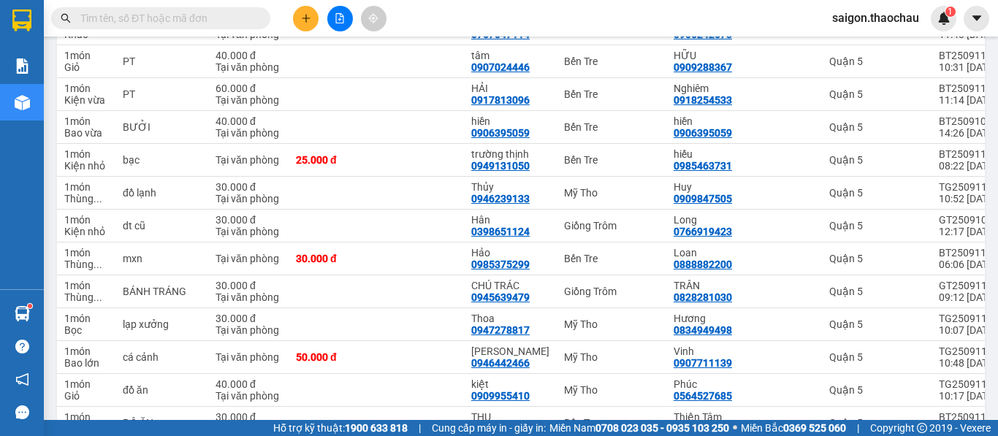
scroll to position [0, 0]
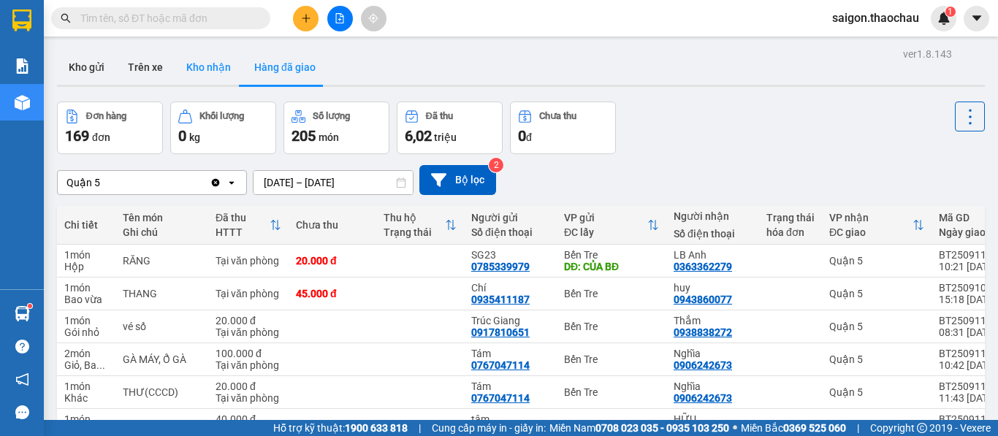
click at [183, 66] on button "Kho nhận" at bounding box center [209, 67] width 68 height 35
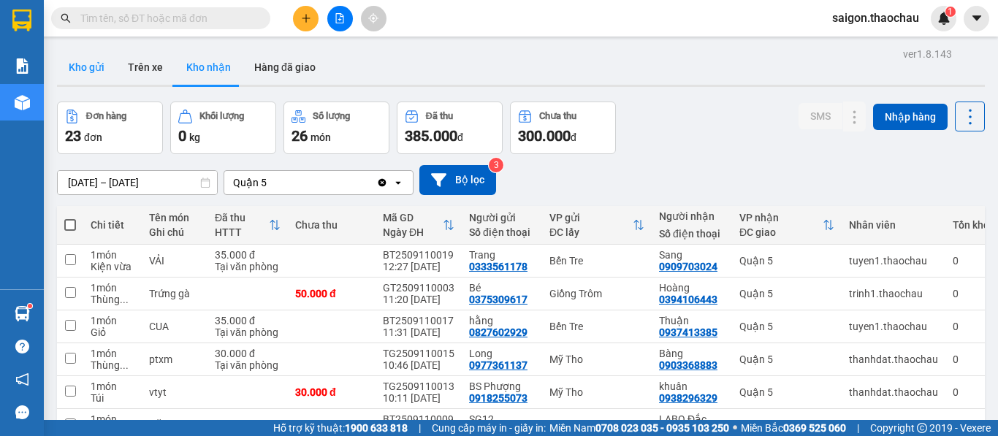
click at [111, 72] on button "Kho gửi" at bounding box center [86, 67] width 59 height 35
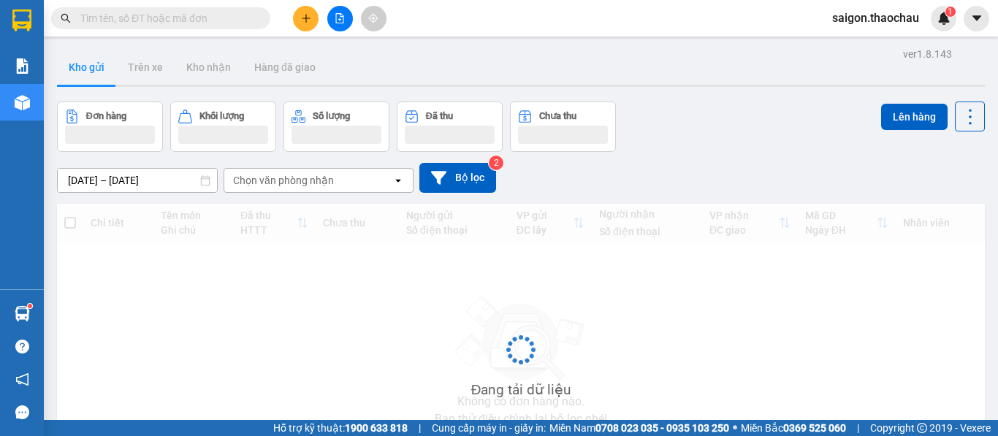
click at [96, 66] on button "Kho gửi" at bounding box center [86, 67] width 59 height 35
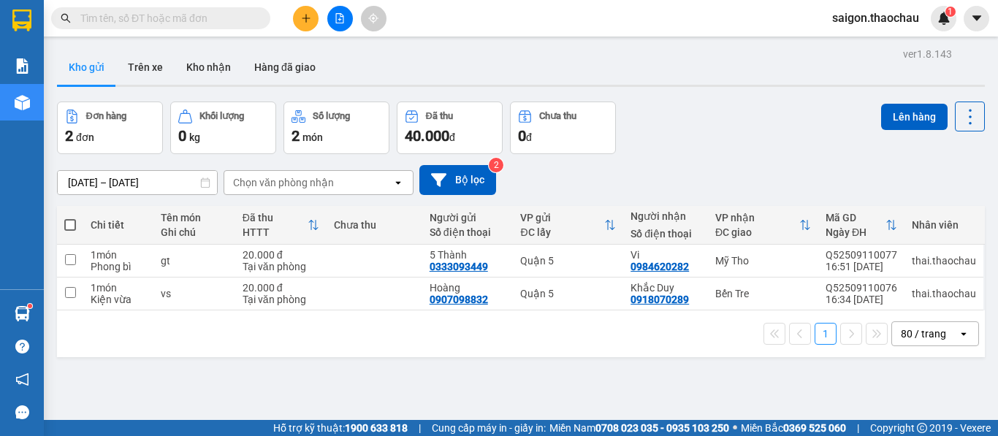
drag, startPoint x: 210, startPoint y: 61, endPoint x: 134, endPoint y: 112, distance: 91.6
click at [210, 63] on button "Kho nhận" at bounding box center [209, 67] width 68 height 35
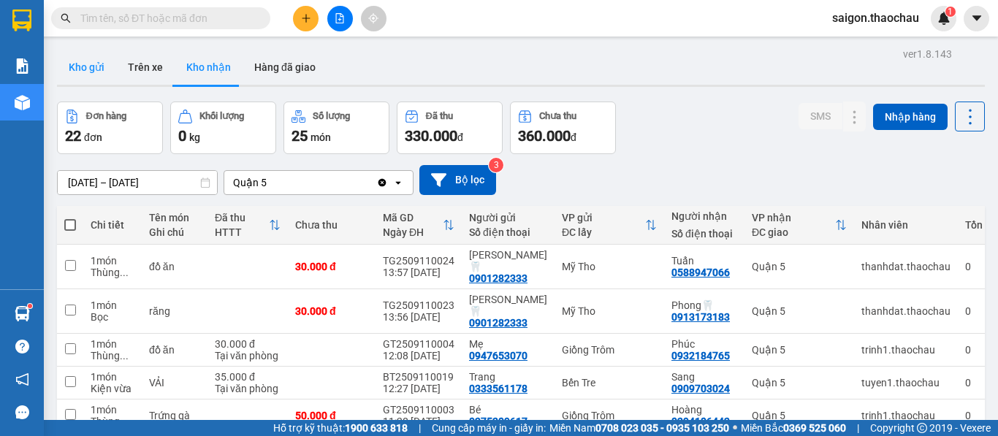
click at [98, 65] on button "Kho gửi" at bounding box center [86, 67] width 59 height 35
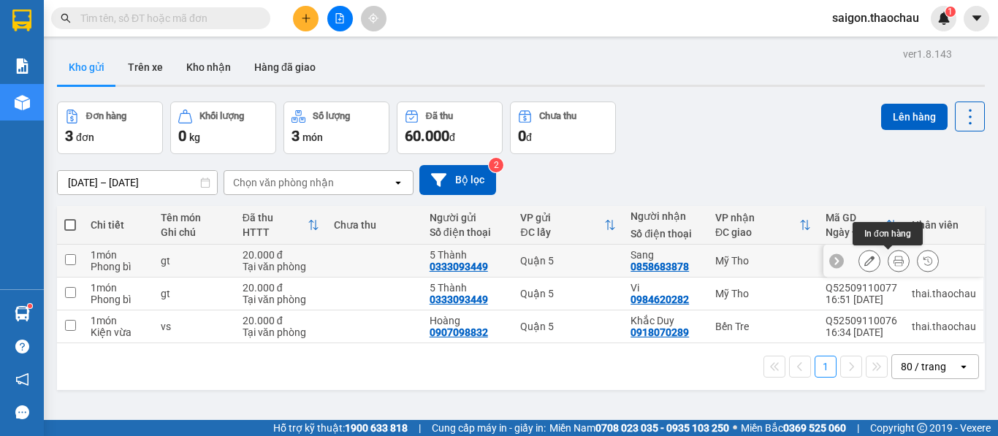
click at [894, 257] on icon at bounding box center [899, 261] width 10 height 10
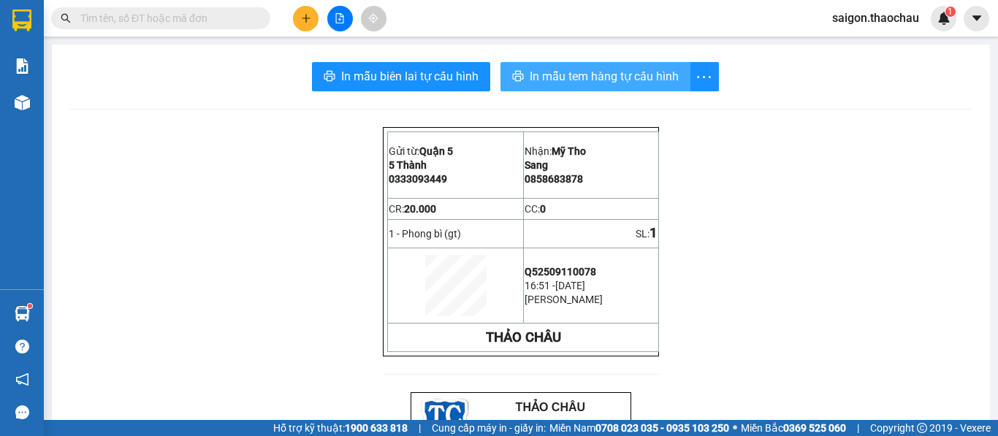
click at [566, 71] on span "In mẫu tem hàng tự cấu hình" at bounding box center [604, 76] width 149 height 18
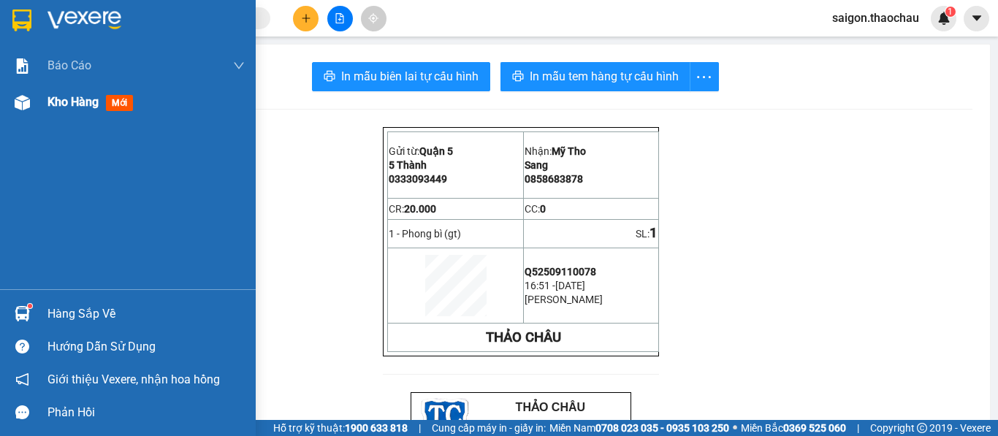
click at [41, 107] on div "Kho hàng mới" at bounding box center [128, 102] width 256 height 37
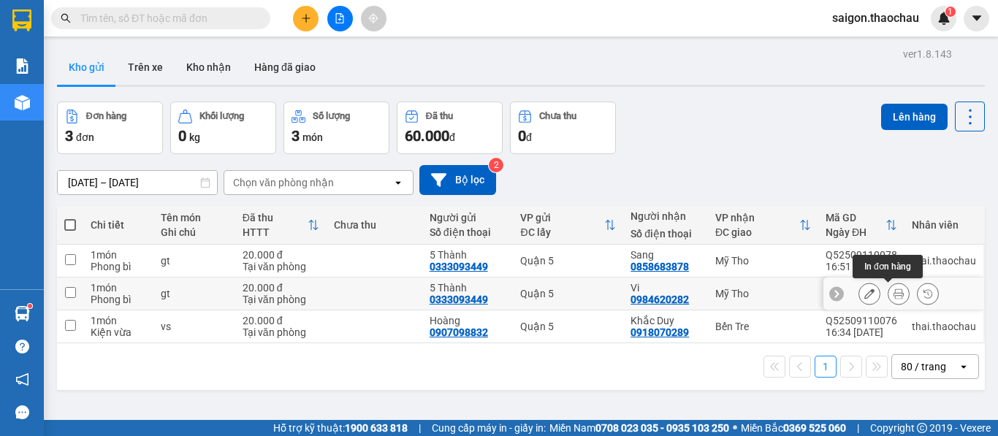
click at [894, 298] on button at bounding box center [899, 294] width 20 height 26
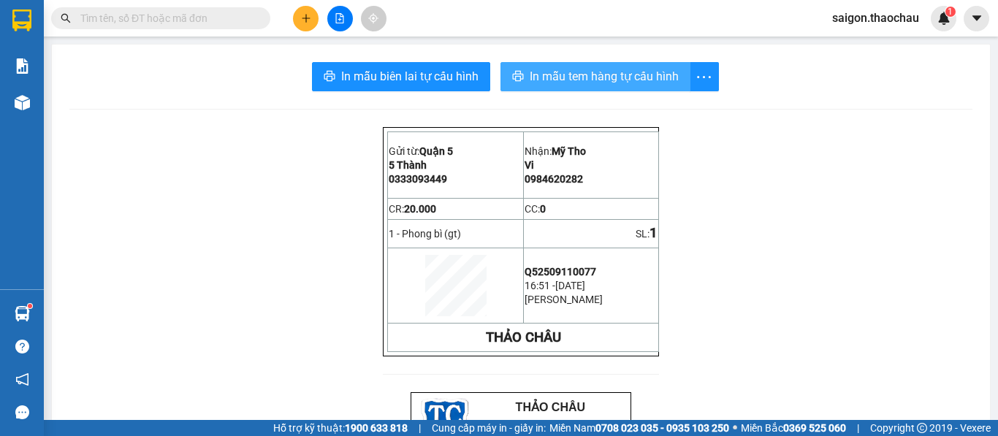
click at [609, 70] on span "In mẫu tem hàng tự cấu hình" at bounding box center [604, 76] width 149 height 18
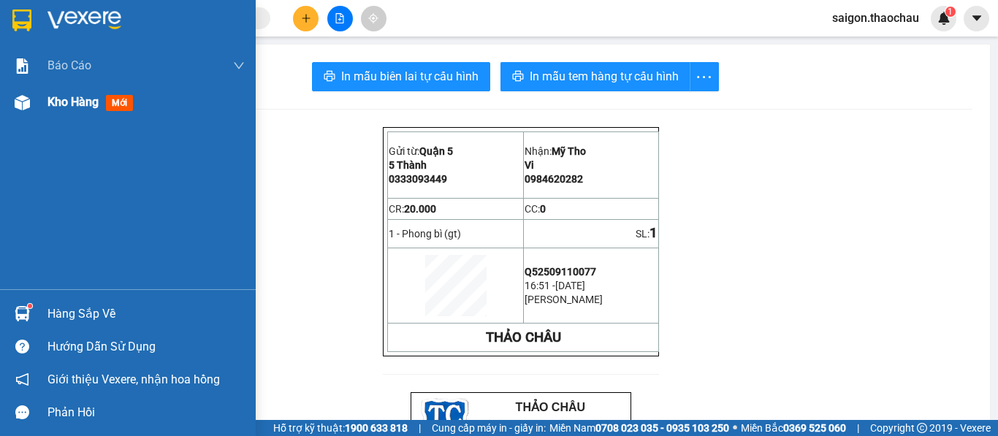
click at [16, 94] on div at bounding box center [22, 103] width 26 height 26
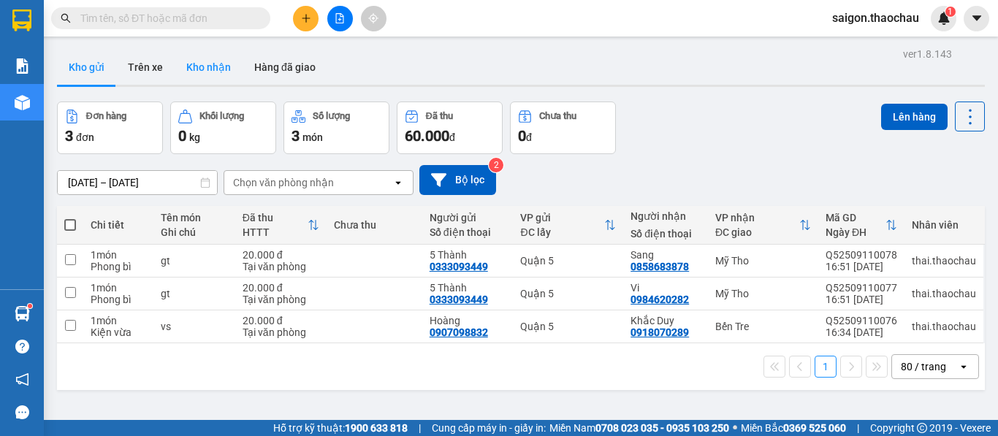
click at [189, 80] on button "Kho nhận" at bounding box center [209, 67] width 68 height 35
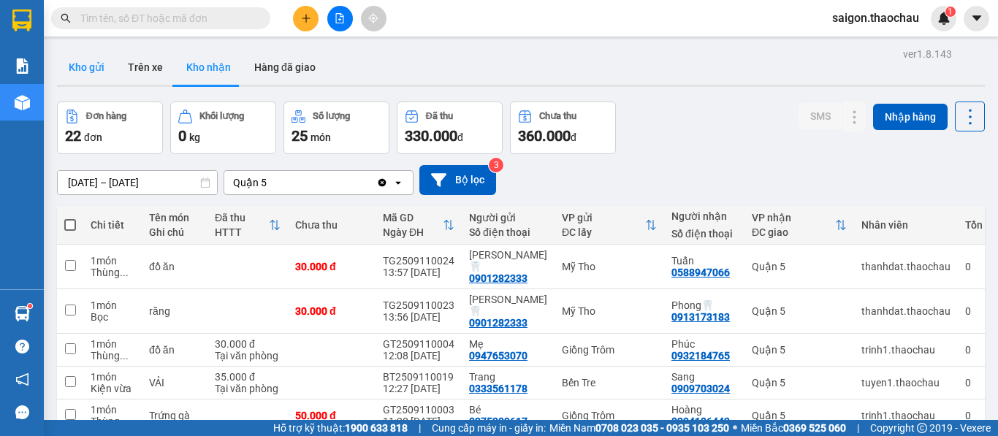
click at [85, 75] on button "Kho gửi" at bounding box center [86, 67] width 59 height 35
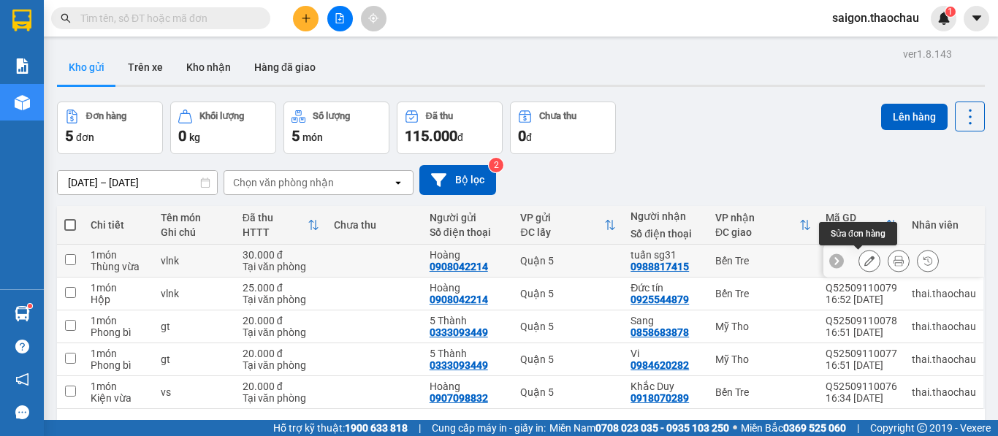
drag, startPoint x: 875, startPoint y: 259, endPoint x: 891, endPoint y: 262, distance: 16.3
click at [878, 259] on div at bounding box center [899, 261] width 80 height 22
click at [894, 261] on icon at bounding box center [899, 261] width 10 height 10
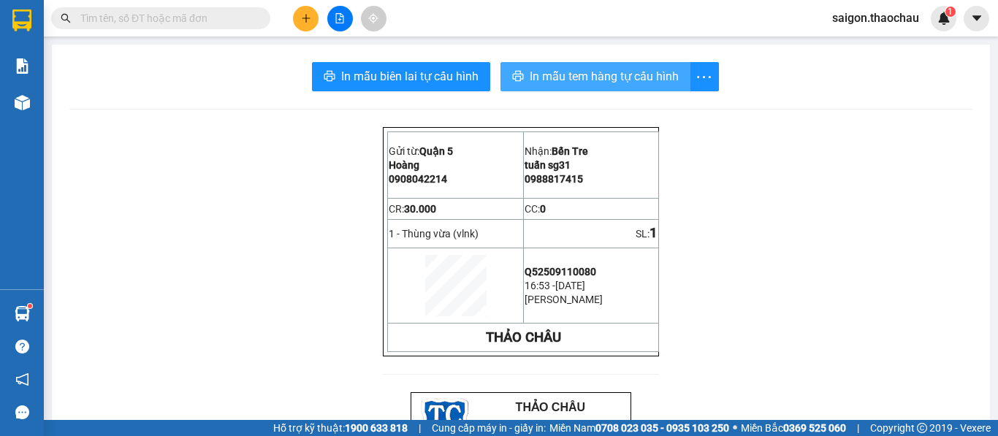
click at [586, 80] on span "In mẫu tem hàng tự cấu hình" at bounding box center [604, 76] width 149 height 18
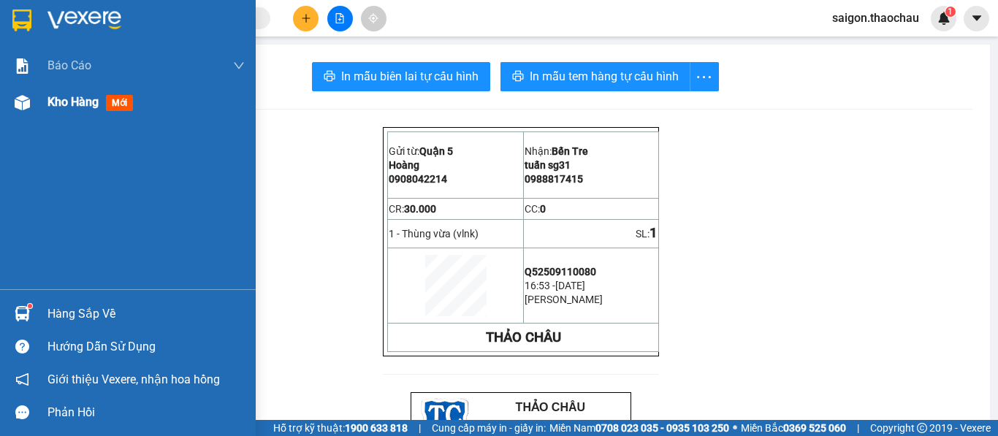
click at [34, 104] on div at bounding box center [22, 103] width 26 height 26
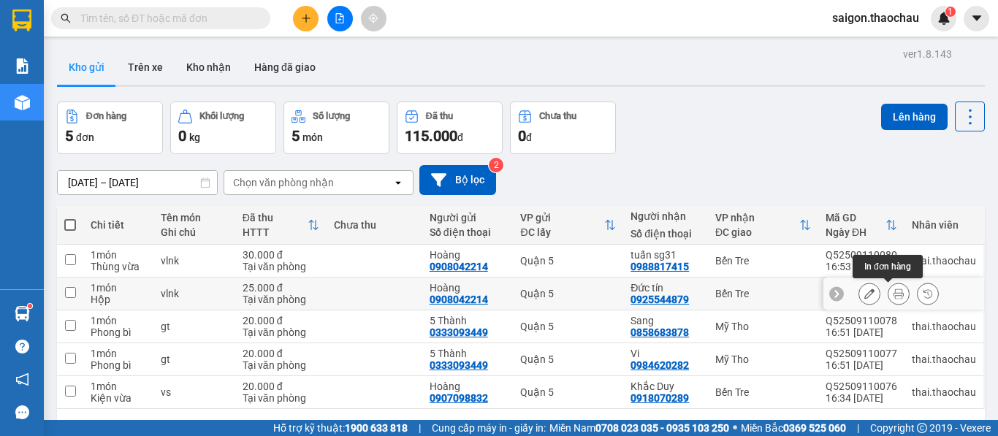
click at [894, 298] on icon at bounding box center [899, 294] width 10 height 10
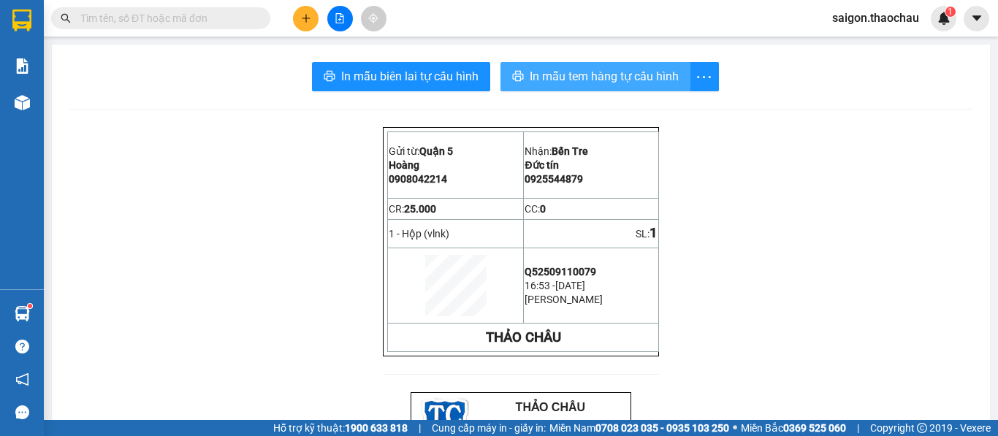
click at [603, 88] on button "In mẫu tem hàng tự cấu hình" at bounding box center [596, 76] width 190 height 29
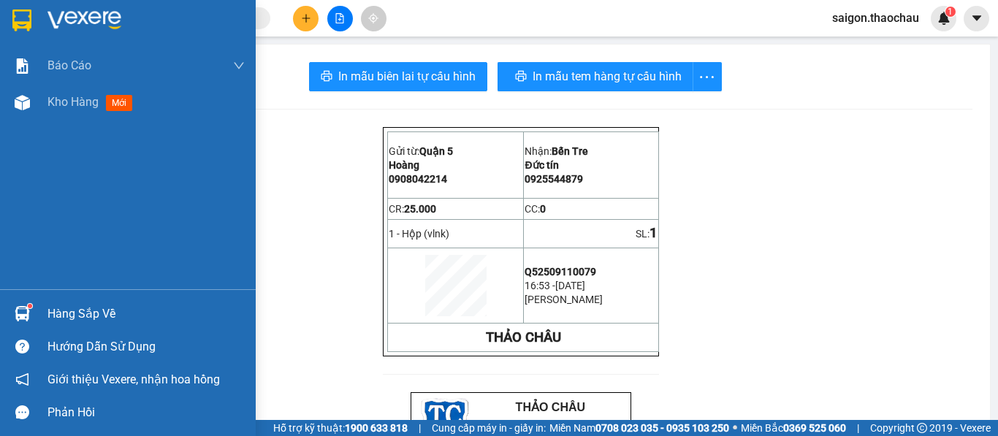
click at [16, 98] on img at bounding box center [22, 102] width 15 height 15
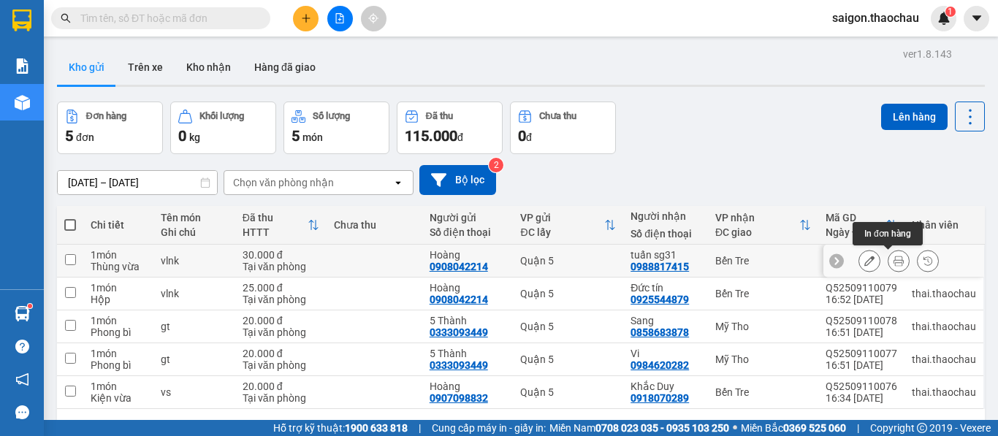
click at [894, 261] on icon at bounding box center [899, 261] width 10 height 10
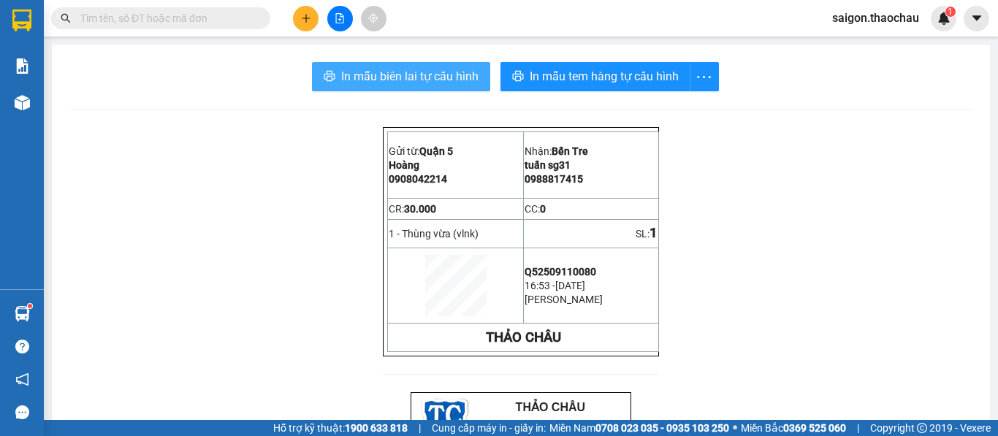
click at [474, 85] on button "In mẫu biên lai tự cấu hình" at bounding box center [401, 76] width 178 height 29
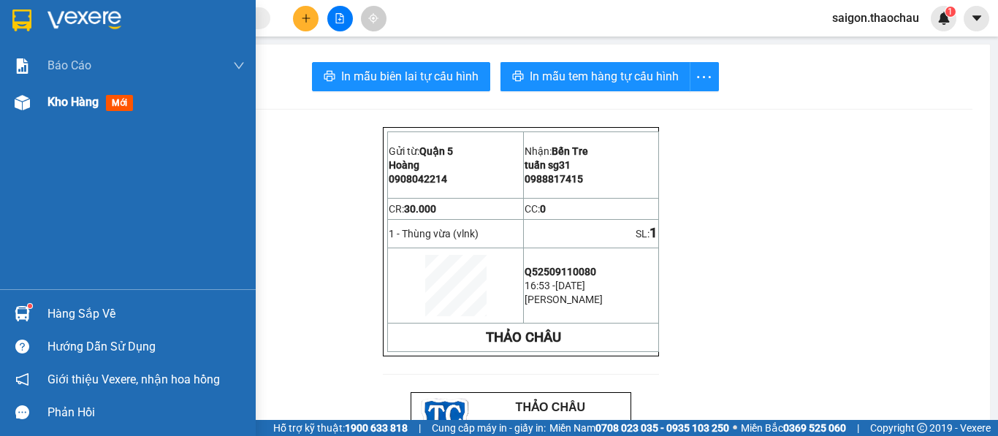
click at [46, 108] on div "Kho hàng mới" at bounding box center [128, 102] width 256 height 37
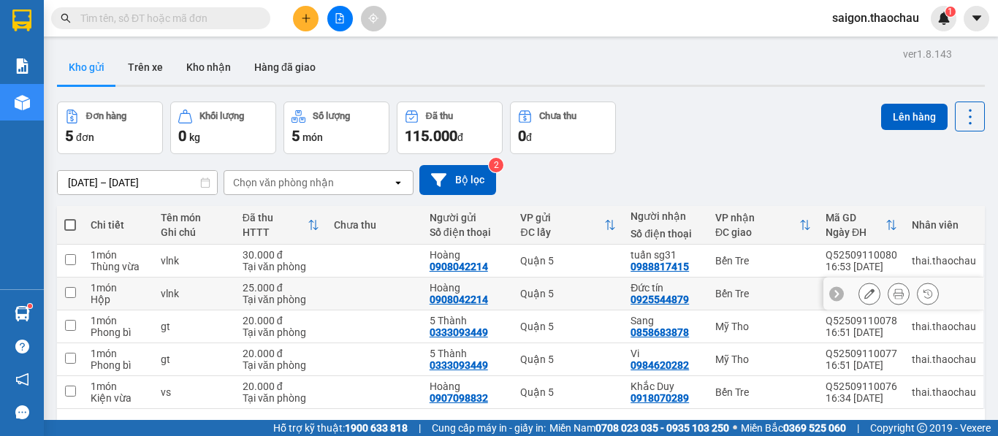
click at [889, 288] on button at bounding box center [899, 294] width 20 height 26
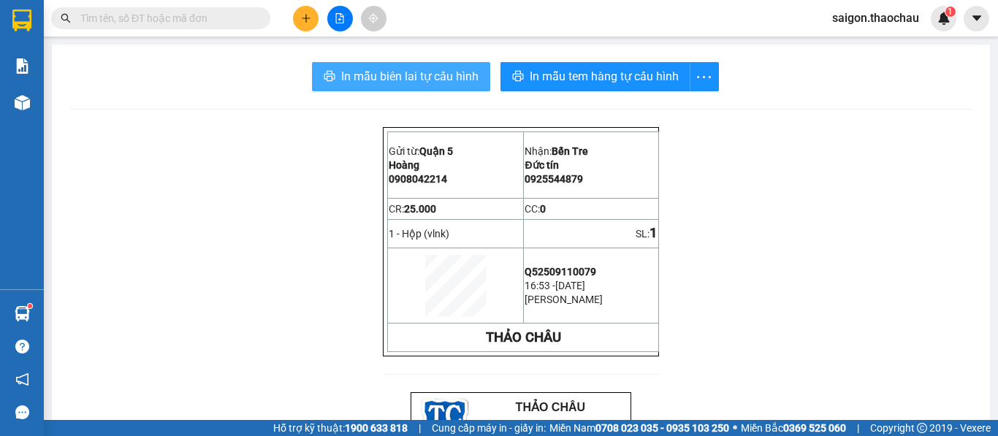
click at [420, 68] on span "In mẫu biên lai tự cấu hình" at bounding box center [409, 76] width 137 height 18
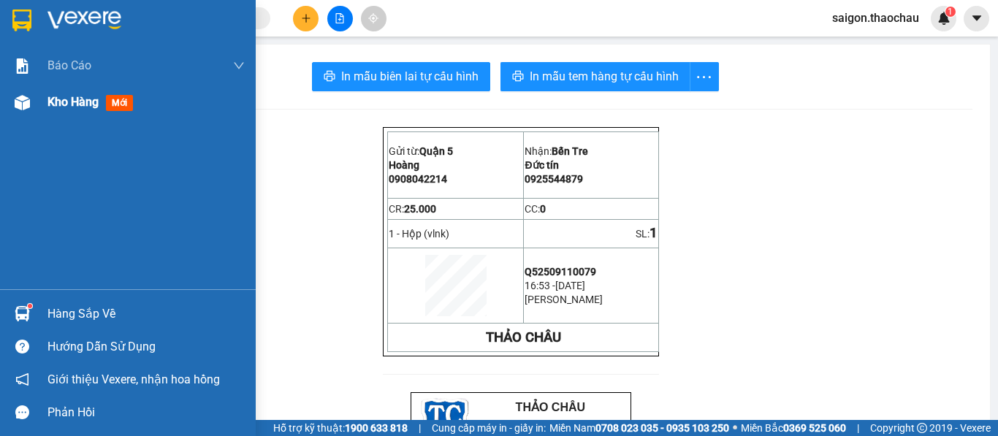
click at [17, 98] on img at bounding box center [22, 102] width 15 height 15
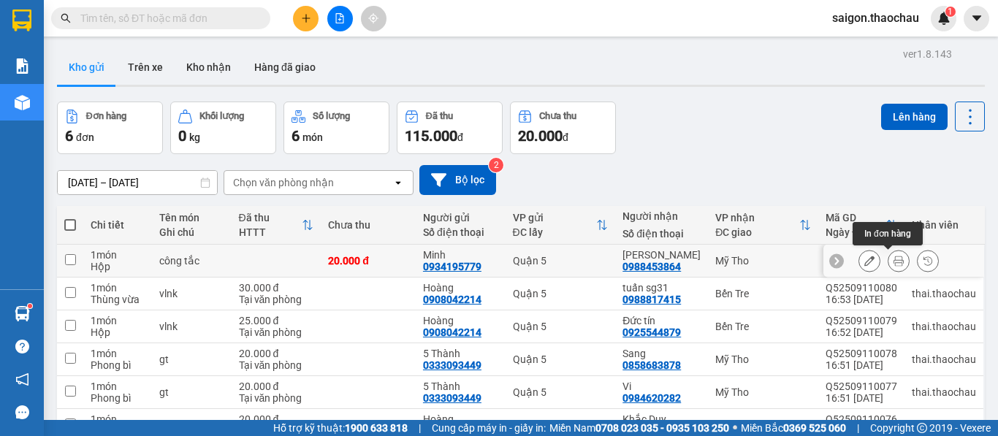
click at [894, 262] on icon at bounding box center [899, 261] width 10 height 10
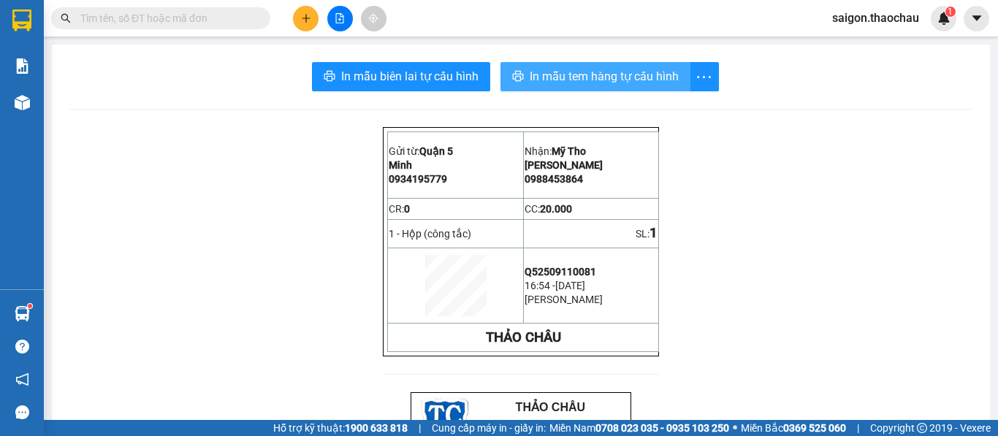
click at [556, 80] on span "In mẫu tem hàng tự cấu hình" at bounding box center [604, 76] width 149 height 18
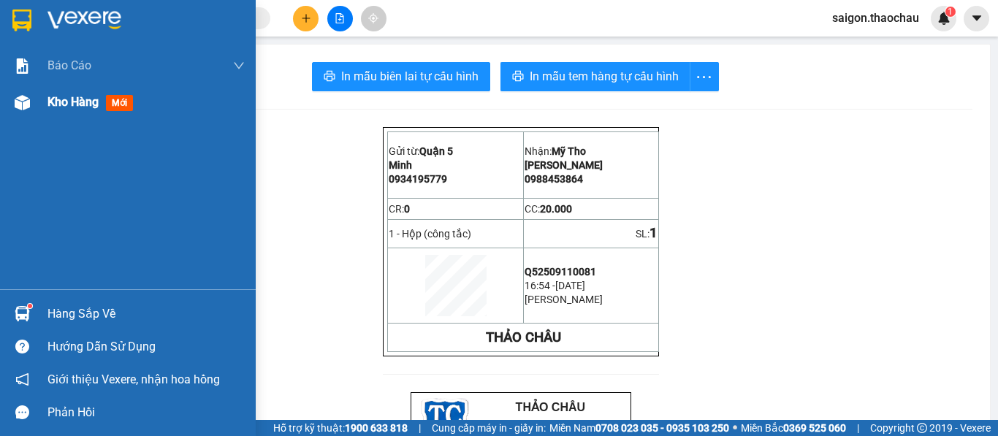
click at [17, 106] on img at bounding box center [22, 102] width 15 height 15
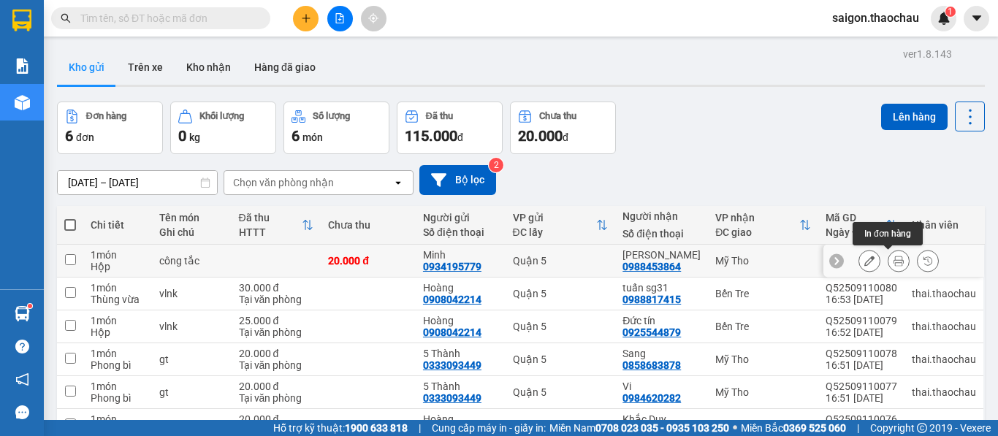
click at [889, 262] on button at bounding box center [899, 261] width 20 height 26
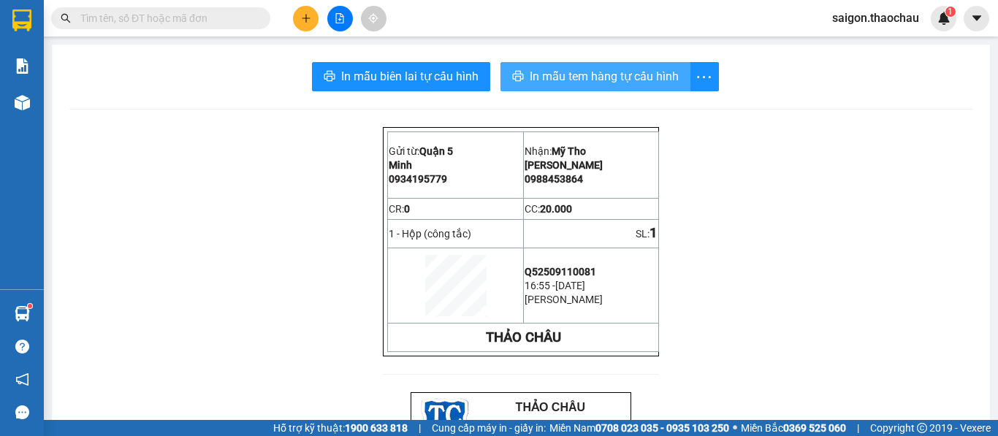
click at [571, 83] on span "In mẫu tem hàng tự cấu hình" at bounding box center [604, 76] width 149 height 18
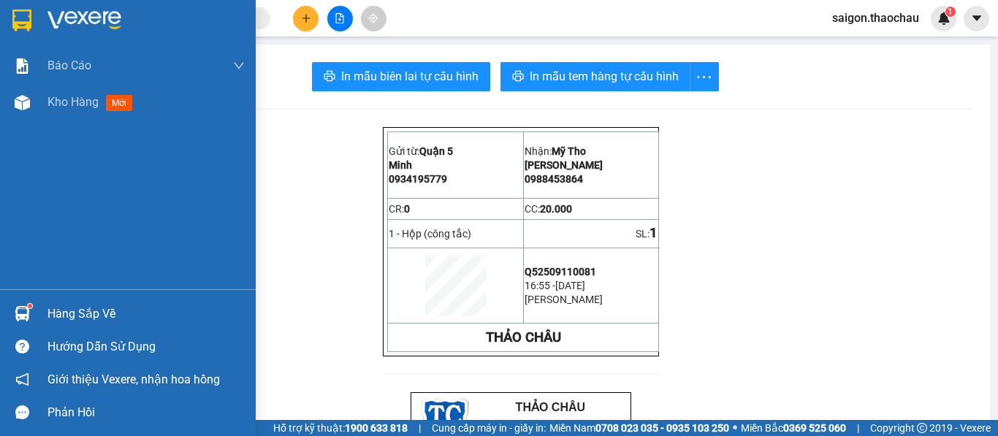
drag, startPoint x: 55, startPoint y: 110, endPoint x: 201, endPoint y: 157, distance: 153.7
click at [57, 120] on div "Kho hàng mới" at bounding box center [145, 102] width 197 height 37
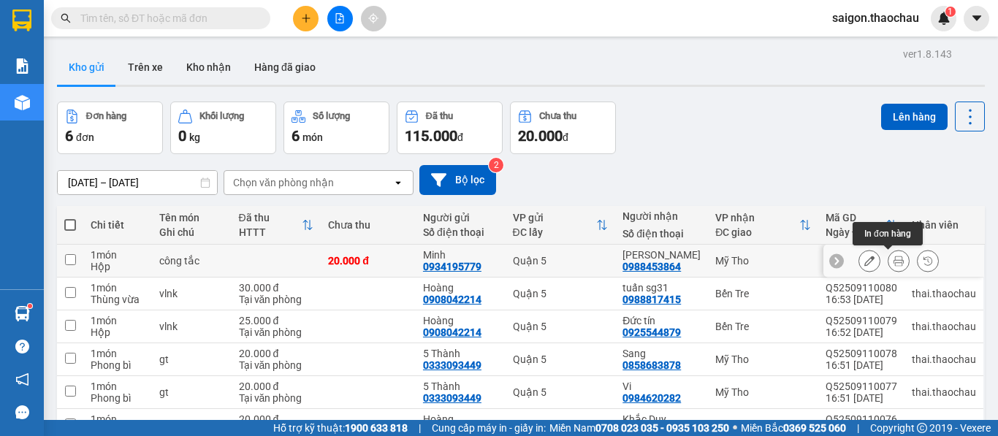
click at [893, 258] on button at bounding box center [899, 261] width 20 height 26
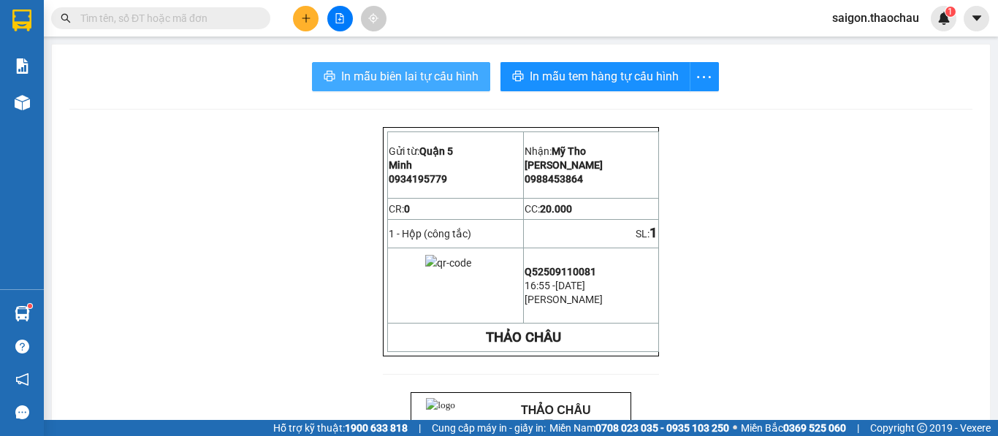
click at [431, 72] on span "In mẫu biên lai tự cấu hình" at bounding box center [409, 76] width 137 height 18
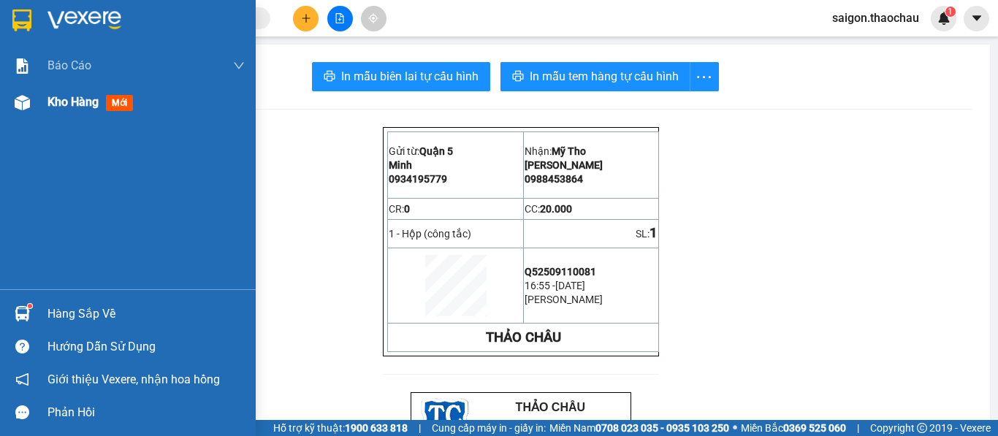
click at [64, 111] on div "Kho hàng mới" at bounding box center [92, 102] width 91 height 18
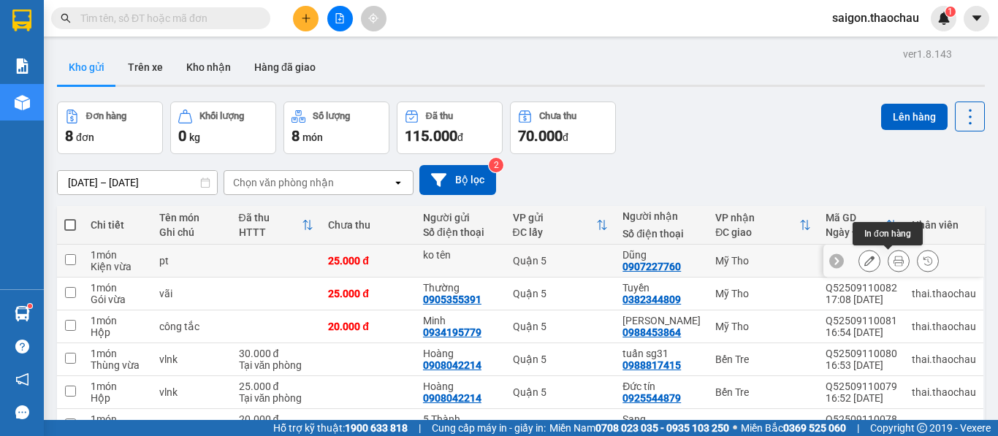
click at [894, 259] on icon at bounding box center [899, 261] width 10 height 10
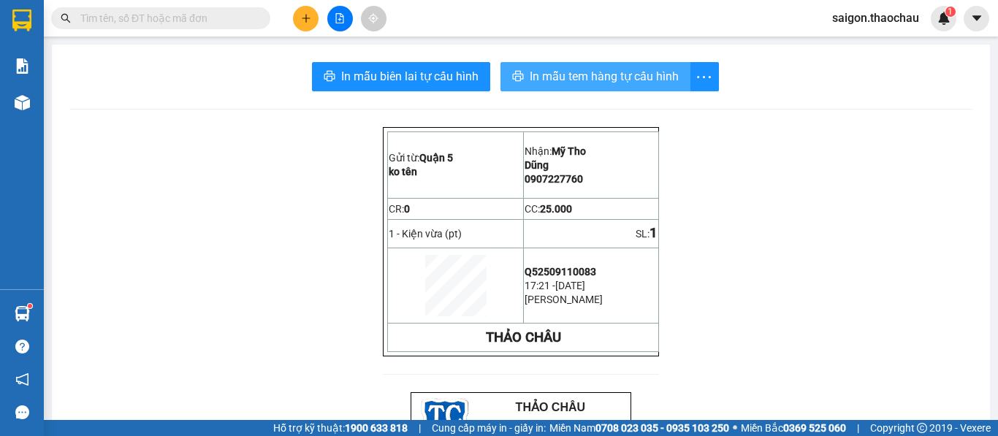
click at [558, 68] on span "In mẫu tem hàng tự cấu hình" at bounding box center [604, 76] width 149 height 18
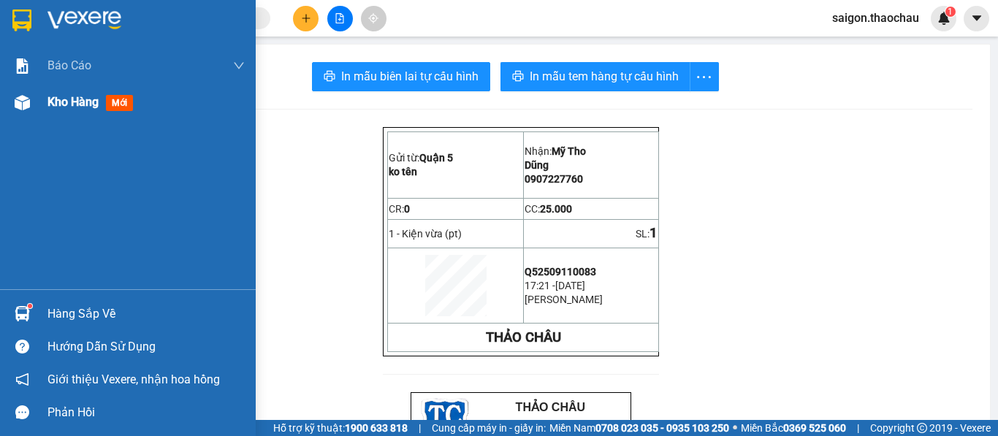
click at [88, 99] on span "Kho hàng" at bounding box center [72, 102] width 51 height 14
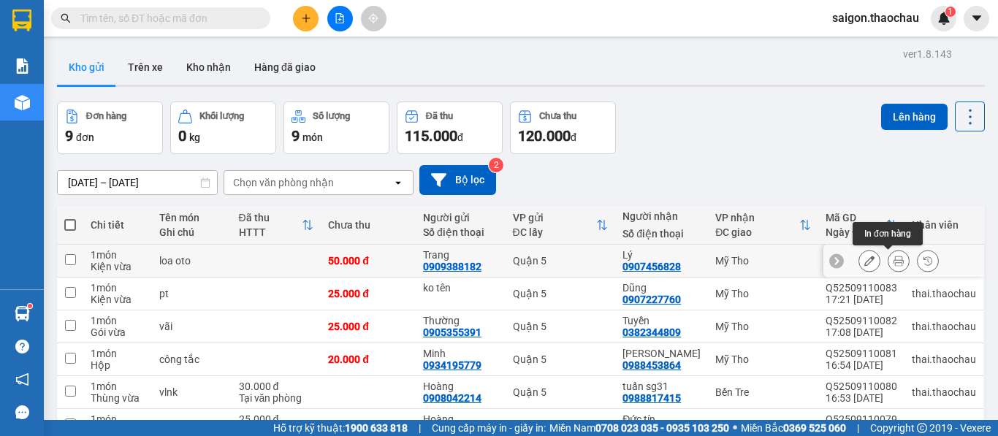
click at [894, 259] on icon at bounding box center [899, 261] width 10 height 10
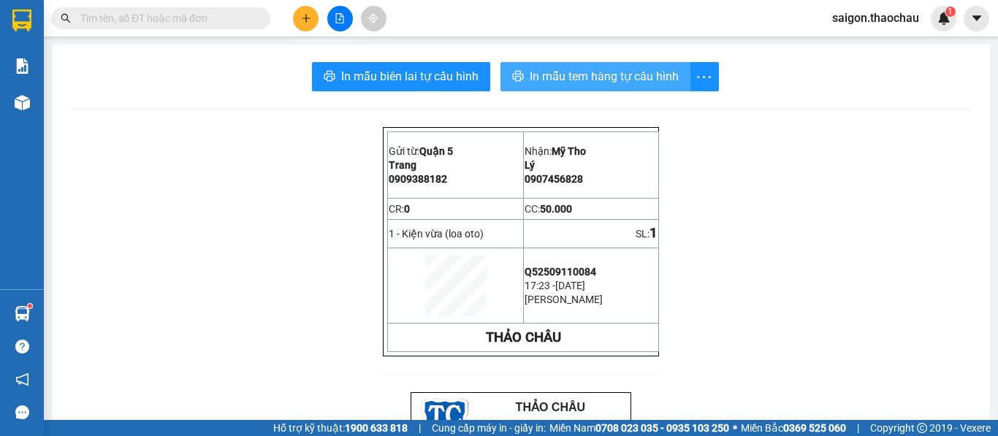
click at [560, 80] on span "In mẫu tem hàng tự cấu hình" at bounding box center [604, 76] width 149 height 18
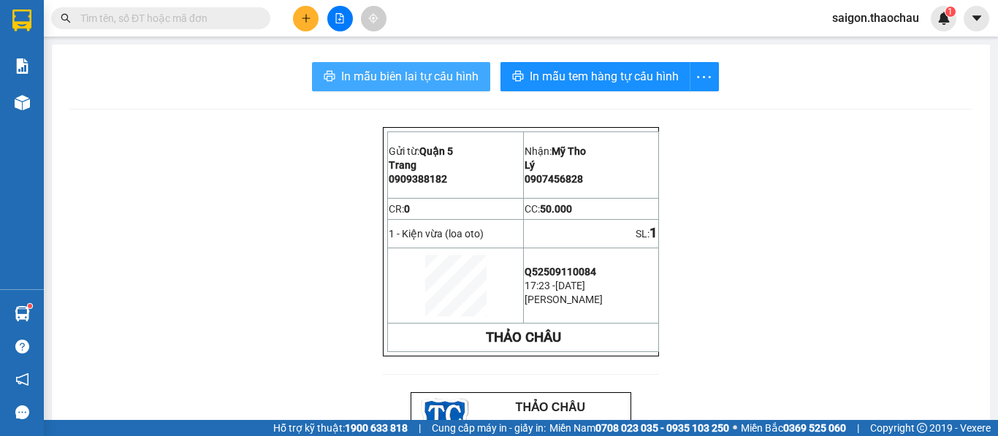
click at [408, 83] on span "In mẫu biên lai tự cấu hình" at bounding box center [409, 76] width 137 height 18
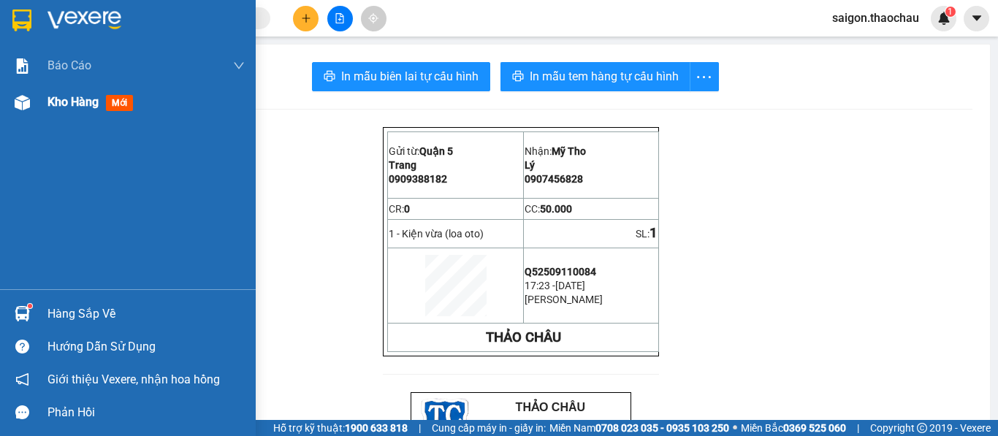
click at [51, 114] on div "Kho hàng mới" at bounding box center [145, 102] width 197 height 37
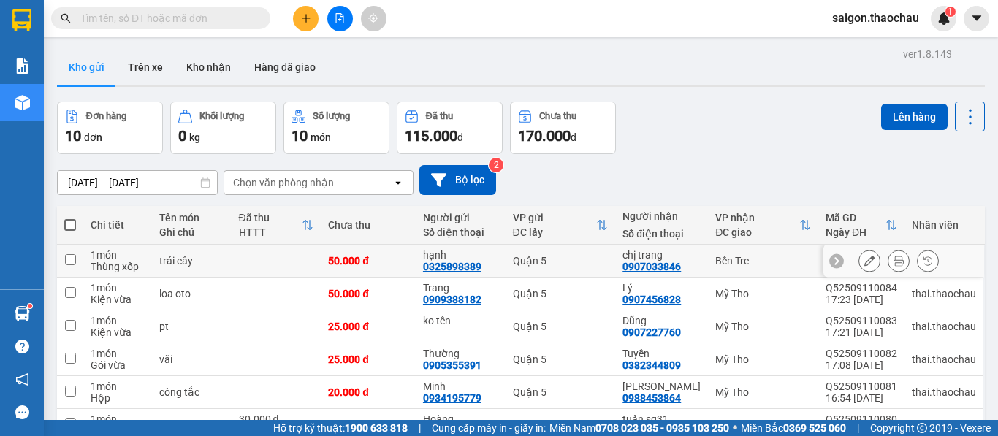
click at [900, 258] on div at bounding box center [899, 261] width 80 height 22
click at [894, 260] on button at bounding box center [899, 261] width 20 height 26
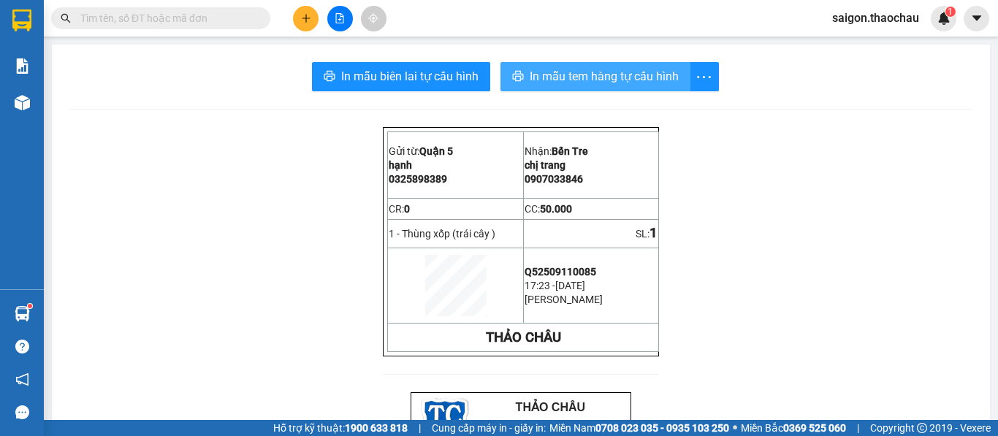
click at [539, 75] on span "In mẫu tem hàng tự cấu hình" at bounding box center [604, 76] width 149 height 18
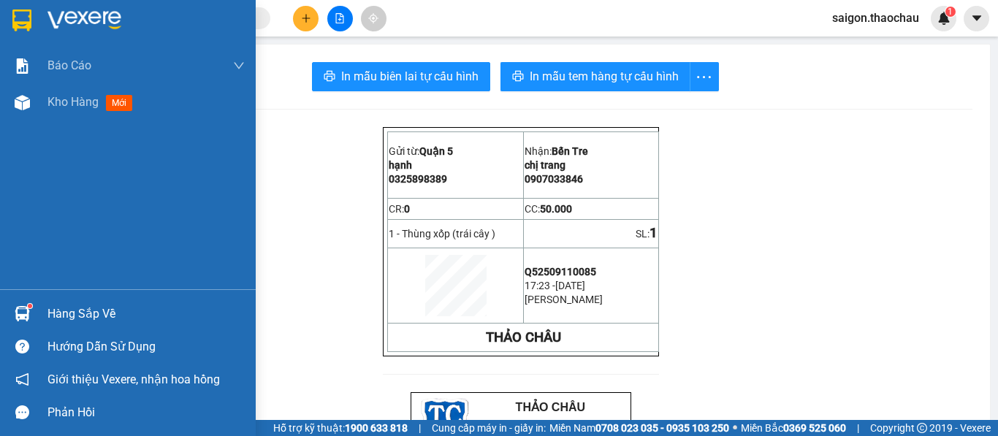
drag, startPoint x: 30, startPoint y: 126, endPoint x: 53, endPoint y: 83, distance: 48.7
click at [30, 125] on div "Báo cáo Báo cáo dòng tiền (nhân viên) Kho hàng mới" at bounding box center [128, 168] width 256 height 242
click at [53, 83] on div "Báo cáo" at bounding box center [145, 65] width 197 height 37
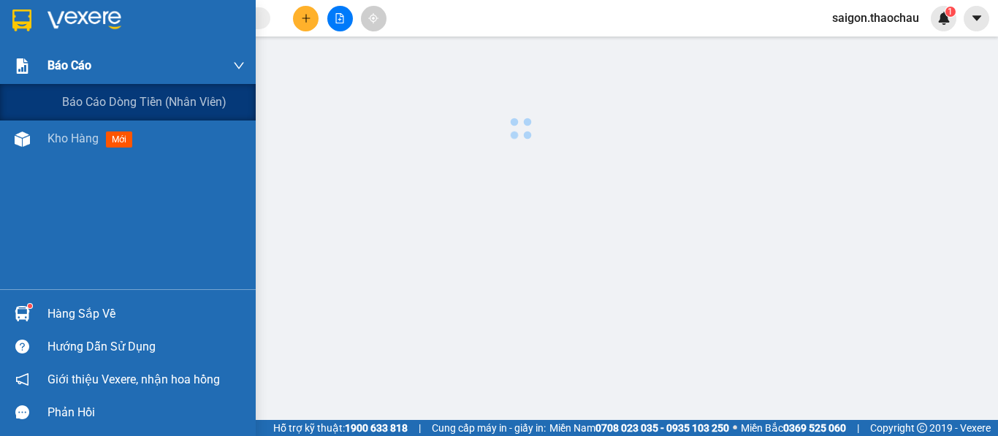
click at [53, 83] on div "Báo cáo" at bounding box center [145, 65] width 197 height 37
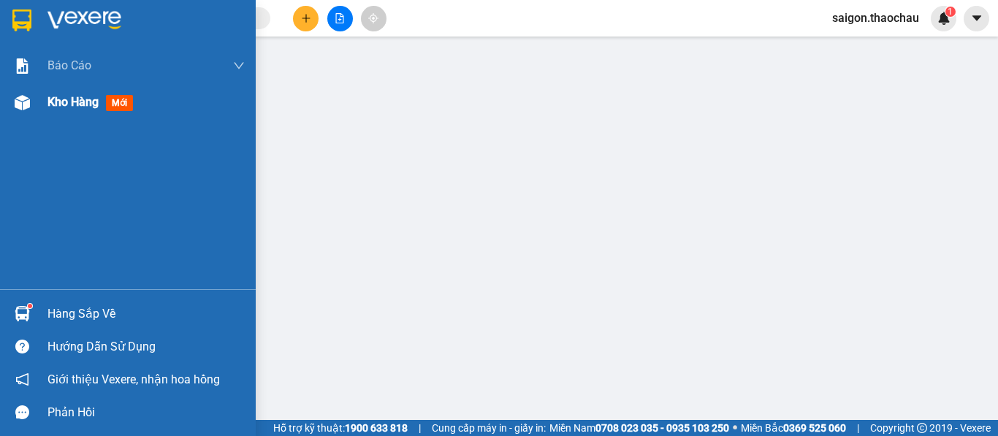
click at [52, 102] on span "Kho hàng" at bounding box center [72, 102] width 51 height 14
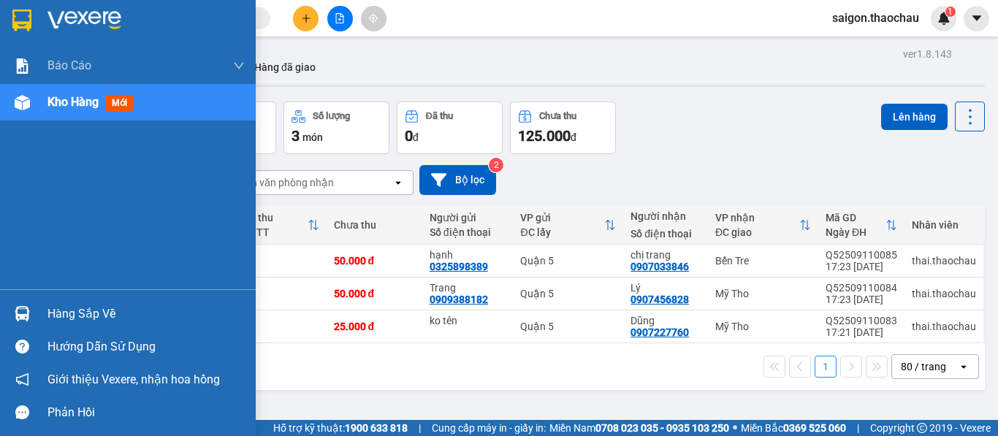
click at [20, 319] on img at bounding box center [22, 313] width 15 height 15
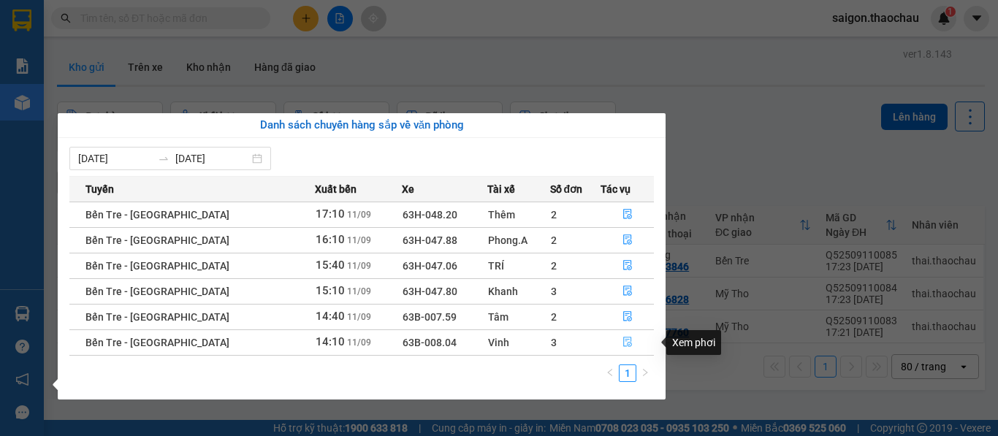
click at [623, 338] on icon "file-done" at bounding box center [628, 342] width 10 height 10
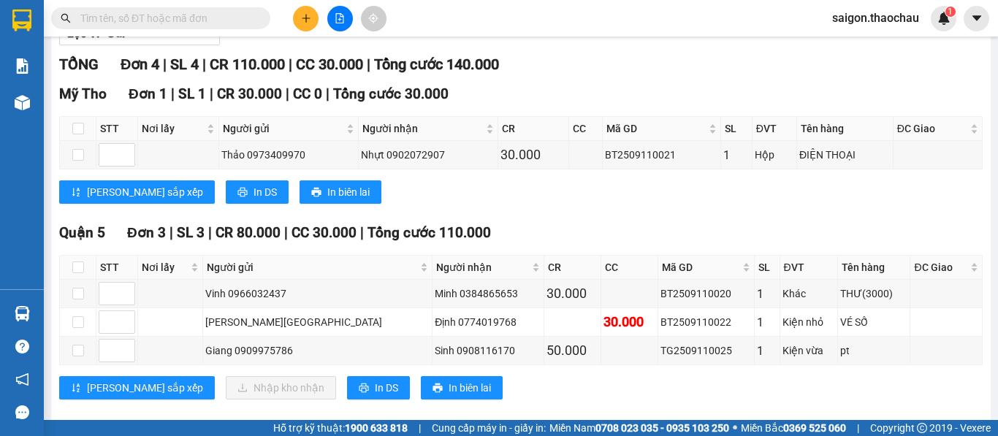
scroll to position [210, 0]
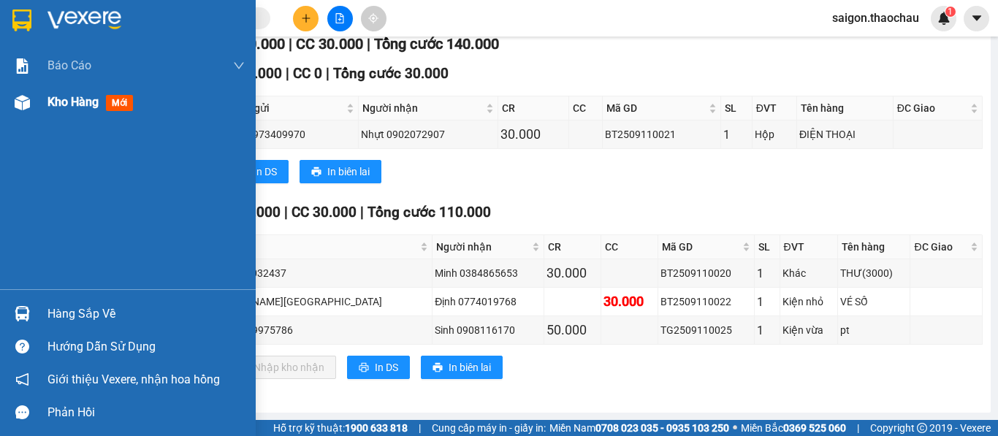
click at [61, 102] on span "Kho hàng" at bounding box center [72, 102] width 51 height 14
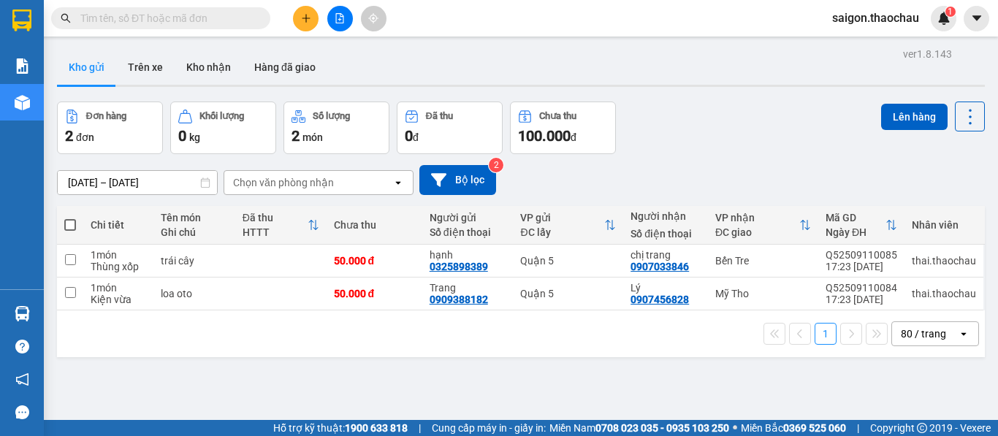
click at [342, 22] on icon "file-add" at bounding box center [340, 18] width 10 height 10
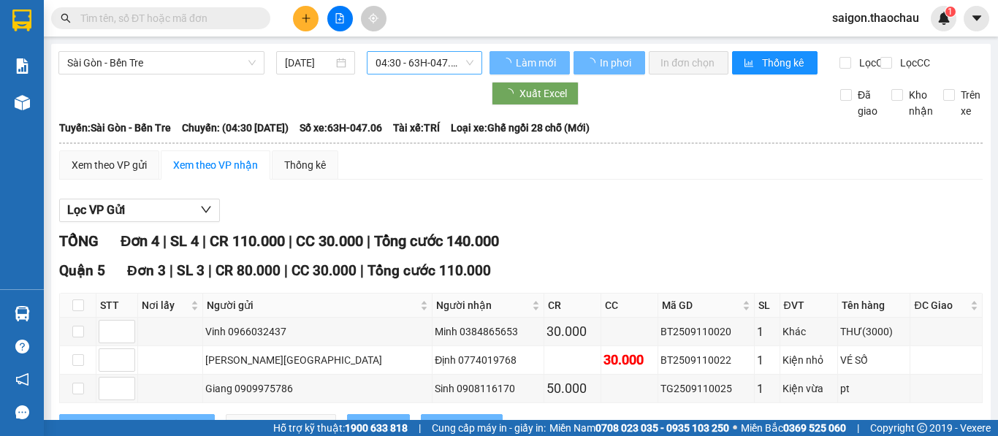
click at [407, 64] on span "04:30 - 63H-047.06" at bounding box center [425, 63] width 98 height 22
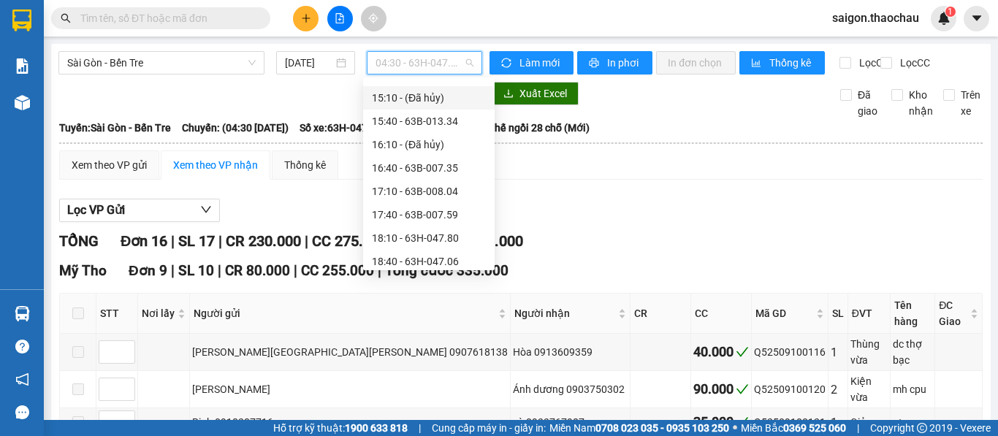
scroll to position [511, 0]
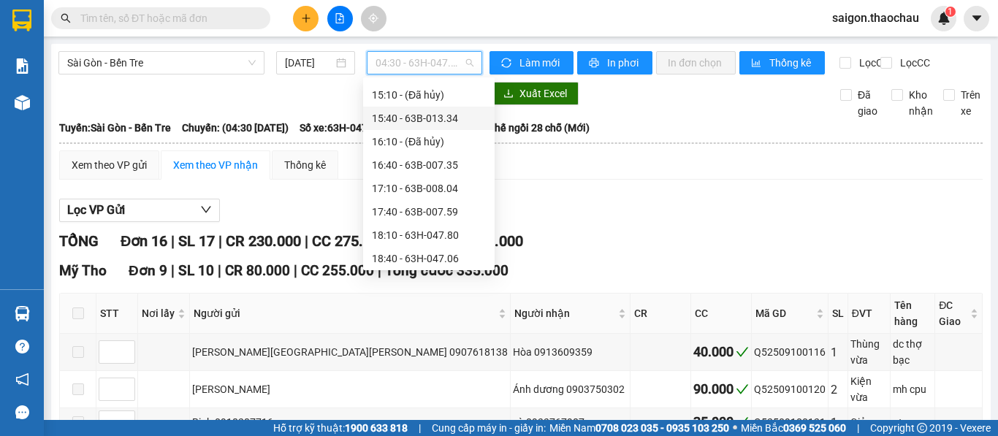
click at [411, 119] on div "15:40 - 63B-013.34" at bounding box center [429, 118] width 114 height 16
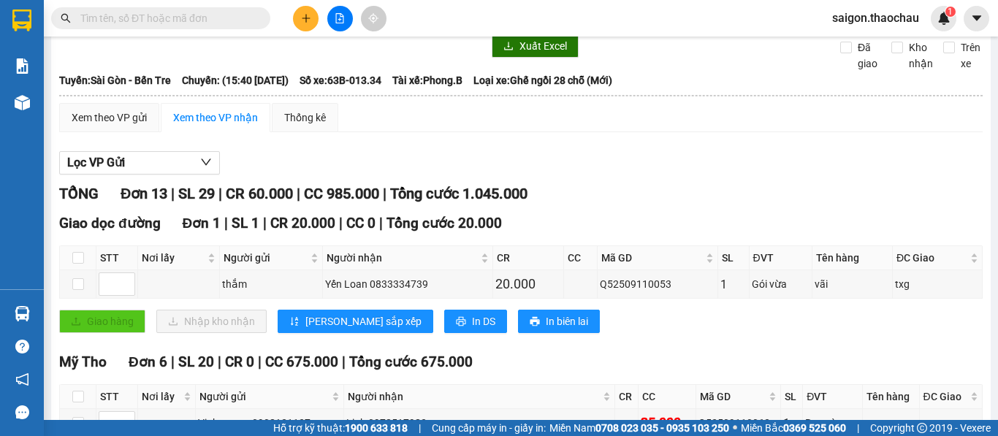
scroll to position [73, 0]
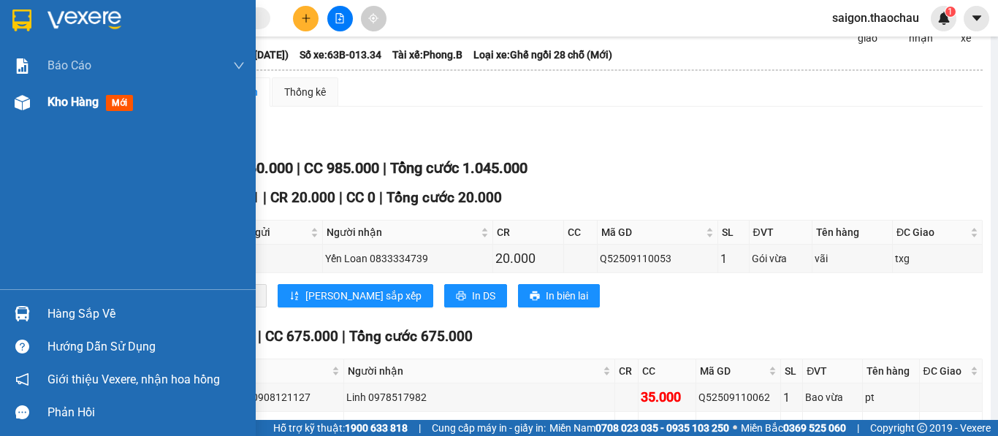
click at [59, 102] on span "Kho hàng" at bounding box center [72, 102] width 51 height 14
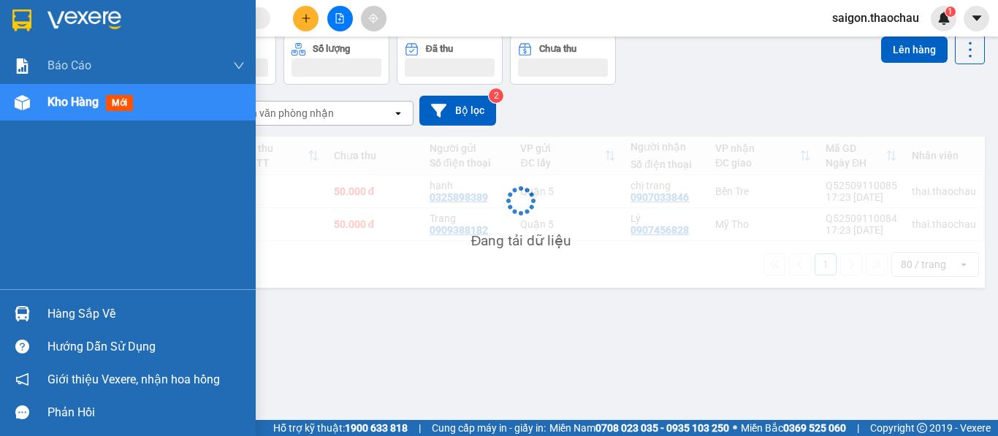
scroll to position [67, 0]
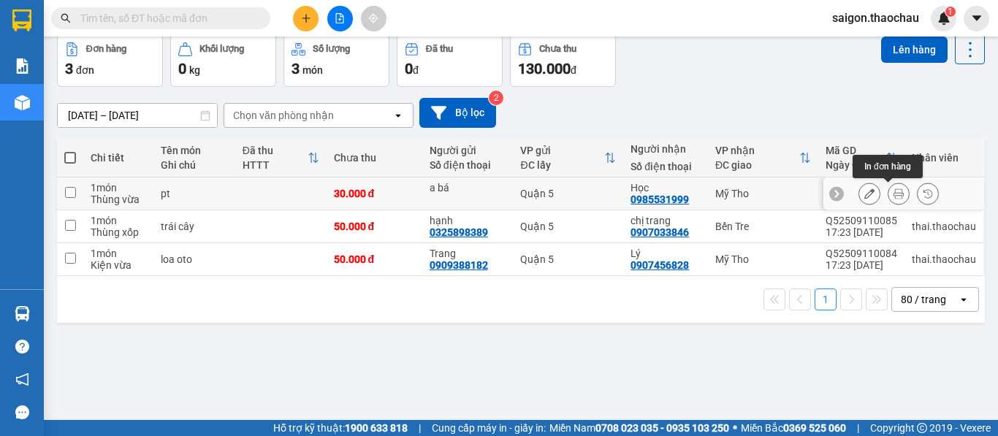
drag, startPoint x: 884, startPoint y: 192, endPoint x: 883, endPoint y: 270, distance: 77.5
click at [894, 194] on icon at bounding box center [899, 194] width 10 height 10
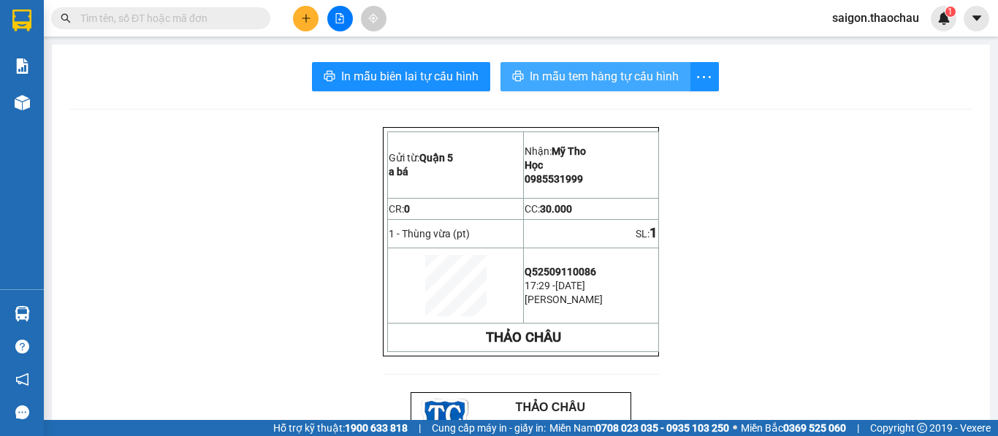
click at [620, 75] on span "In mẫu tem hàng tự cấu hình" at bounding box center [604, 76] width 149 height 18
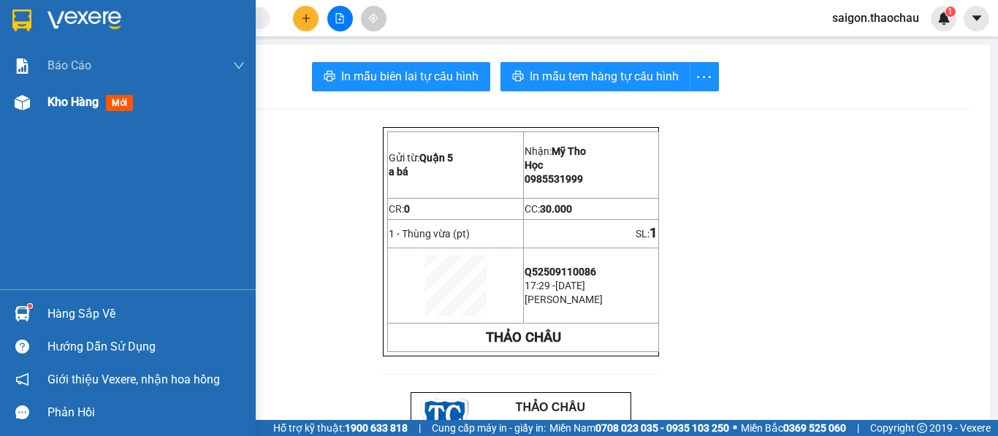
click at [10, 98] on div at bounding box center [22, 103] width 26 height 26
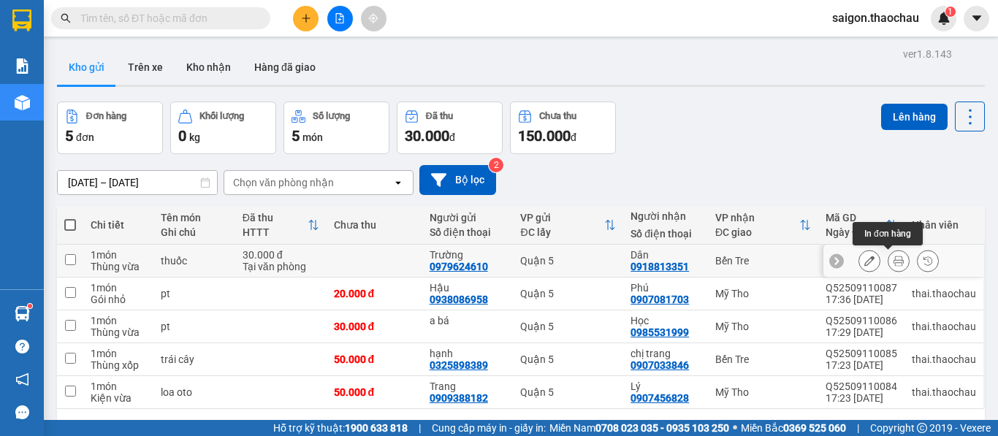
click at [889, 267] on button at bounding box center [899, 261] width 20 height 26
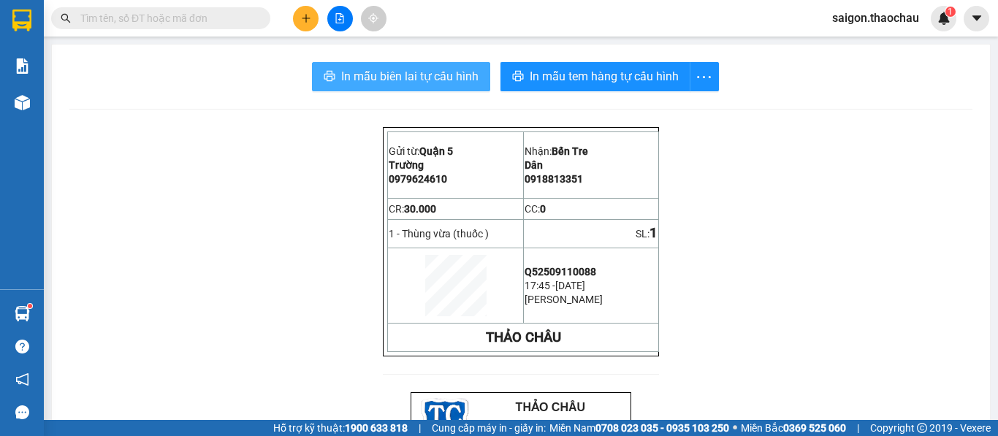
click at [417, 82] on span "In mẫu biên lai tự cấu hình" at bounding box center [409, 76] width 137 height 18
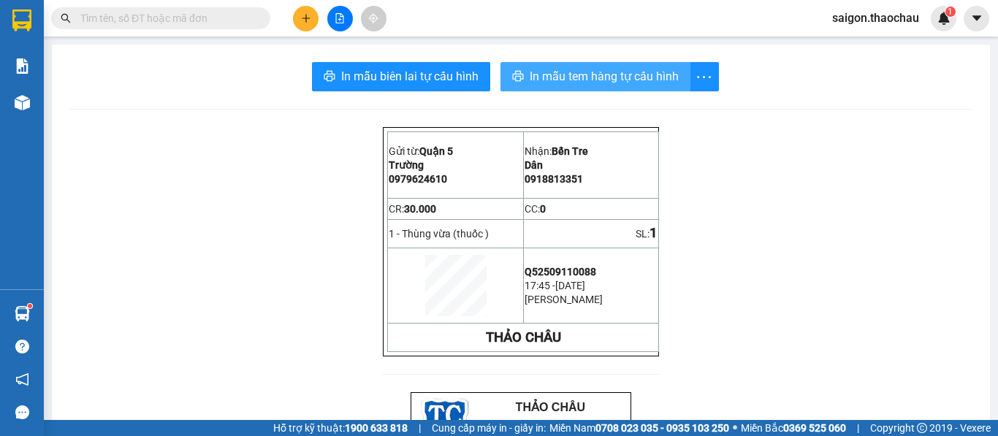
click at [567, 85] on span "In mẫu tem hàng tự cấu hình" at bounding box center [604, 76] width 149 height 18
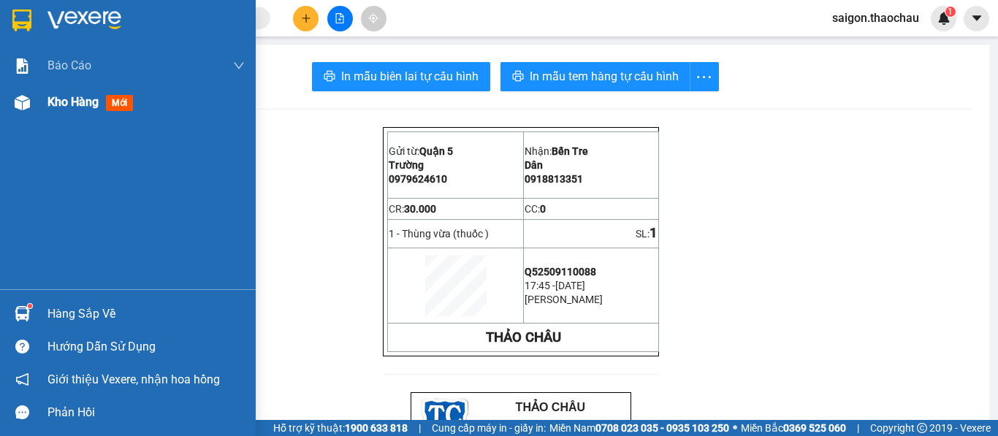
click at [31, 113] on div at bounding box center [22, 103] width 26 height 26
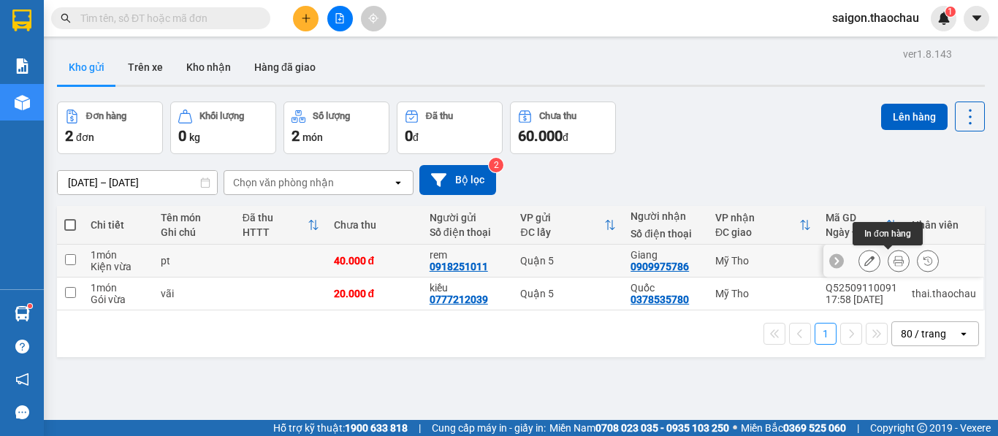
click at [894, 265] on icon at bounding box center [899, 261] width 10 height 10
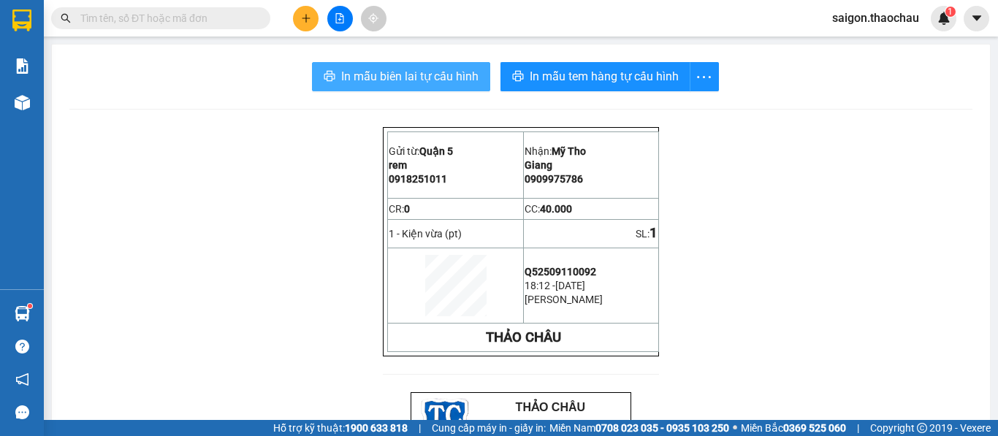
drag, startPoint x: 440, startPoint y: 93, endPoint x: 441, endPoint y: 85, distance: 8.1
click at [442, 79] on span "In mẫu biên lai tự cấu hình" at bounding box center [409, 76] width 137 height 18
